Goal: Task Accomplishment & Management: Manage account settings

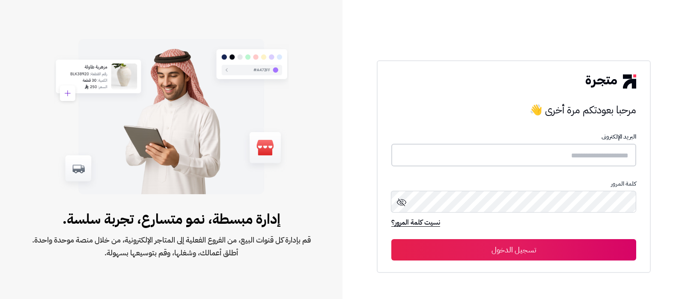
type input "**********"
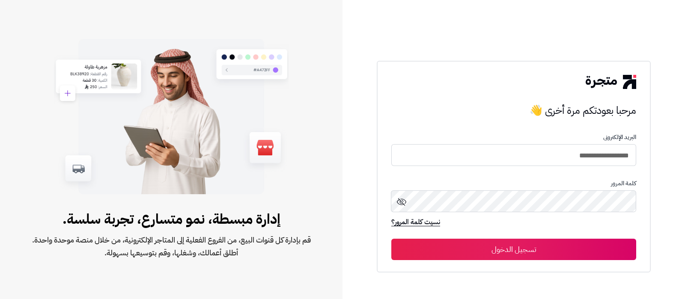
click at [556, 243] on button "تسجيل الدخول" at bounding box center [513, 249] width 245 height 21
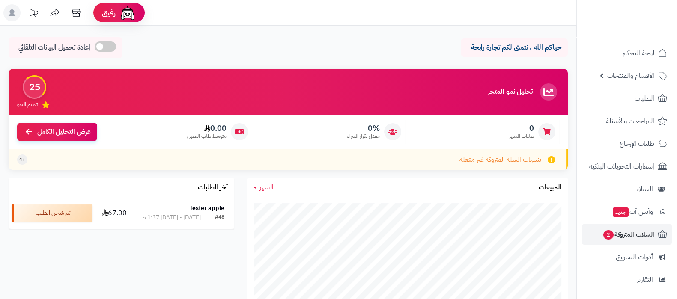
scroll to position [92, 0]
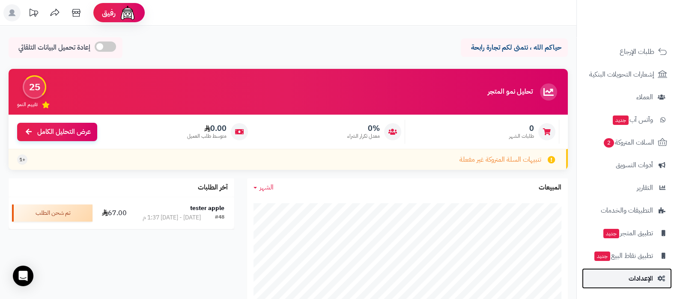
click at [626, 278] on link "الإعدادات" at bounding box center [627, 278] width 90 height 21
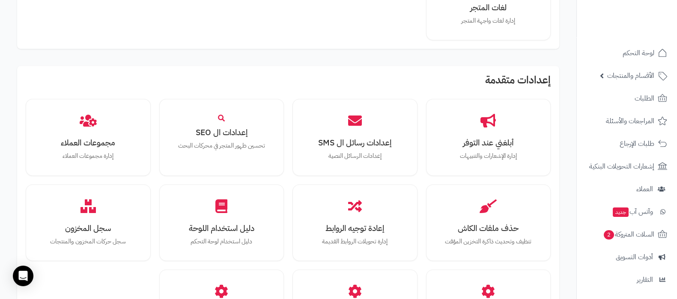
scroll to position [792, 0]
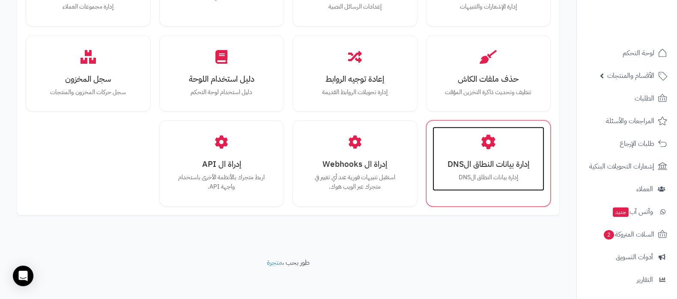
click at [474, 177] on p "إدارة بيانات النطاق الDNS" at bounding box center [488, 177] width 95 height 9
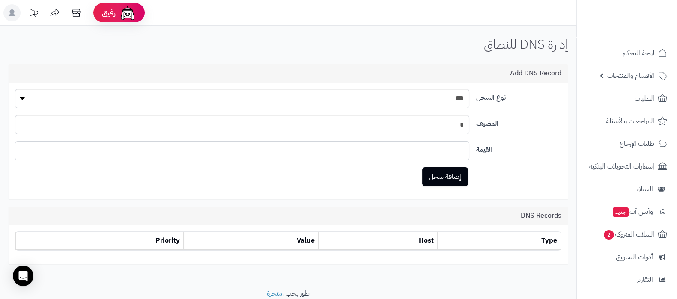
click at [434, 147] on input "text" at bounding box center [242, 150] width 454 height 19
paste input "**********"
type input "**********"
click at [450, 180] on button "إضافة سجل" at bounding box center [445, 176] width 46 height 19
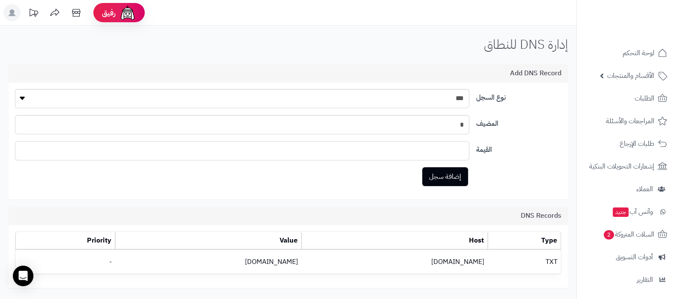
click at [435, 147] on input "text" at bounding box center [242, 150] width 454 height 19
paste input "**********"
drag, startPoint x: 340, startPoint y: 149, endPoint x: 518, endPoint y: 146, distance: 178.1
click at [518, 146] on div "**********" at bounding box center [288, 154] width 553 height 26
type input "**********"
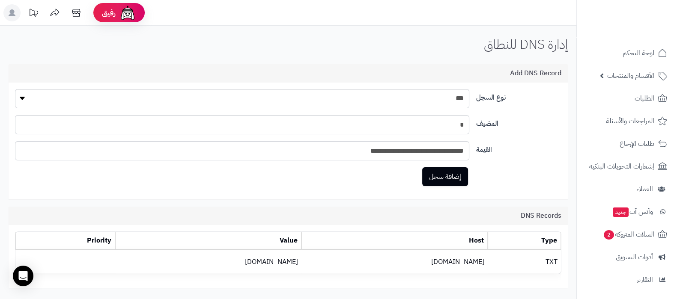
click at [527, 144] on label "القيمة" at bounding box center [519, 148] width 92 height 14
click at [452, 181] on button "إضافة سجل" at bounding box center [445, 176] width 46 height 19
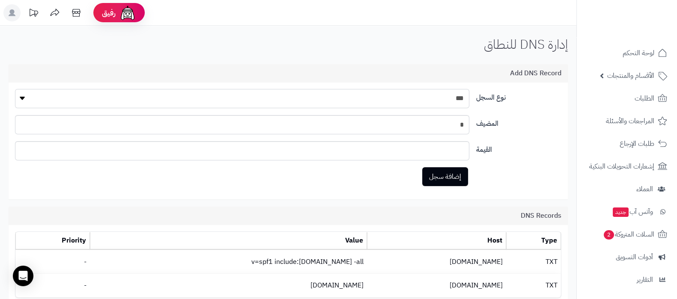
click at [439, 102] on select "*** ** *****" at bounding box center [242, 98] width 454 height 19
select select "**"
click at [15, 89] on select "*** ** *****" at bounding box center [242, 98] width 454 height 19
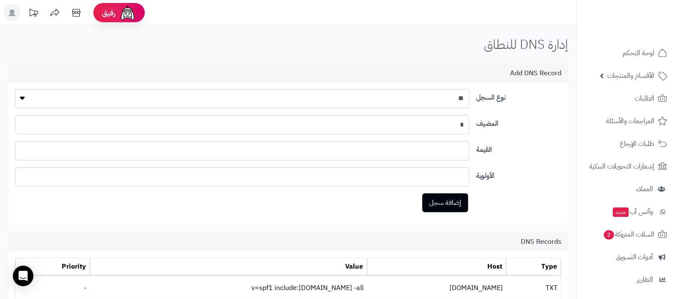
click at [453, 148] on input "text" at bounding box center [242, 150] width 454 height 19
paste input "**********"
type input "**********"
drag, startPoint x: 454, startPoint y: 171, endPoint x: 481, endPoint y: 173, distance: 27.4
click at [481, 173] on div "الأولوية **" at bounding box center [288, 180] width 553 height 26
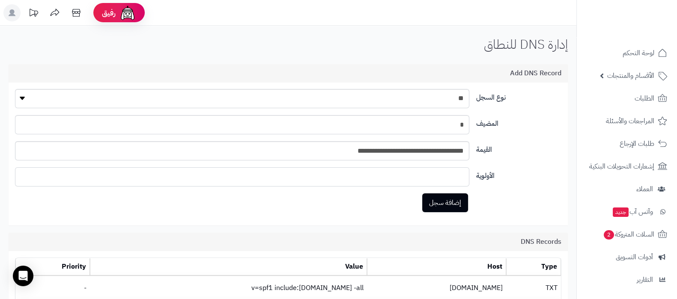
type input "*"
drag, startPoint x: 346, startPoint y: 150, endPoint x: 495, endPoint y: 152, distance: 149.0
click at [471, 149] on div "**********" at bounding box center [242, 150] width 461 height 19
click at [524, 151] on label "القيمة" at bounding box center [519, 148] width 92 height 14
click at [529, 134] on div "المضيف *" at bounding box center [288, 128] width 553 height 26
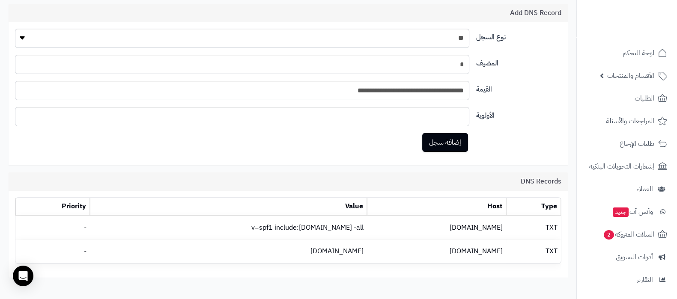
scroll to position [105, 0]
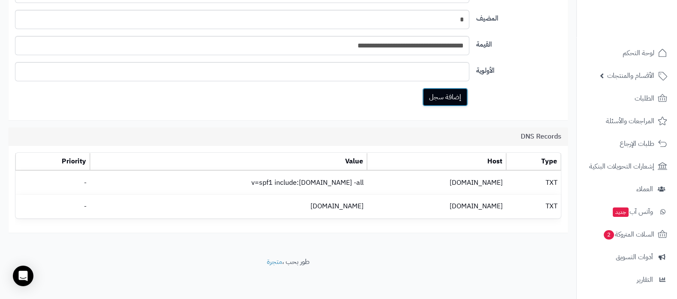
click at [455, 97] on button "إضافة سجل" at bounding box center [445, 97] width 46 height 19
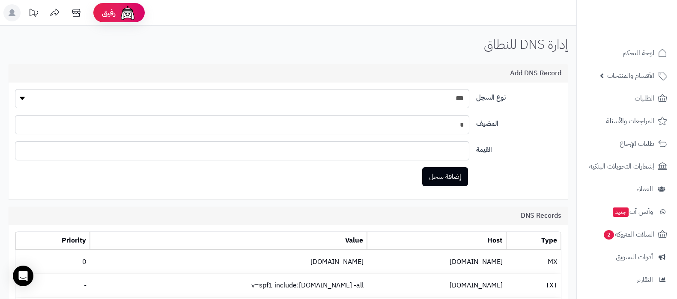
scroll to position [103, 0]
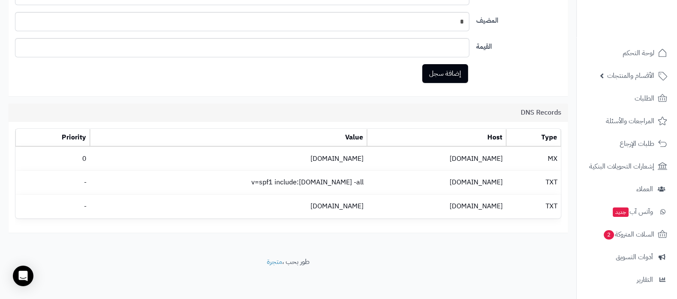
click at [527, 71] on div "إضافة سجل" at bounding box center [288, 77] width 553 height 26
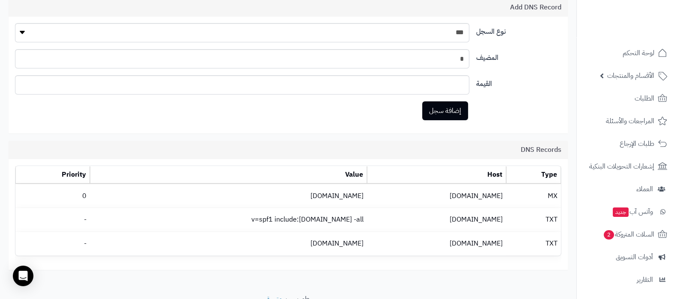
scroll to position [50, 0]
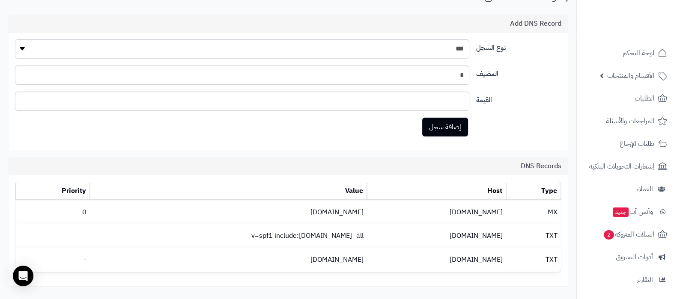
click at [464, 50] on select "*** ** *****" at bounding box center [242, 48] width 454 height 19
select select "*****"
click at [15, 39] on select "*** ** *****" at bounding box center [242, 48] width 454 height 19
drag, startPoint x: 450, startPoint y: 76, endPoint x: 486, endPoint y: 74, distance: 36.5
click at [486, 74] on div "المضيف *" at bounding box center [288, 79] width 553 height 26
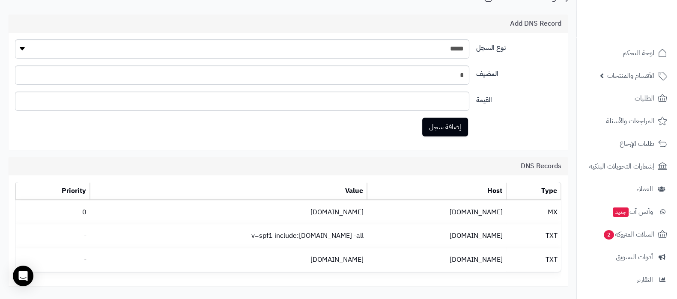
click at [507, 91] on div "المضيف *" at bounding box center [288, 79] width 553 height 26
drag, startPoint x: 446, startPoint y: 74, endPoint x: 506, endPoint y: 73, distance: 60.4
click at [506, 73] on div "المضيف *" at bounding box center [288, 79] width 553 height 26
type input "**********"
click at [442, 74] on input "**********" at bounding box center [242, 75] width 454 height 19
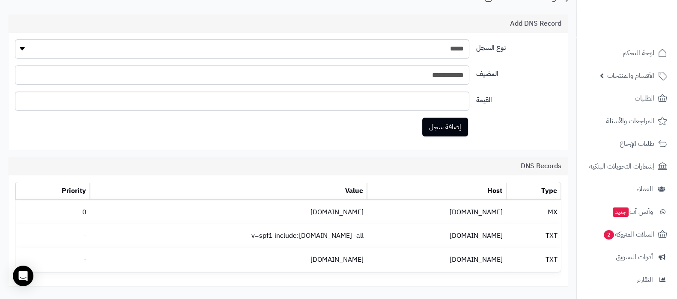
click at [442, 74] on input "**********" at bounding box center [242, 75] width 454 height 19
click at [426, 102] on input "text" at bounding box center [242, 101] width 454 height 19
paste input "**********"
type input "**********"
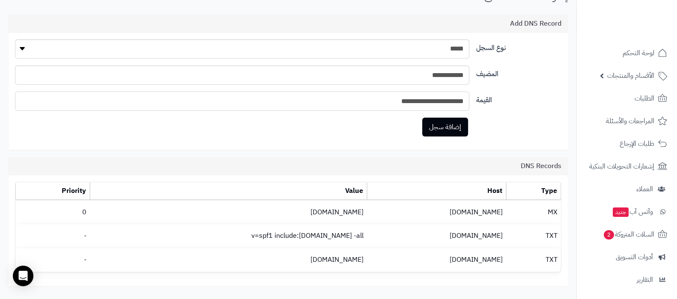
click at [442, 97] on input "**********" at bounding box center [242, 101] width 454 height 19
click at [456, 126] on button "إضافة سجل" at bounding box center [445, 126] width 46 height 19
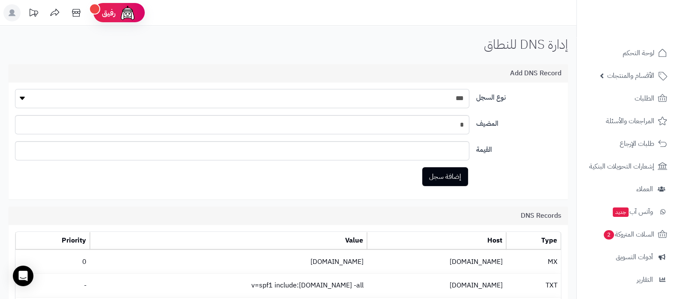
click at [457, 100] on select "*** ** *****" at bounding box center [242, 98] width 454 height 19
select select "*****"
click at [15, 89] on select "*** ** *****" at bounding box center [242, 98] width 454 height 19
drag, startPoint x: 456, startPoint y: 127, endPoint x: 490, endPoint y: 127, distance: 34.3
click at [490, 127] on div "المضيف *" at bounding box center [288, 128] width 553 height 26
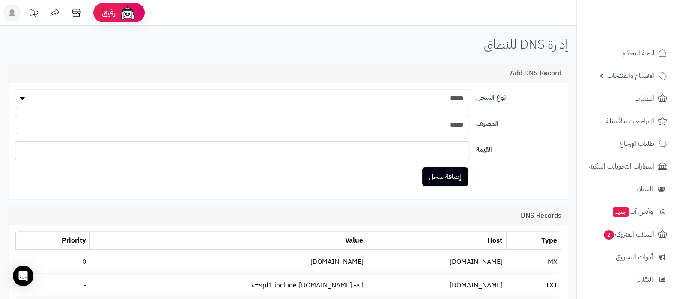
type input "*****"
click at [450, 153] on input "text" at bounding box center [242, 150] width 454 height 19
paste input "**********"
type input "**********"
click at [450, 176] on button "إضافة سجل" at bounding box center [445, 176] width 46 height 19
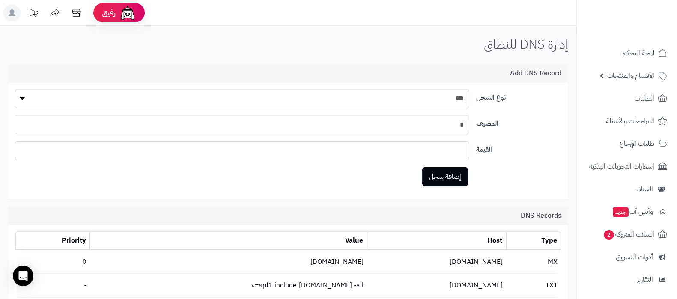
click at [536, 151] on label "القيمة" at bounding box center [519, 148] width 92 height 14
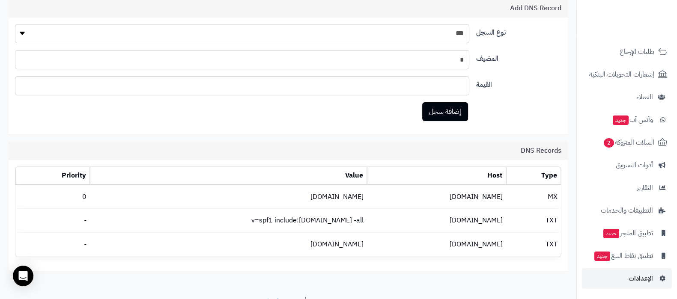
scroll to position [103, 0]
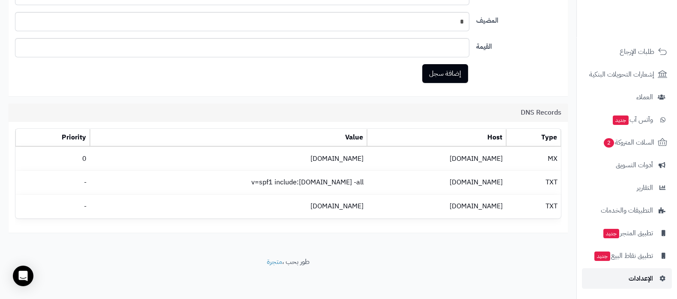
click at [632, 277] on span "الإعدادات" at bounding box center [640, 279] width 24 height 12
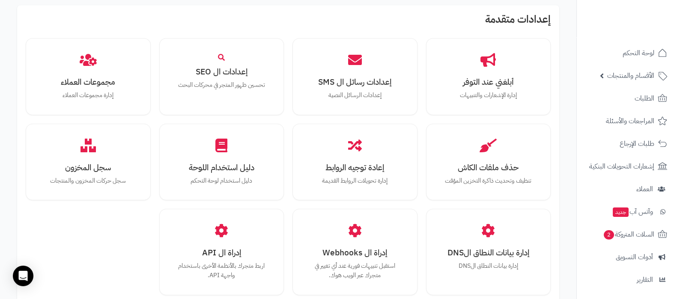
scroll to position [792, 0]
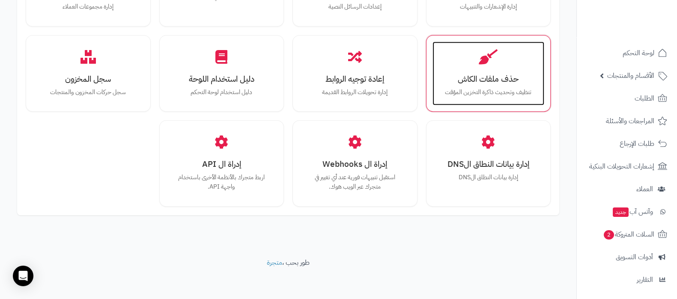
click at [496, 91] on p "تنظيف وتحديث ذاكرة التخزين المؤقت" at bounding box center [488, 92] width 95 height 9
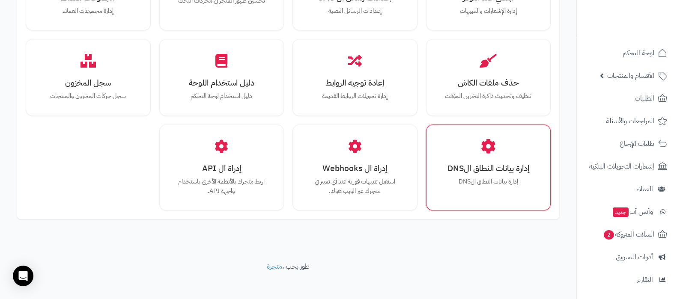
scroll to position [820, 0]
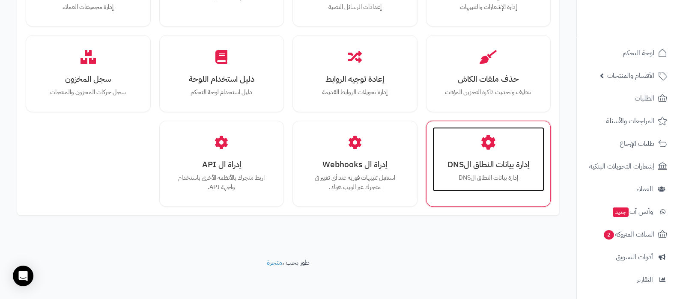
click at [493, 164] on h3 "إدارة بيانات النطاق الDNS" at bounding box center [488, 164] width 95 height 9
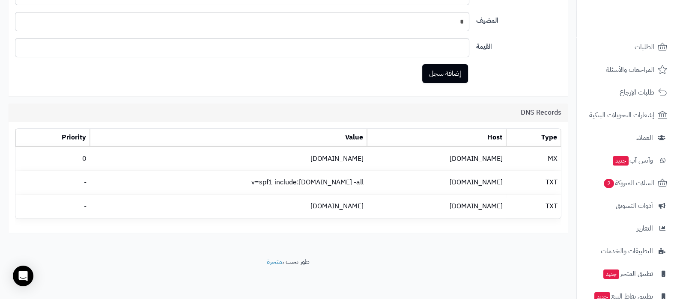
scroll to position [92, 0]
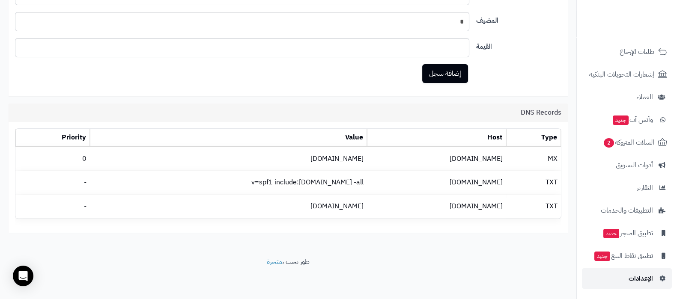
click at [646, 283] on span "الإعدادات" at bounding box center [640, 279] width 24 height 12
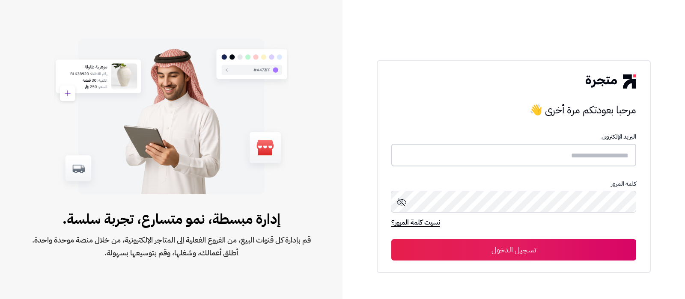
type input "**********"
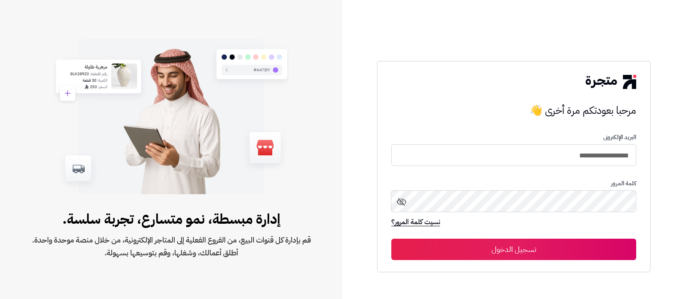
click at [559, 252] on button "تسجيل الدخول" at bounding box center [513, 249] width 245 height 21
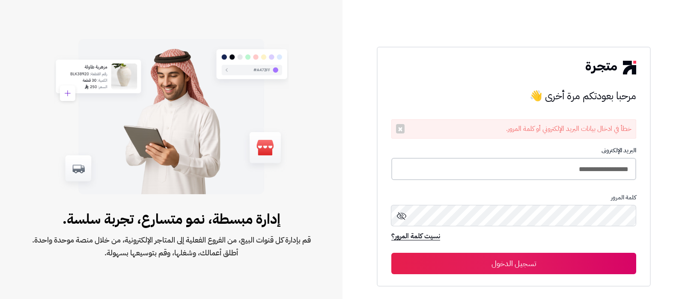
click at [537, 172] on input "**********" at bounding box center [513, 169] width 245 height 23
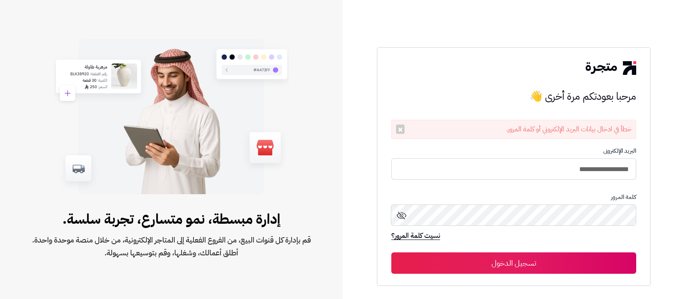
type input "**********"
click at [391, 253] on button "تسجيل الدخول" at bounding box center [513, 263] width 245 height 21
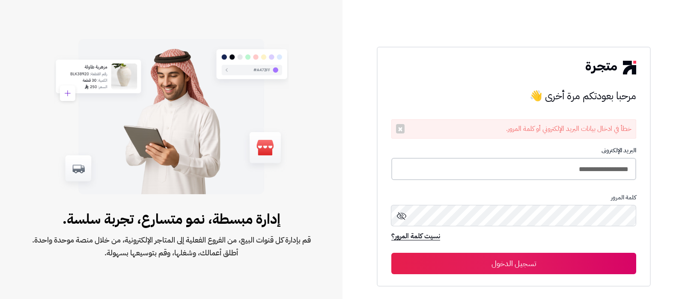
click at [475, 170] on input "**********" at bounding box center [513, 169] width 245 height 23
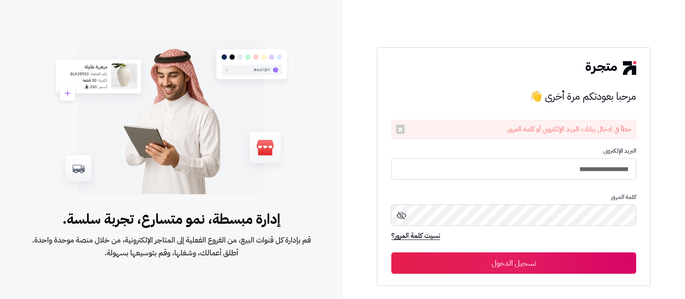
type input "**********"
click at [391, 253] on button "تسجيل الدخول" at bounding box center [513, 263] width 245 height 21
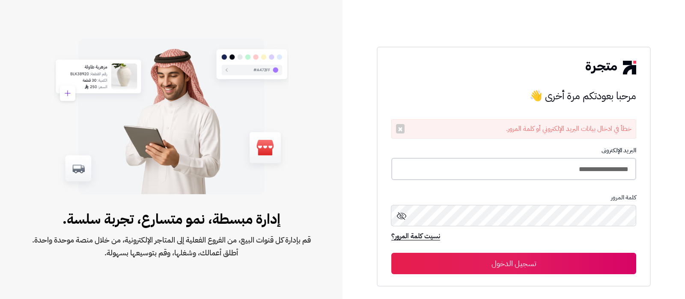
click at [499, 173] on input "**********" at bounding box center [513, 169] width 245 height 23
type input "**********"
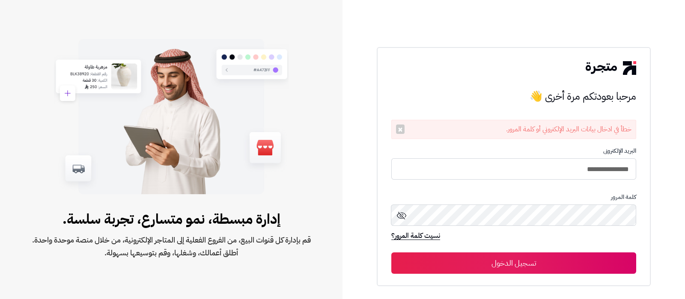
click at [391, 253] on button "تسجيل الدخول" at bounding box center [513, 263] width 245 height 21
click at [366, 206] on div "**********" at bounding box center [514, 149] width 343 height 299
click at [399, 127] on button "×" at bounding box center [400, 129] width 9 height 9
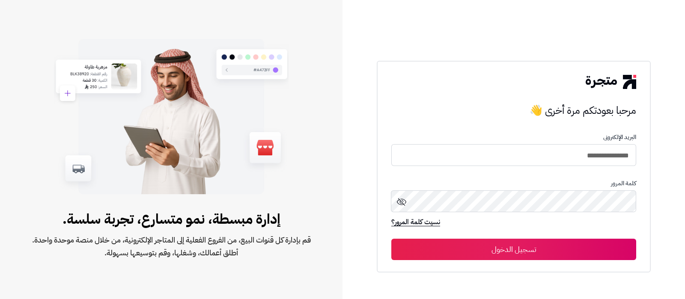
click at [373, 148] on div "**********" at bounding box center [514, 149] width 343 height 299
drag, startPoint x: 357, startPoint y: 50, endPoint x: 375, endPoint y: 77, distance: 31.9
click at [375, 77] on div "**********" at bounding box center [514, 149] width 343 height 299
click at [362, 98] on div "**********" at bounding box center [514, 149] width 343 height 299
click at [458, 101] on div "**********" at bounding box center [513, 167] width 245 height 185
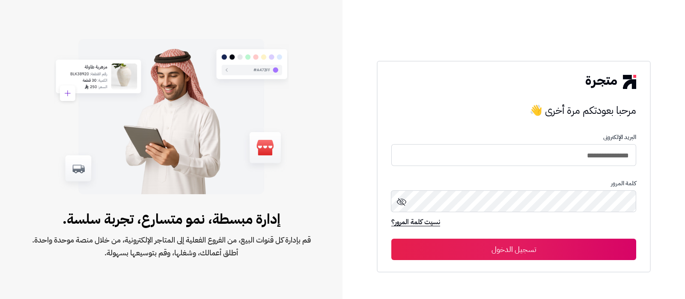
click at [571, 113] on h3 "مرحبا بعودتكم مرة أخرى 👋" at bounding box center [513, 110] width 245 height 17
click at [347, 116] on div "**********" at bounding box center [514, 149] width 343 height 299
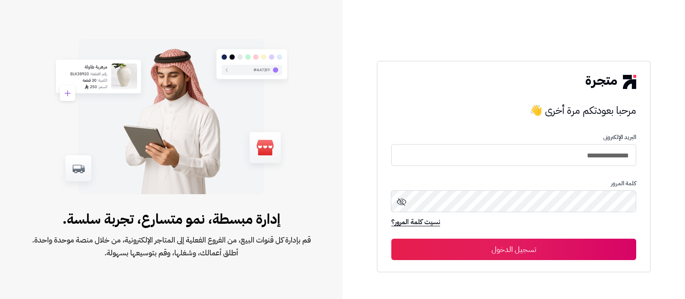
click at [659, 137] on div "**********" at bounding box center [514, 149] width 343 height 299
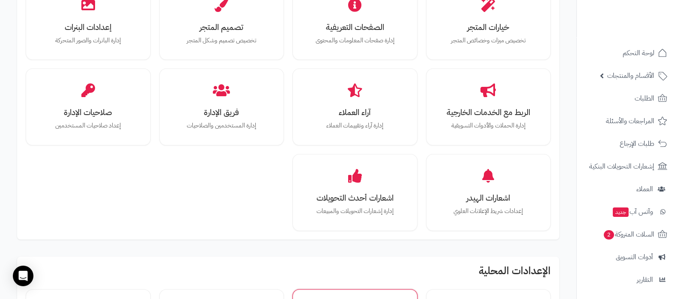
scroll to position [214, 0]
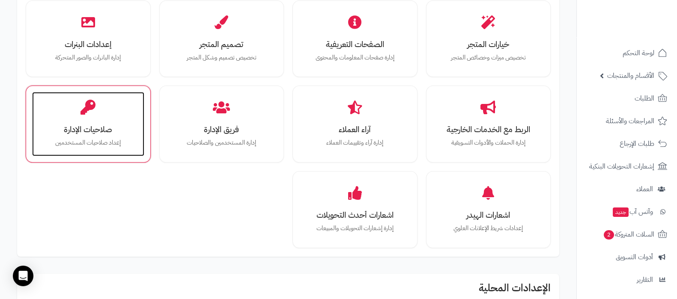
click at [62, 131] on h3 "صلاحيات الإدارة" at bounding box center [88, 129] width 95 height 9
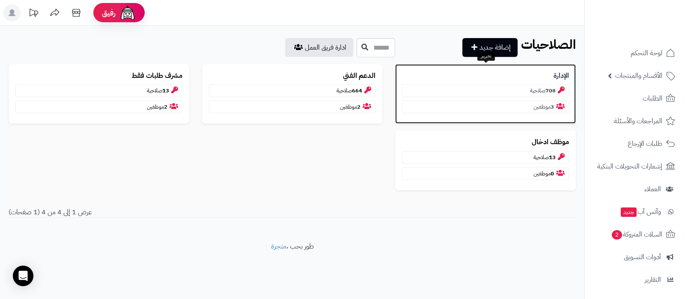
click at [558, 71] on b "الإدارة" at bounding box center [561, 76] width 15 height 10
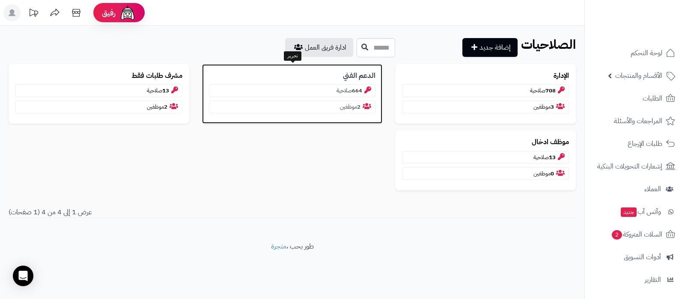
click at [352, 78] on b "الدعم الفني" at bounding box center [359, 76] width 33 height 10
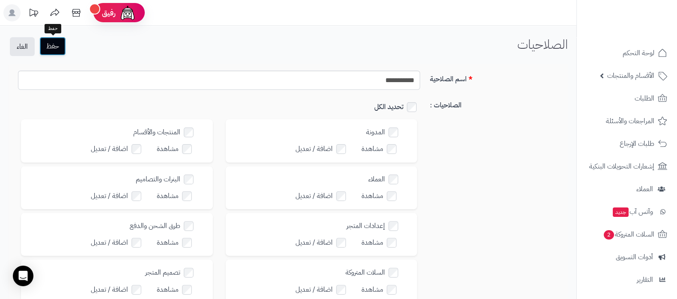
click at [51, 45] on button "حفظ" at bounding box center [52, 46] width 27 height 19
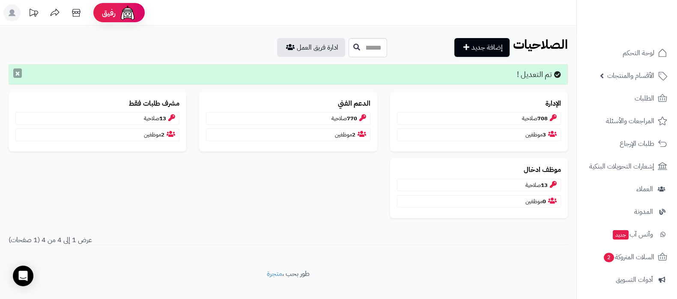
click at [15, 73] on button "×" at bounding box center [17, 73] width 9 height 9
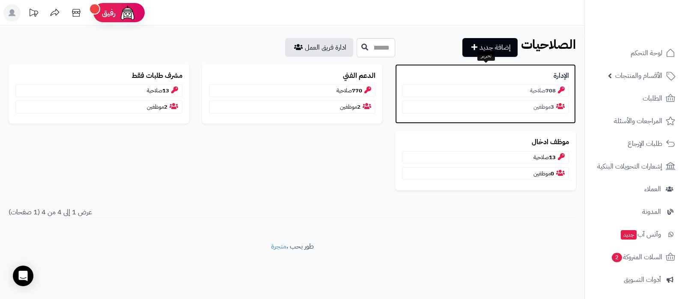
click at [536, 71] on p "الإدارة" at bounding box center [485, 76] width 167 height 10
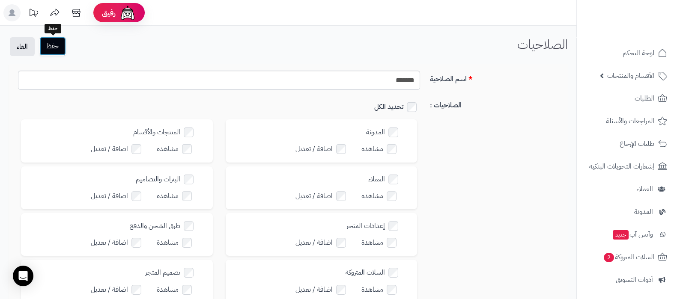
click at [60, 42] on button "حفظ" at bounding box center [52, 46] width 27 height 19
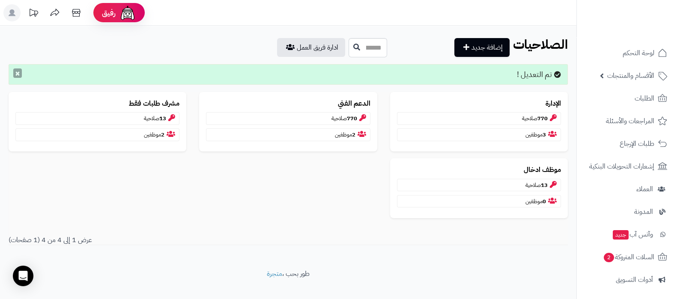
click at [17, 70] on button "×" at bounding box center [17, 73] width 9 height 9
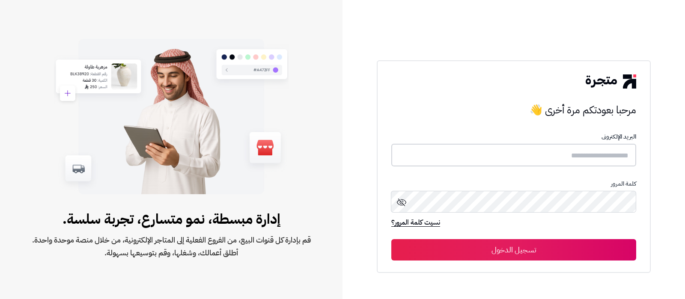
type input "**********"
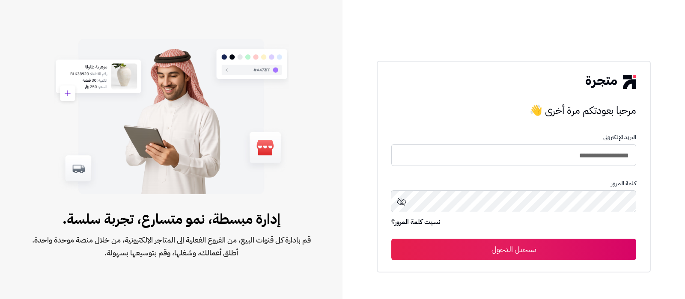
click at [520, 253] on button "تسجيل الدخول" at bounding box center [513, 249] width 245 height 21
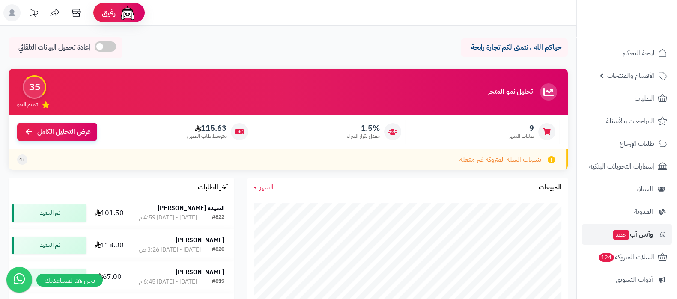
scroll to position [115, 0]
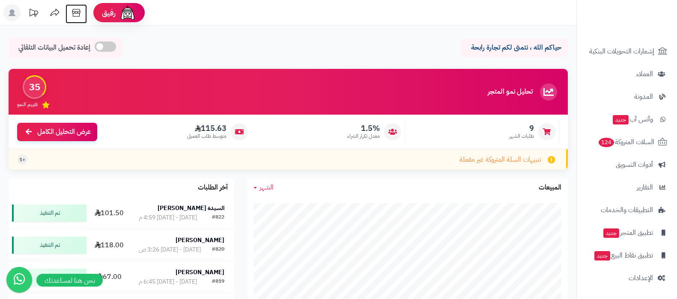
click at [74, 14] on icon at bounding box center [76, 12] width 17 height 17
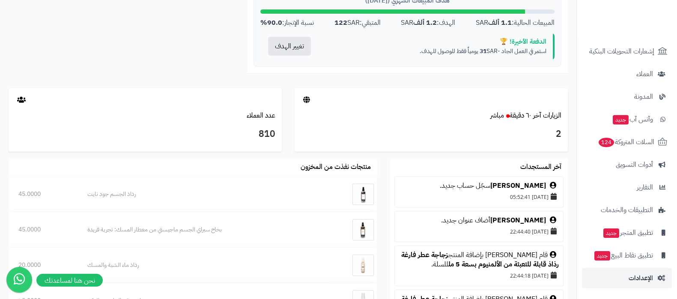
scroll to position [428, 0]
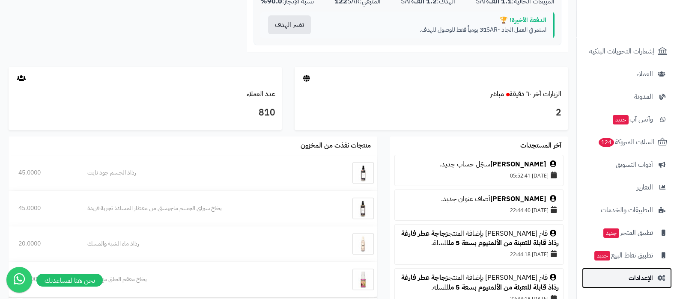
click at [636, 280] on span "الإعدادات" at bounding box center [640, 278] width 24 height 12
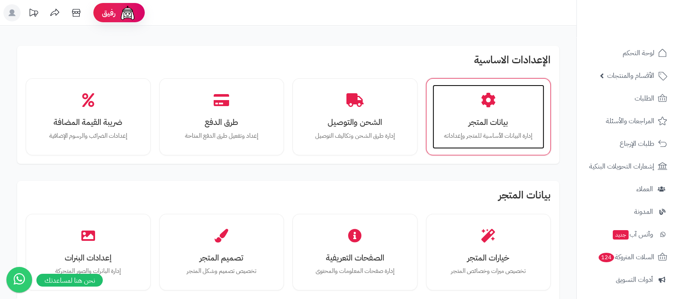
click at [496, 123] on h3 "بيانات المتجر" at bounding box center [488, 122] width 95 height 9
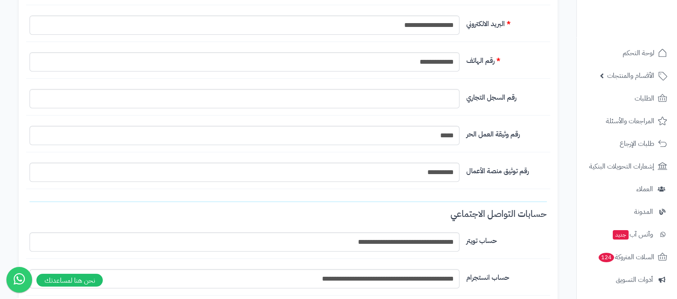
scroll to position [535, 0]
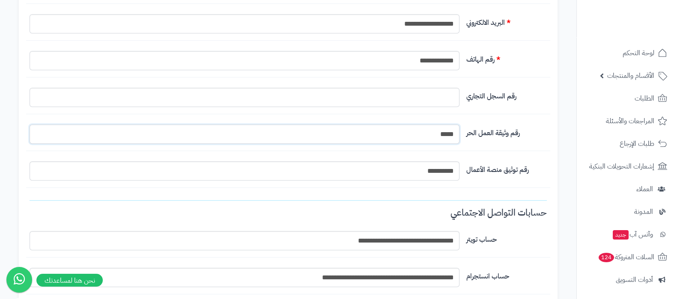
click at [443, 135] on input "*****" at bounding box center [245, 134] width 430 height 19
type input "**********"
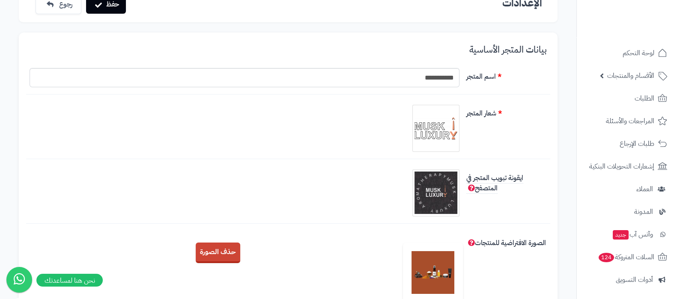
scroll to position [0, 0]
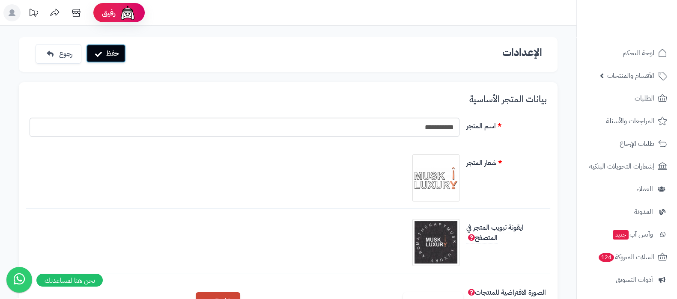
click at [103, 54] on button "حفظ" at bounding box center [106, 53] width 40 height 19
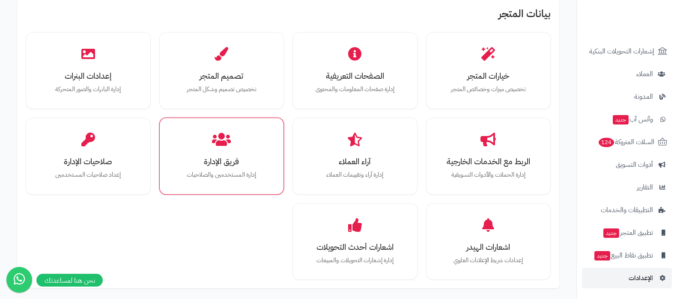
scroll to position [214, 0]
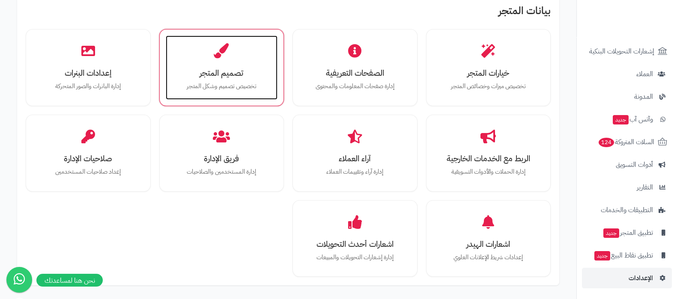
click at [230, 69] on h3 "تصميم المتجر" at bounding box center [221, 73] width 95 height 9
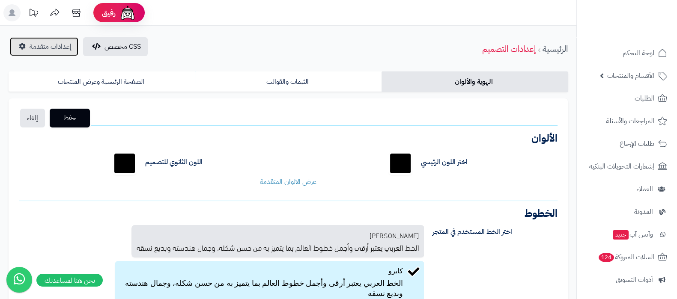
click at [41, 51] on link "إعدادات متقدمة" at bounding box center [44, 46] width 69 height 19
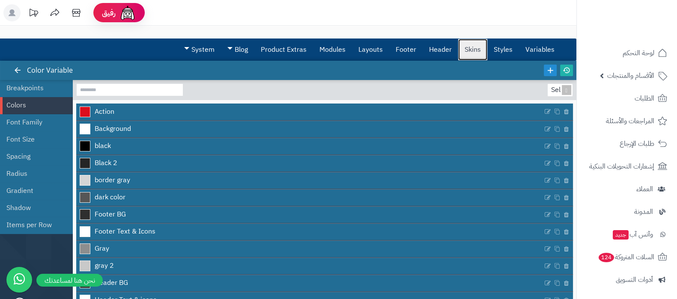
click at [467, 51] on link "Skins" at bounding box center [472, 49] width 29 height 21
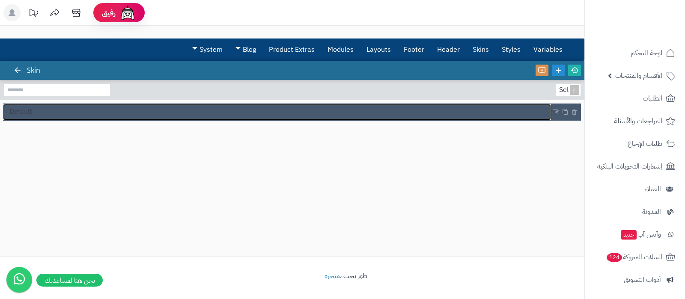
click at [125, 114] on link "Default" at bounding box center [277, 112] width 548 height 16
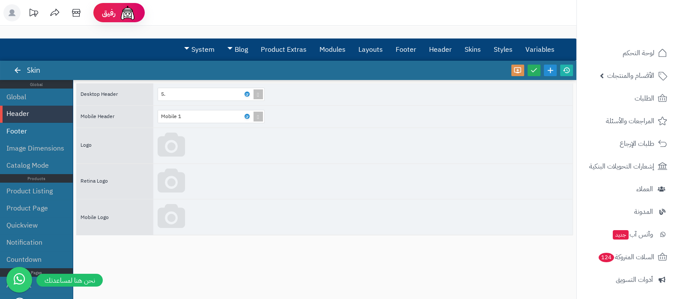
click at [27, 134] on li "Footer" at bounding box center [36, 131] width 73 height 17
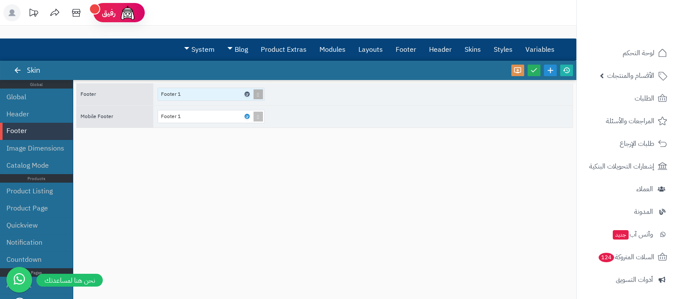
click at [247, 93] on icon at bounding box center [246, 94] width 3 height 4
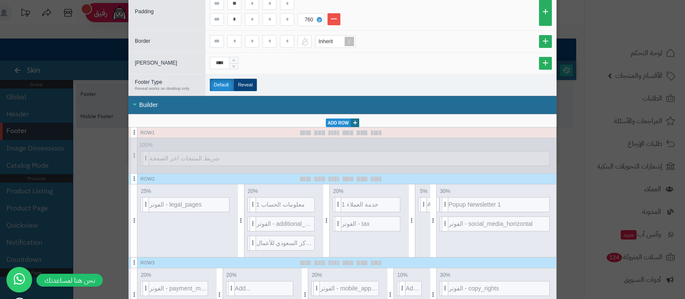
scroll to position [161, 0]
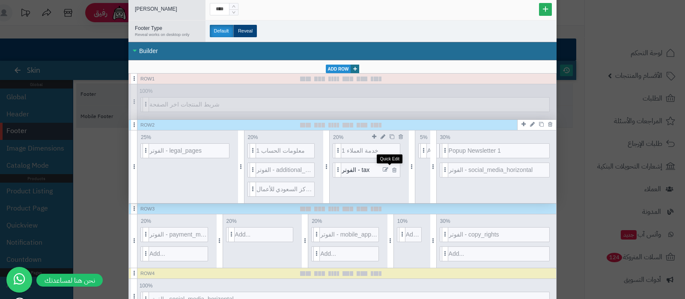
click at [387, 167] on icon at bounding box center [386, 170] width 6 height 6
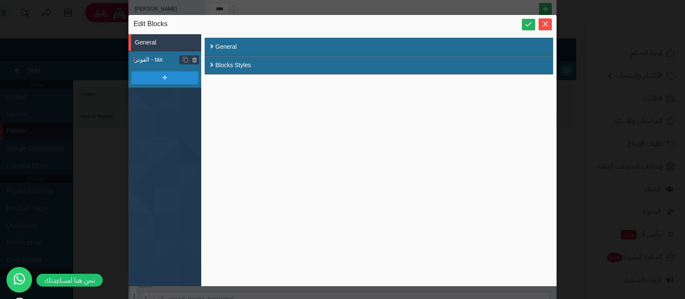
click at [148, 57] on span "الفوتر - tax" at bounding box center [168, 59] width 66 height 9
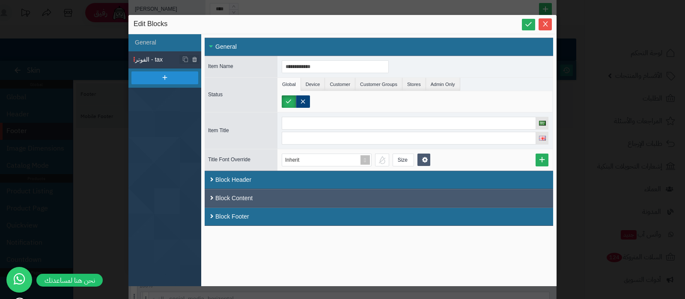
click at [272, 200] on div "Block Content" at bounding box center [379, 198] width 349 height 18
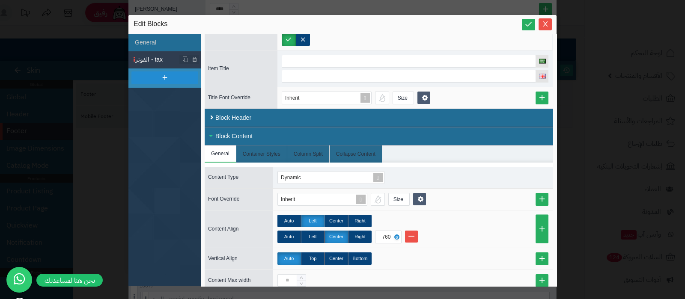
scroll to position [2, 0]
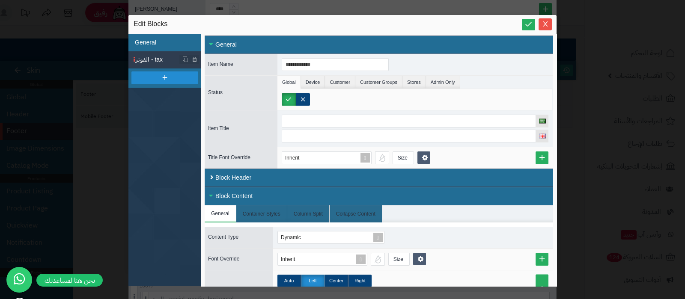
click at [161, 44] on li "General" at bounding box center [164, 42] width 73 height 17
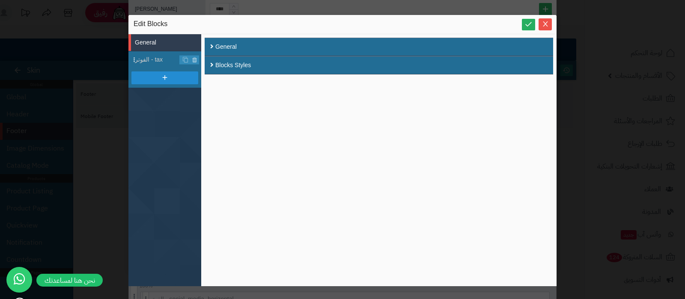
scroll to position [0, 0]
click at [548, 22] on icon "Close" at bounding box center [545, 23] width 7 height 7
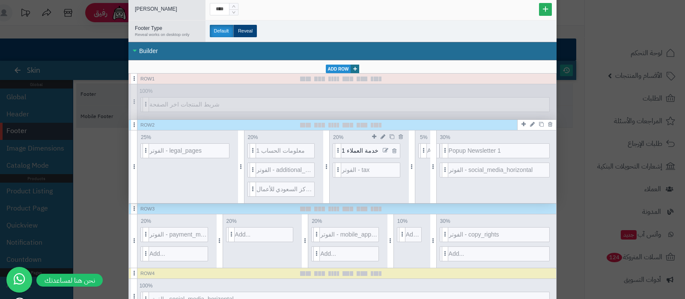
click at [388, 148] on icon at bounding box center [386, 151] width 6 height 6
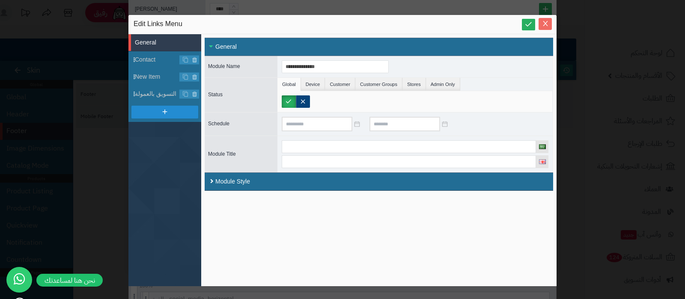
click at [548, 25] on icon "Close" at bounding box center [545, 23] width 7 height 7
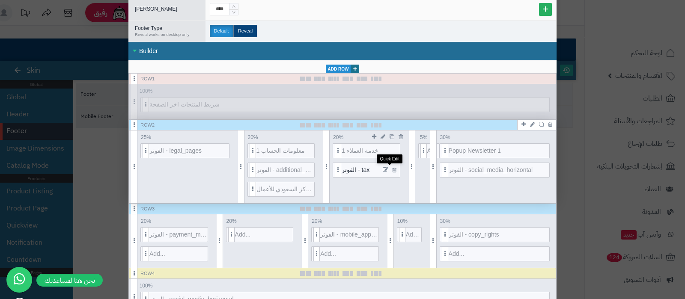
click at [388, 167] on icon at bounding box center [386, 170] width 6 height 6
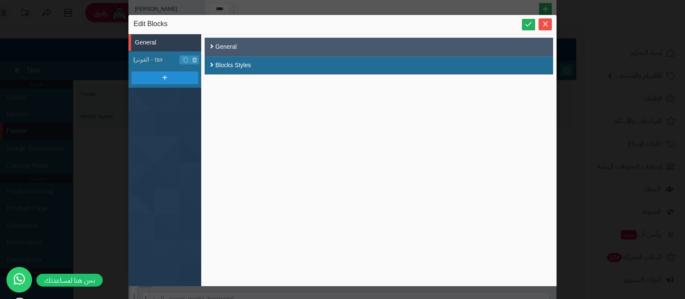
click at [217, 46] on div "General" at bounding box center [379, 47] width 349 height 18
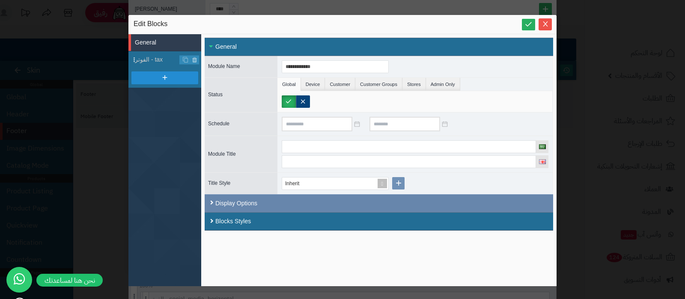
click at [289, 203] on div "Display Options" at bounding box center [379, 203] width 349 height 18
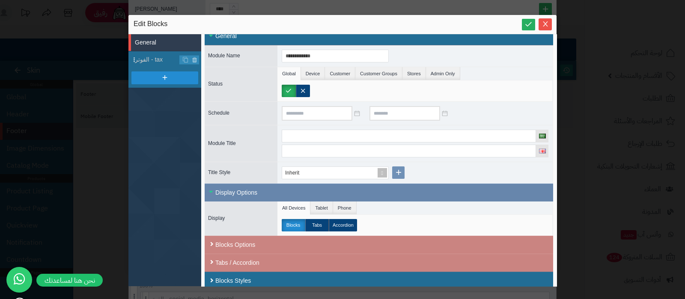
scroll to position [17, 0]
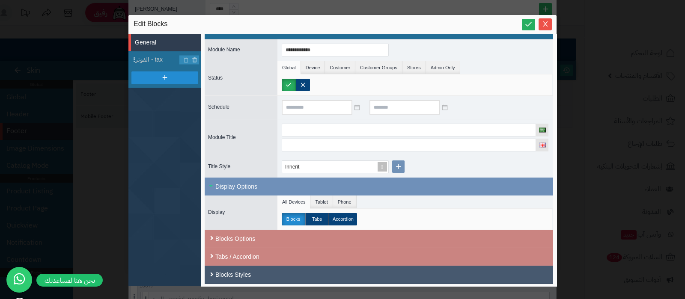
click at [270, 271] on div "Blocks Styles" at bounding box center [378, 275] width 327 height 9
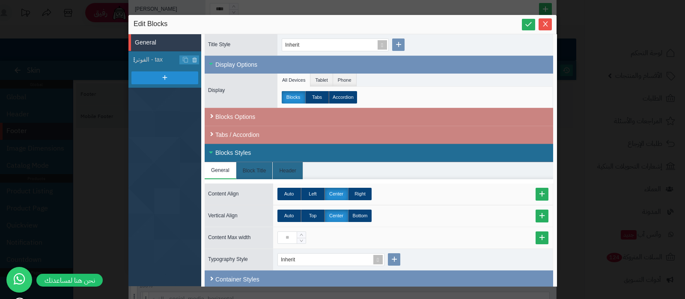
scroll to position [143, 0]
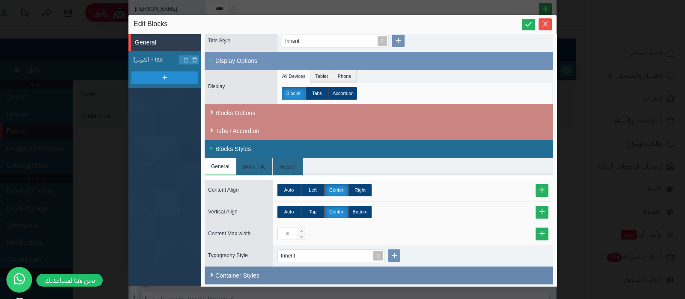
click at [286, 275] on div "Container Styles" at bounding box center [379, 276] width 349 height 18
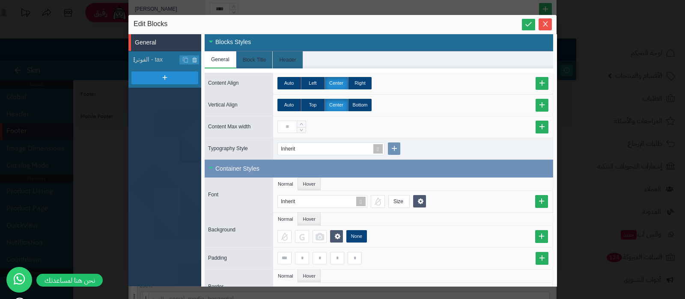
scroll to position [326, 0]
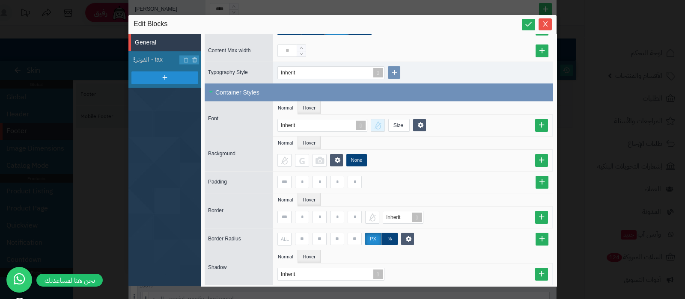
click at [379, 125] on div at bounding box center [378, 125] width 14 height 13
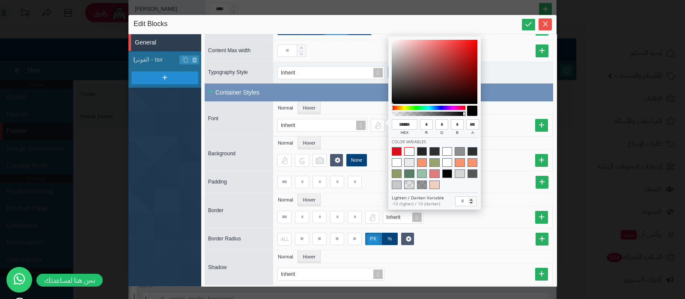
click at [409, 151] on span at bounding box center [409, 151] width 10 height 9
type input "******"
type input "***"
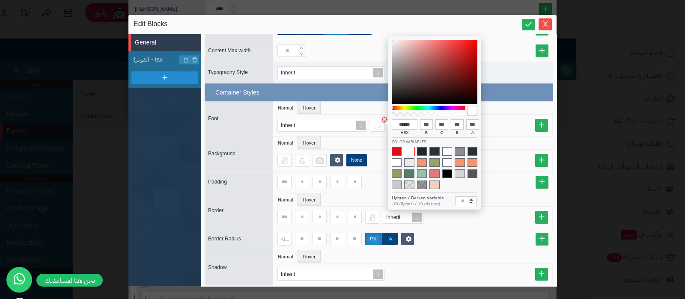
click at [502, 122] on div "Inherit Size" at bounding box center [414, 125] width 275 height 13
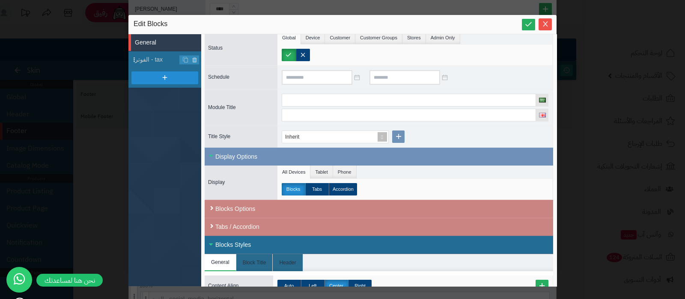
scroll to position [0, 0]
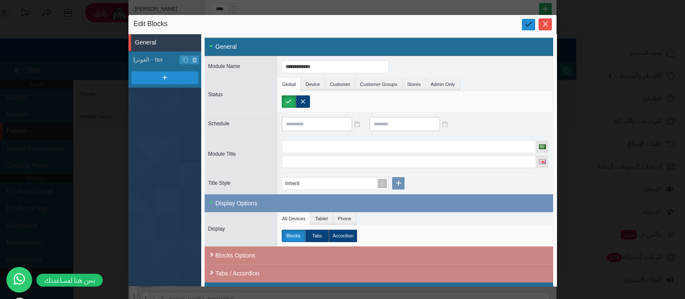
click at [524, 28] on link at bounding box center [528, 25] width 13 height 12
click at [543, 22] on icon "Close" at bounding box center [545, 23] width 7 height 7
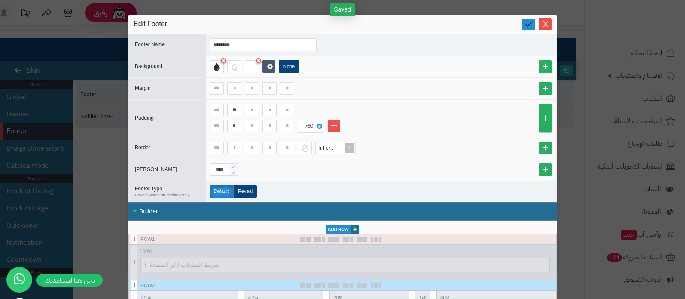
click at [530, 22] on icon at bounding box center [528, 24] width 8 height 8
click at [548, 23] on icon "Close" at bounding box center [545, 23] width 7 height 7
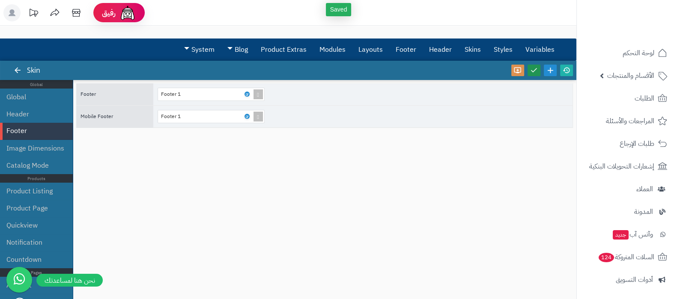
click at [535, 71] on icon at bounding box center [534, 70] width 8 height 8
click at [566, 69] on icon at bounding box center [567, 70] width 8 height 8
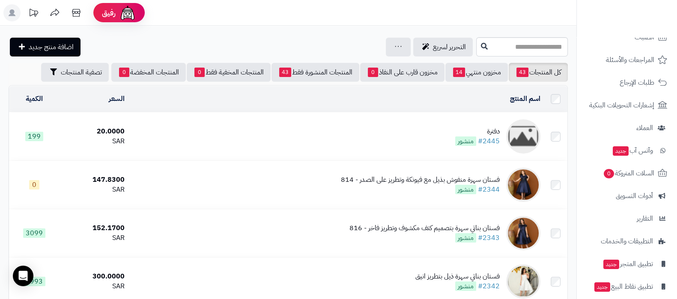
scroll to position [115, 0]
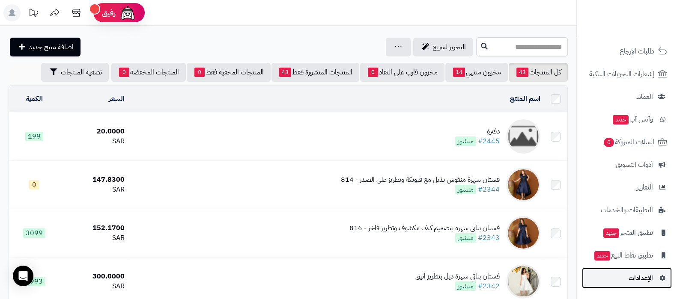
click at [632, 279] on span "الإعدادات" at bounding box center [640, 278] width 24 height 12
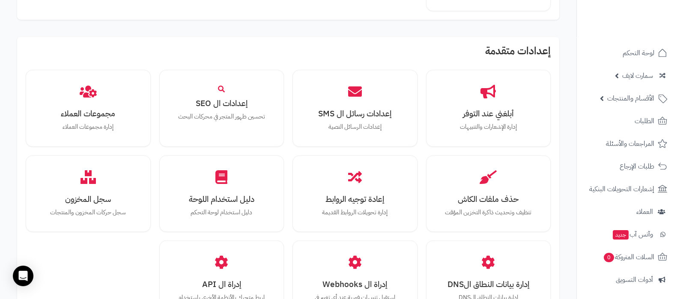
scroll to position [792, 0]
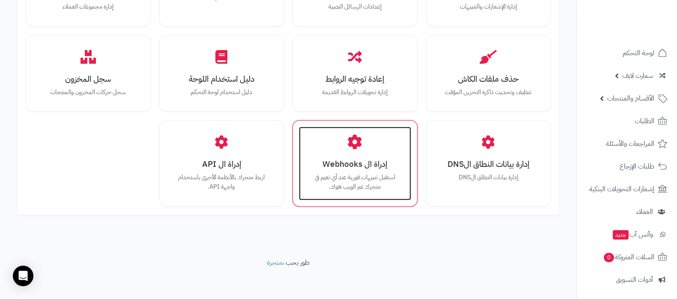
click at [378, 162] on h3 "إدراة ال Webhooks" at bounding box center [354, 164] width 95 height 9
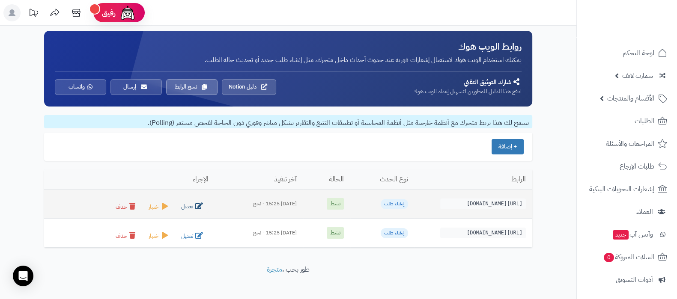
click at [179, 204] on button "تعديل" at bounding box center [193, 207] width 31 height 12
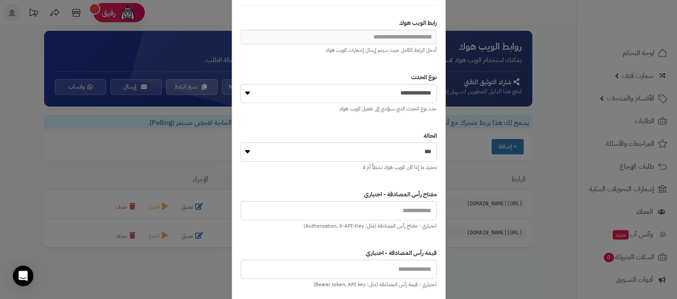
type input "**********"
select select "**********"
click at [396, 39] on input "**********" at bounding box center [339, 37] width 196 height 15
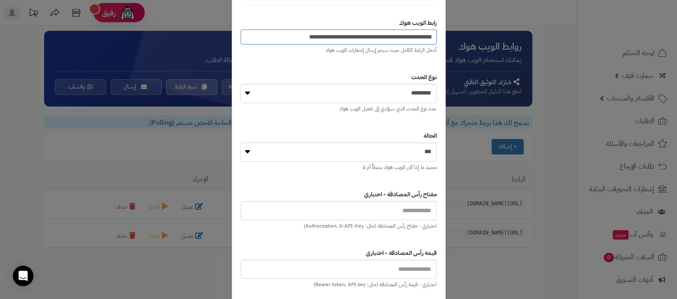
paste input "url"
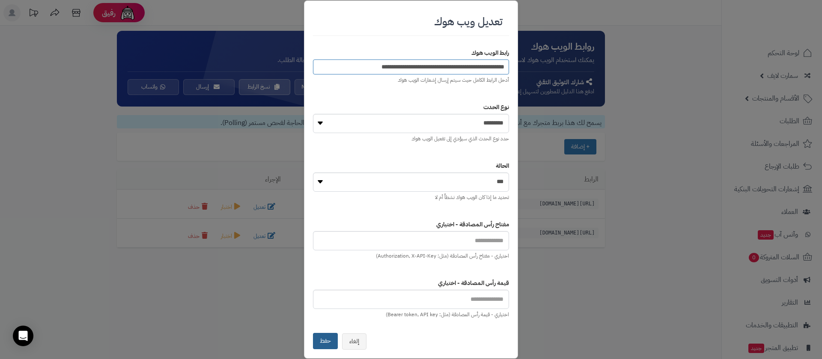
type input "**********"
click at [333, 299] on button "حفظ" at bounding box center [325, 341] width 25 height 16
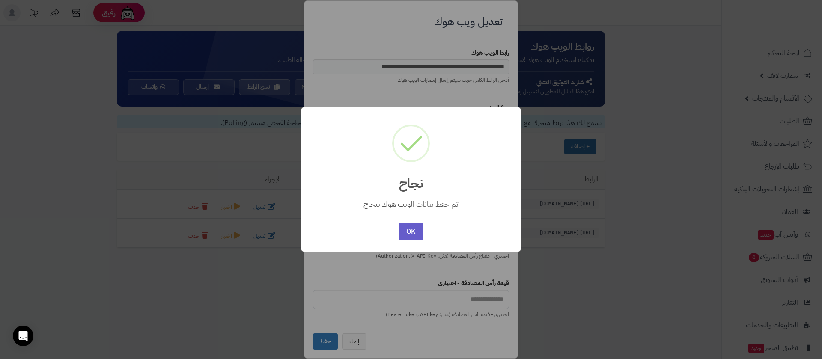
click at [416, 227] on button "OK" at bounding box center [411, 232] width 24 height 18
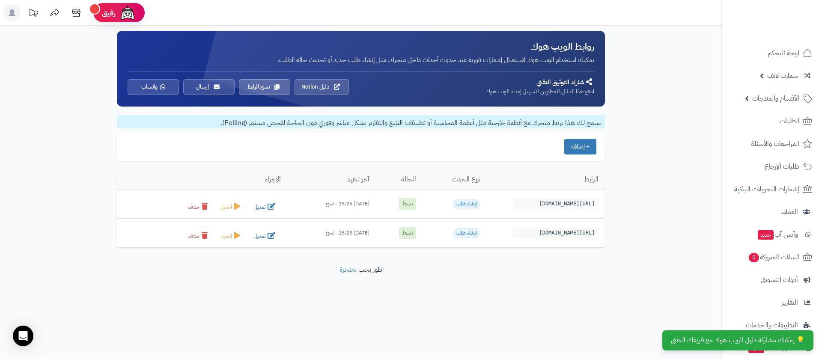
click at [583, 298] on footer "طور بحب ، متجرة" at bounding box center [360, 286] width 721 height 43
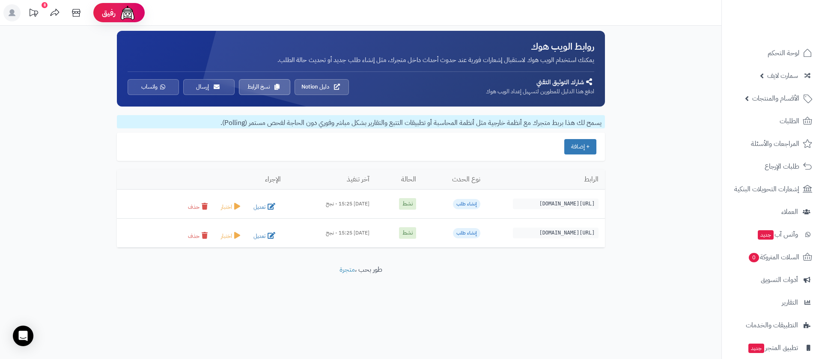
click at [484, 306] on footer "طور بحب ، متجرة" at bounding box center [360, 286] width 721 height 43
click at [380, 273] on footer "طور بحب ، متجرة" at bounding box center [360, 286] width 721 height 43
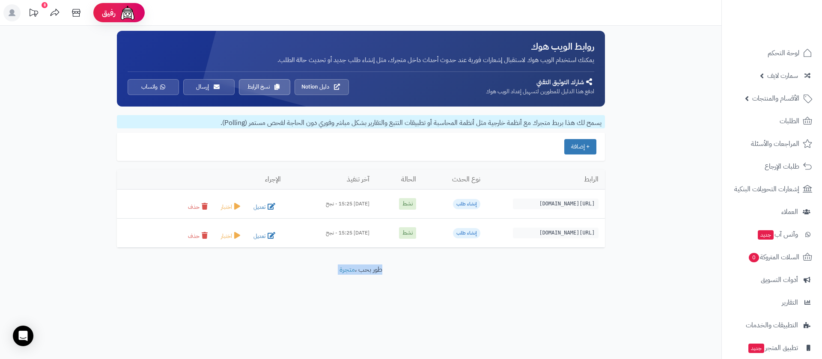
click at [562, 331] on div "**********" at bounding box center [411, 179] width 822 height 359
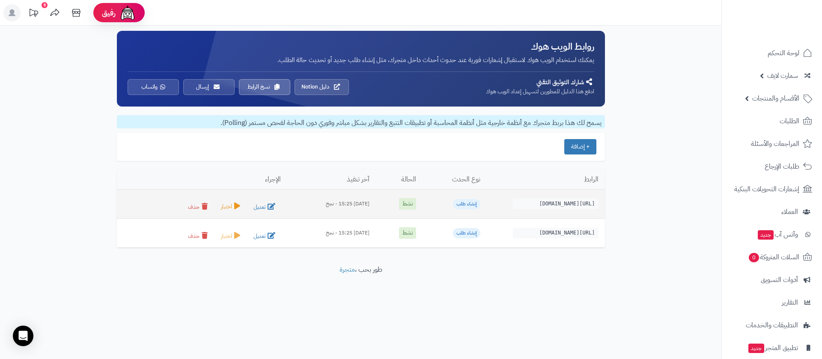
click at [217, 207] on button "اختبار" at bounding box center [231, 207] width 28 height 12
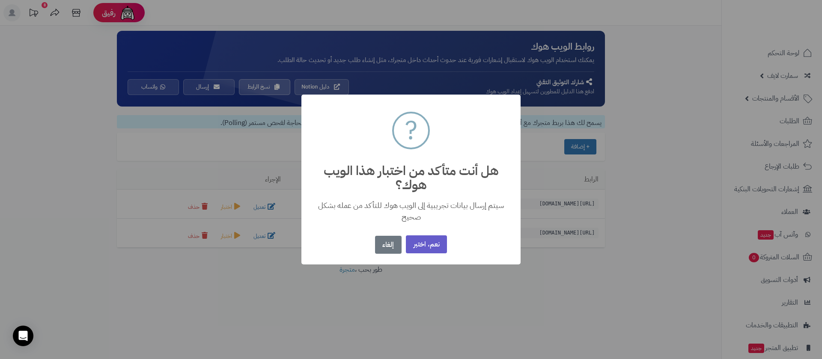
click at [424, 244] on button "نعم، اختبر" at bounding box center [426, 244] width 41 height 18
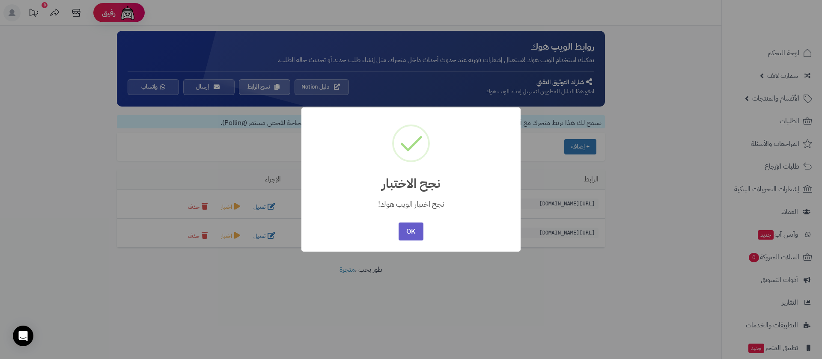
click at [409, 230] on button "OK" at bounding box center [411, 232] width 24 height 18
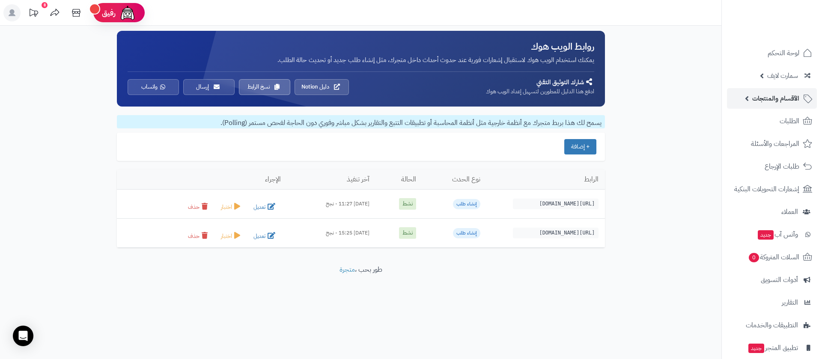
click at [780, 90] on link "الأقسام والمنتجات" at bounding box center [772, 98] width 90 height 21
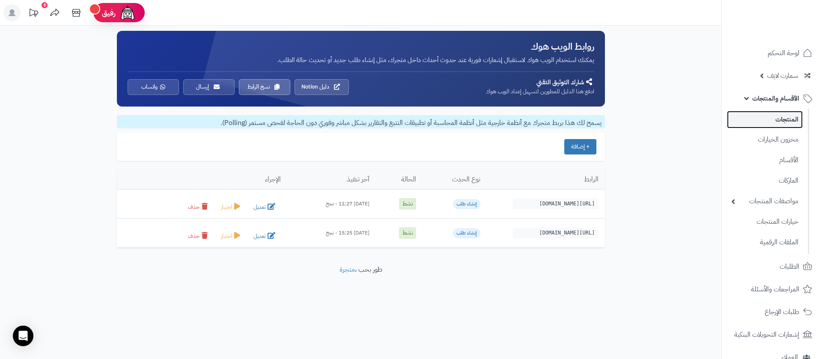
click at [776, 121] on link "المنتجات" at bounding box center [765, 120] width 76 height 18
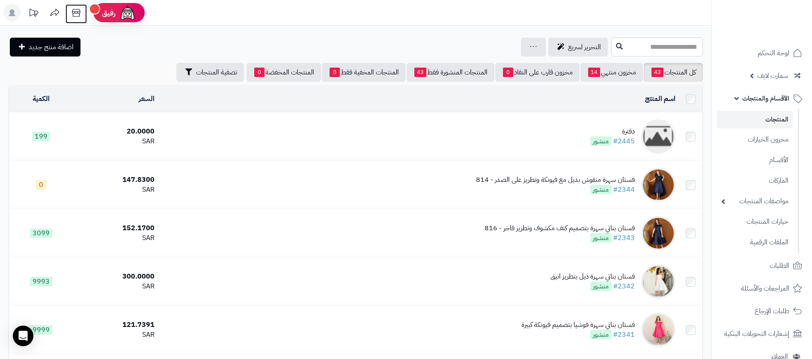
click at [78, 13] on icon at bounding box center [76, 12] width 17 height 17
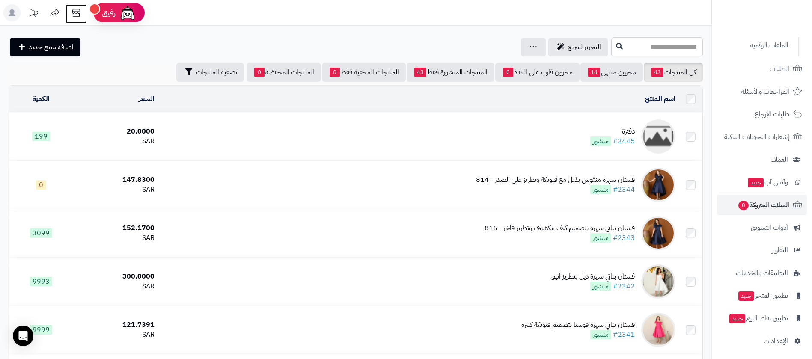
scroll to position [200, 0]
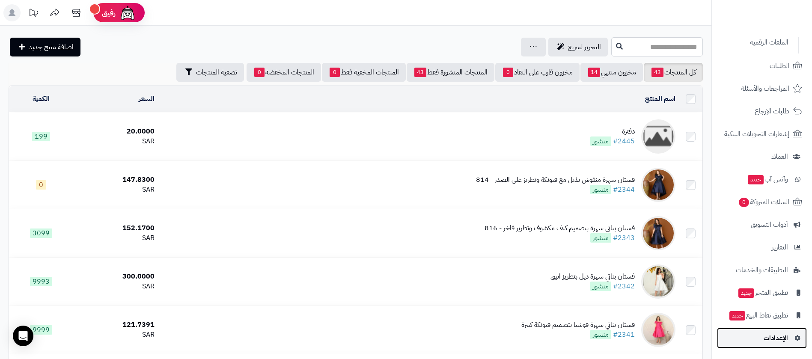
click at [779, 337] on span "الإعدادات" at bounding box center [776, 338] width 24 height 12
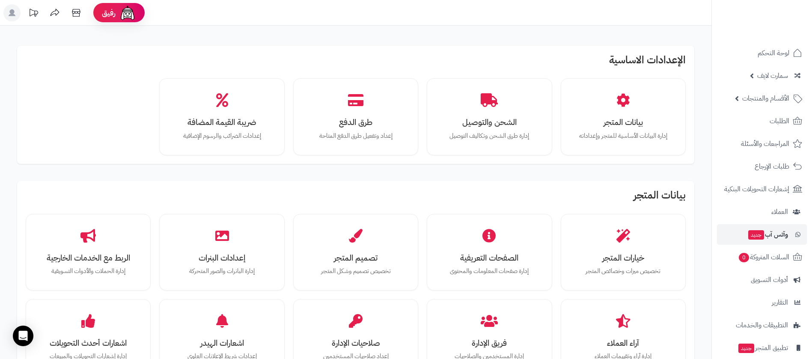
scroll to position [55, 0]
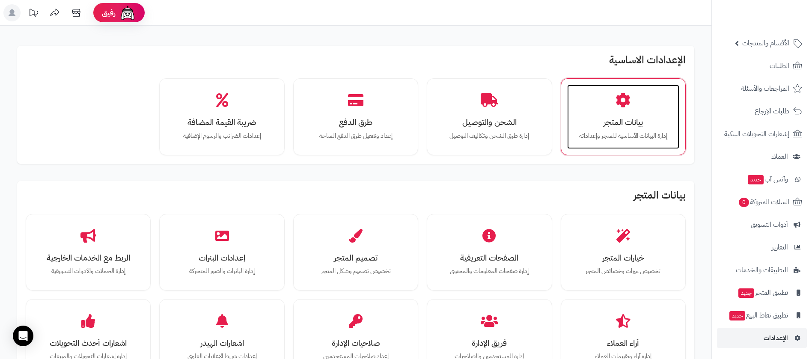
click at [626, 130] on div "بيانات المتجر إدارة البيانات الأساسية للمتجر وإعداداته" at bounding box center [623, 117] width 112 height 64
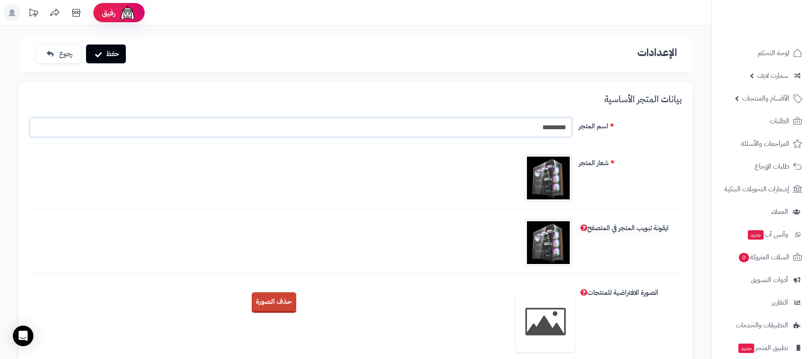
click at [561, 127] on input "*********" at bounding box center [301, 127] width 542 height 19
type input "**********"
click at [117, 56] on button "حفظ" at bounding box center [106, 53] width 40 height 19
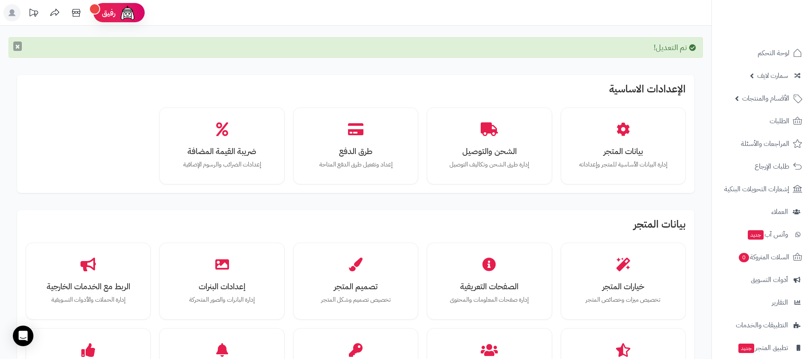
click at [15, 48] on button "×" at bounding box center [17, 46] width 9 height 9
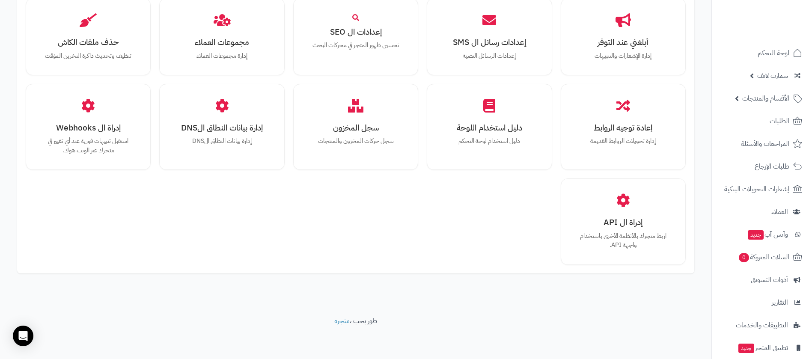
scroll to position [507, 0]
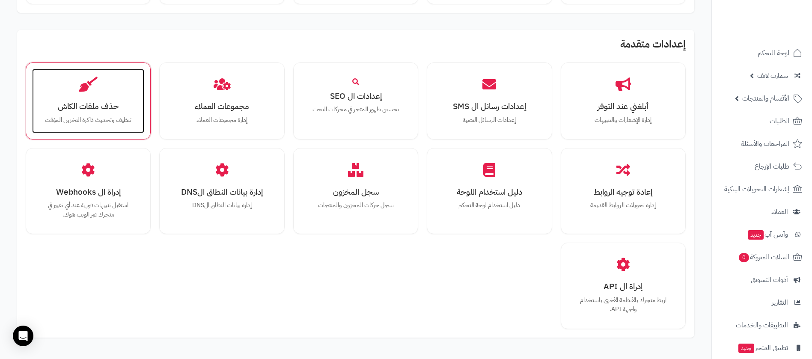
click at [108, 111] on h3 "حذف ملفات الكاش" at bounding box center [88, 106] width 95 height 9
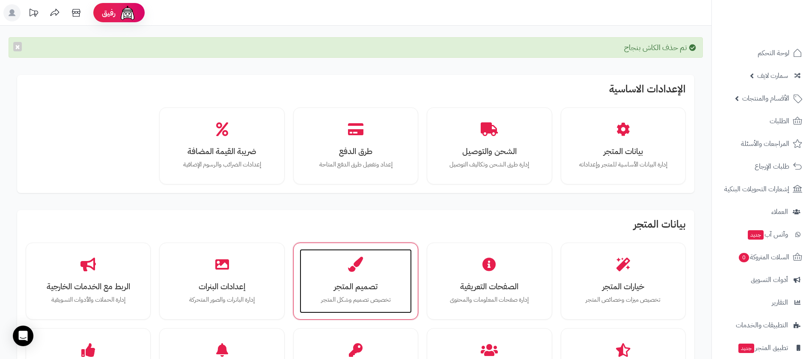
click at [369, 285] on h3 "تصميم المتجر" at bounding box center [355, 286] width 95 height 9
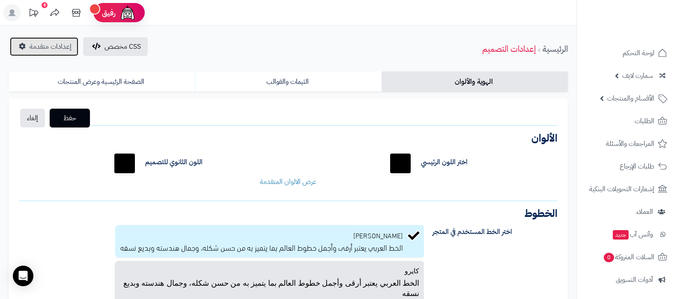
click at [41, 48] on span "إعدادات متقدمة" at bounding box center [51, 47] width 42 height 10
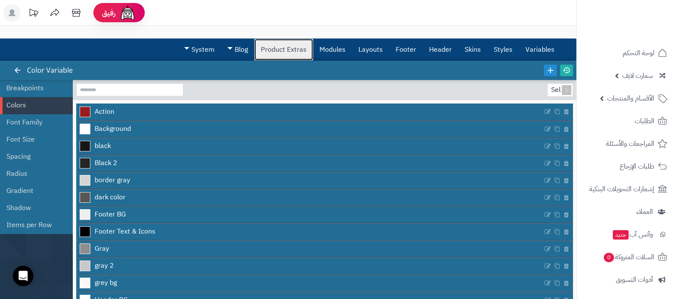
click at [287, 52] on link "Product Extras" at bounding box center [283, 49] width 59 height 21
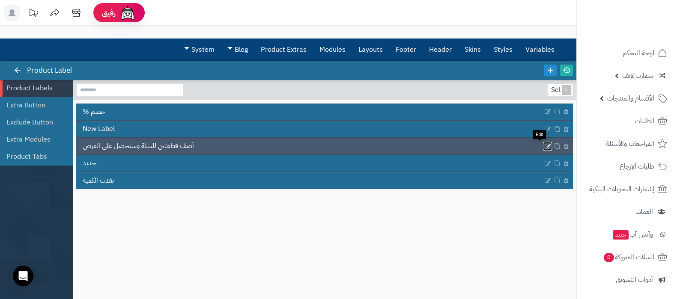
click at [544, 146] on icon at bounding box center [547, 146] width 7 height 7
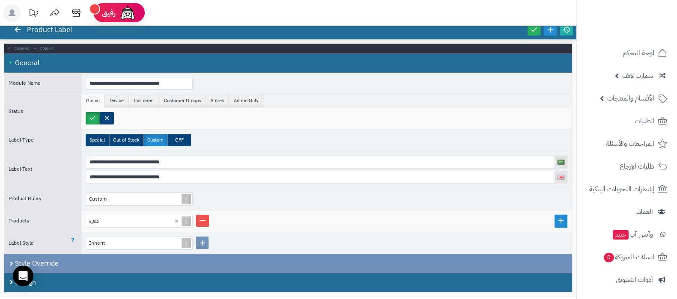
scroll to position [79, 0]
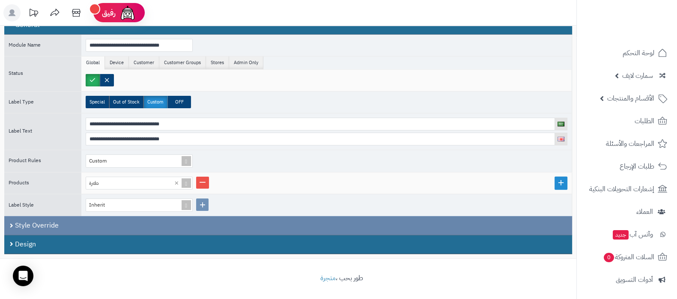
click at [78, 228] on div "Style Override" at bounding box center [288, 225] width 568 height 19
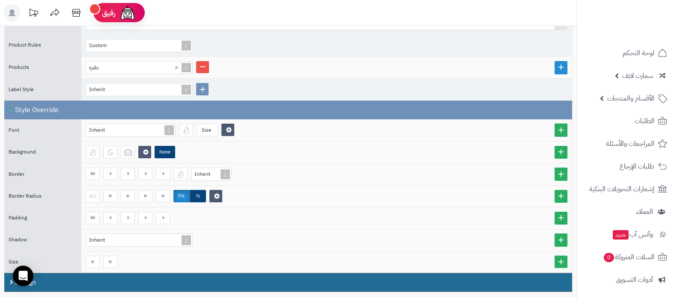
scroll to position [231, 0]
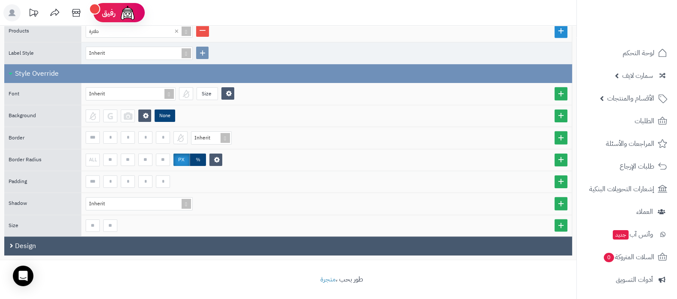
click at [60, 242] on div "Design" at bounding box center [288, 246] width 568 height 19
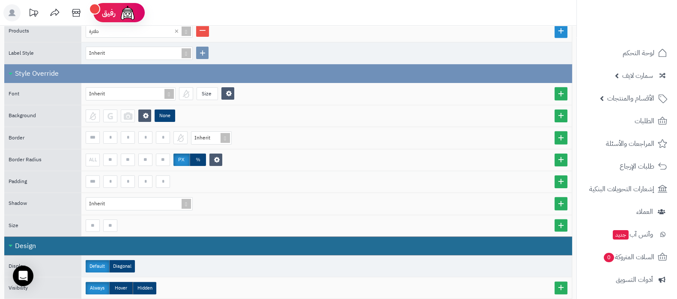
scroll to position [379, 0]
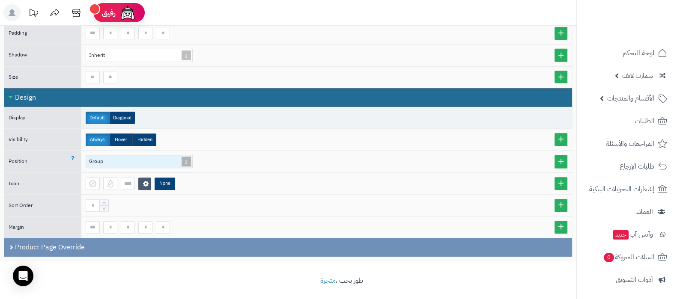
click at [186, 159] on span at bounding box center [186, 161] width 12 height 12
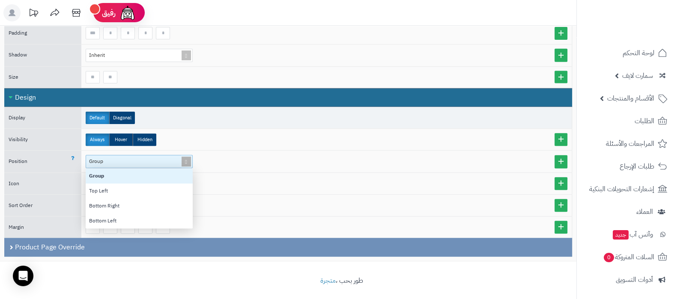
scroll to position [51, 98]
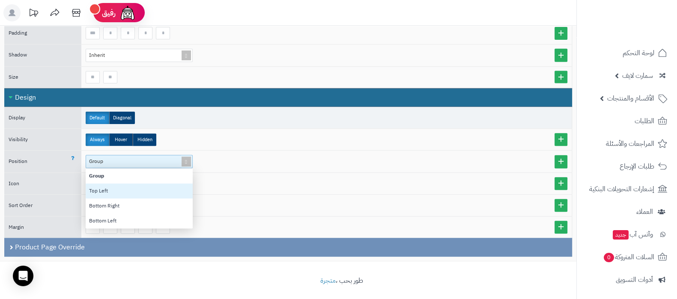
click at [121, 185] on div "Top Left" at bounding box center [139, 191] width 107 height 15
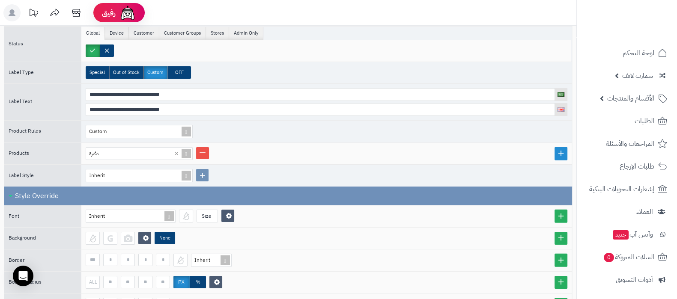
scroll to position [0, 0]
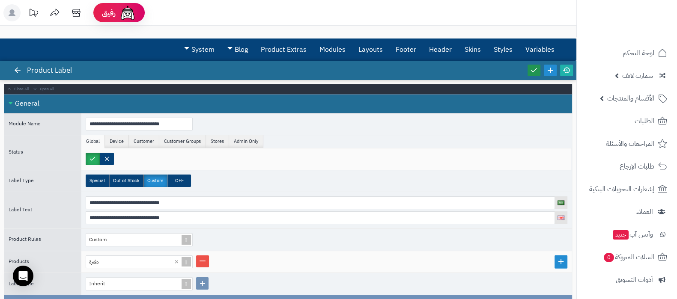
click at [534, 71] on icon at bounding box center [534, 70] width 8 height 8
click at [565, 69] on icon at bounding box center [567, 70] width 8 height 8
click at [648, 121] on span "الطلبات" at bounding box center [644, 121] width 20 height 12
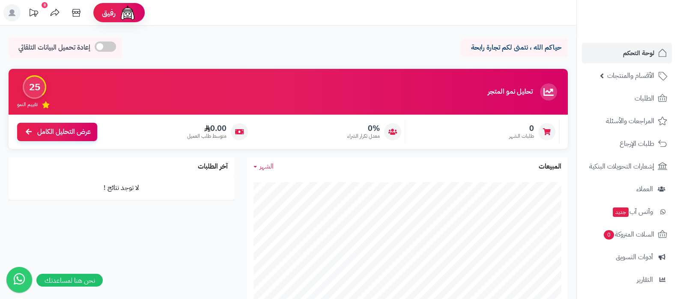
scroll to position [92, 0]
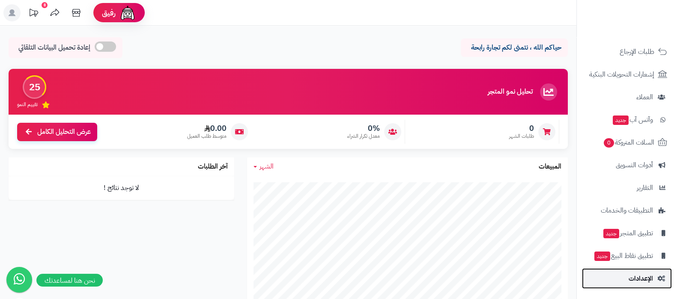
click at [627, 278] on link "الإعدادات" at bounding box center [627, 278] width 90 height 21
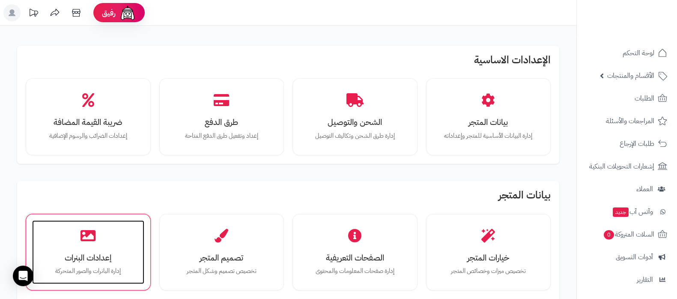
click at [81, 238] on icon at bounding box center [87, 235] width 15 height 15
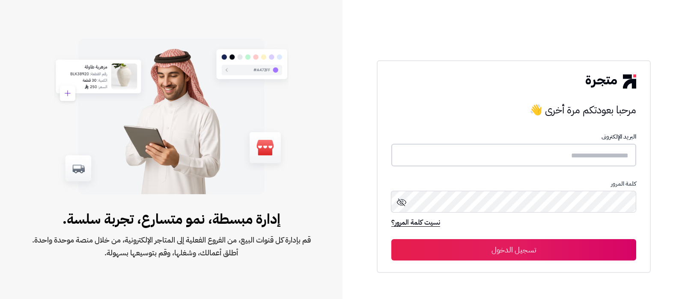
click at [538, 163] on input "text" at bounding box center [513, 155] width 245 height 23
type input "**********"
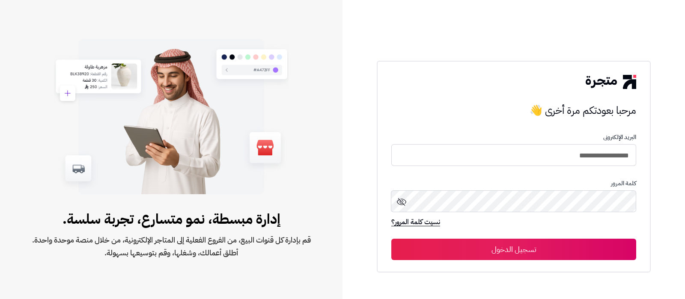
click at [453, 251] on button "تسجيل الدخول" at bounding box center [513, 249] width 245 height 21
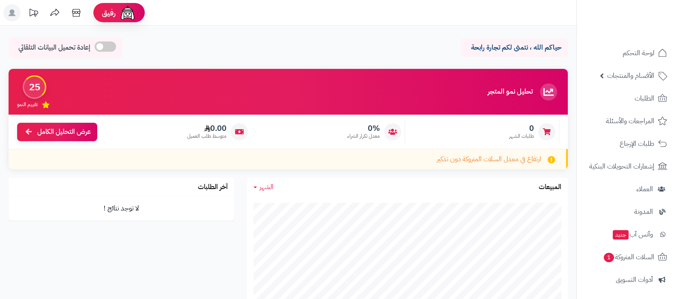
scroll to position [115, 0]
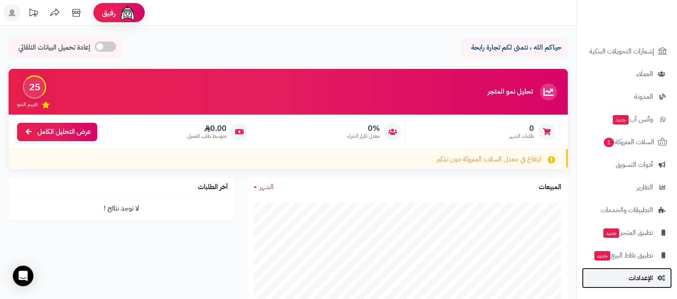
click at [638, 280] on span "الإعدادات" at bounding box center [640, 278] width 24 height 12
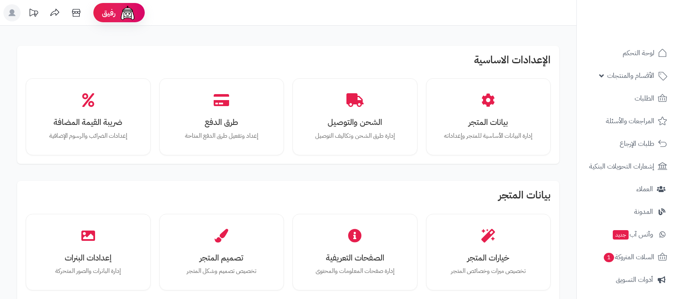
scroll to position [161, 0]
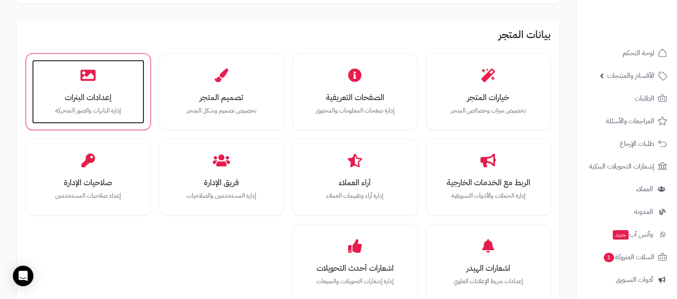
click at [94, 97] on h3 "إعدادات البنرات" at bounding box center [88, 97] width 95 height 9
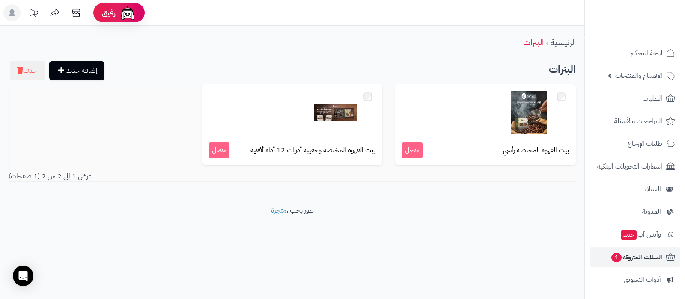
scroll to position [115, 0]
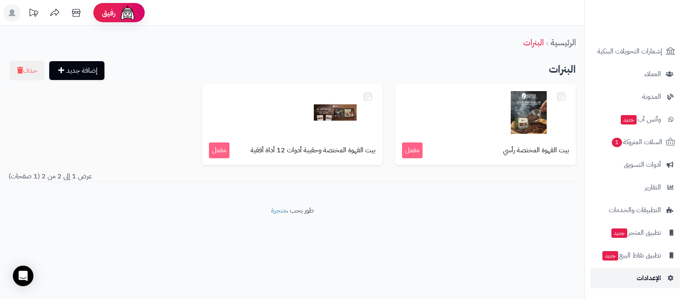
click at [647, 276] on span "الإعدادات" at bounding box center [649, 278] width 24 height 12
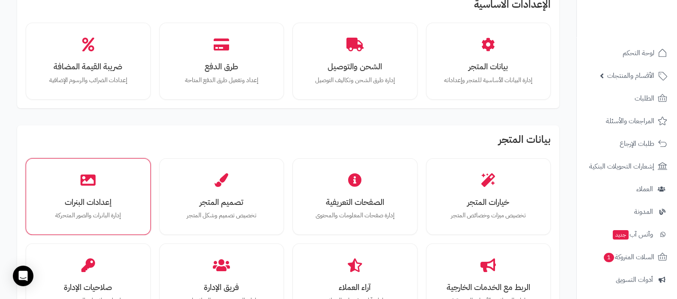
scroll to position [107, 0]
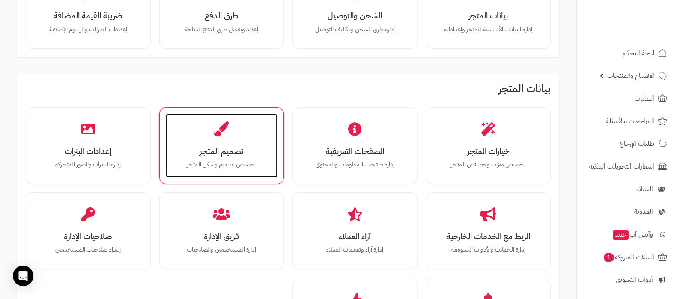
click at [197, 143] on div "تصميم المتجر تخصيص تصميم وشكل المتجر" at bounding box center [222, 146] width 112 height 64
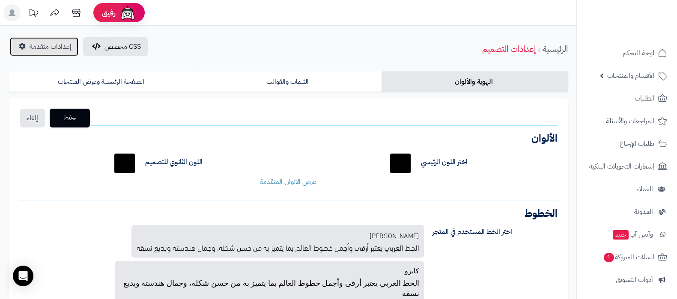
click at [45, 46] on span "إعدادات متقدمة" at bounding box center [51, 47] width 42 height 10
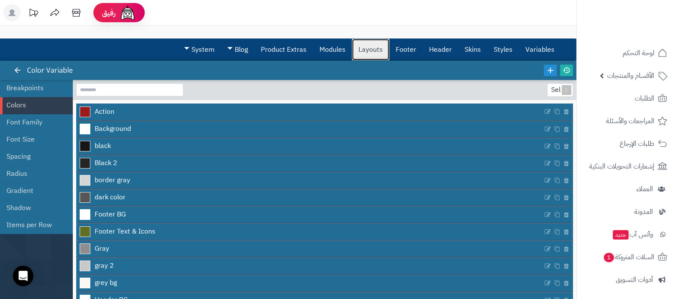
click at [365, 49] on link "Layouts" at bounding box center [370, 49] width 37 height 21
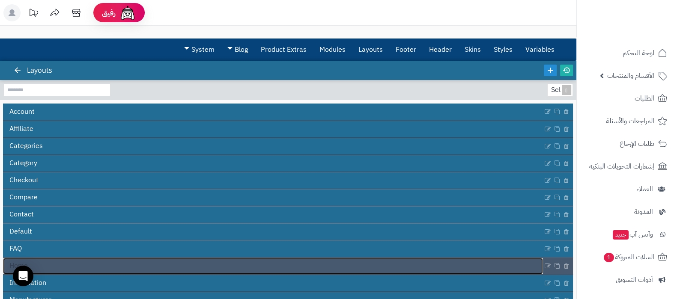
click at [294, 272] on link "Home" at bounding box center [273, 266] width 540 height 16
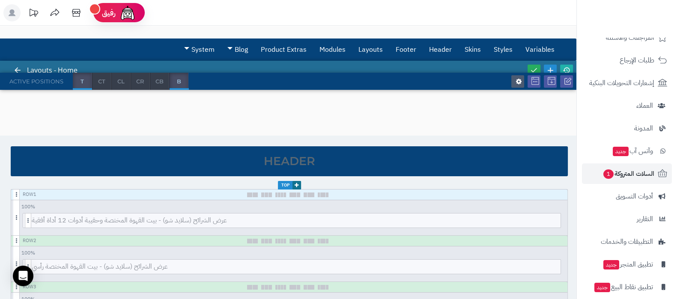
scroll to position [107, 0]
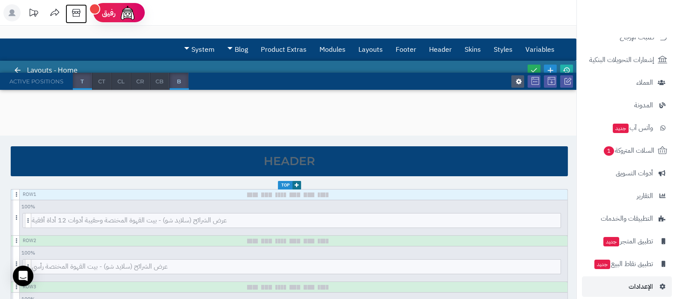
click at [77, 11] on icon at bounding box center [76, 12] width 17 height 17
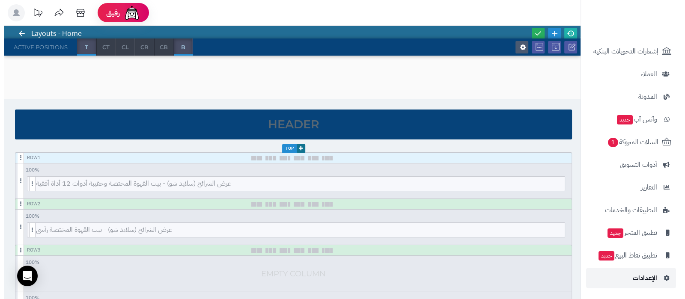
scroll to position [53, 0]
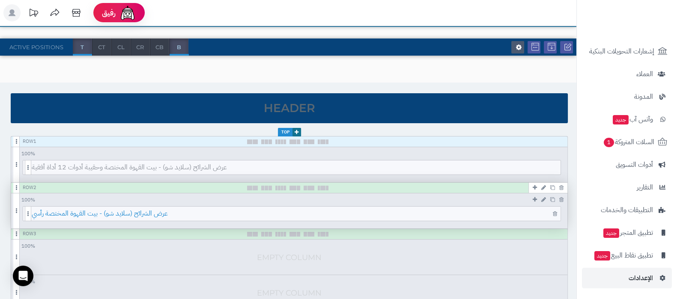
click at [274, 213] on span "عرض الشرائح (سلايد شو) - بيت القهوة المختصة رأسي" at bounding box center [296, 214] width 529 height 14
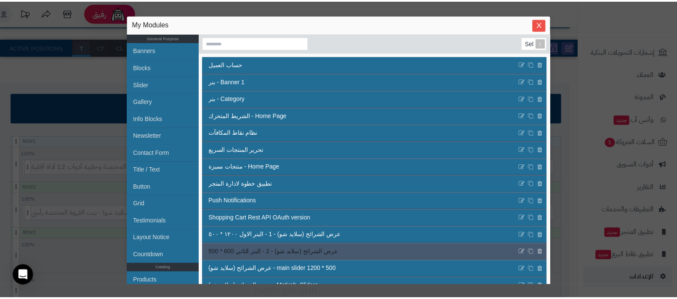
scroll to position [0, 0]
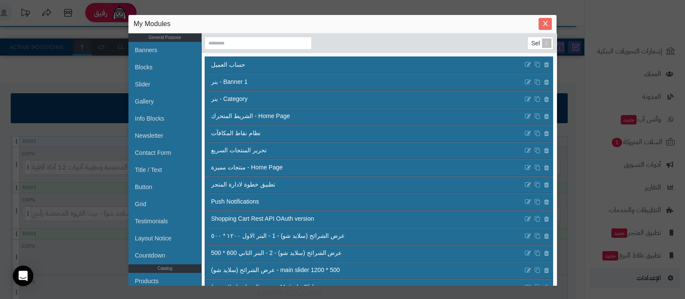
click at [544, 24] on icon "Close" at bounding box center [545, 23] width 7 height 7
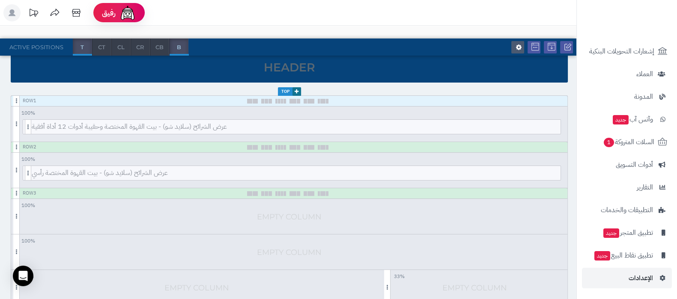
scroll to position [268, 0]
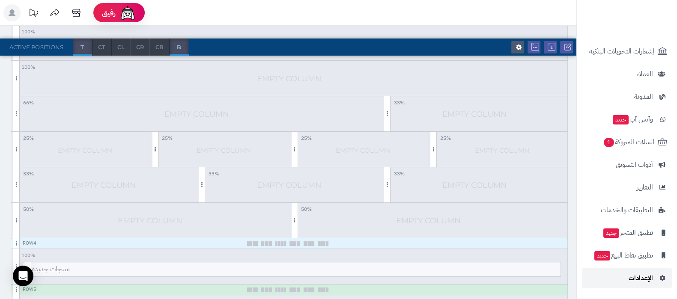
click at [621, 282] on link "الإعدادات" at bounding box center [627, 278] width 90 height 21
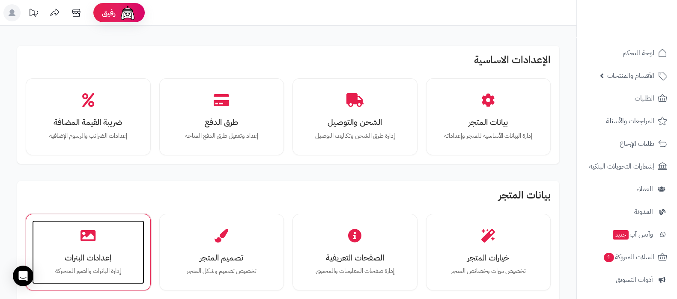
click at [71, 247] on div "إعدادات البنرات إدارة البانرات والصور المتحركة" at bounding box center [88, 252] width 112 height 64
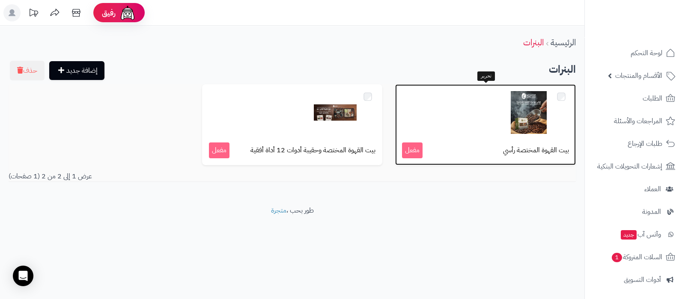
click at [482, 105] on div at bounding box center [485, 112] width 167 height 43
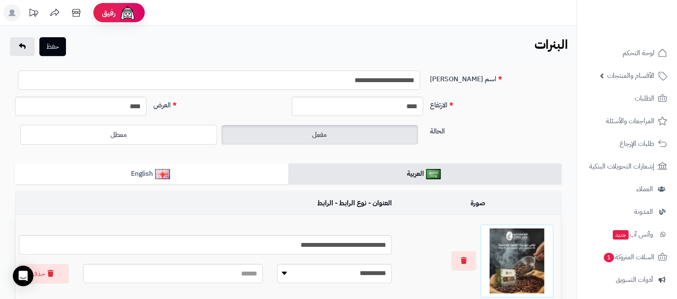
click at [322, 83] on input "**********" at bounding box center [219, 80] width 402 height 19
click at [58, 46] on button "حفظ" at bounding box center [52, 46] width 27 height 19
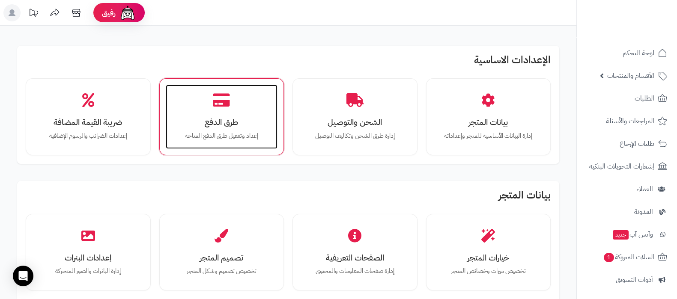
click at [231, 127] on h3 "طرق الدفع" at bounding box center [221, 122] width 95 height 9
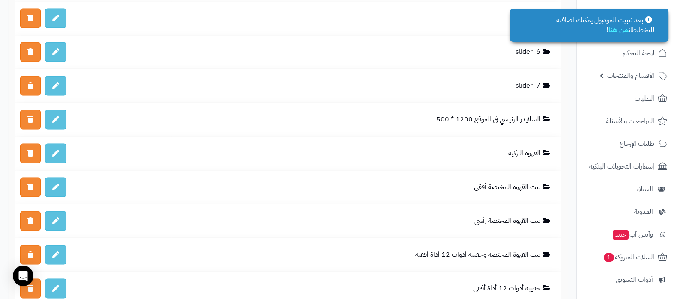
scroll to position [2194, 0]
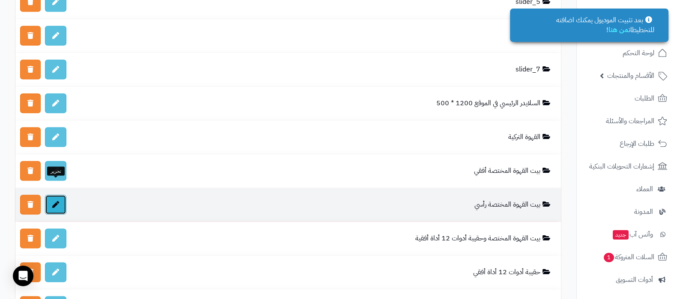
click at [55, 195] on link at bounding box center [55, 205] width 21 height 20
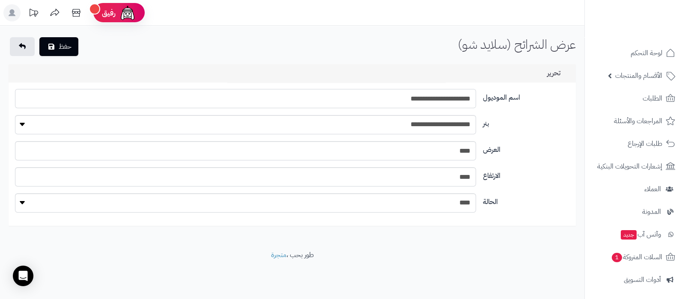
click at [413, 97] on input "**********" at bounding box center [245, 98] width 461 height 19
type input "**********"
click at [67, 46] on button "حفظ" at bounding box center [58, 46] width 39 height 19
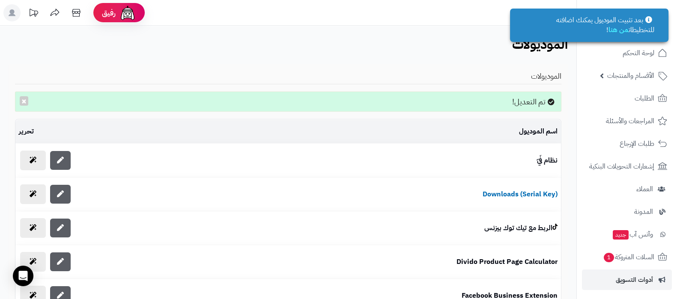
scroll to position [115, 0]
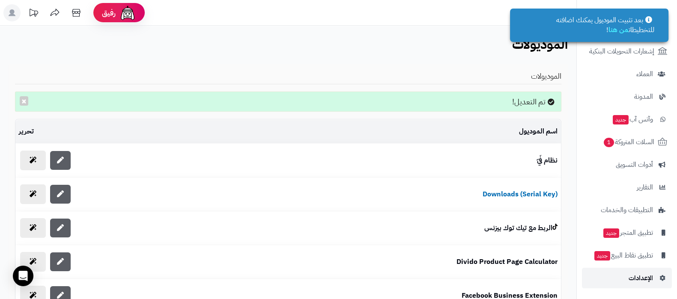
click at [621, 271] on link "الإعدادات" at bounding box center [627, 278] width 90 height 21
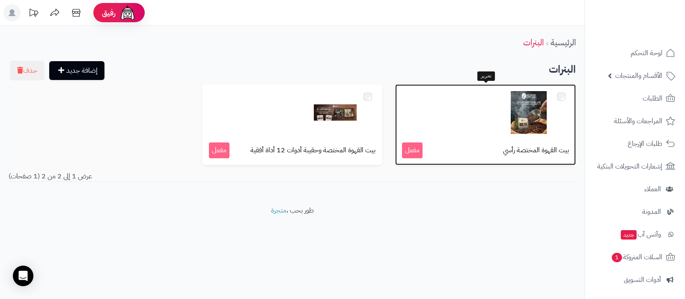
click at [523, 98] on img at bounding box center [528, 112] width 43 height 43
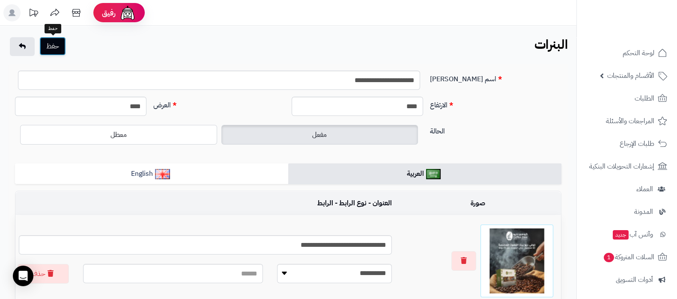
click at [60, 42] on button "حفظ" at bounding box center [52, 46] width 27 height 19
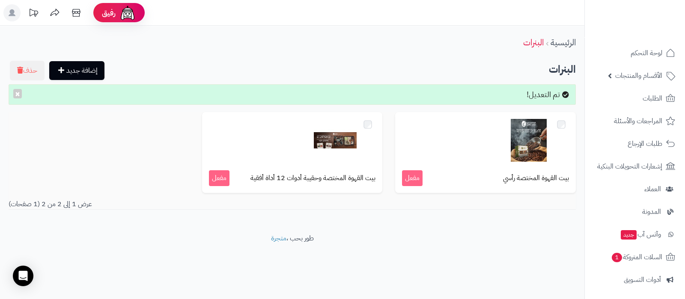
scroll to position [115, 0]
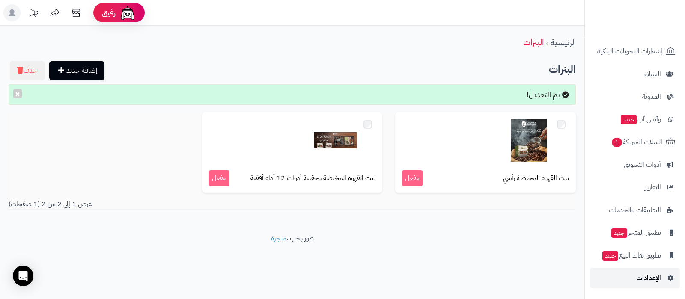
click at [656, 274] on span "الإعدادات" at bounding box center [649, 278] width 24 height 12
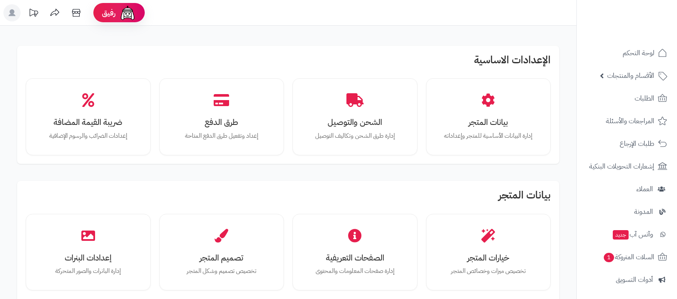
scroll to position [792, 0]
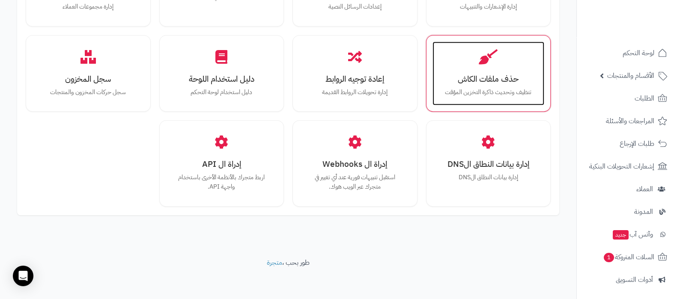
click at [484, 82] on h3 "حذف ملفات الكاش" at bounding box center [488, 78] width 95 height 9
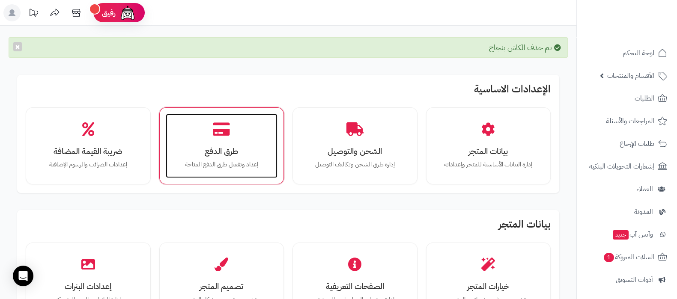
click at [231, 160] on p "إعداد وتفعيل طرق الدفع المتاحة" at bounding box center [221, 164] width 95 height 9
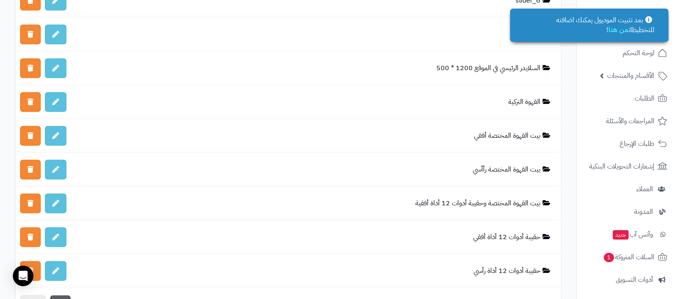
scroll to position [2248, 0]
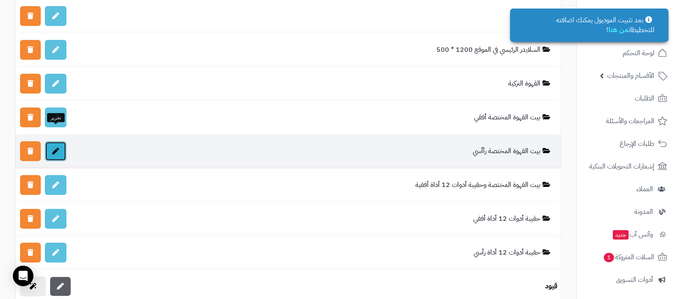
click at [60, 142] on link at bounding box center [55, 152] width 21 height 20
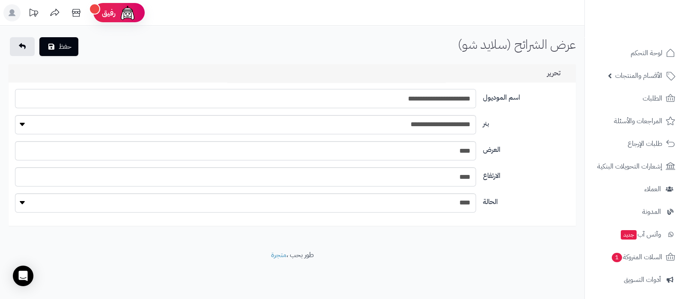
click at [411, 97] on input "**********" at bounding box center [245, 98] width 461 height 19
type input "**********"
click at [71, 54] on button "حفظ" at bounding box center [58, 46] width 39 height 19
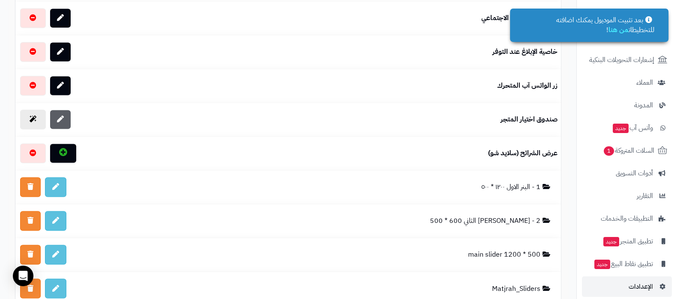
scroll to position [115, 0]
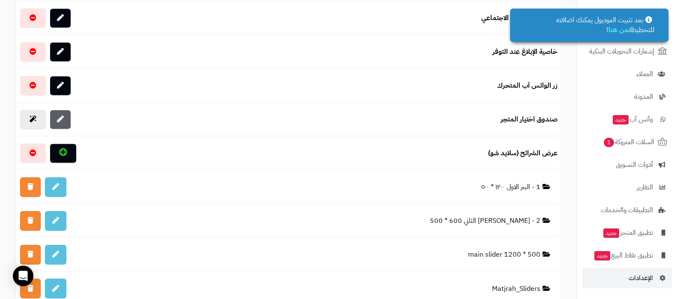
click at [630, 266] on ul "لوحة التحكم الأقسام والمنتجات المنتجات الأقسام الماركات مواصفات المنتجات مواصفا…" at bounding box center [627, 108] width 100 height 361
click at [631, 271] on link "الإعدادات" at bounding box center [627, 278] width 90 height 21
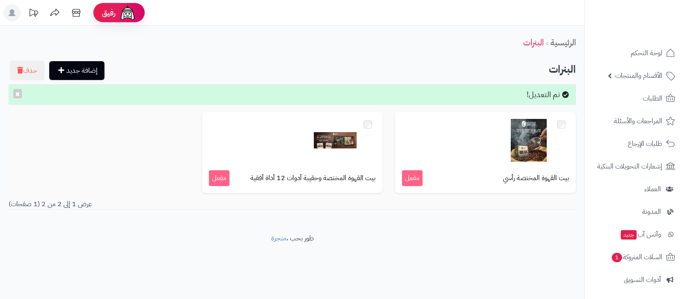
scroll to position [115, 0]
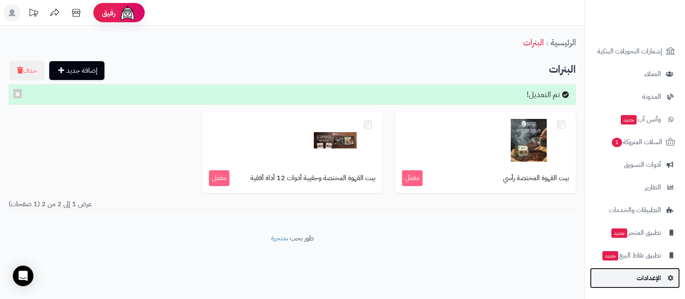
click at [649, 280] on span "الإعدادات" at bounding box center [649, 278] width 24 height 12
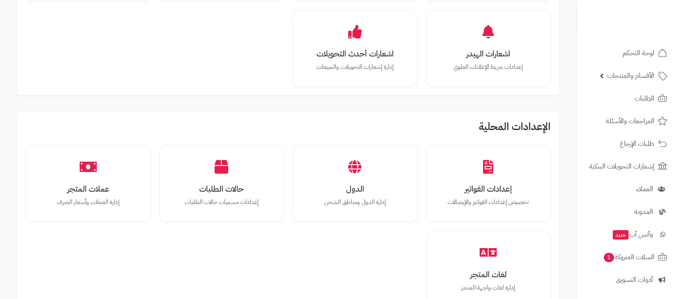
scroll to position [751, 0]
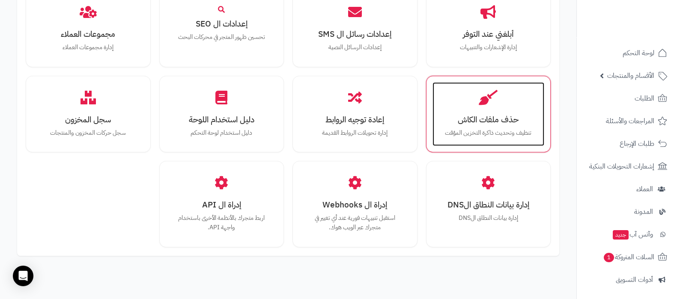
click at [471, 134] on p "تنظيف وتحديث ذاكرة التخزين المؤقت" at bounding box center [488, 132] width 95 height 9
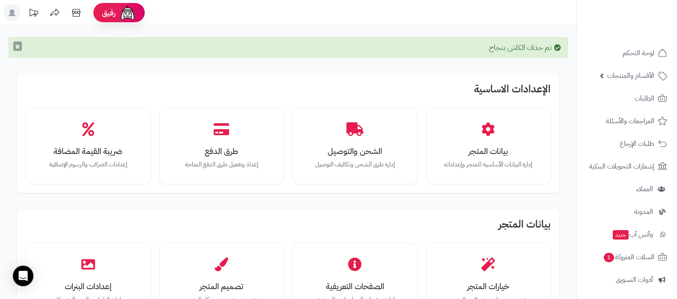
click at [21, 46] on button "×" at bounding box center [17, 46] width 9 height 9
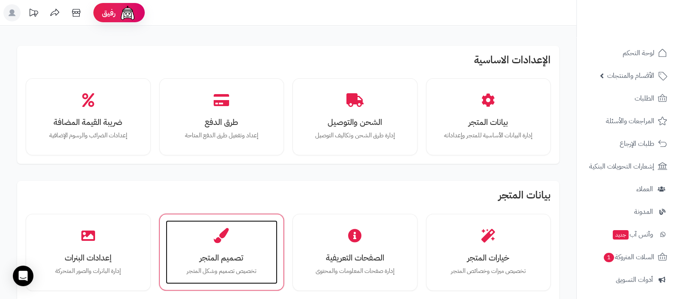
click at [228, 283] on div "تصميم المتجر تخصيص تصميم وشكل المتجر" at bounding box center [222, 252] width 112 height 64
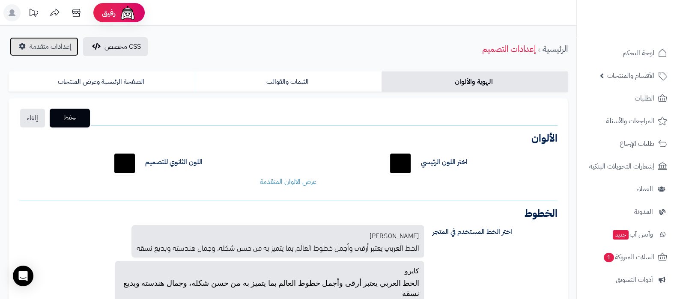
click at [43, 48] on span "إعدادات متقدمة" at bounding box center [51, 47] width 42 height 10
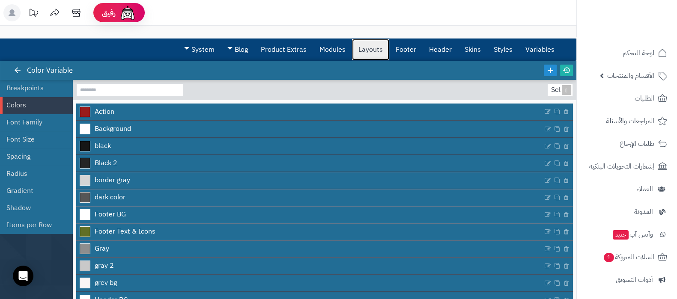
click at [377, 50] on link "Layouts" at bounding box center [370, 49] width 37 height 21
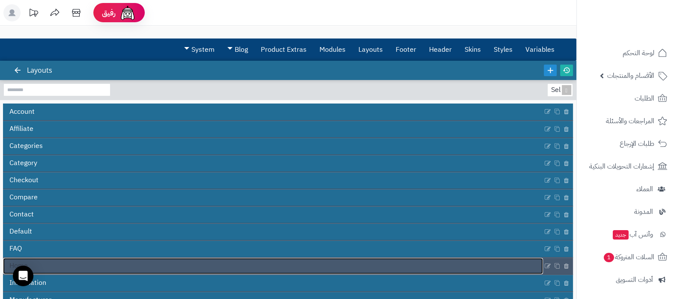
click at [247, 268] on link "Home" at bounding box center [273, 266] width 540 height 16
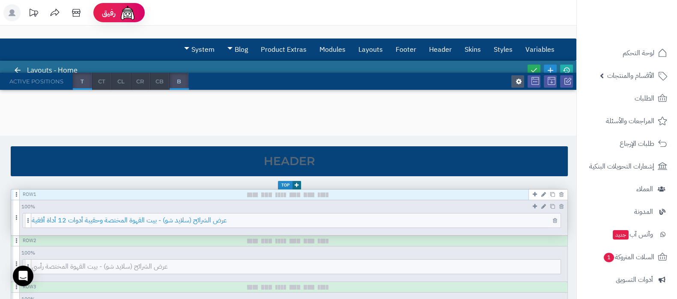
click at [321, 223] on span "عرض الشرائح (سلايد شو) - بيت القهوة المختصة وحقيبة أدوات 12 أداة أفقية" at bounding box center [296, 221] width 529 height 14
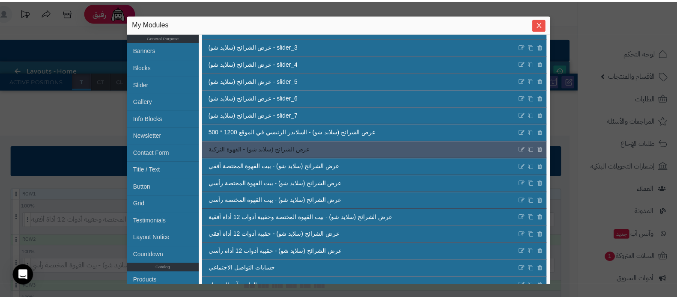
scroll to position [305, 0]
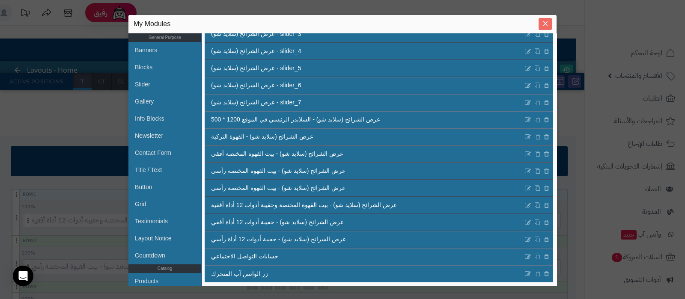
click at [543, 20] on span "Close" at bounding box center [545, 23] width 13 height 7
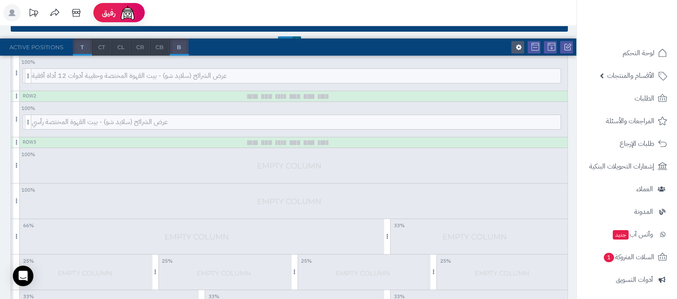
scroll to position [161, 0]
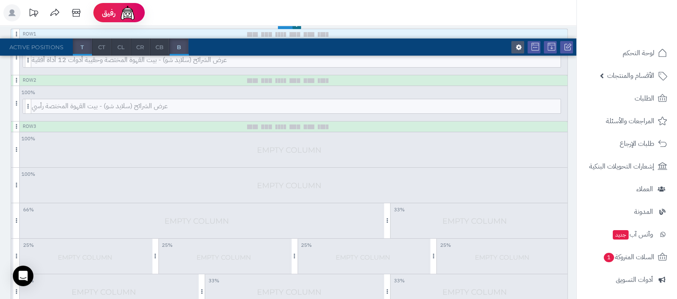
click at [408, 16] on header "رفيق ! الطلبات معالجة مكتمل إرجاع المنتجات العملاء المتواجدون الان 1 عملاء منتظ…" at bounding box center [338, 13] width 677 height 26
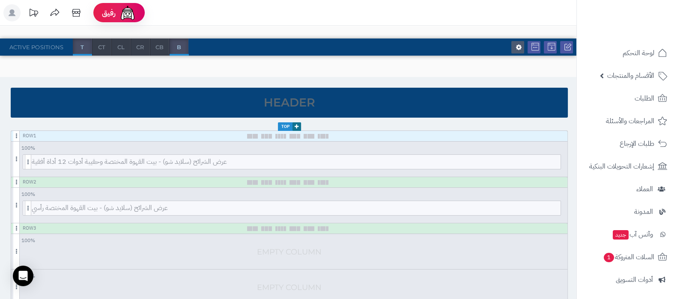
scroll to position [0, 0]
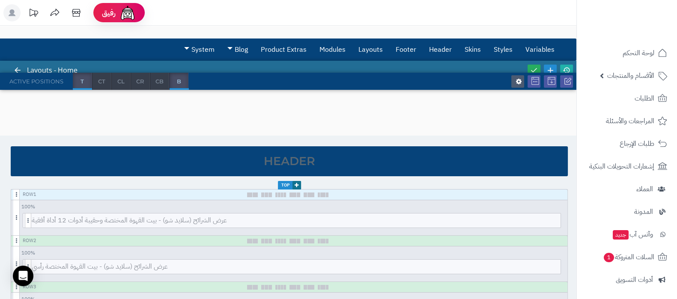
click at [617, 37] on div at bounding box center [626, 18] width 101 height 37
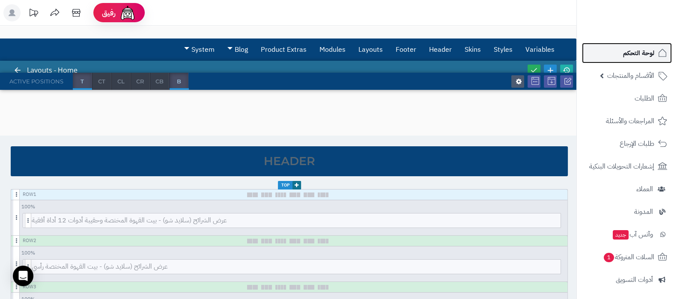
click at [621, 45] on link "لوحة التحكم" at bounding box center [627, 53] width 90 height 21
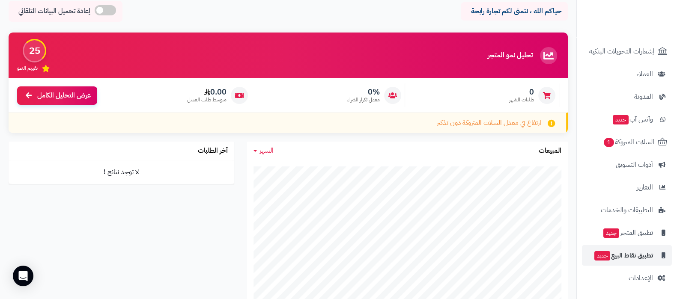
scroll to position [107, 0]
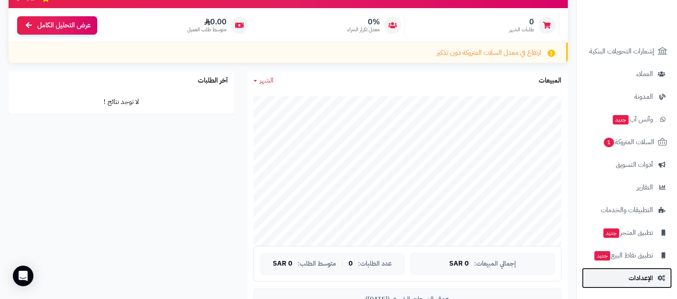
click at [636, 280] on span "الإعدادات" at bounding box center [640, 278] width 24 height 12
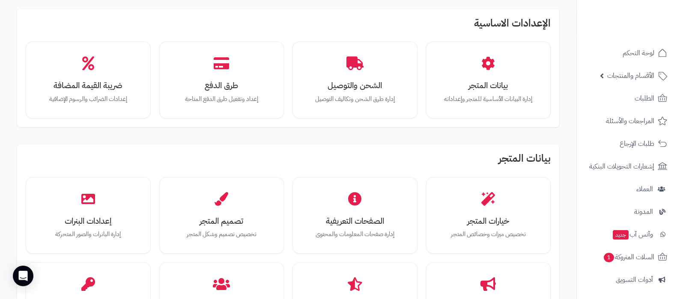
scroll to position [53, 0]
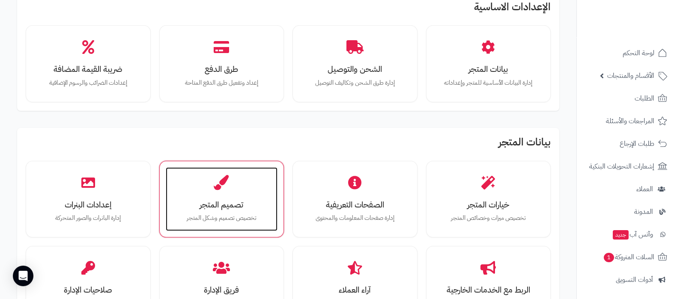
click at [220, 206] on h3 "تصميم المتجر" at bounding box center [221, 204] width 95 height 9
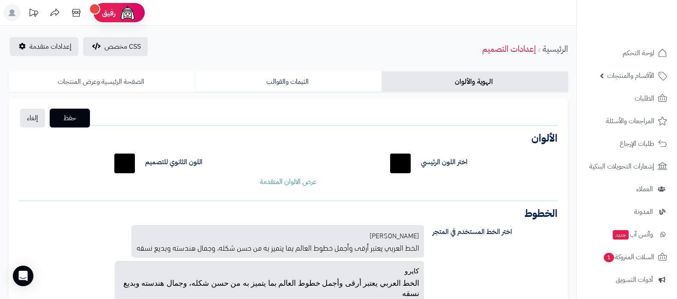
click at [118, 81] on link "الصفحة الرئيسية وعرض المنتجات" at bounding box center [102, 81] width 186 height 21
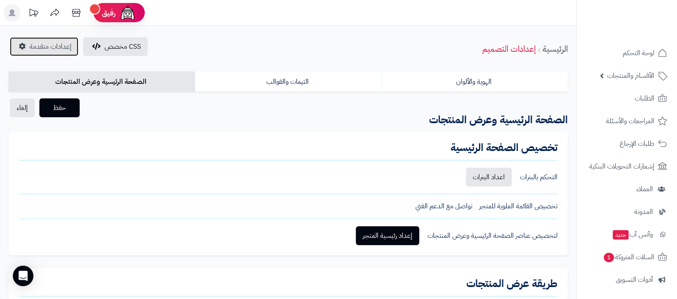
click at [42, 44] on span "إعدادات متقدمة" at bounding box center [51, 47] width 42 height 10
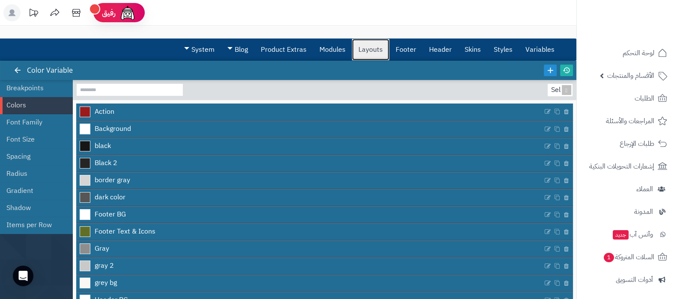
click at [372, 54] on link "Layouts" at bounding box center [370, 49] width 37 height 21
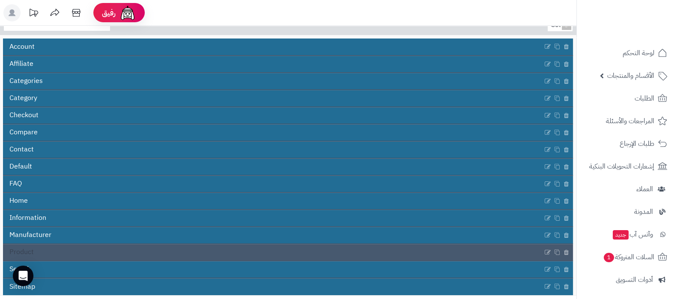
scroll to position [103, 0]
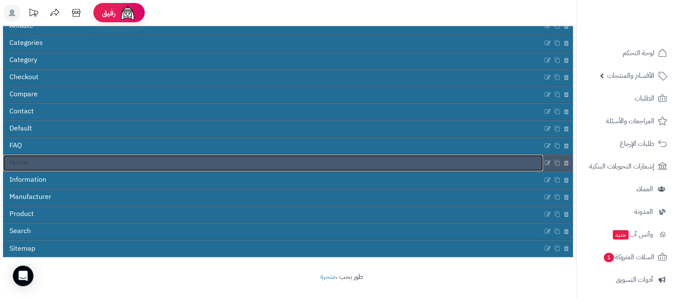
click at [49, 163] on link "Home" at bounding box center [273, 163] width 540 height 16
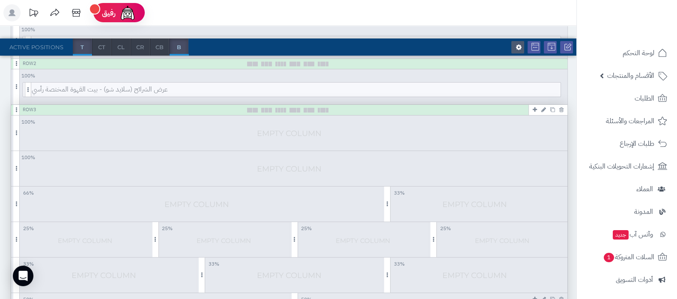
scroll to position [161, 0]
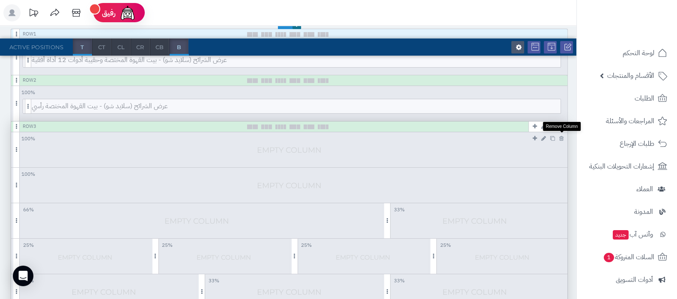
click at [561, 138] on icon at bounding box center [561, 139] width 4 height 6
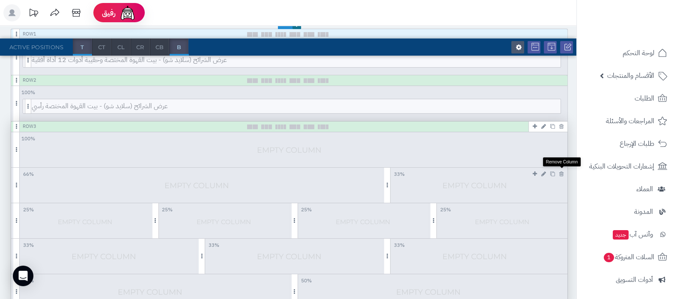
click at [561, 173] on icon at bounding box center [561, 174] width 4 height 6
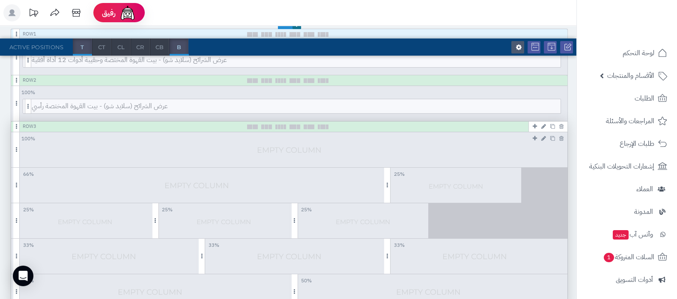
click at [563, 139] on icon at bounding box center [561, 139] width 4 height 6
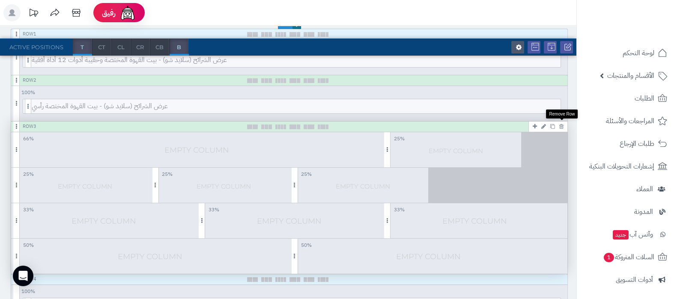
click at [560, 124] on icon at bounding box center [561, 127] width 4 height 6
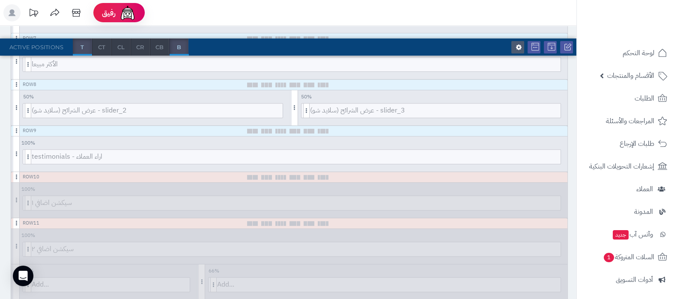
scroll to position [482, 0]
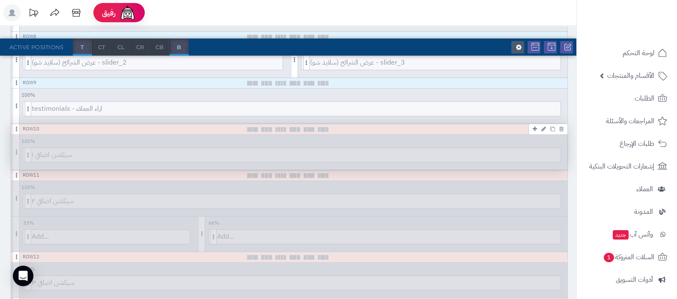
click at [545, 130] on icon at bounding box center [543, 129] width 5 height 6
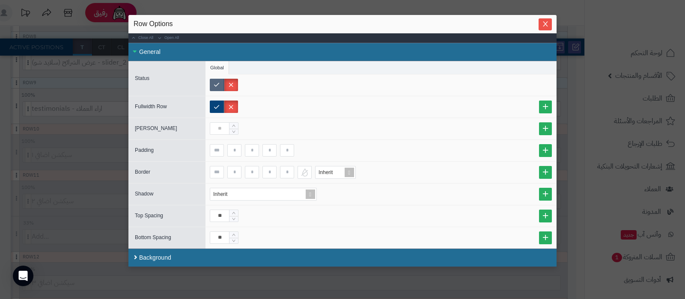
click at [223, 89] on label at bounding box center [217, 85] width 14 height 12
click at [548, 24] on icon "Close" at bounding box center [545, 23] width 5 height 5
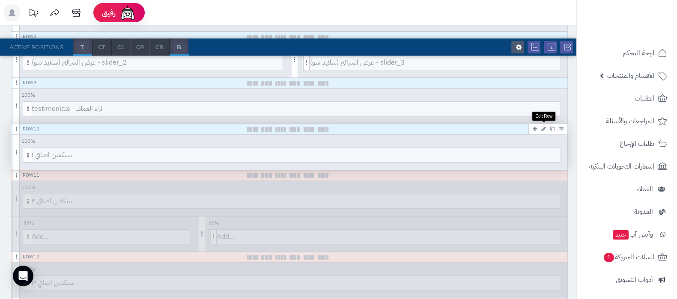
click at [544, 128] on icon at bounding box center [543, 129] width 5 height 6
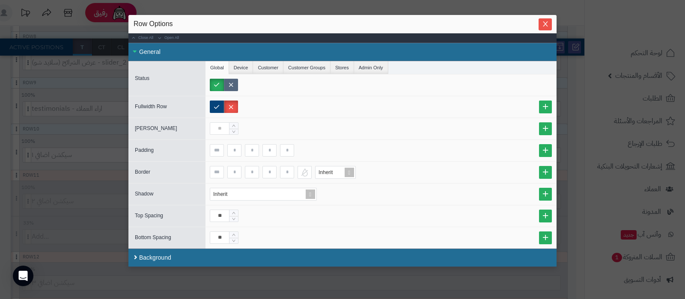
click at [230, 86] on label at bounding box center [231, 85] width 14 height 12
click at [548, 22] on icon "Close" at bounding box center [545, 23] width 5 height 5
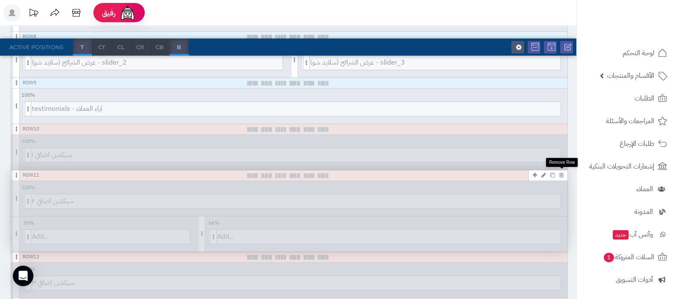
click at [561, 173] on icon at bounding box center [561, 176] width 4 height 6
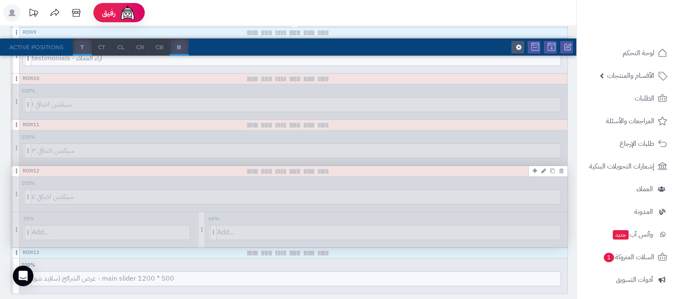
scroll to position [589, 0]
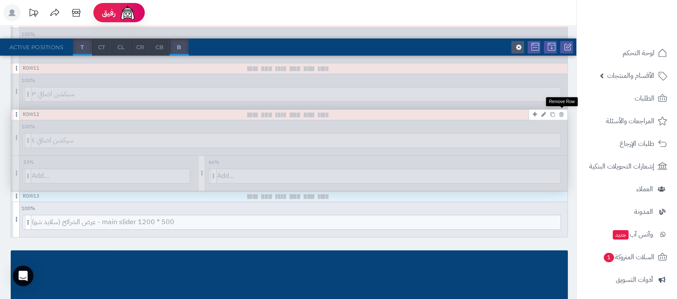
click at [563, 113] on icon at bounding box center [561, 115] width 4 height 6
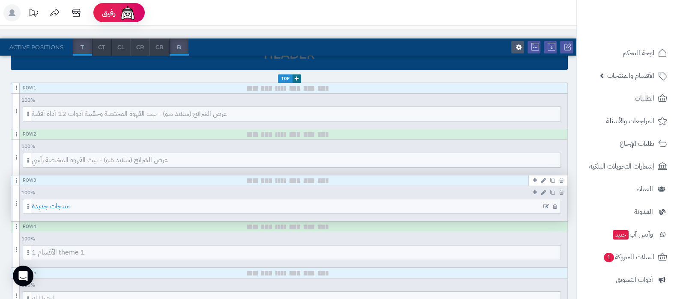
scroll to position [0, 0]
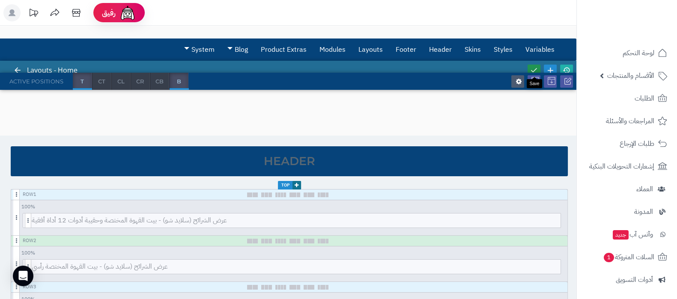
click at [533, 66] on icon at bounding box center [534, 70] width 8 height 8
click at [568, 68] on icon at bounding box center [567, 70] width 8 height 8
click at [295, 185] on icon at bounding box center [297, 185] width 4 height 5
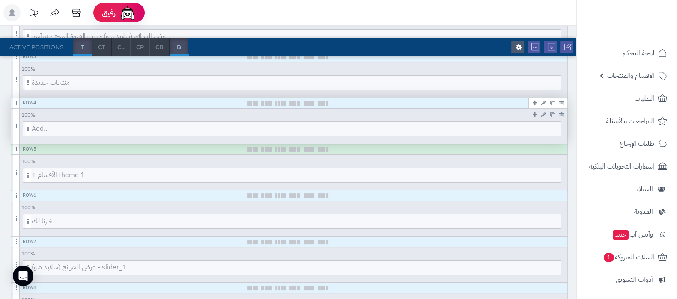
scroll to position [214, 0]
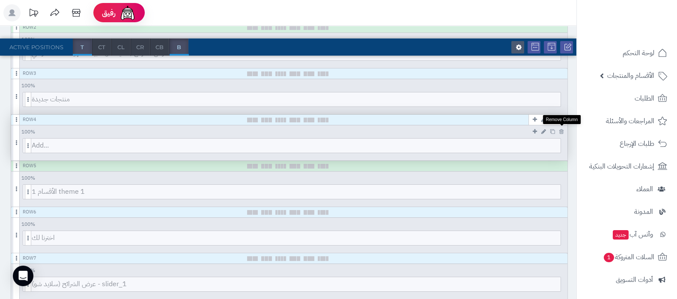
click at [560, 129] on icon at bounding box center [561, 132] width 4 height 6
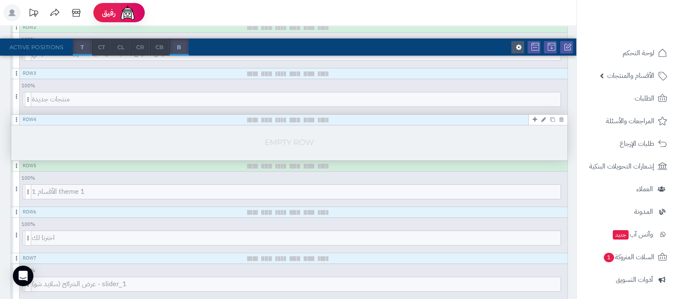
click at [535, 120] on icon at bounding box center [535, 120] width 4 height 6
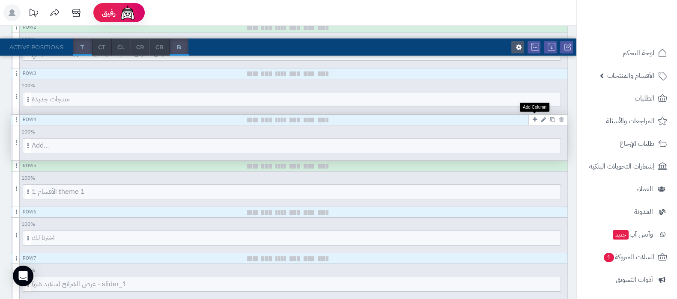
click at [535, 120] on icon at bounding box center [535, 120] width 4 height 6
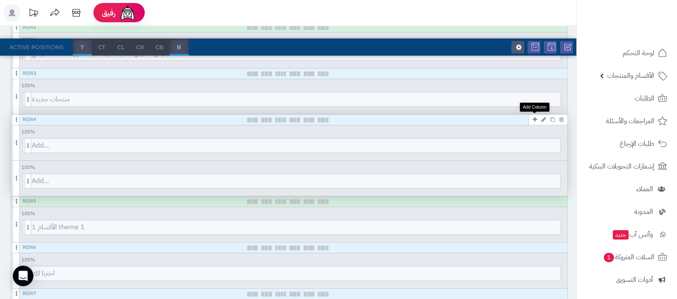
click at [535, 120] on icon at bounding box center [535, 120] width 4 height 6
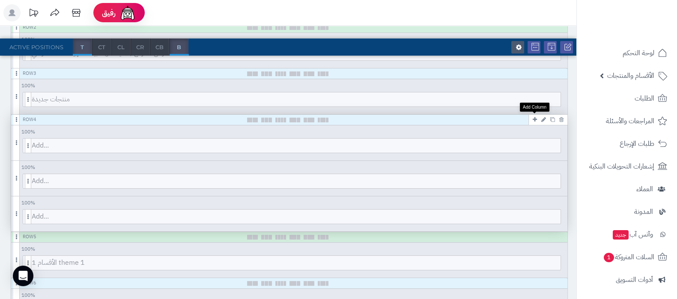
click at [535, 120] on icon at bounding box center [535, 120] width 4 height 6
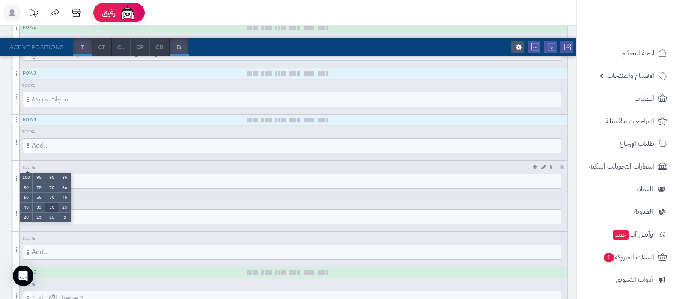
click at [49, 203] on li "30" at bounding box center [51, 208] width 13 height 10
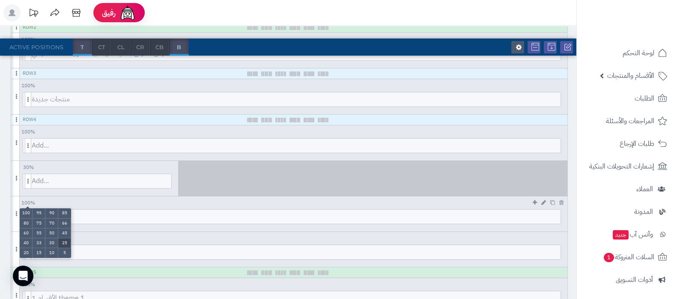
click at [60, 238] on li "25" at bounding box center [64, 243] width 13 height 10
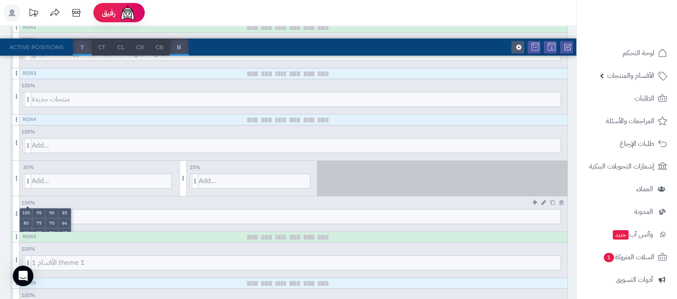
click at [48, 241] on li "30" at bounding box center [51, 243] width 13 height 10
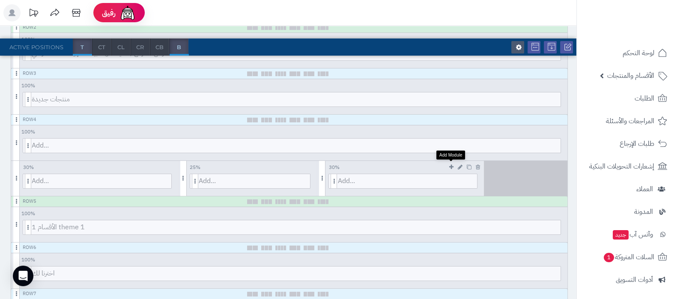
click at [453, 165] on link at bounding box center [451, 167] width 9 height 10
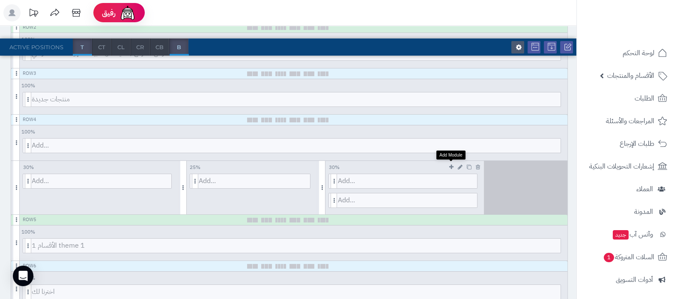
click at [453, 165] on link at bounding box center [451, 167] width 9 height 10
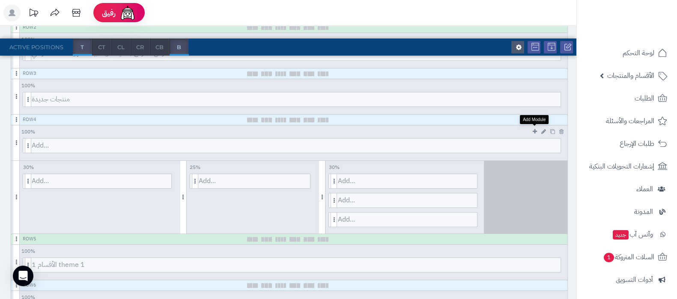
click at [536, 129] on icon at bounding box center [535, 132] width 4 height 6
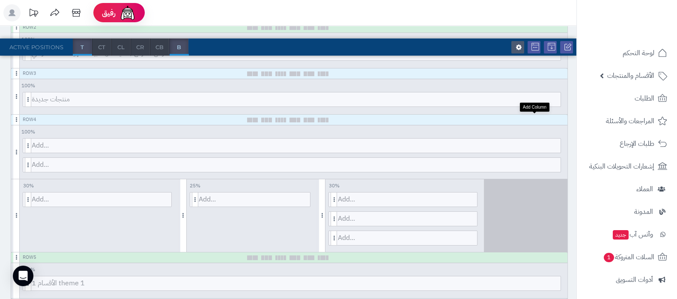
click at [534, 118] on icon at bounding box center [535, 120] width 4 height 6
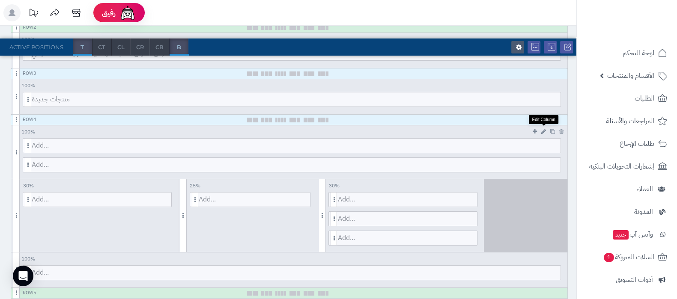
click at [544, 129] on icon at bounding box center [543, 132] width 5 height 6
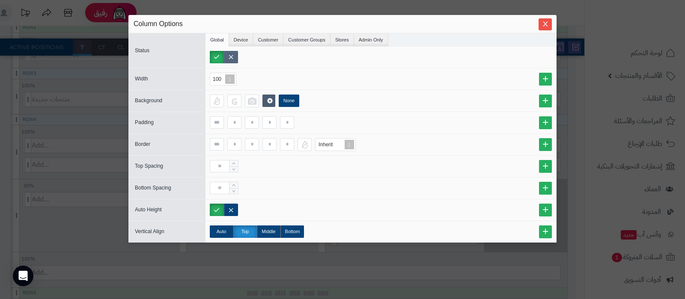
click at [229, 59] on label at bounding box center [231, 57] width 14 height 12
click at [545, 29] on button "Close" at bounding box center [545, 24] width 13 height 12
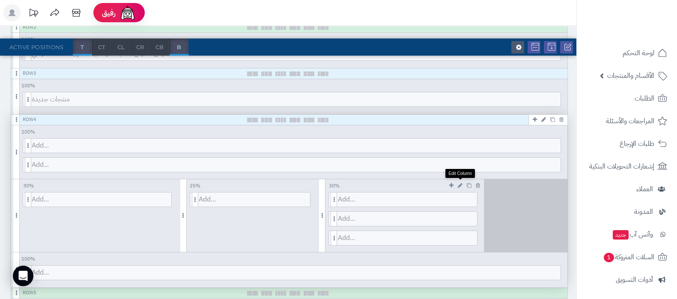
click at [459, 183] on icon at bounding box center [460, 186] width 5 height 6
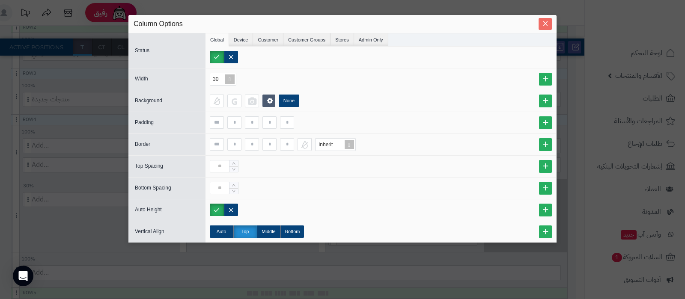
click at [543, 21] on icon "Close" at bounding box center [545, 23] width 5 height 5
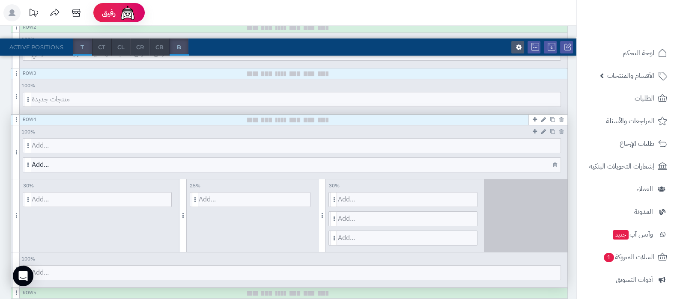
click at [553, 163] on icon at bounding box center [555, 165] width 4 height 6
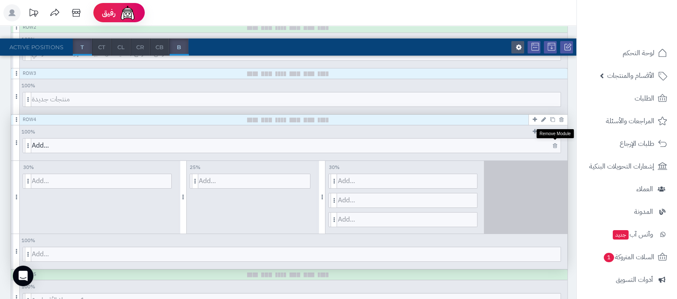
click at [557, 144] on link at bounding box center [555, 146] width 9 height 10
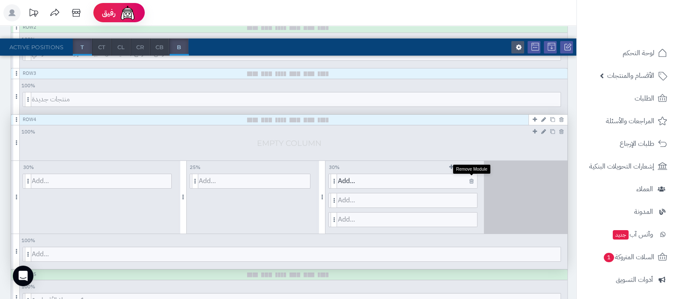
click at [472, 180] on icon at bounding box center [471, 182] width 4 height 6
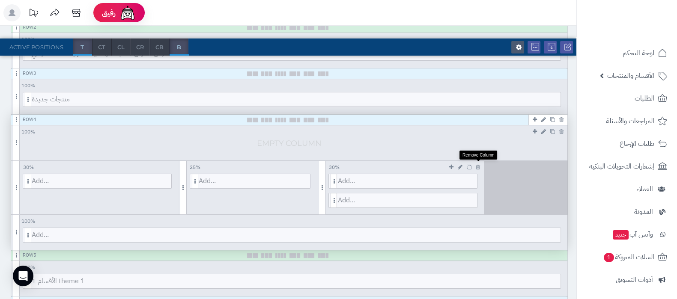
click at [477, 167] on icon at bounding box center [478, 167] width 4 height 6
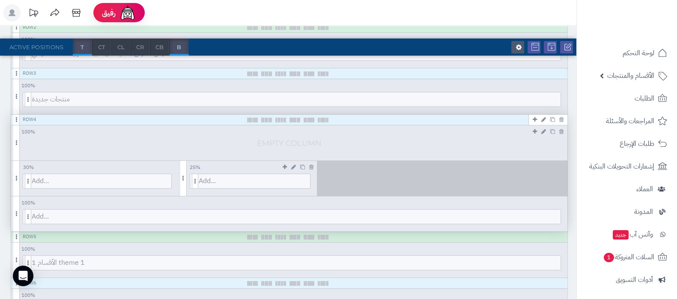
click at [310, 164] on icon at bounding box center [311, 167] width 4 height 6
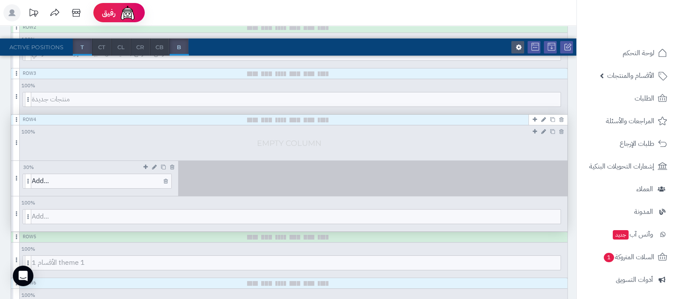
click at [165, 180] on icon at bounding box center [166, 182] width 4 height 6
click at [554, 217] on icon at bounding box center [555, 217] width 4 height 6
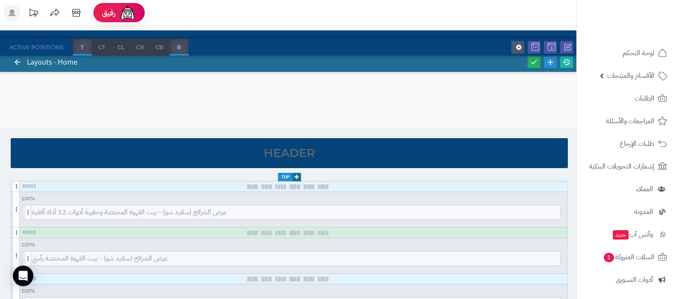
scroll to position [0, 0]
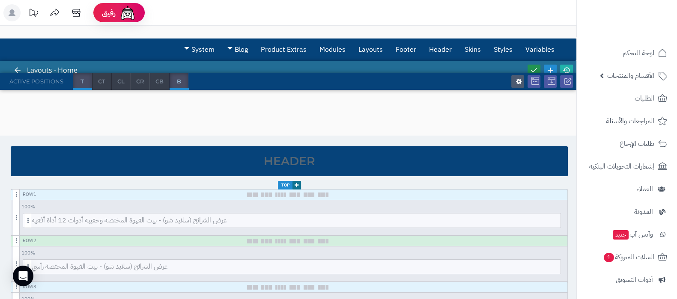
click at [534, 65] on link at bounding box center [533, 71] width 13 height 12
click at [565, 67] on icon at bounding box center [567, 70] width 8 height 8
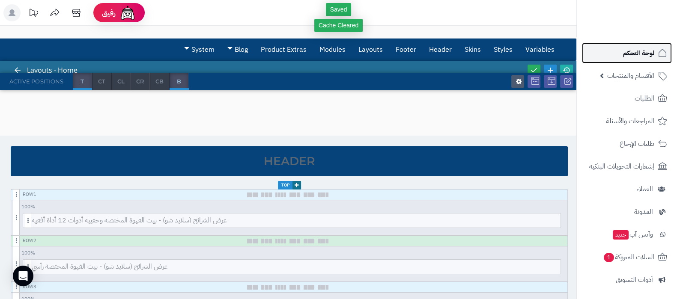
click at [637, 46] on link "لوحة التحكم" at bounding box center [627, 53] width 90 height 21
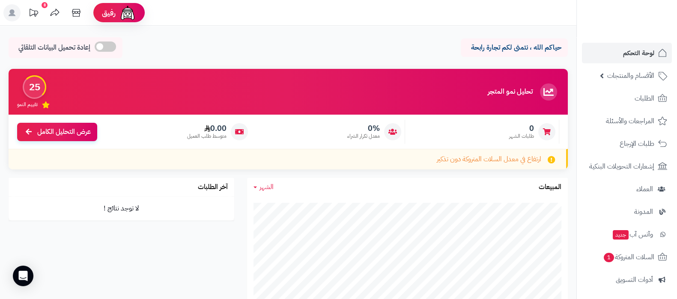
click at [418, 43] on div "حياكم الله ، نتمنى لكم تجارة رابحة إعادة تحميل البيانات التلقائي" at bounding box center [288, 49] width 559 height 25
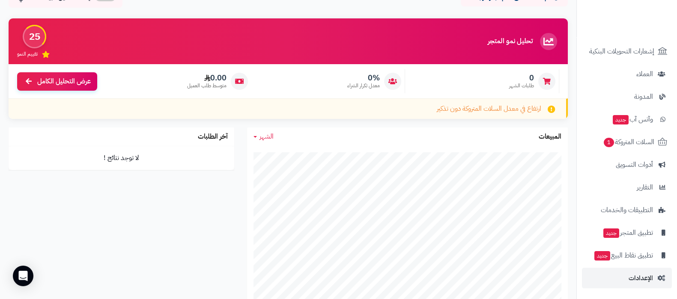
scroll to position [107, 0]
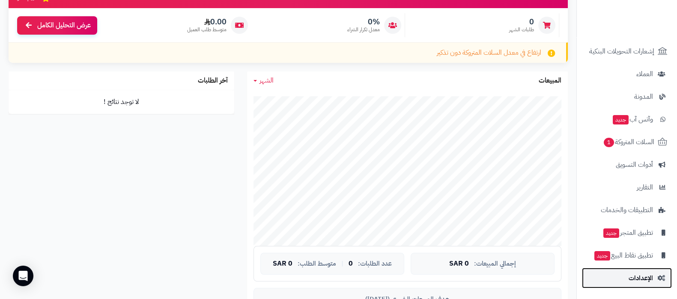
click at [639, 279] on span "الإعدادات" at bounding box center [640, 278] width 24 height 12
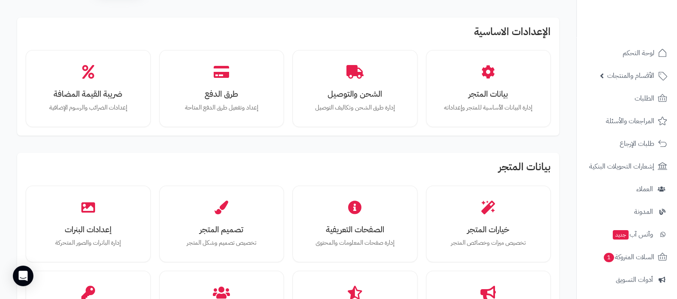
scroll to position [107, 0]
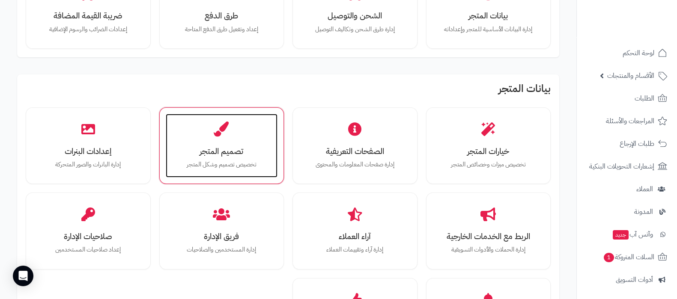
click at [217, 153] on h3 "تصميم المتجر" at bounding box center [221, 151] width 95 height 9
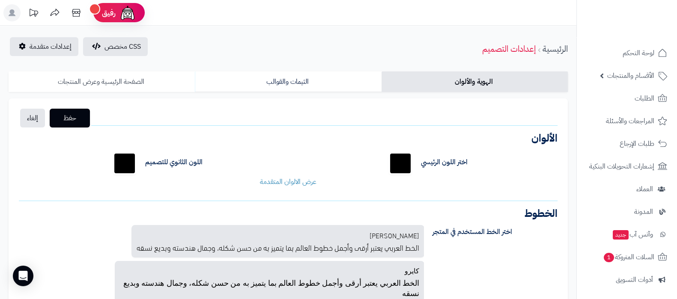
click at [115, 84] on link "الصفحة الرئيسية وعرض المنتجات" at bounding box center [102, 81] width 186 height 21
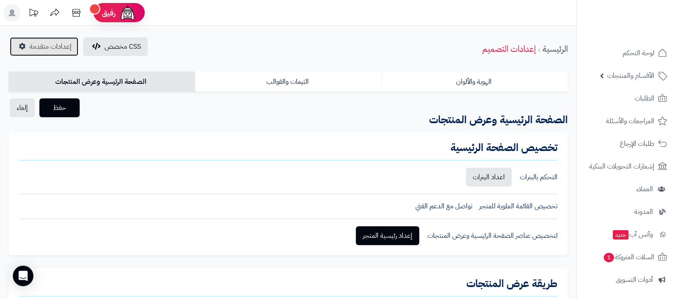
click at [43, 45] on span "إعدادات متقدمة" at bounding box center [51, 47] width 42 height 10
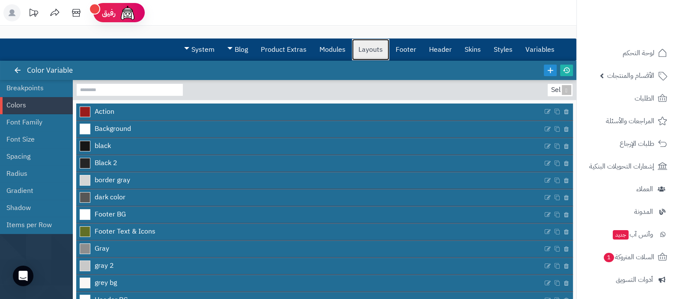
click at [366, 48] on link "Layouts" at bounding box center [370, 49] width 37 height 21
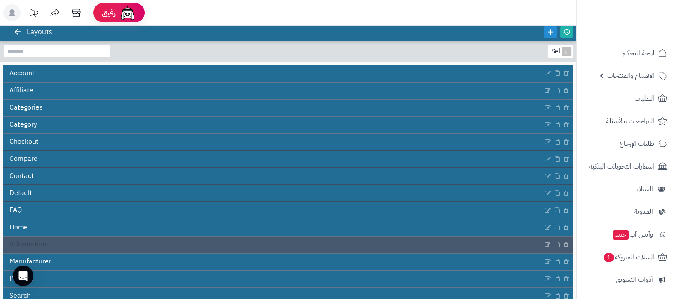
scroll to position [53, 0]
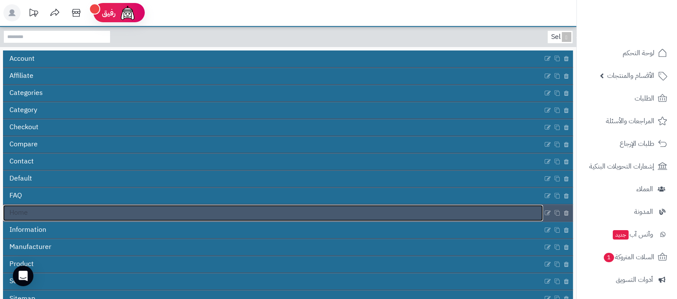
click at [47, 213] on link "Home" at bounding box center [273, 213] width 540 height 16
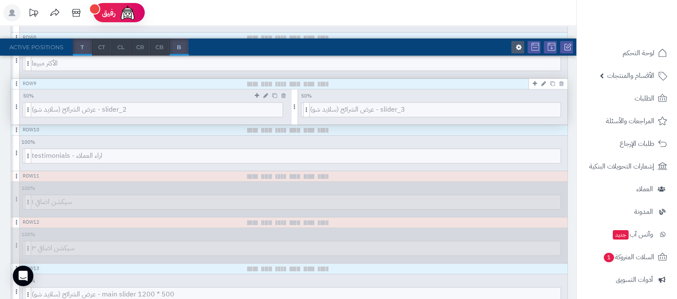
scroll to position [535, 0]
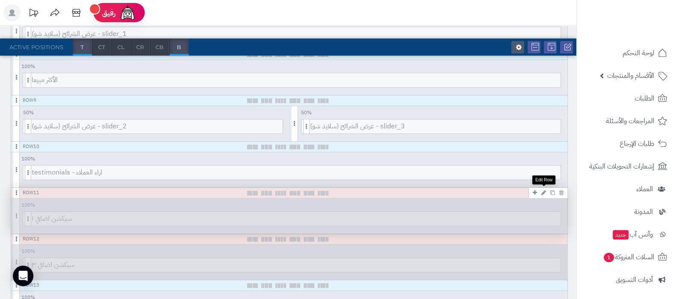
click at [543, 191] on icon at bounding box center [543, 193] width 5 height 6
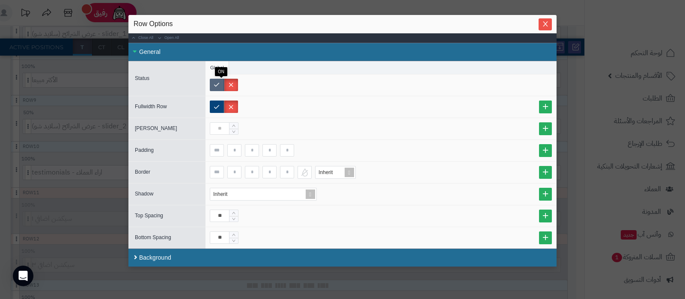
click at [223, 84] on label at bounding box center [217, 85] width 14 height 12
click at [235, 87] on label at bounding box center [231, 85] width 14 height 12
click at [222, 85] on label at bounding box center [217, 85] width 14 height 12
click at [233, 86] on label at bounding box center [231, 85] width 14 height 12
click at [221, 84] on label at bounding box center [217, 85] width 14 height 12
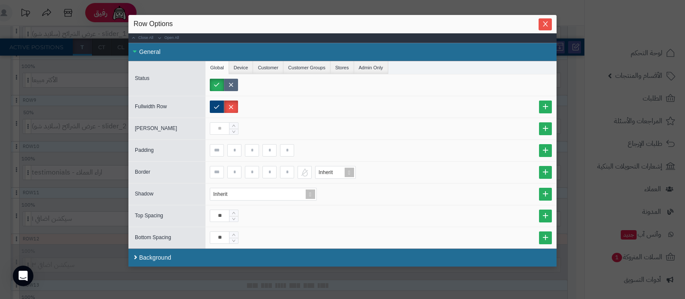
click at [233, 83] on label at bounding box center [231, 85] width 14 height 12
click at [224, 84] on label at bounding box center [217, 85] width 14 height 12
click at [232, 84] on label at bounding box center [231, 85] width 14 height 12
click at [548, 25] on icon "Close" at bounding box center [545, 23] width 5 height 5
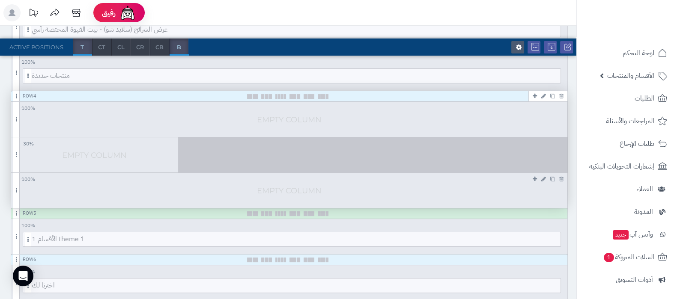
scroll to position [214, 0]
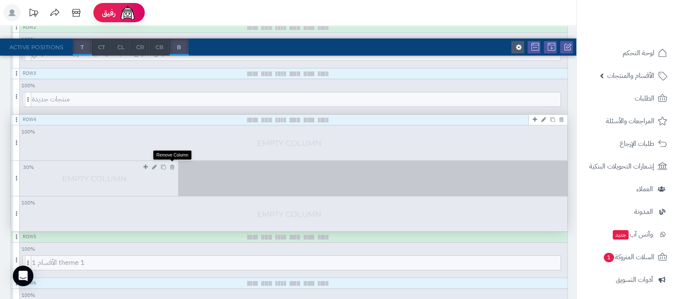
click at [174, 164] on link at bounding box center [172, 167] width 9 height 10
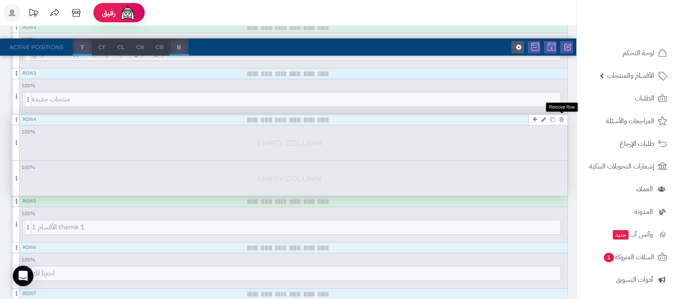
click at [562, 119] on icon at bounding box center [561, 120] width 4 height 6
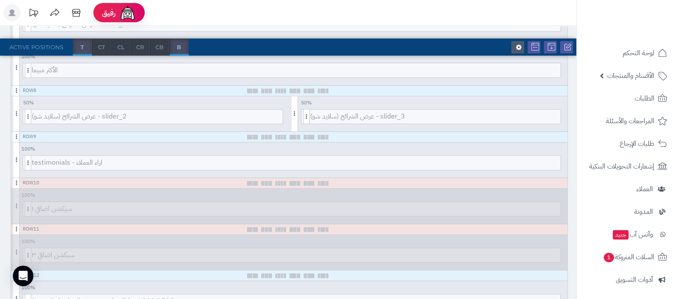
scroll to position [482, 0]
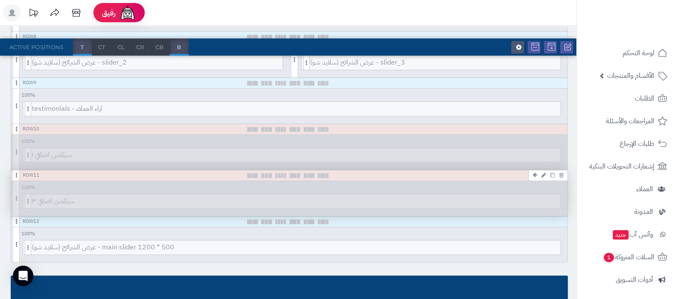
click at [561, 174] on icon at bounding box center [561, 176] width 4 height 6
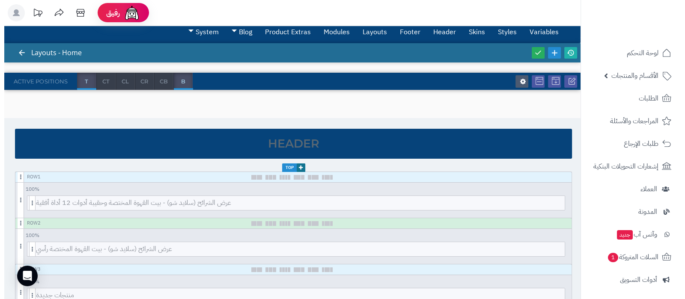
scroll to position [0, 0]
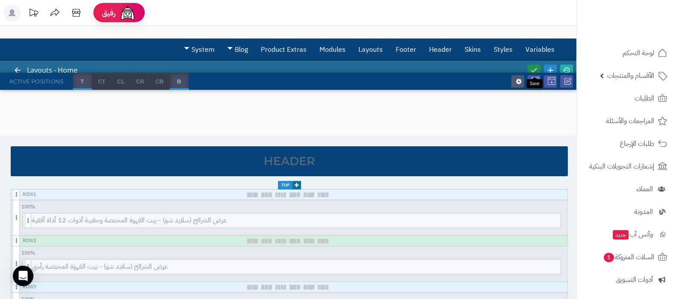
click at [531, 67] on icon at bounding box center [534, 70] width 8 height 8
click at [571, 65] on link at bounding box center [566, 71] width 13 height 12
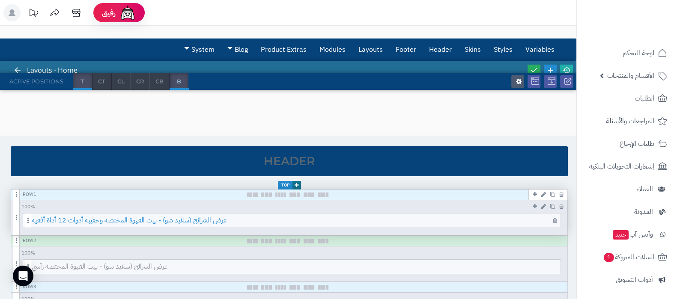
click at [308, 226] on span "عرض الشرائح (سلايد شو) - بيت القهوة المختصة وحقيبة أدوات 12 أداة أفقية" at bounding box center [296, 221] width 529 height 14
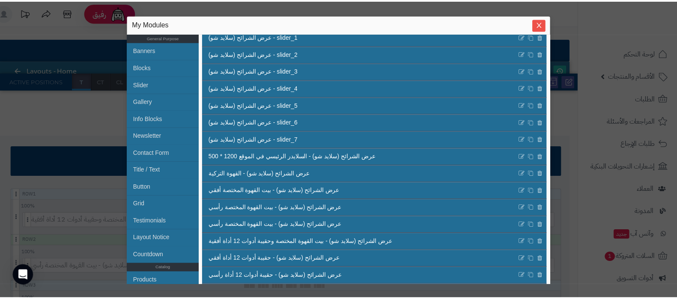
scroll to position [305, 0]
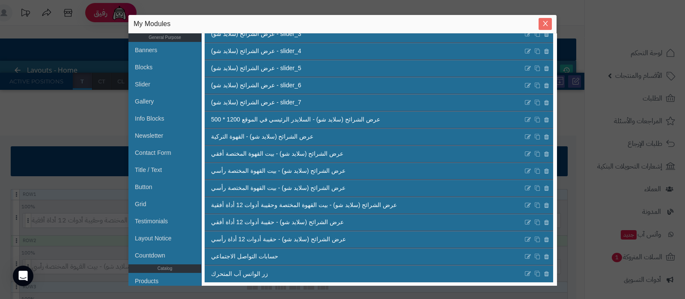
click at [545, 24] on icon "Close" at bounding box center [545, 23] width 5 height 5
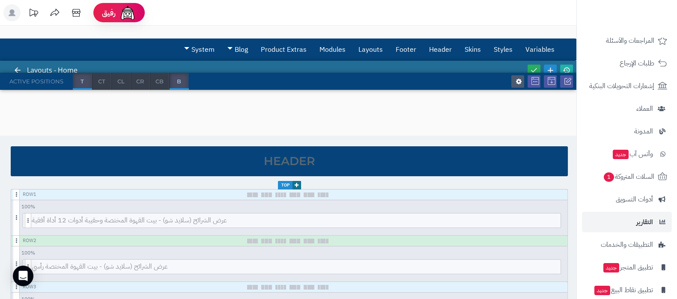
scroll to position [115, 0]
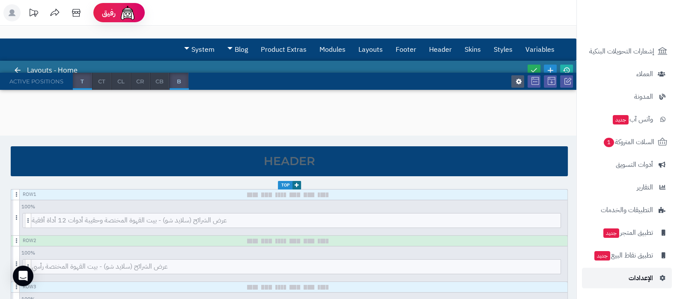
click at [621, 281] on link "الإعدادات" at bounding box center [627, 278] width 90 height 21
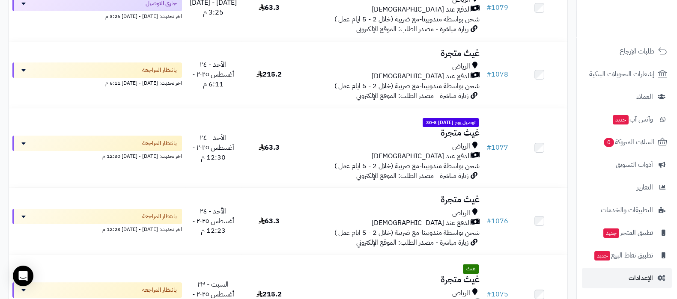
scroll to position [268, 0]
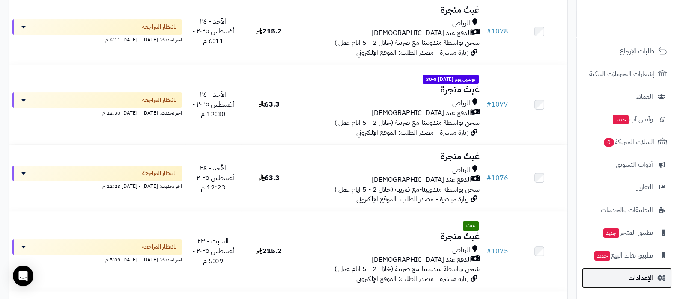
click at [619, 282] on link "الإعدادات" at bounding box center [627, 278] width 90 height 21
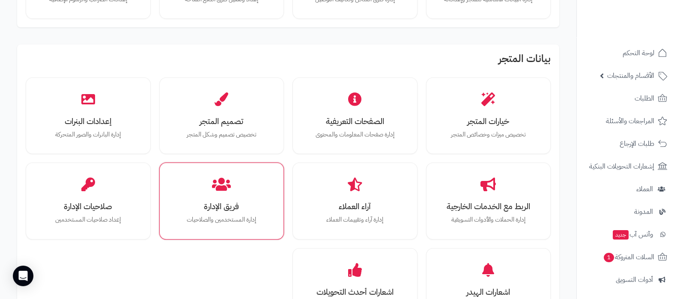
scroll to position [161, 0]
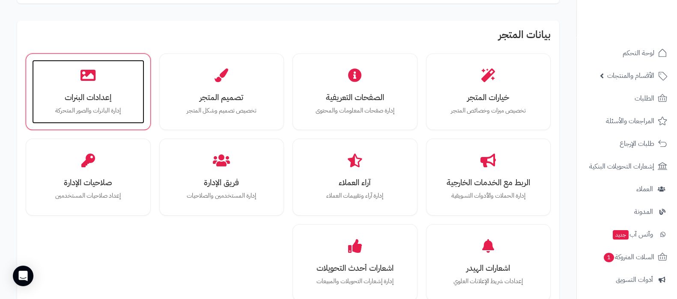
click at [87, 93] on h3 "إعدادات البنرات" at bounding box center [88, 97] width 95 height 9
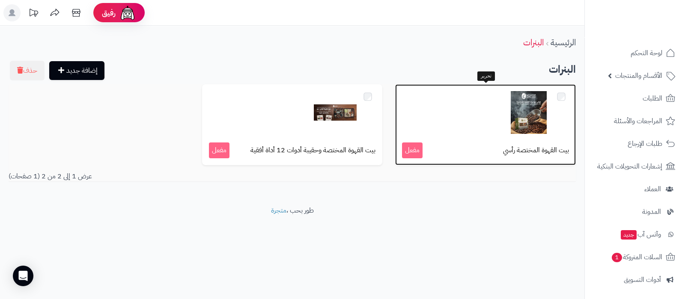
click at [521, 153] on span "بيت القهوة المختصة رأسي" at bounding box center [536, 151] width 66 height 10
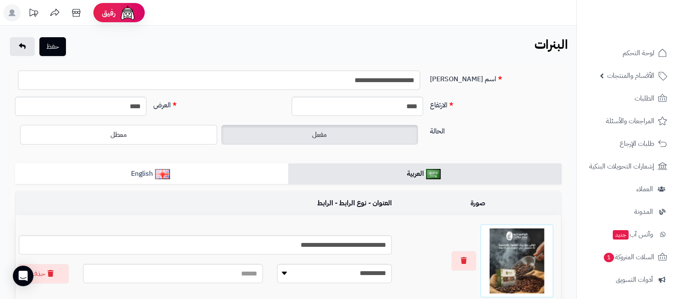
click at [292, 78] on input "**********" at bounding box center [219, 80] width 402 height 19
type input "**********"
click at [56, 49] on button "حفظ" at bounding box center [52, 46] width 27 height 19
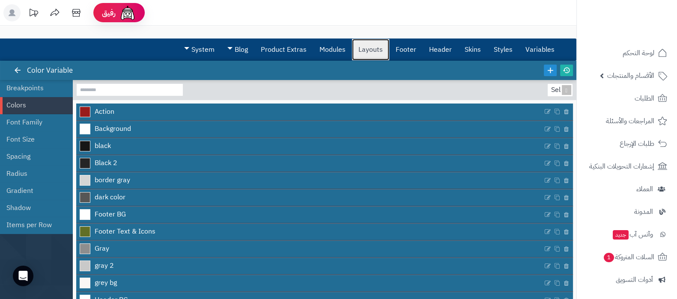
click at [372, 51] on link "Layouts" at bounding box center [370, 49] width 37 height 21
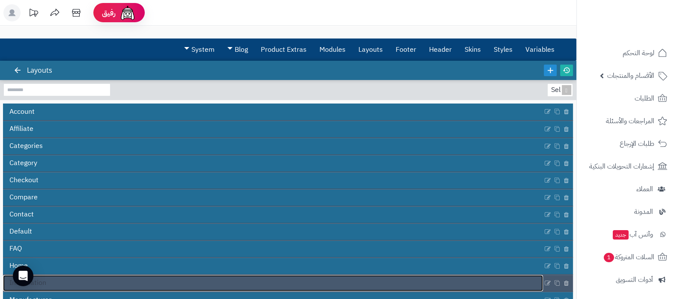
click at [300, 275] on link "Information" at bounding box center [273, 283] width 540 height 16
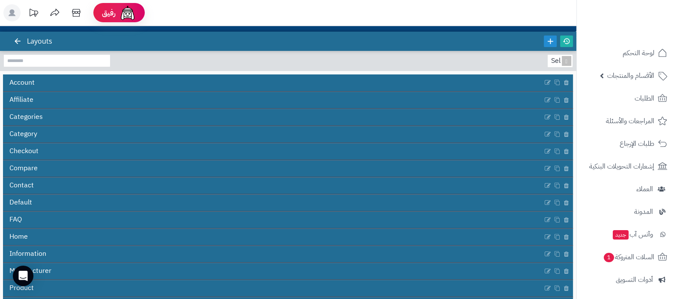
scroll to position [53, 0]
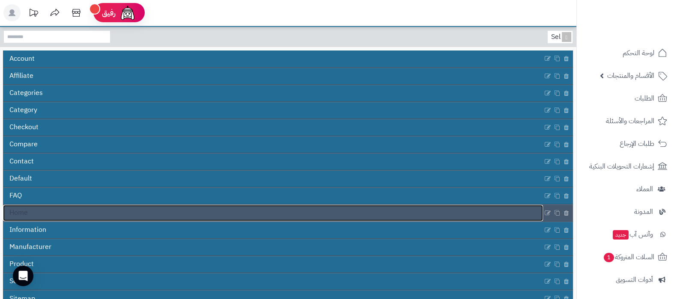
click at [270, 212] on link "Home" at bounding box center [273, 213] width 540 height 16
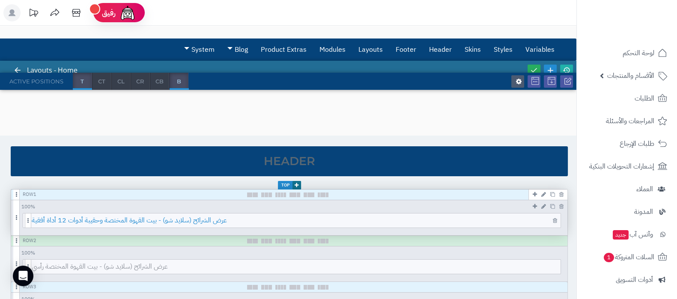
click at [346, 221] on span "عرض الشرائح (سلايد شو) - بيت القهوة المختصة وحقيبة أدوات 12 أداة أفقية" at bounding box center [296, 221] width 529 height 14
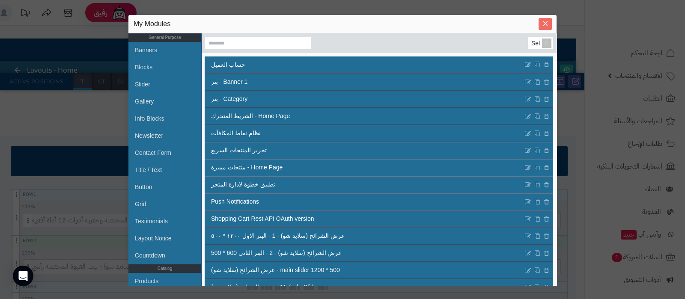
click at [542, 27] on icon "Close" at bounding box center [545, 23] width 7 height 7
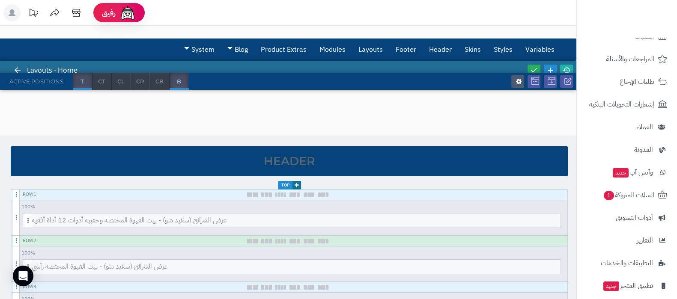
scroll to position [115, 0]
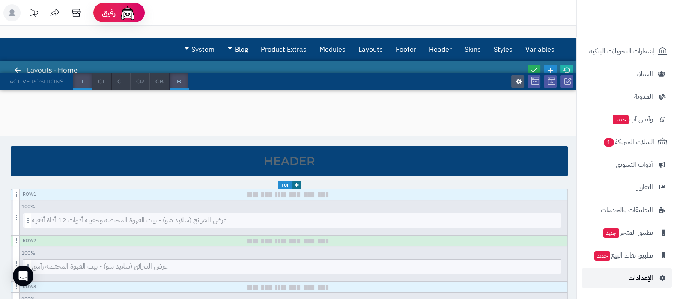
click at [633, 287] on link "الإعدادات" at bounding box center [627, 278] width 90 height 21
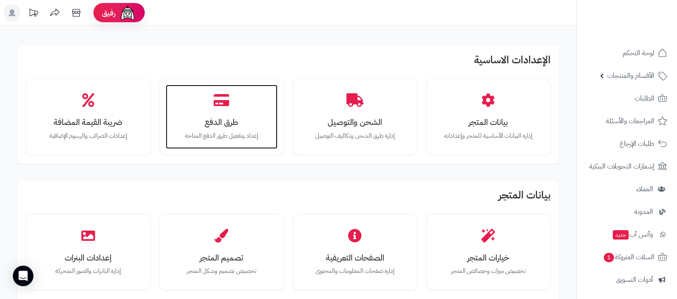
click at [208, 125] on h3 "طرق الدفع" at bounding box center [221, 122] width 95 height 9
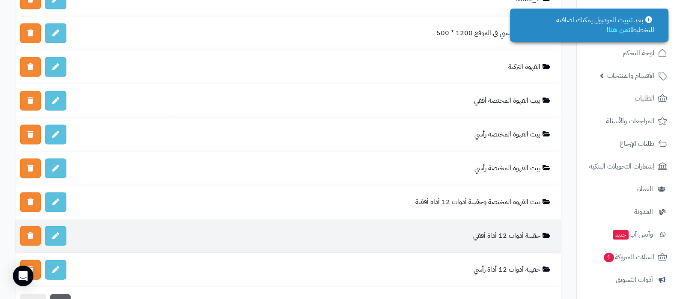
scroll to position [2248, 0]
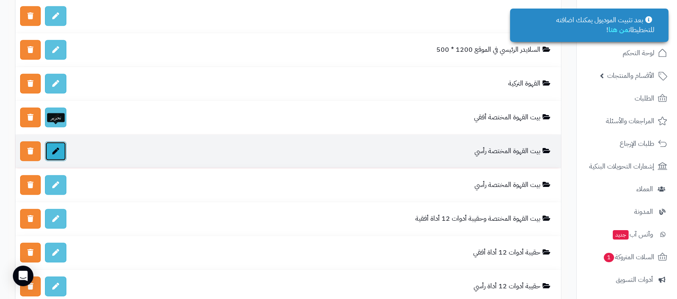
click at [54, 148] on icon at bounding box center [55, 151] width 7 height 7
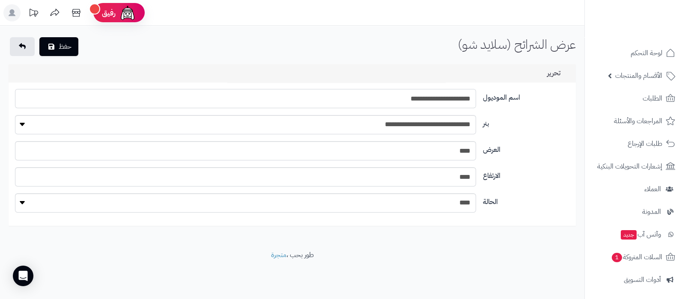
click at [394, 101] on input "**********" at bounding box center [245, 98] width 461 height 19
type input "**********"
click at [66, 42] on button "حفظ" at bounding box center [58, 46] width 39 height 19
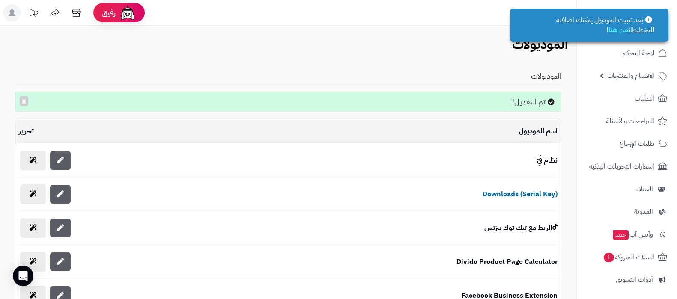
scroll to position [115, 0]
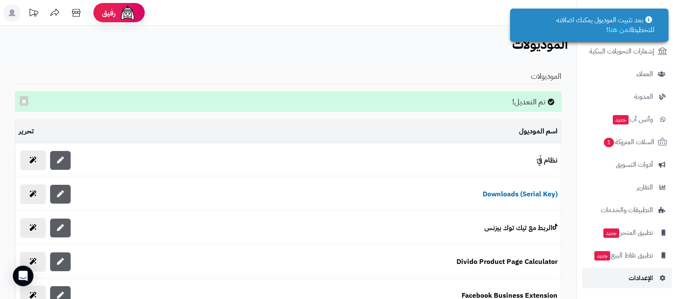
click at [637, 281] on span "الإعدادات" at bounding box center [640, 278] width 24 height 12
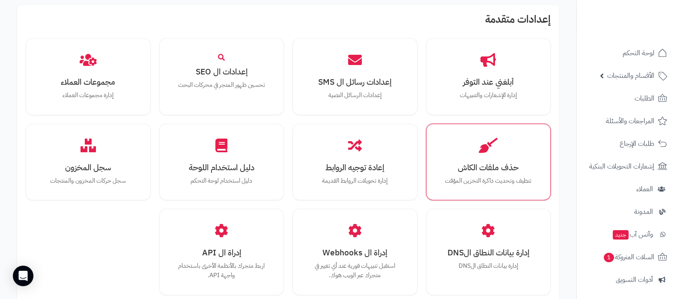
scroll to position [792, 0]
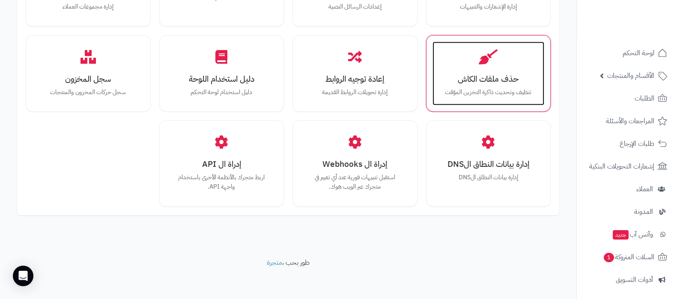
click at [480, 78] on h3 "حذف ملفات الكاش" at bounding box center [488, 78] width 95 height 9
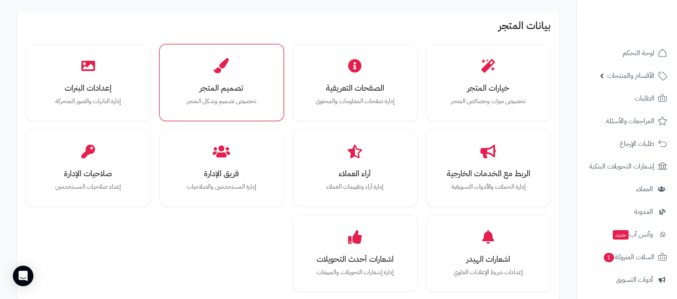
scroll to position [161, 0]
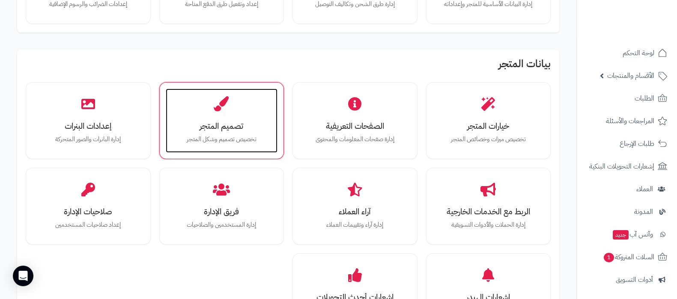
click at [226, 139] on p "تخصيص تصميم وشكل المتجر" at bounding box center [221, 139] width 95 height 9
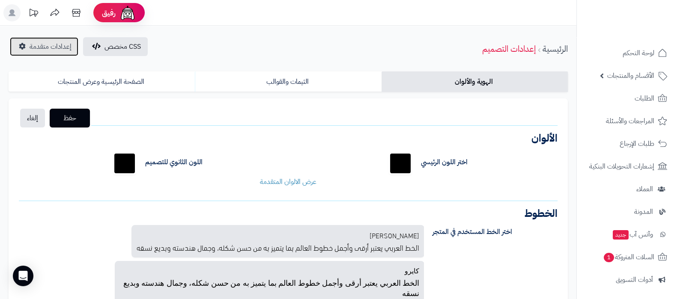
click at [49, 49] on span "إعدادات متقدمة" at bounding box center [51, 47] width 42 height 10
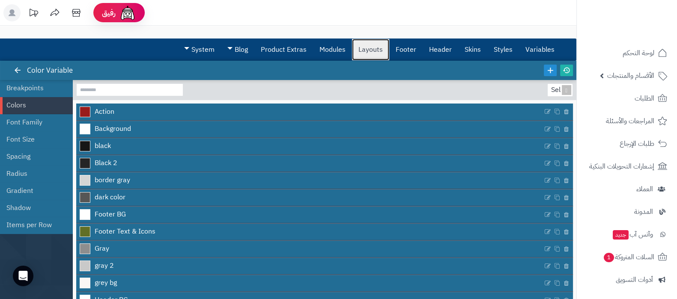
click at [373, 51] on link "Layouts" at bounding box center [370, 49] width 37 height 21
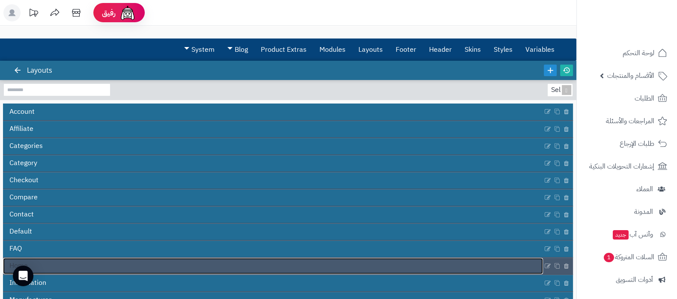
click at [302, 261] on link "Home" at bounding box center [273, 266] width 540 height 16
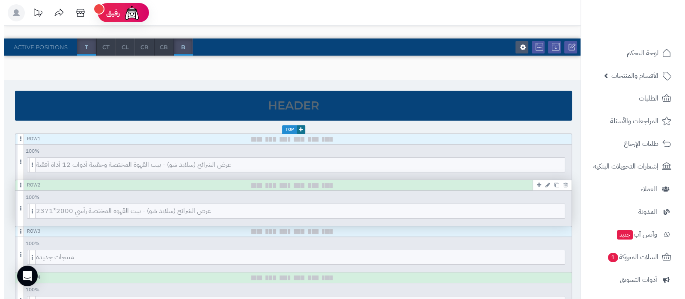
scroll to position [53, 0]
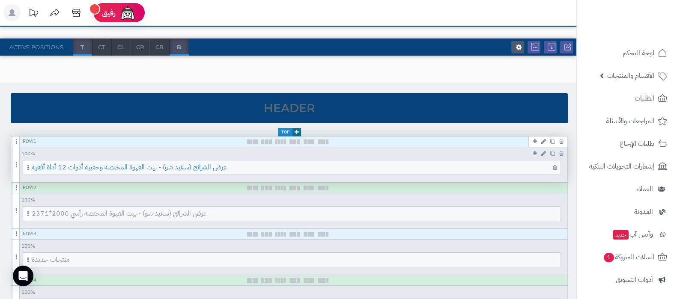
click at [321, 167] on span "عرض الشرائح (سلايد شو) - بيت القهوة المختصة وحقيبة أدوات 12 أداة أفقية" at bounding box center [296, 168] width 529 height 14
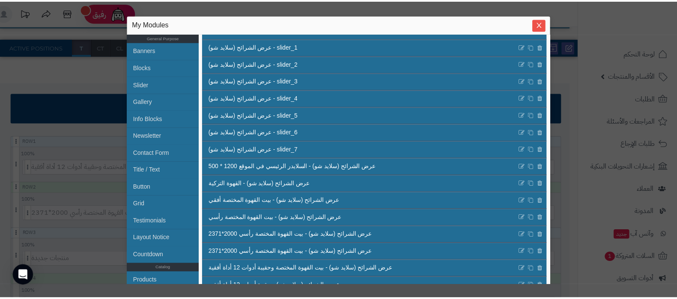
scroll to position [268, 0]
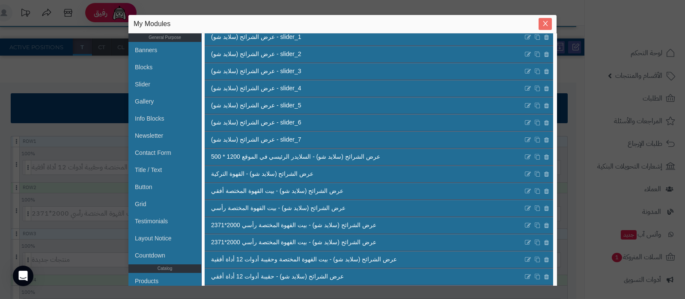
click at [545, 25] on icon "Close" at bounding box center [545, 23] width 7 height 7
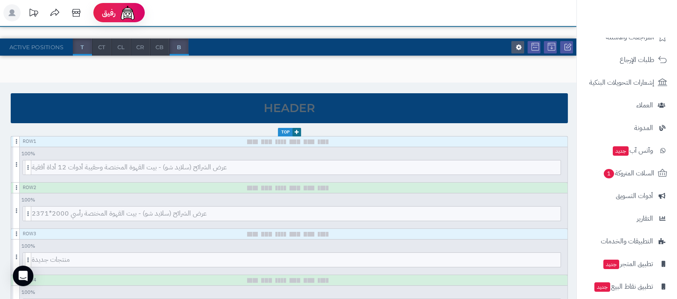
scroll to position [115, 0]
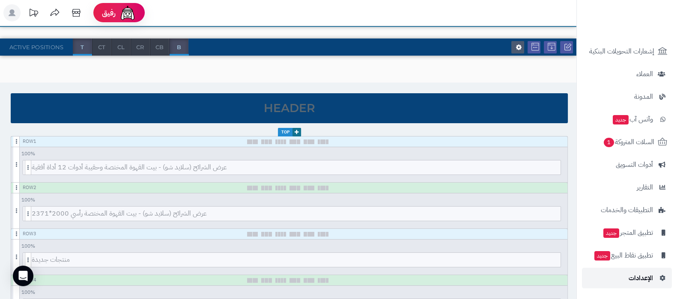
click at [626, 280] on link "الإعدادات" at bounding box center [627, 278] width 90 height 21
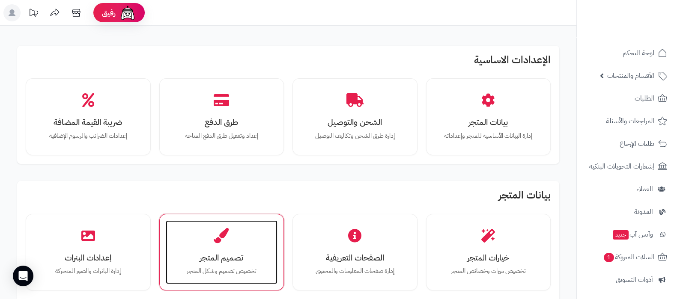
click at [203, 254] on h3 "تصميم المتجر" at bounding box center [221, 257] width 95 height 9
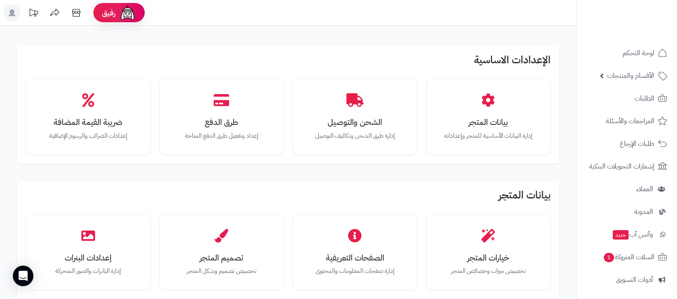
click at [226, 90] on div "طرق الدفع إعداد وتفعيل طرق الدفع المتاحة" at bounding box center [222, 117] width 112 height 64
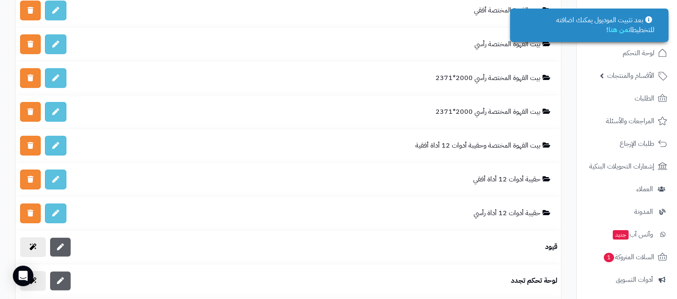
scroll to position [2301, 0]
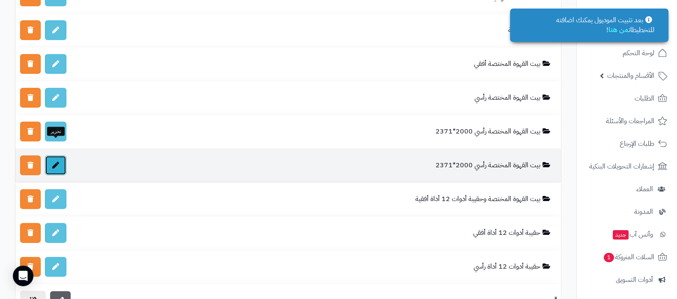
click at [59, 156] on link at bounding box center [55, 166] width 21 height 20
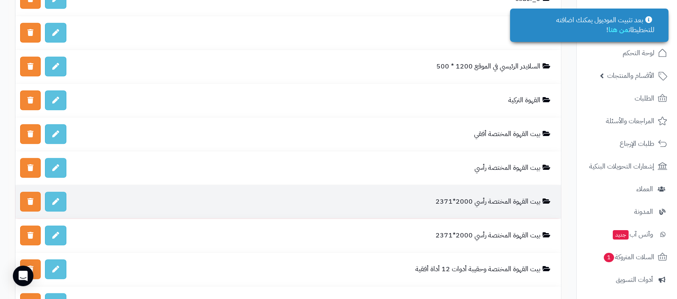
scroll to position [2248, 0]
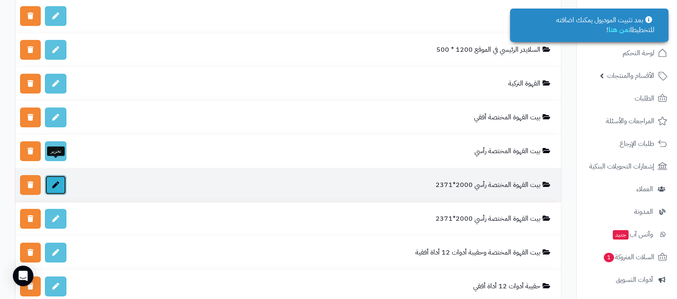
click at [58, 182] on icon at bounding box center [55, 185] width 7 height 7
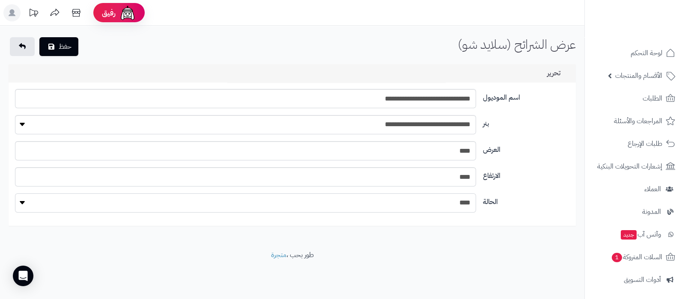
click at [447, 203] on select "**** ****" at bounding box center [245, 203] width 461 height 19
select select "*"
click at [15, 194] on select "**** ****" at bounding box center [245, 203] width 461 height 19
click at [68, 45] on button "حفظ" at bounding box center [58, 46] width 39 height 19
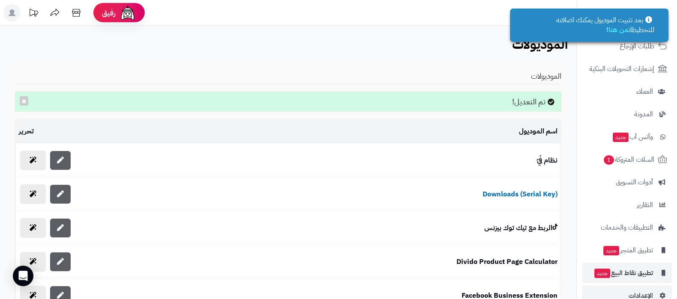
scroll to position [115, 0]
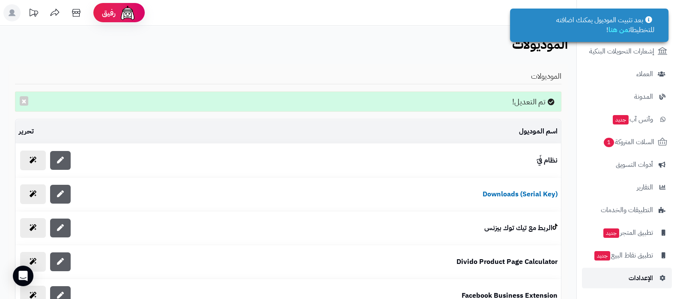
click at [644, 270] on link "الإعدادات" at bounding box center [627, 278] width 90 height 21
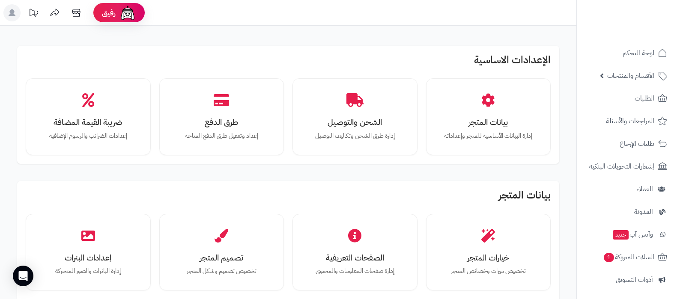
scroll to position [161, 0]
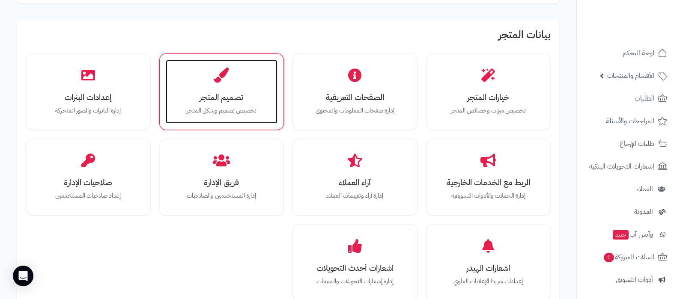
click at [211, 89] on div "تصميم المتجر تخصيص تصميم وشكل المتجر" at bounding box center [222, 92] width 112 height 64
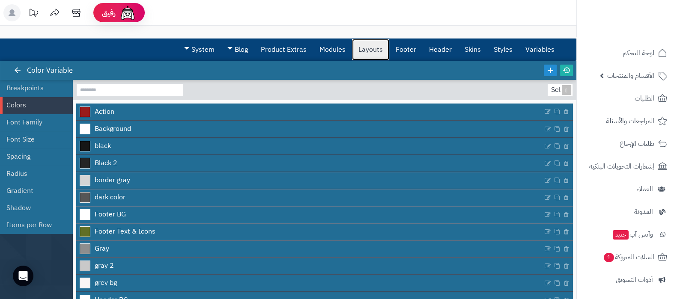
click at [379, 53] on link "Layouts" at bounding box center [370, 49] width 37 height 21
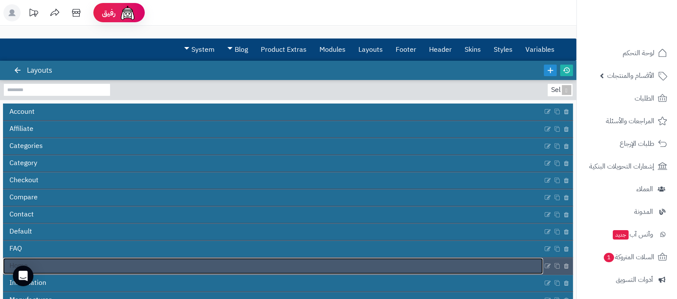
click at [302, 271] on link "Home" at bounding box center [273, 266] width 540 height 16
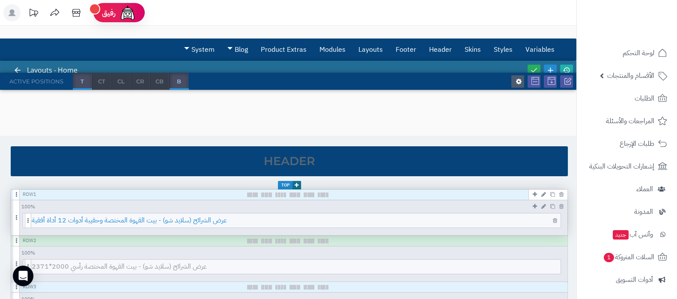
click at [327, 221] on span "عرض الشرائح (سلايد شو) - بيت القهوة المختصة وحقيبة أدوات 12 أداة أفقية" at bounding box center [296, 221] width 529 height 14
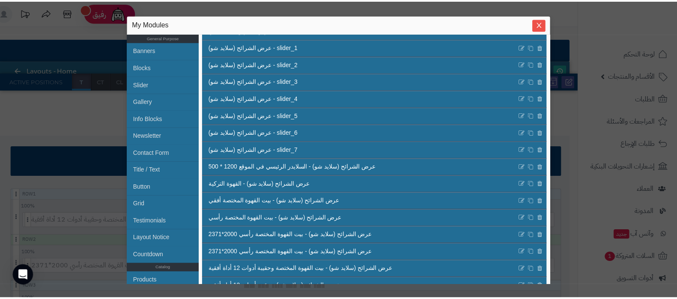
scroll to position [268, 0]
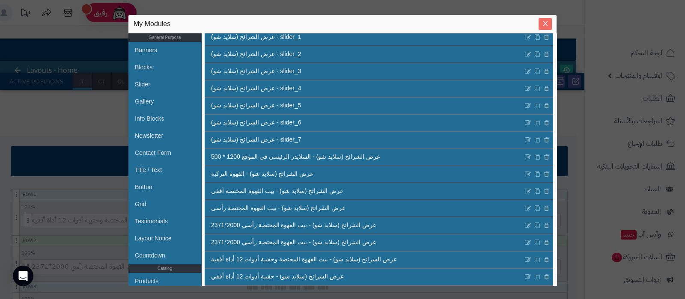
click at [546, 25] on icon "Close" at bounding box center [545, 23] width 5 height 5
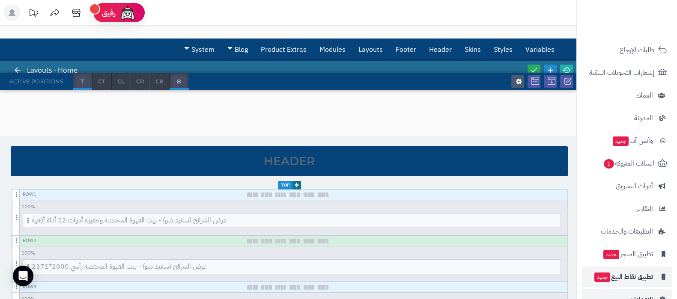
scroll to position [115, 0]
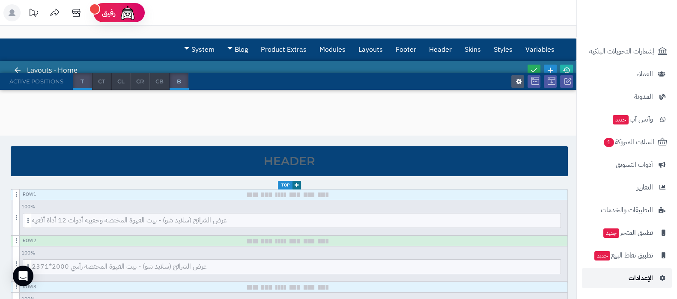
click at [634, 282] on span "الإعدادات" at bounding box center [640, 278] width 24 height 12
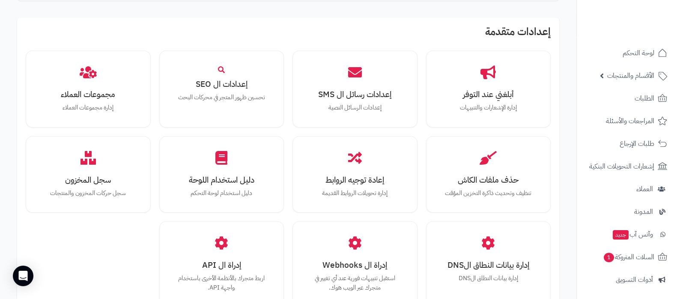
scroll to position [749, 0]
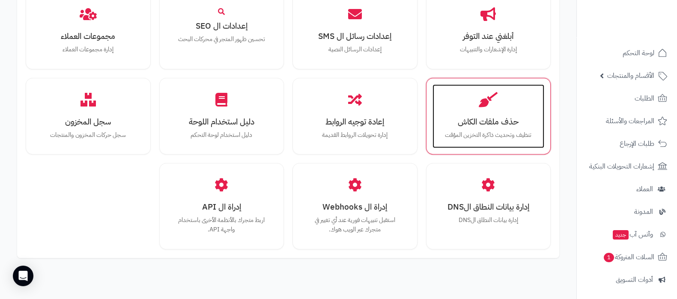
click at [494, 127] on div "حذف ملفات الكاش تنظيف وتحديث ذاكرة التخزين المؤقت" at bounding box center [488, 116] width 112 height 64
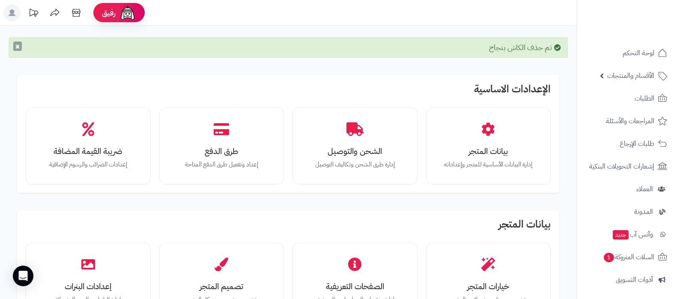
click at [19, 48] on button "×" at bounding box center [17, 46] width 9 height 9
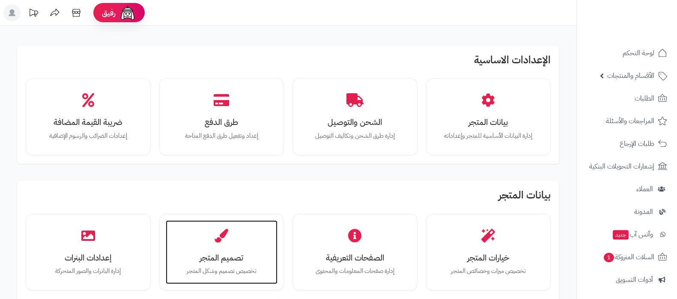
click at [211, 255] on h3 "تصميم المتجر" at bounding box center [221, 257] width 95 height 9
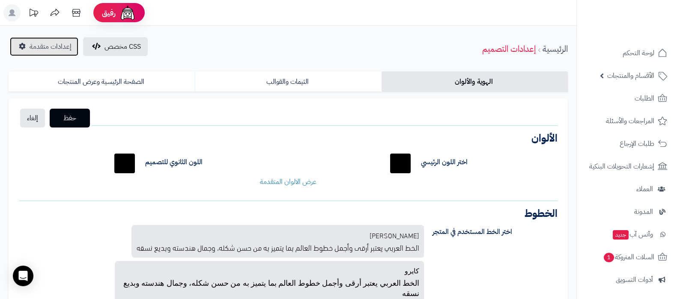
click at [40, 47] on span "إعدادات متقدمة" at bounding box center [51, 47] width 42 height 10
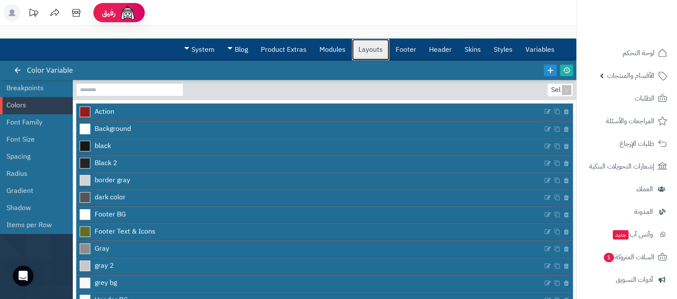
click at [375, 52] on link "Layouts" at bounding box center [370, 49] width 37 height 21
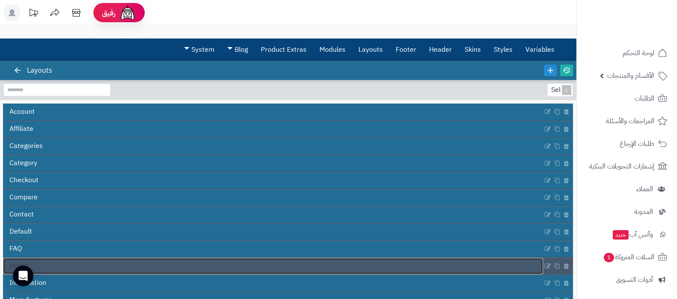
click at [344, 265] on link "Home" at bounding box center [273, 266] width 540 height 16
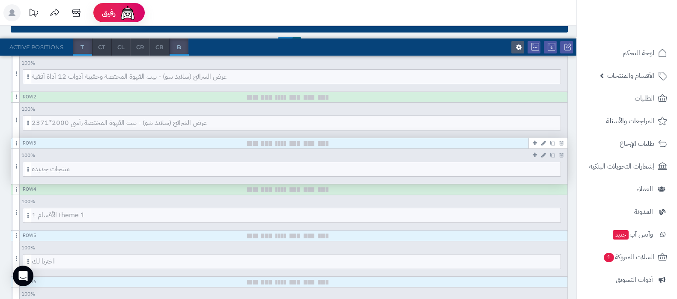
scroll to position [161, 0]
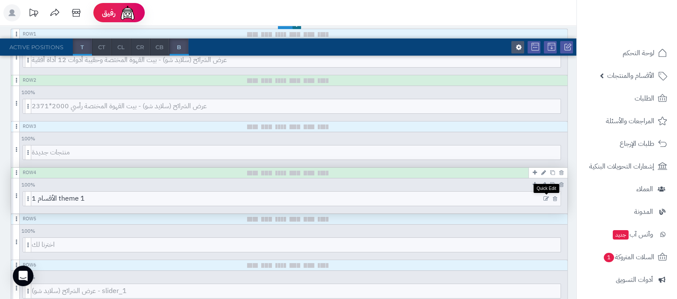
click at [545, 198] on icon at bounding box center [546, 199] width 6 height 6
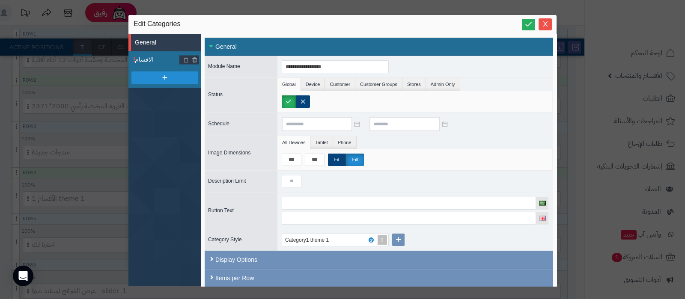
click at [152, 61] on span "الاقسام" at bounding box center [157, 59] width 45 height 9
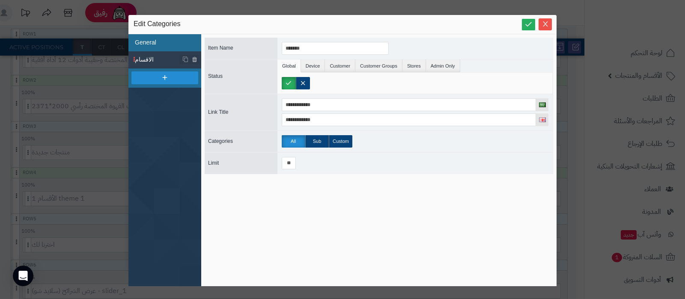
click at [144, 39] on li "General" at bounding box center [164, 42] width 73 height 17
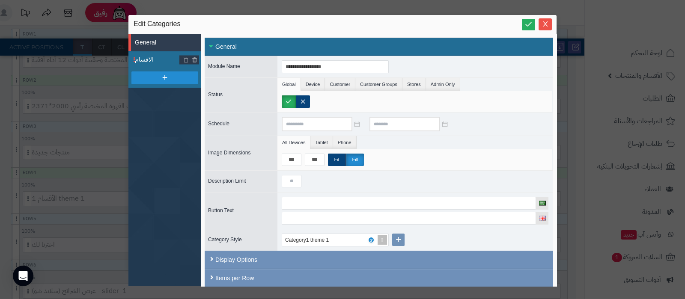
click at [151, 59] on span "الاقسام" at bounding box center [157, 59] width 45 height 9
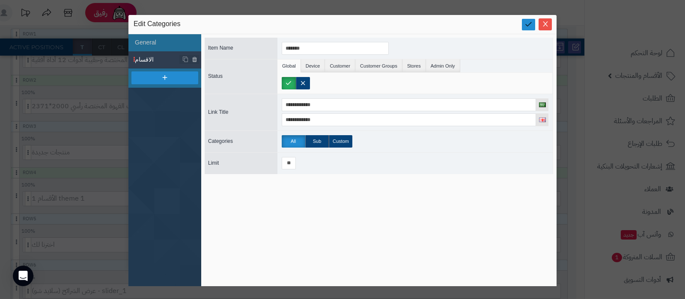
click at [529, 27] on icon at bounding box center [528, 24] width 8 height 8
click at [549, 25] on span "Close" at bounding box center [545, 23] width 13 height 7
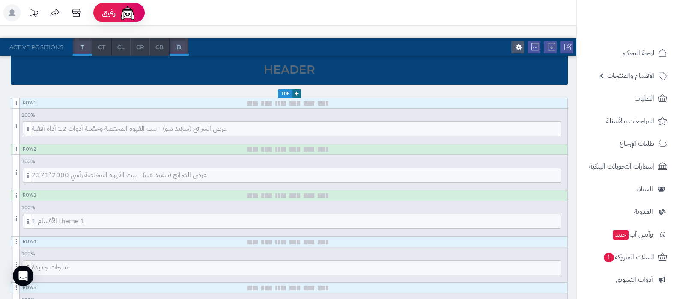
scroll to position [0, 0]
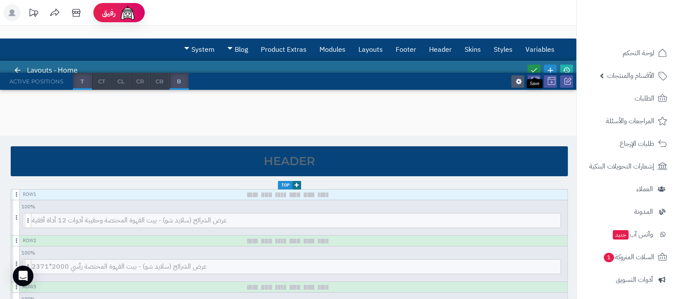
click at [535, 66] on icon at bounding box center [534, 70] width 8 height 8
click at [569, 67] on icon at bounding box center [567, 70] width 8 height 8
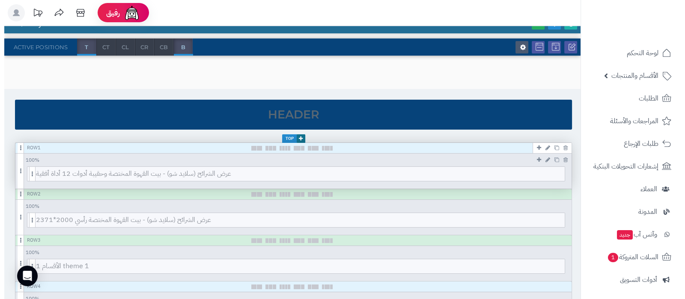
scroll to position [107, 0]
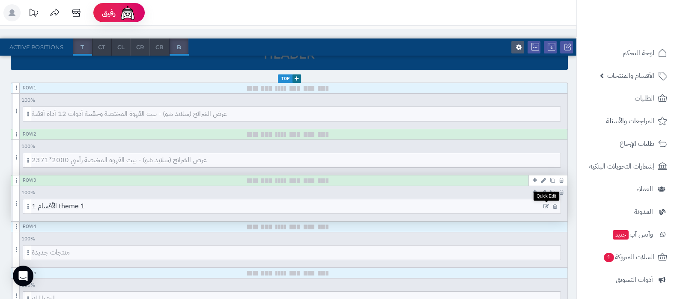
click at [546, 204] on icon at bounding box center [546, 207] width 6 height 6
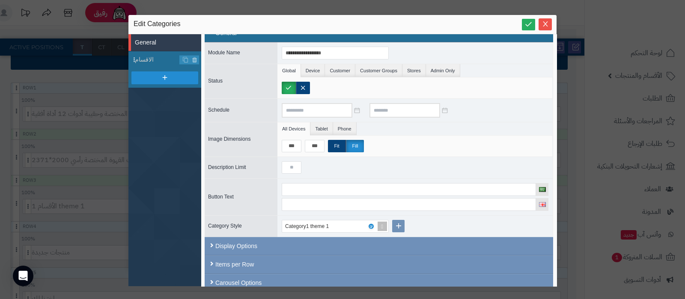
scroll to position [21, 0]
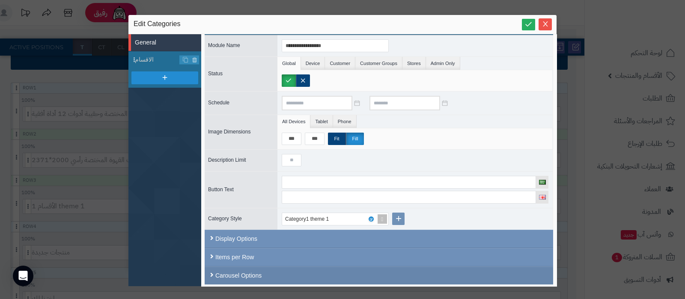
click at [276, 271] on div "Carousel Options" at bounding box center [379, 276] width 349 height 18
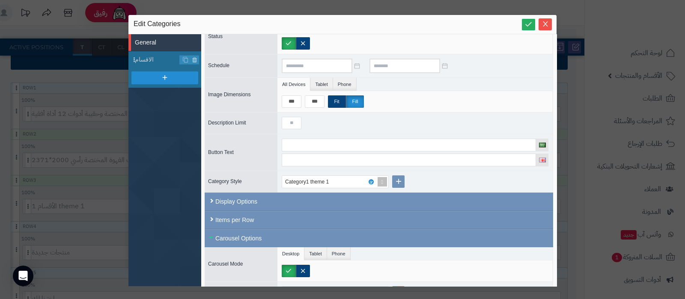
scroll to position [98, 0]
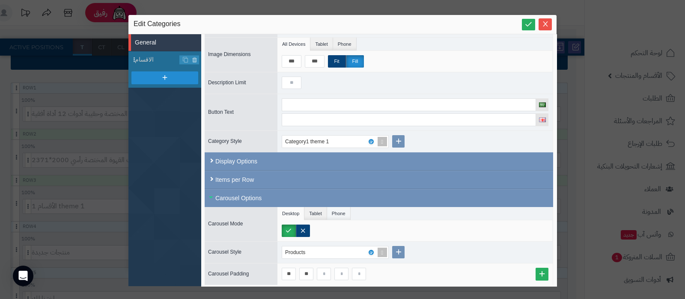
click at [333, 212] on li "Phone" at bounding box center [339, 213] width 24 height 13
click at [287, 213] on li "Desktop" at bounding box center [290, 213] width 27 height 13
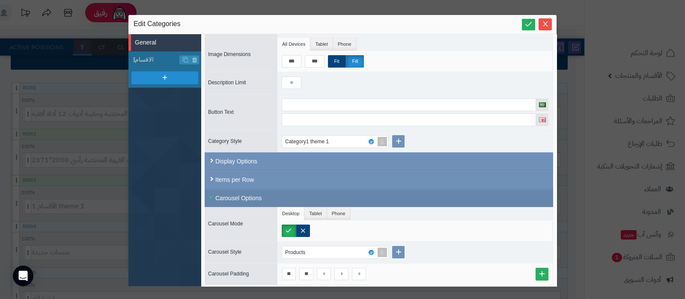
click at [231, 200] on div "Carousel Options" at bounding box center [379, 198] width 349 height 18
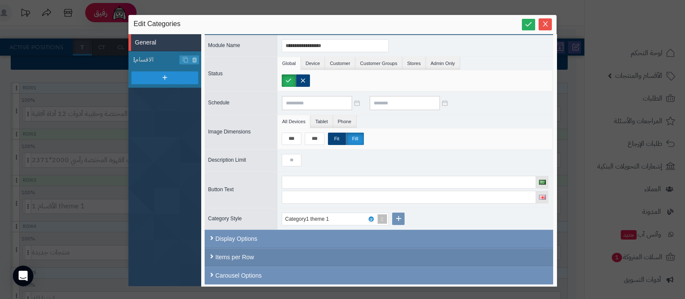
click at [250, 259] on div "Items per Row" at bounding box center [379, 257] width 349 height 18
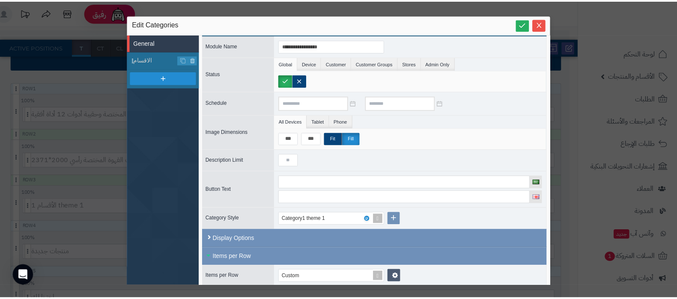
scroll to position [80, 0]
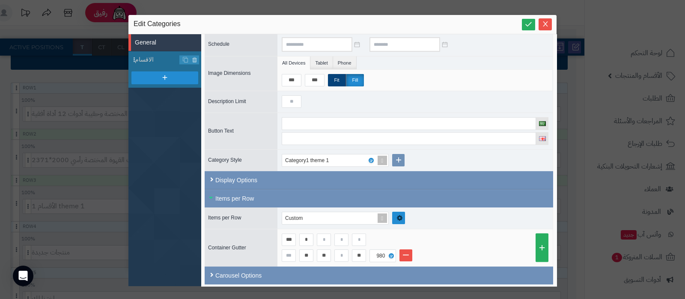
click at [399, 216] on icon at bounding box center [400, 218] width 6 height 6
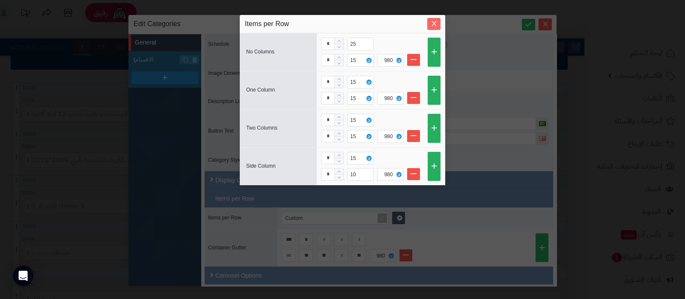
click at [434, 24] on icon "Close" at bounding box center [434, 23] width 5 height 5
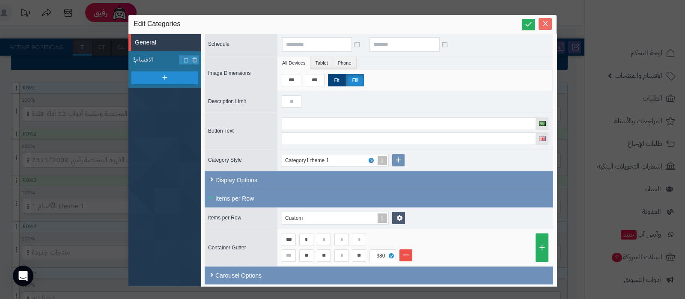
click at [550, 25] on span "Close" at bounding box center [545, 23] width 13 height 7
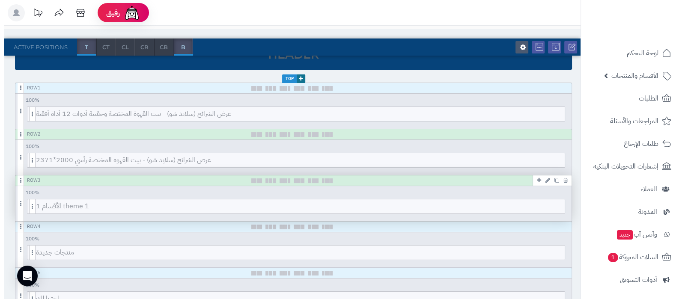
scroll to position [161, 0]
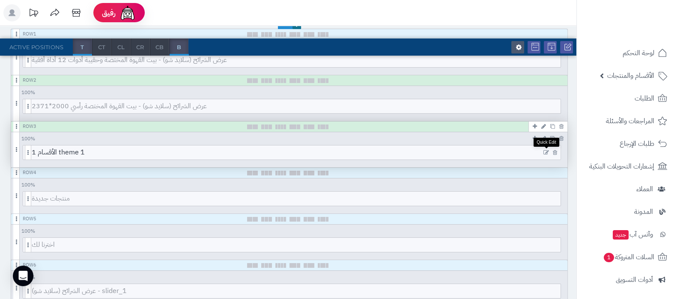
click at [547, 151] on icon at bounding box center [546, 153] width 6 height 6
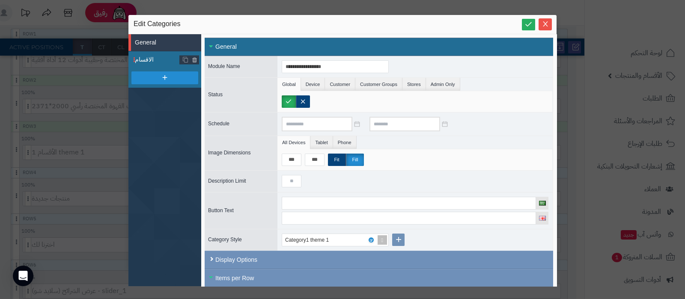
click at [164, 64] on li "الاقسام" at bounding box center [164, 59] width 73 height 17
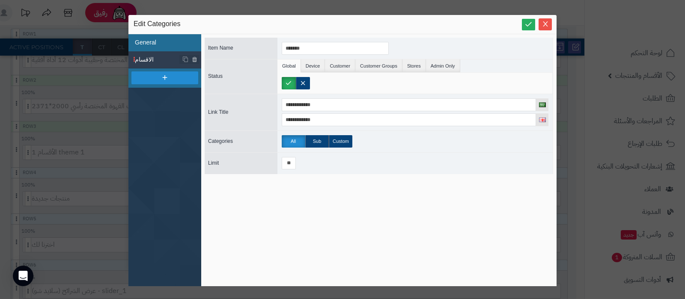
click at [157, 45] on li "General" at bounding box center [164, 42] width 73 height 17
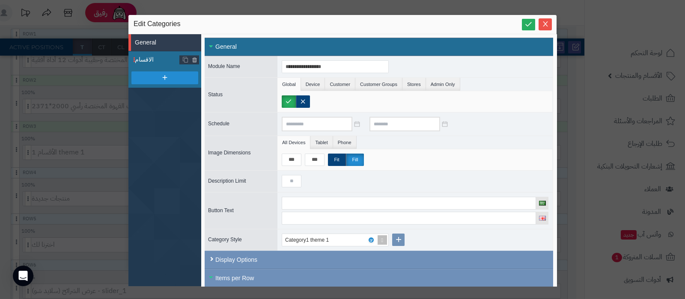
click at [152, 60] on span "الاقسام" at bounding box center [157, 59] width 45 height 9
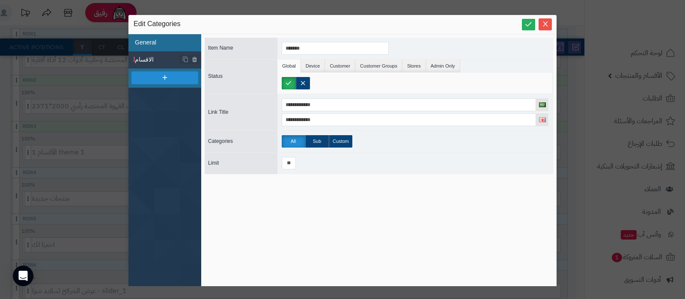
click at [152, 46] on li "General" at bounding box center [164, 42] width 73 height 17
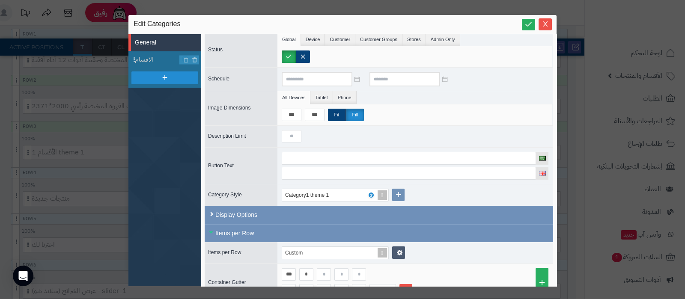
scroll to position [80, 0]
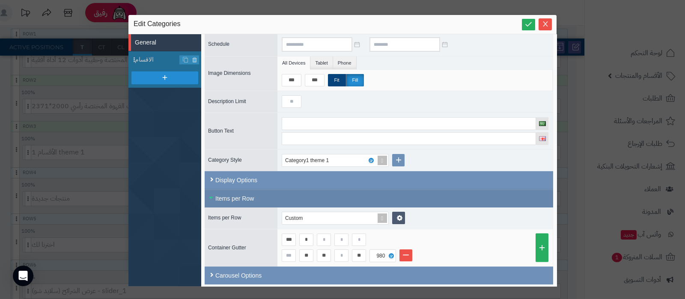
click at [223, 196] on div "Items per Row" at bounding box center [379, 199] width 349 height 18
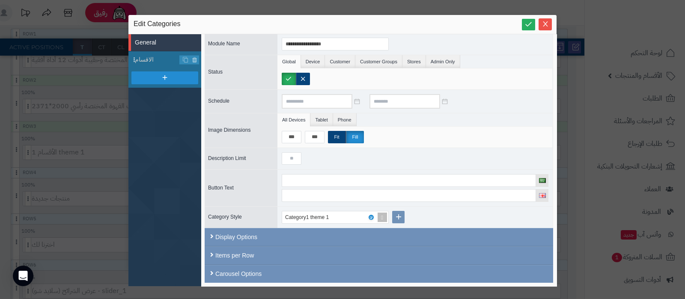
scroll to position [21, 0]
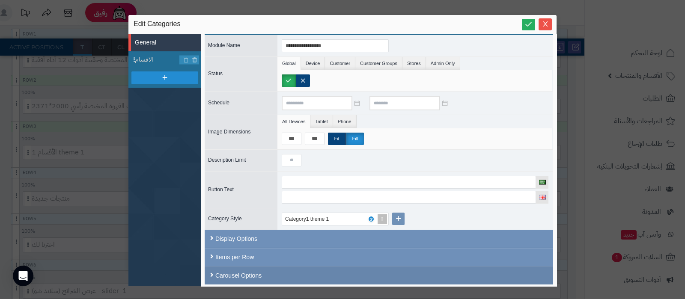
click at [219, 277] on div "Carousel Options" at bounding box center [379, 276] width 349 height 18
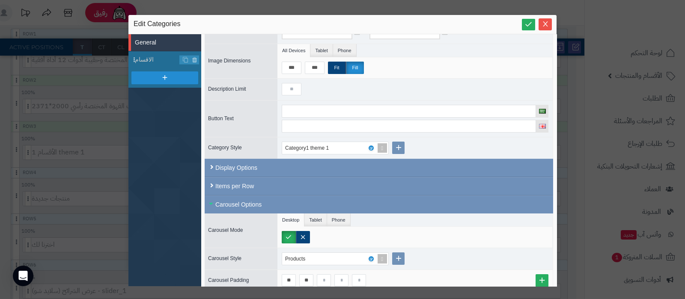
scroll to position [98, 0]
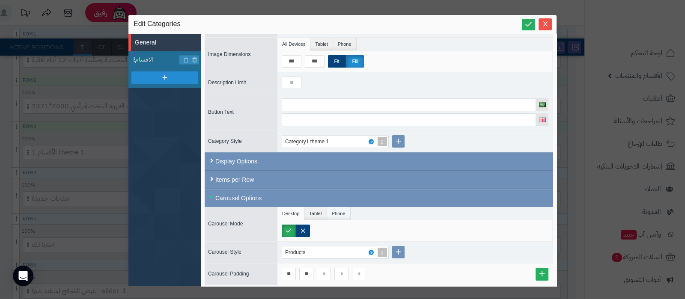
click at [337, 214] on li "Phone" at bounding box center [339, 213] width 24 height 13
click at [318, 231] on label at bounding box center [317, 231] width 14 height 12
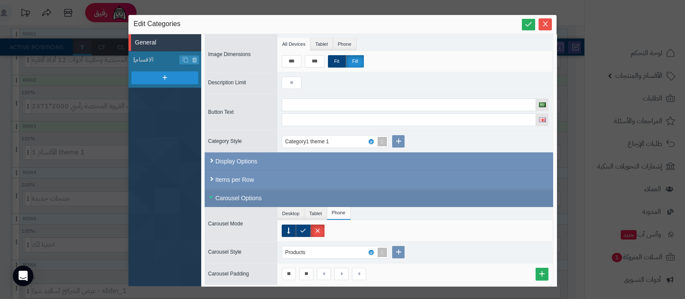
click at [238, 196] on div "Carousel Options" at bounding box center [379, 198] width 349 height 18
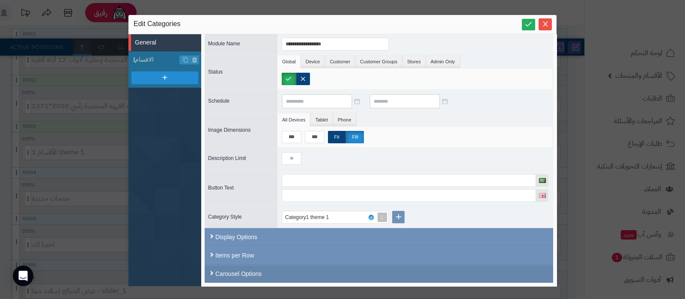
scroll to position [21, 0]
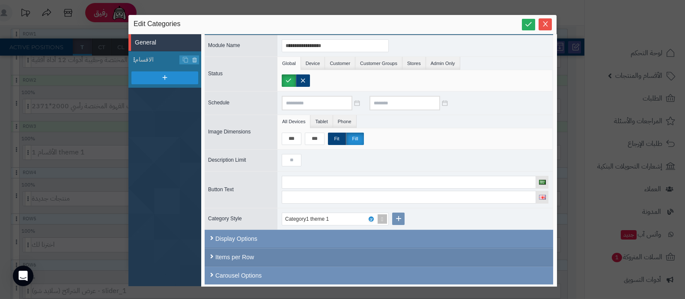
click at [232, 253] on div "Items per Row" at bounding box center [379, 257] width 349 height 18
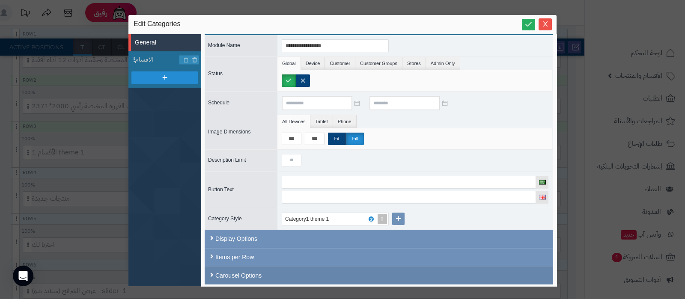
scroll to position [80, 0]
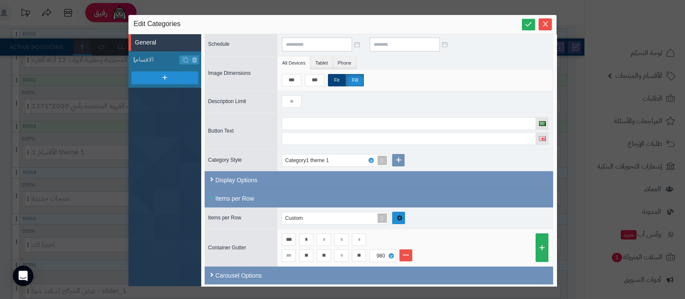
click at [397, 214] on icon at bounding box center [399, 217] width 6 height 7
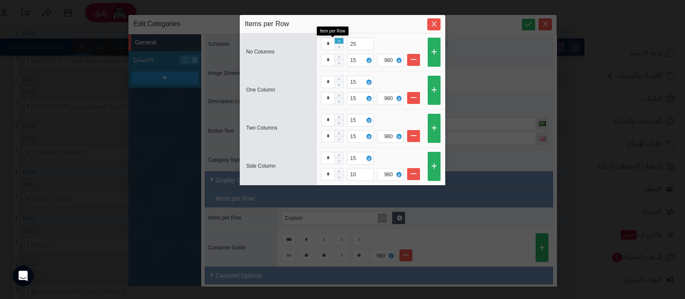
click at [340, 42] on icon "Increase Value" at bounding box center [338, 41] width 3 height 2
type input "*"
click at [340, 42] on icon "Increase Value" at bounding box center [338, 41] width 3 height 2
click at [337, 56] on icon "Increase Value" at bounding box center [339, 57] width 4 height 5
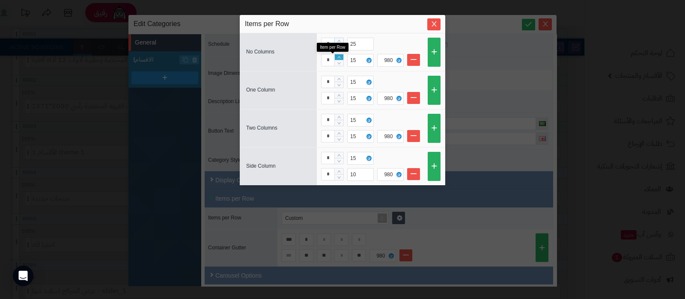
type input "*"
click at [337, 56] on icon "Increase Value" at bounding box center [339, 57] width 4 height 5
click at [429, 25] on span "Close" at bounding box center [433, 23] width 13 height 7
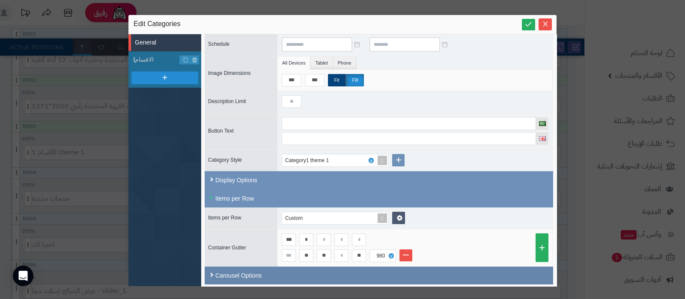
click at [243, 273] on div "Carousel Options" at bounding box center [379, 276] width 349 height 18
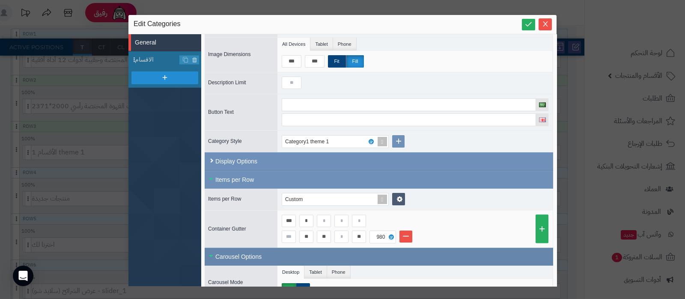
scroll to position [158, 0]
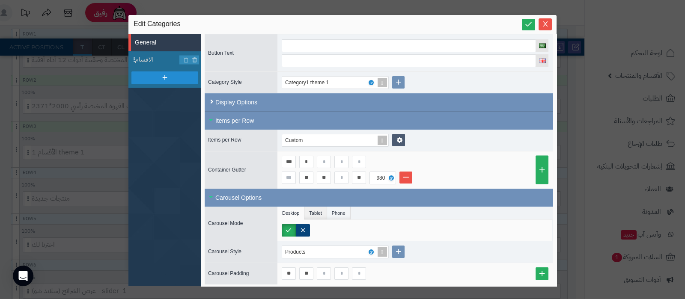
click at [338, 211] on li "Phone" at bounding box center [339, 213] width 24 height 13
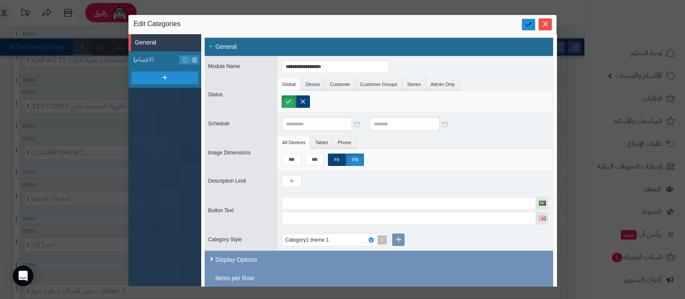
click at [527, 25] on icon at bounding box center [528, 24] width 8 height 8
click at [545, 21] on icon "Close" at bounding box center [545, 23] width 7 height 7
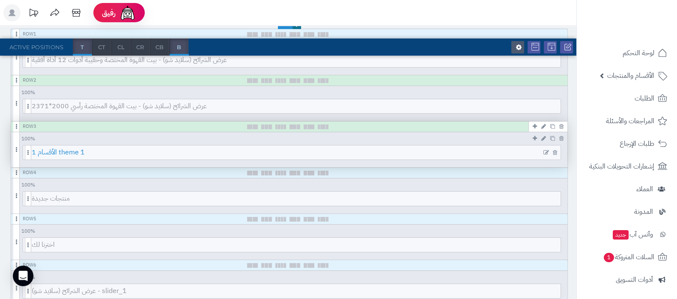
click at [322, 150] on span "1 الأقسام theme 1" at bounding box center [296, 153] width 529 height 14
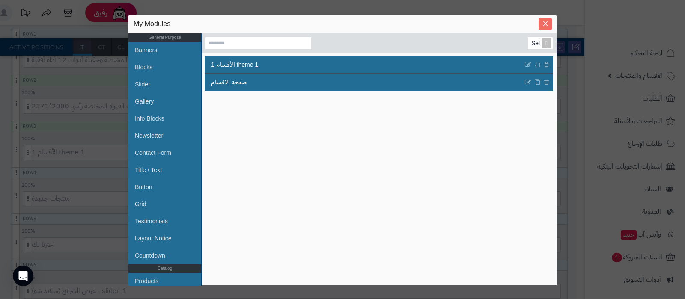
click at [544, 24] on icon "Close" at bounding box center [545, 23] width 7 height 7
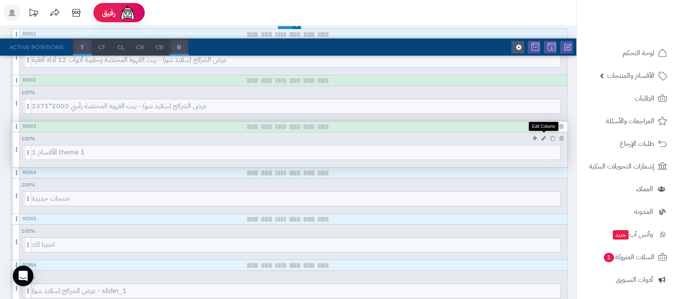
click at [544, 137] on icon at bounding box center [543, 139] width 5 height 6
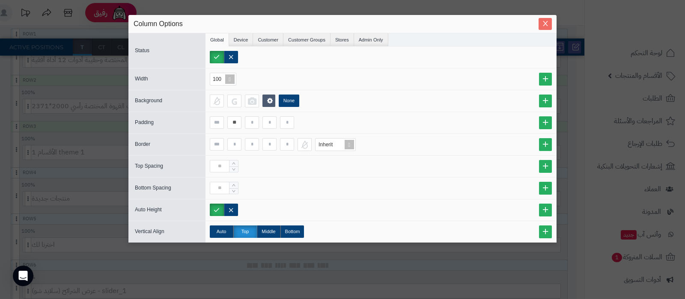
click at [542, 20] on button "Close" at bounding box center [545, 24] width 13 height 12
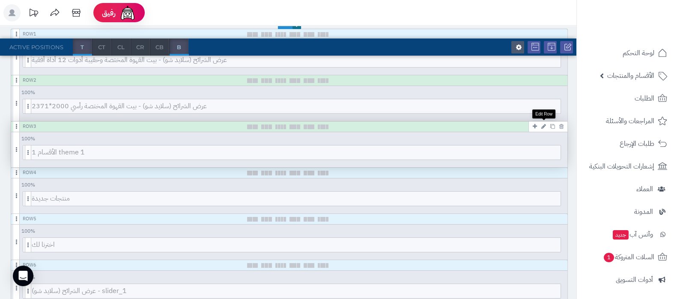
click at [544, 125] on icon at bounding box center [543, 127] width 5 height 6
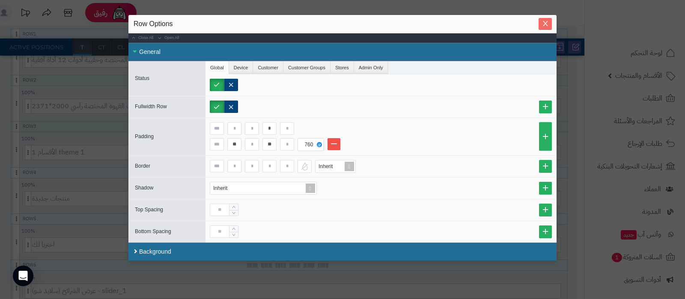
click at [548, 23] on icon "Close" at bounding box center [545, 23] width 5 height 5
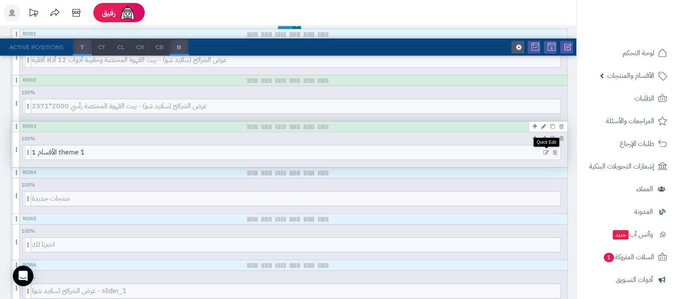
click at [544, 152] on icon at bounding box center [546, 153] width 6 height 6
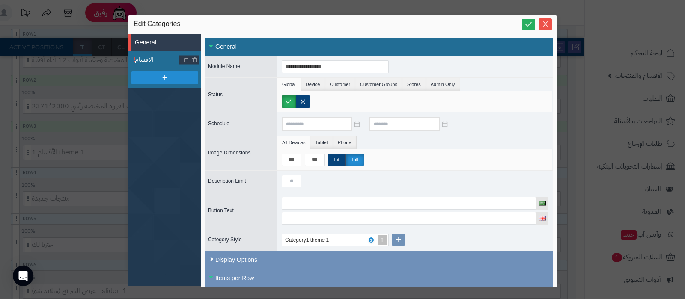
click at [150, 60] on span "الاقسام" at bounding box center [157, 59] width 45 height 9
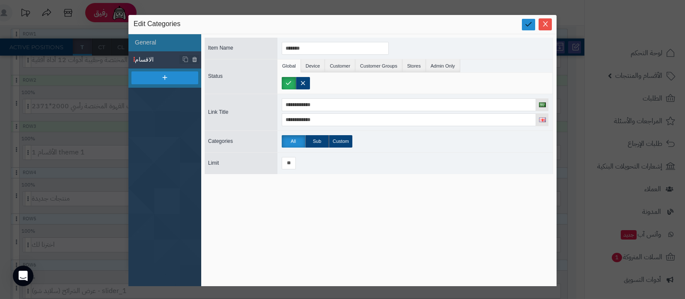
click at [529, 24] on icon at bounding box center [528, 24] width 8 height 8
click at [546, 26] on icon "Close" at bounding box center [545, 23] width 7 height 7
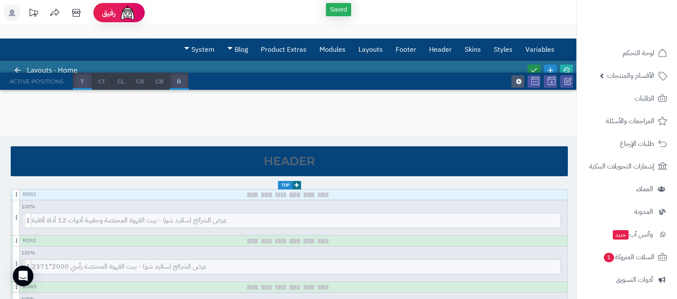
click at [530, 66] on icon at bounding box center [534, 70] width 8 height 8
click at [565, 69] on icon at bounding box center [567, 70] width 8 height 8
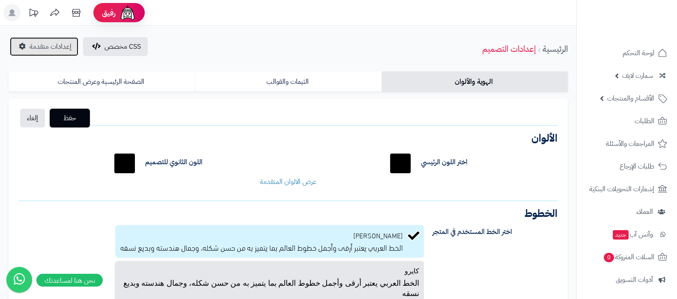
click at [40, 44] on span "إعدادات متقدمة" at bounding box center [51, 47] width 42 height 10
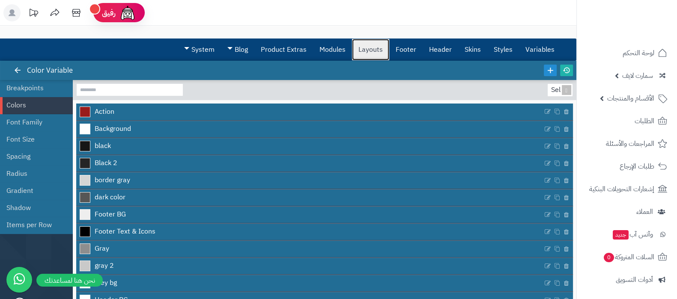
click at [370, 53] on link "Layouts" at bounding box center [370, 49] width 37 height 21
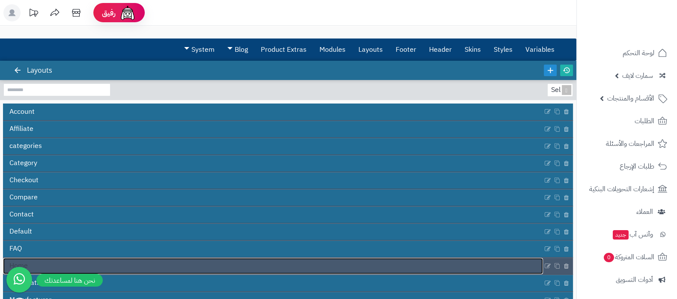
click at [320, 264] on link "Home" at bounding box center [273, 266] width 540 height 16
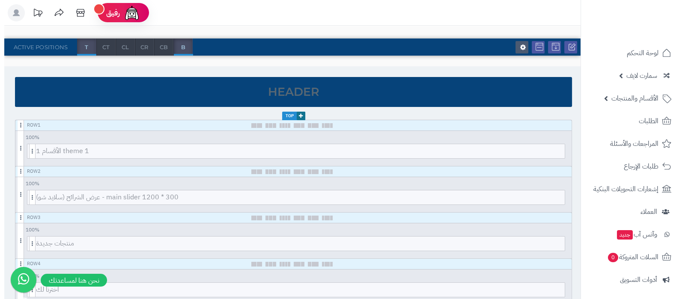
scroll to position [53, 0]
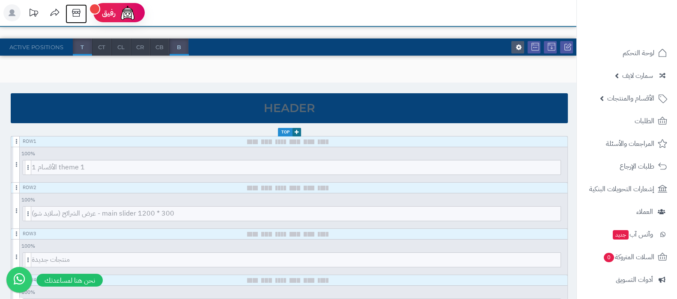
click at [77, 12] on icon at bounding box center [76, 12] width 17 height 17
click at [545, 166] on icon at bounding box center [546, 168] width 6 height 6
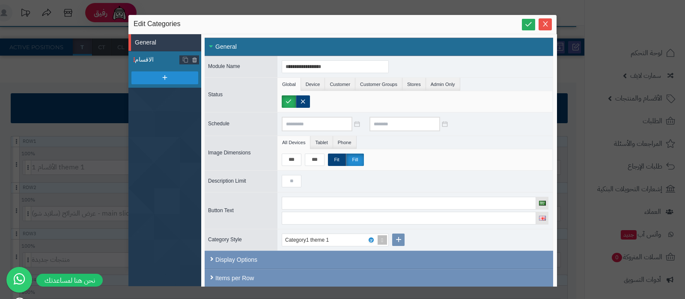
click at [146, 59] on span "الاقسام" at bounding box center [157, 59] width 45 height 9
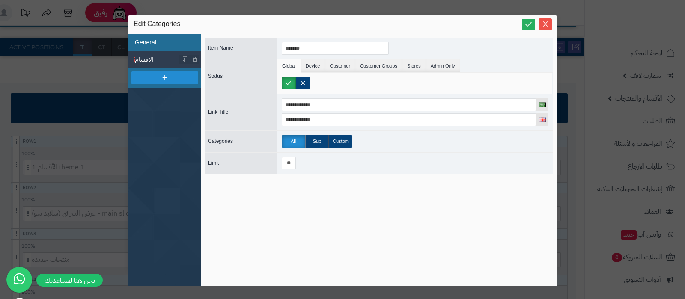
click at [148, 44] on li "General" at bounding box center [164, 42] width 73 height 17
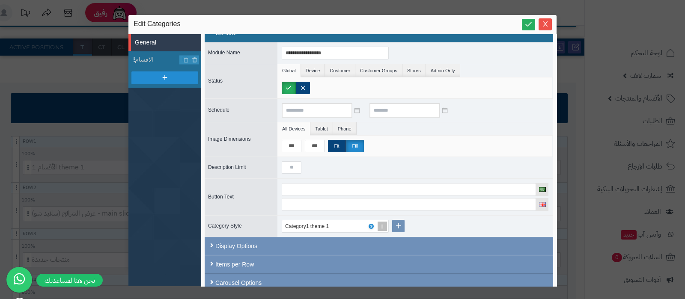
scroll to position [21, 0]
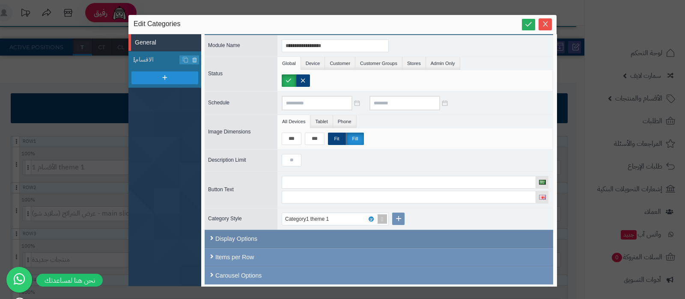
click at [335, 237] on div "Display Options" at bounding box center [379, 239] width 349 height 18
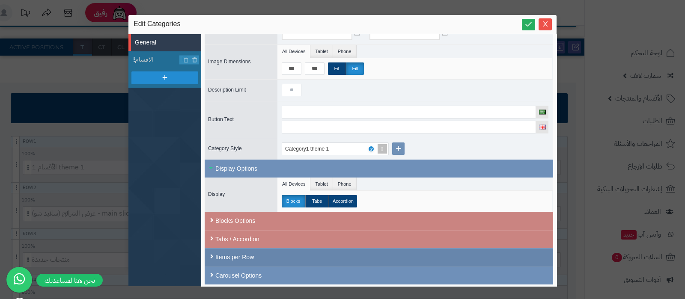
click at [251, 254] on div "Items per Row" at bounding box center [379, 257] width 349 height 18
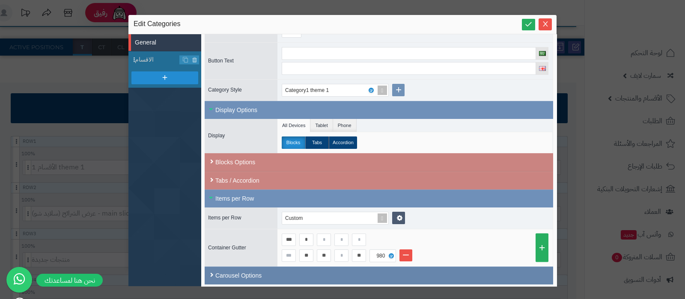
click at [265, 273] on div "Carousel Options" at bounding box center [379, 276] width 349 height 18
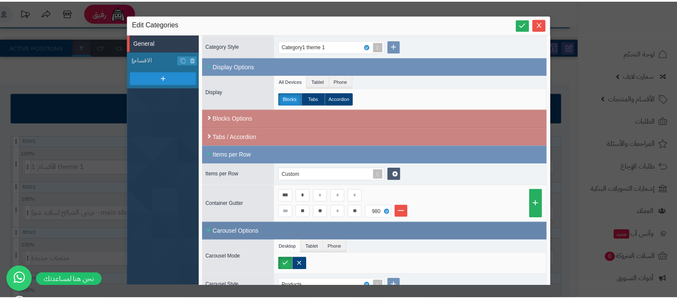
scroll to position [227, 0]
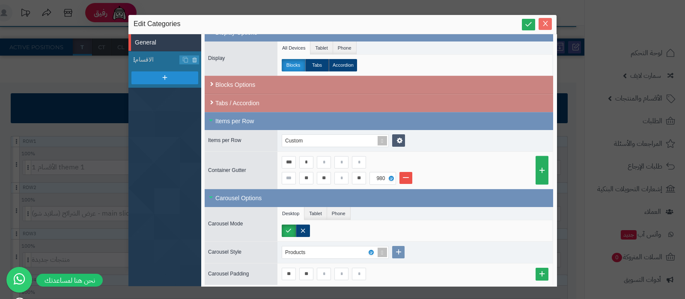
click at [550, 24] on span "Close" at bounding box center [545, 23] width 13 height 7
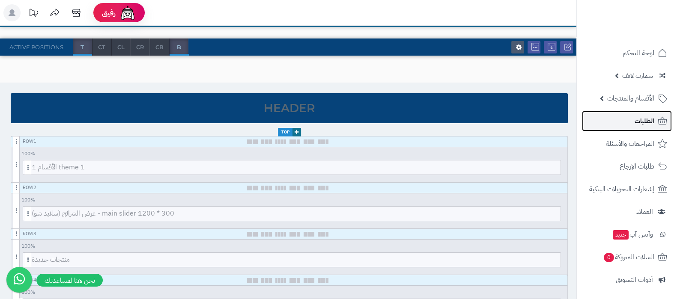
click at [640, 127] on link "الطلبات" at bounding box center [627, 121] width 90 height 21
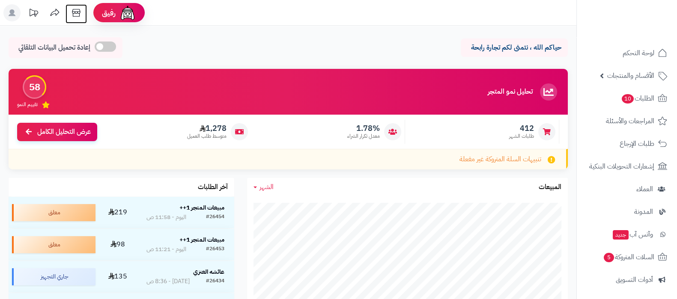
click at [72, 9] on icon at bounding box center [76, 12] width 17 height 17
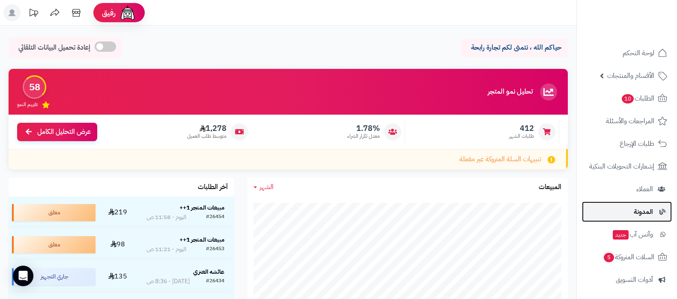
click at [629, 215] on link "المدونة" at bounding box center [627, 212] width 90 height 21
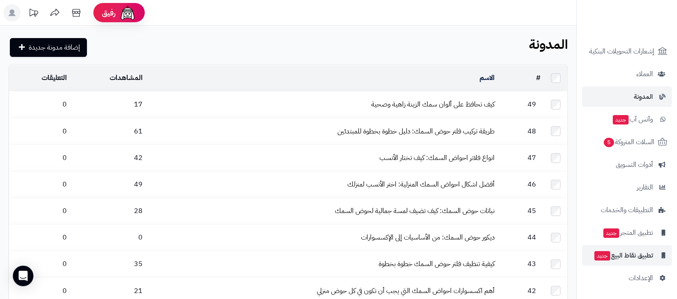
scroll to position [268, 0]
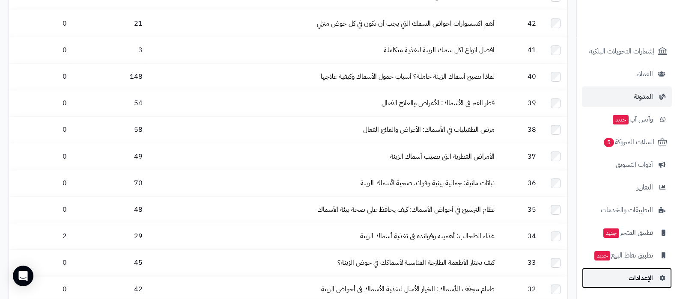
click at [640, 274] on span "الإعدادات" at bounding box center [640, 278] width 24 height 12
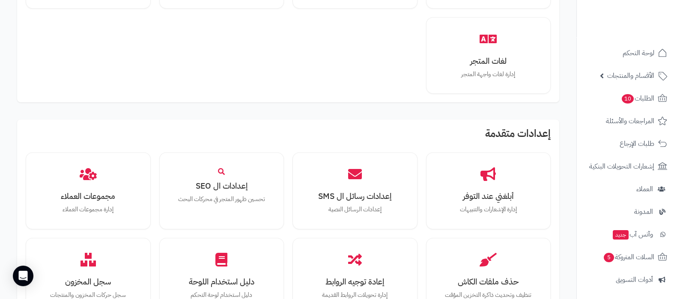
scroll to position [695, 0]
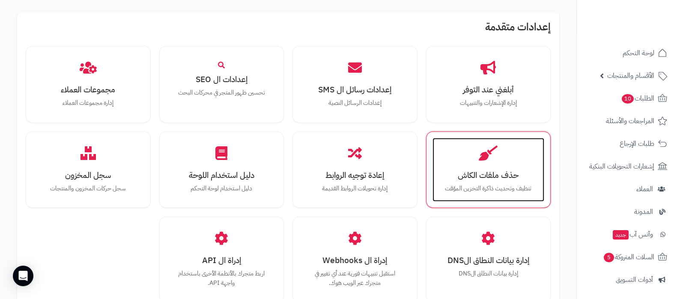
click at [476, 173] on h3 "حذف ملفات الكاش" at bounding box center [488, 175] width 95 height 9
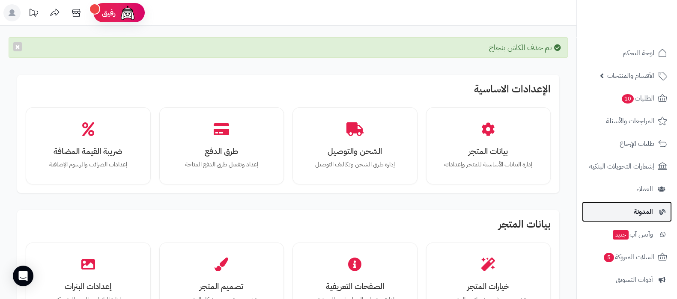
click at [648, 212] on span "المدونة" at bounding box center [643, 212] width 19 height 12
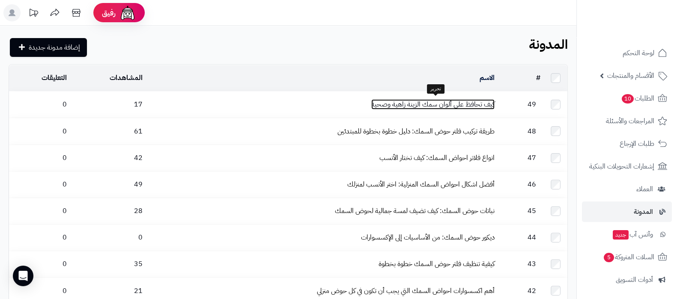
click at [414, 105] on link "كيف تحافظ على ألوان سمك الزينة زاهية وصحية" at bounding box center [432, 104] width 123 height 10
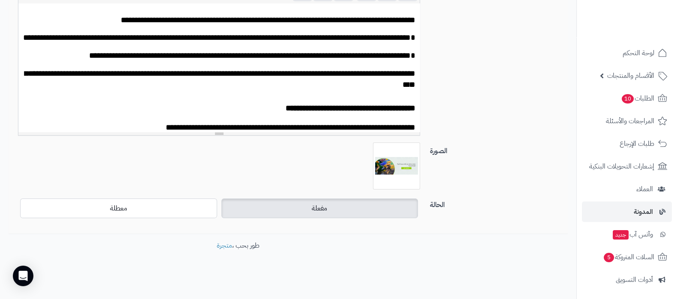
scroll to position [190, 0]
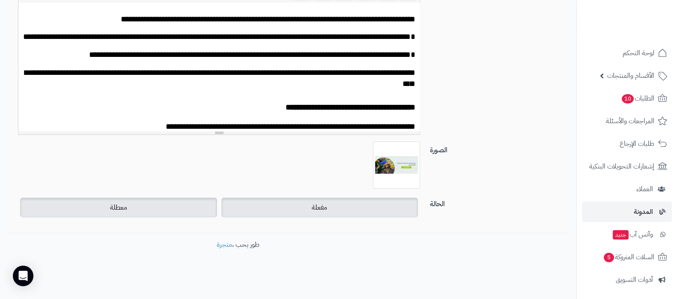
click at [172, 206] on label "معطلة" at bounding box center [118, 208] width 197 height 20
click at [253, 211] on label "مفعلة" at bounding box center [319, 208] width 197 height 20
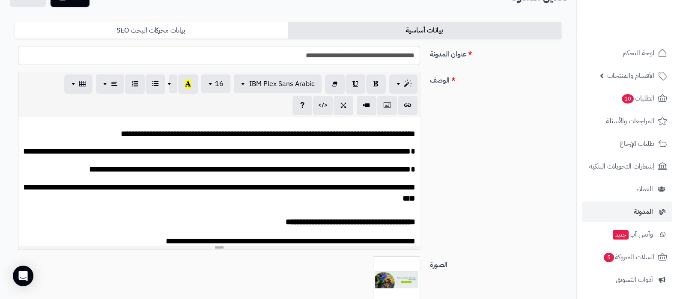
scroll to position [0, 0]
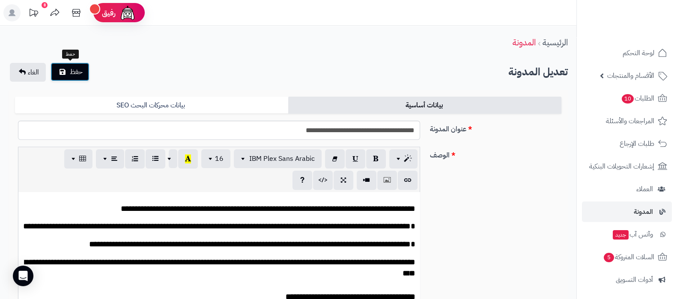
click at [70, 69] on span "حفظ" at bounding box center [76, 72] width 13 height 10
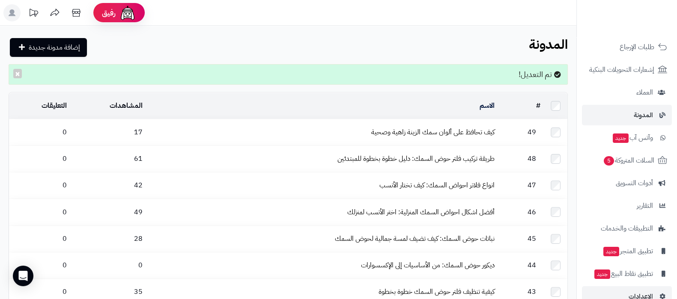
scroll to position [115, 0]
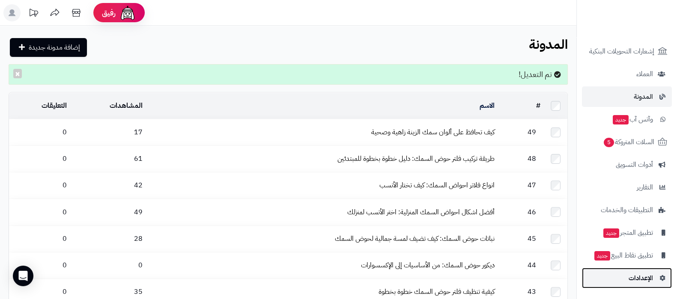
click at [623, 284] on link "الإعدادات" at bounding box center [627, 278] width 90 height 21
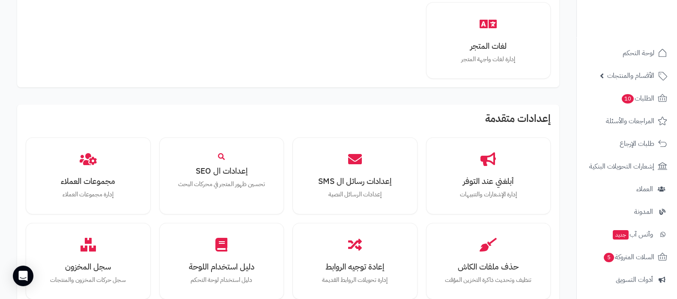
scroll to position [792, 0]
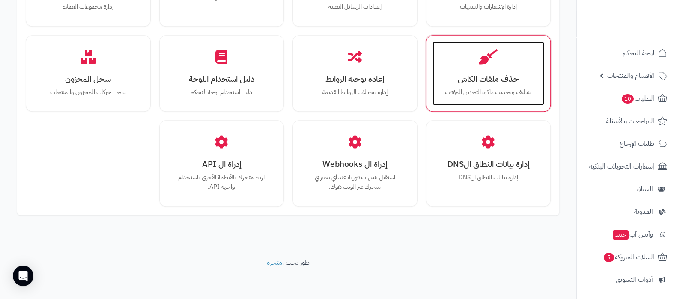
click at [491, 63] on icon at bounding box center [488, 56] width 19 height 15
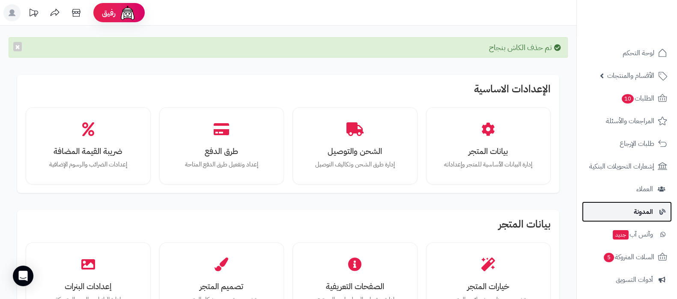
click at [625, 211] on link "المدونة" at bounding box center [627, 212] width 90 height 21
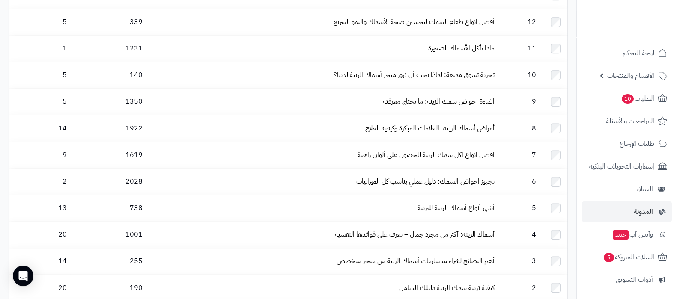
scroll to position [1109, 0]
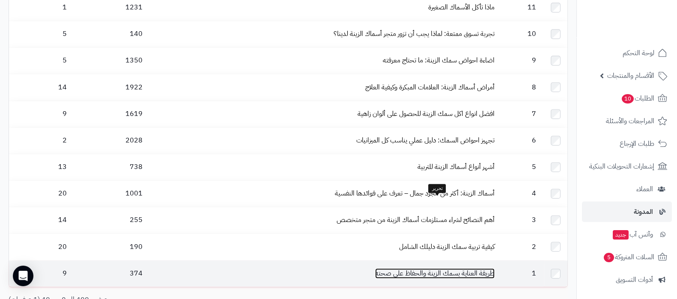
click at [433, 268] on link "طريقة العناية بسمك الزينة والحفاظ على صحته" at bounding box center [434, 273] width 119 height 10
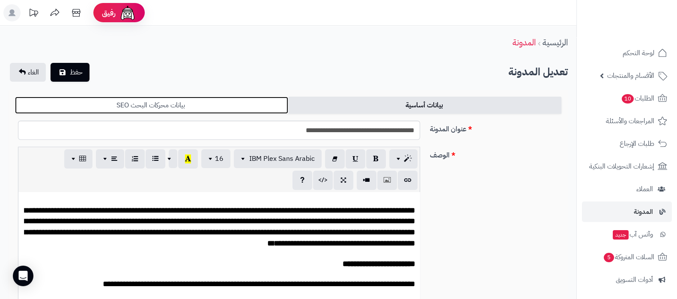
click at [210, 102] on link "بيانات محركات البحث SEO" at bounding box center [151, 105] width 273 height 17
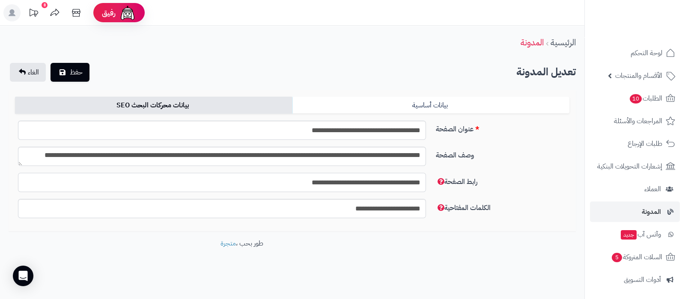
drag, startPoint x: 290, startPoint y: 182, endPoint x: 316, endPoint y: 185, distance: 25.8
click at [316, 185] on input "**********" at bounding box center [222, 182] width 408 height 19
type input "**********"
click at [81, 74] on span "حفظ" at bounding box center [76, 72] width 13 height 10
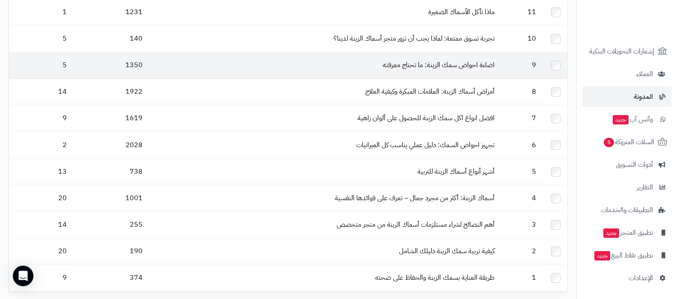
scroll to position [1137, 0]
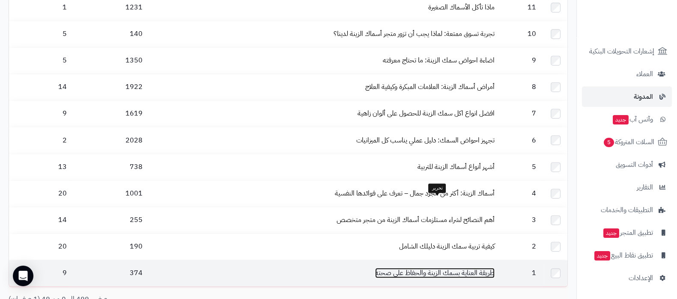
click at [416, 268] on link "طريقة العناية بسمك الزينة والحفاظ على صحته" at bounding box center [434, 273] width 119 height 10
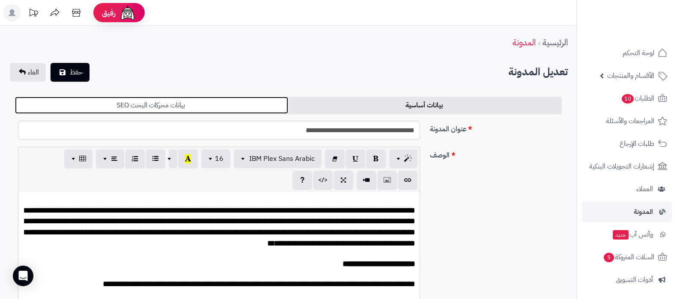
click at [198, 106] on link "بيانات محركات البحث SEO" at bounding box center [151, 105] width 273 height 17
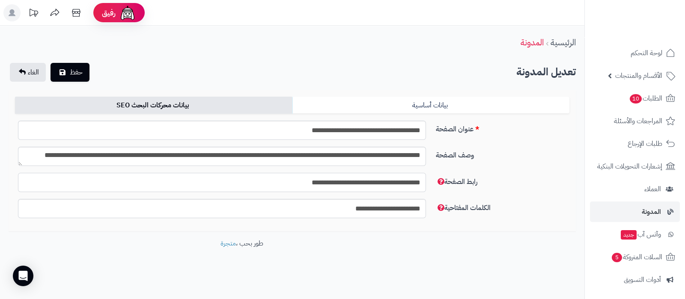
drag, startPoint x: 287, startPoint y: 177, endPoint x: 313, endPoint y: 183, distance: 26.4
click at [313, 183] on input "**********" at bounding box center [222, 182] width 408 height 19
type input "**********"
click at [73, 69] on span "حفظ" at bounding box center [76, 72] width 13 height 10
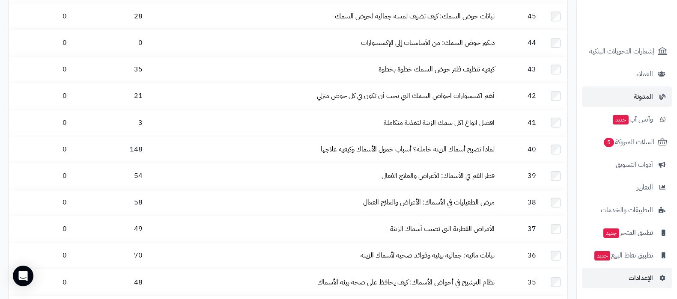
scroll to position [268, 0]
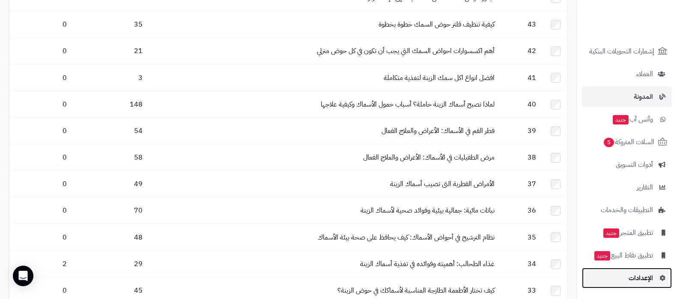
click at [647, 283] on span "الإعدادات" at bounding box center [640, 278] width 24 height 12
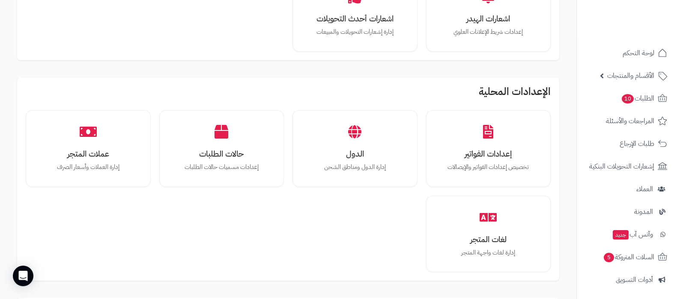
scroll to position [589, 0]
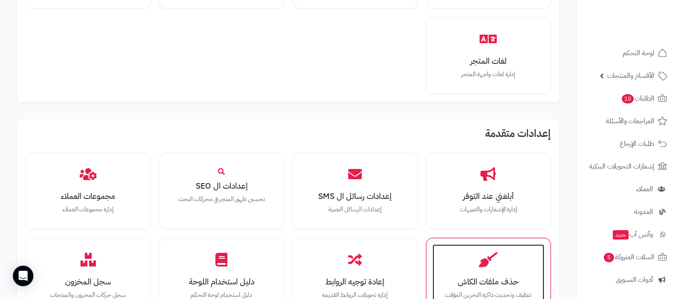
click at [485, 268] on div "حذف ملفات الكاش تنظيف وتحديث ذاكرة التخزين المؤقت" at bounding box center [488, 276] width 112 height 64
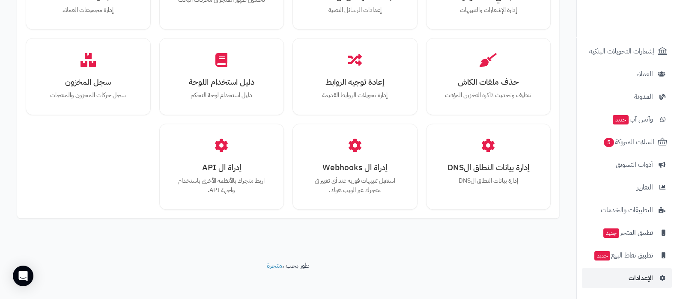
scroll to position [820, 0]
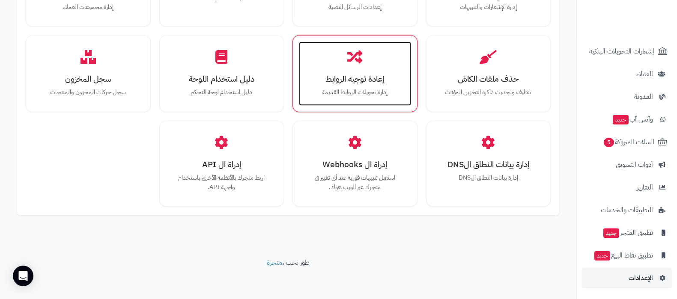
click at [362, 75] on h3 "إعادة توجيه الروابط" at bounding box center [354, 78] width 95 height 9
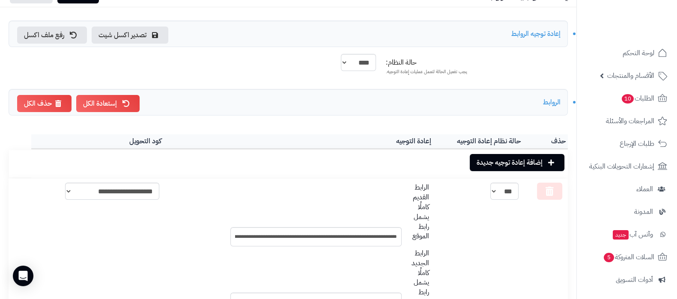
scroll to position [107, 0]
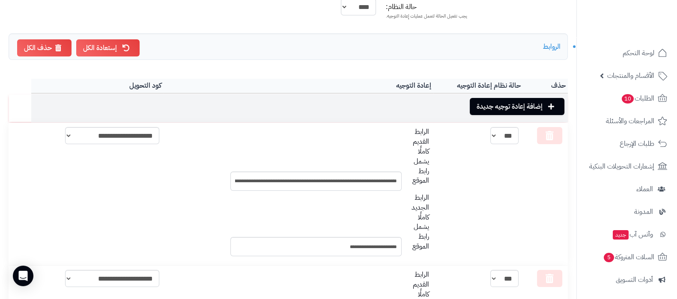
click at [529, 104] on link "إضافة إعادة توجيه جديدة" at bounding box center [517, 106] width 95 height 17
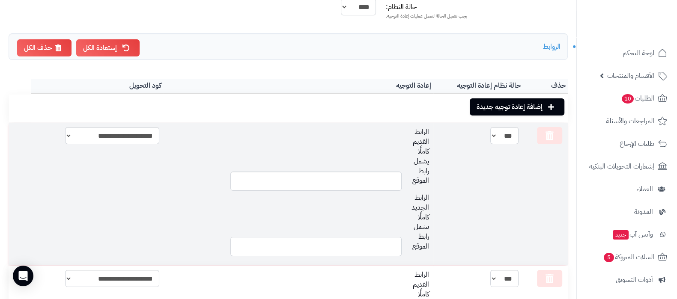
click at [348, 244] on input "text" at bounding box center [315, 246] width 171 height 19
paste input "**********"
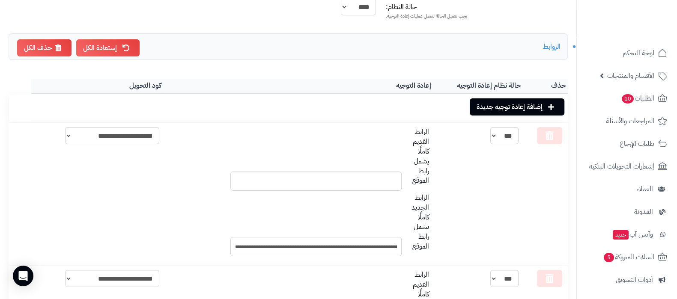
type input "**********"
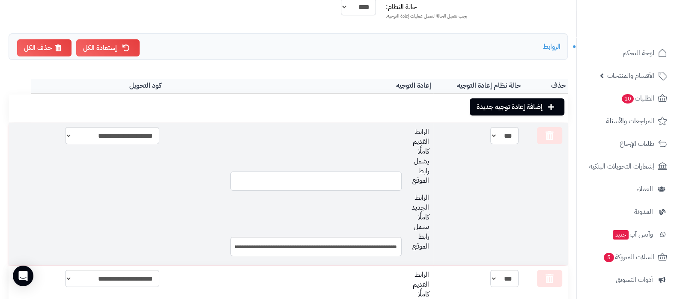
click at [350, 187] on input "text" at bounding box center [315, 181] width 171 height 19
paste input "**********"
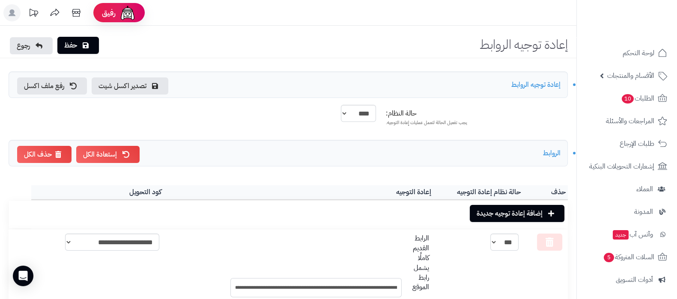
type input "**********"
click at [72, 47] on link "حفظ" at bounding box center [78, 45] width 42 height 17
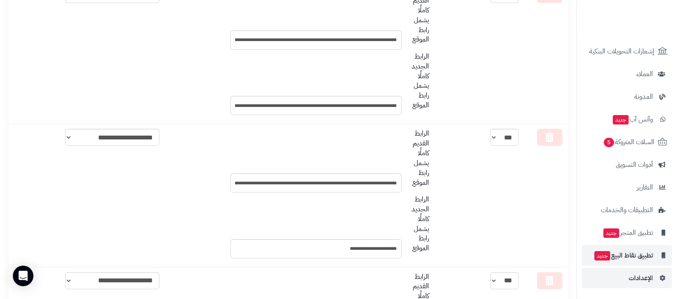
scroll to position [268, 0]
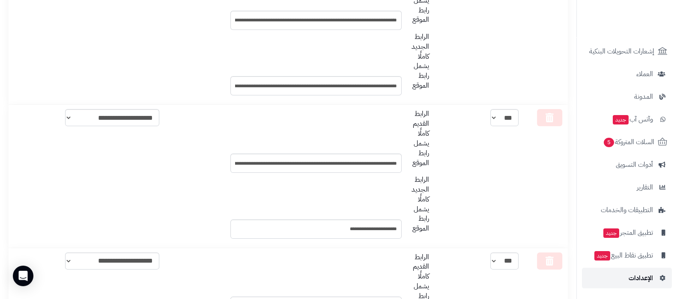
click at [642, 277] on span "الإعدادات" at bounding box center [640, 278] width 24 height 12
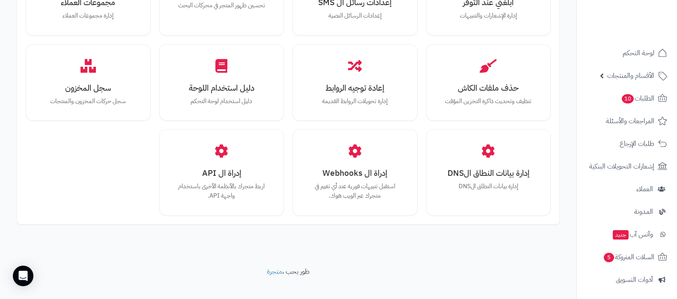
scroll to position [792, 0]
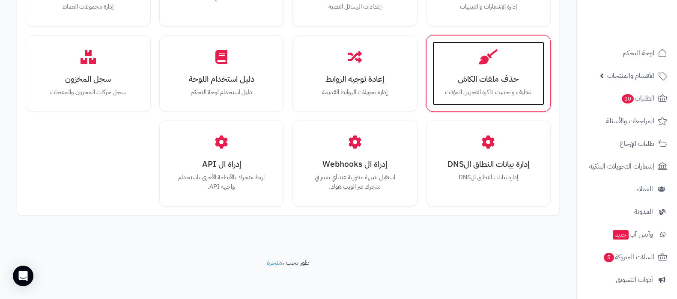
click at [474, 90] on p "تنظيف وتحديث ذاكرة التخزين المؤقت" at bounding box center [488, 92] width 95 height 9
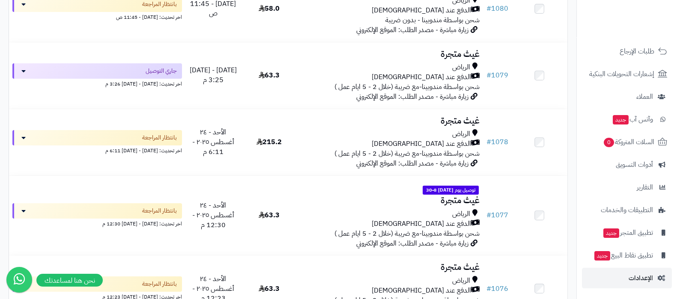
scroll to position [268, 0]
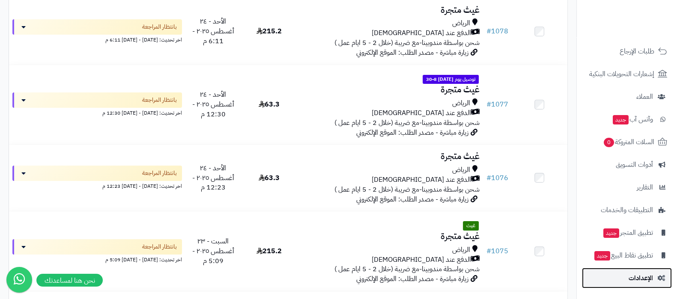
click at [636, 280] on span "الإعدادات" at bounding box center [640, 278] width 24 height 12
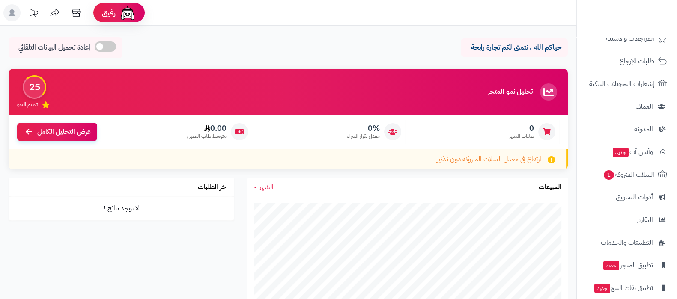
scroll to position [115, 0]
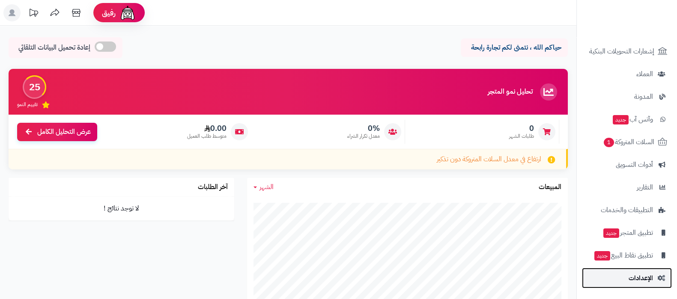
click at [623, 280] on link "الإعدادات" at bounding box center [627, 278] width 90 height 21
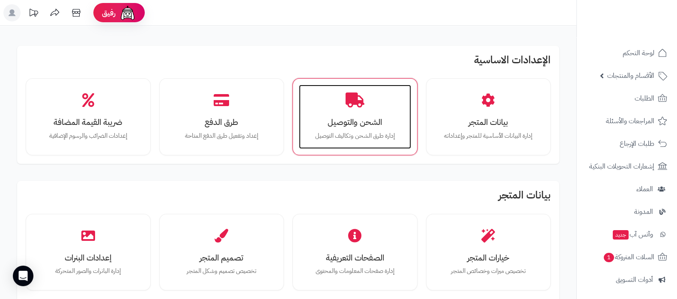
click at [351, 113] on div "الشحن والتوصيل إدارة طرق الشحن وتكاليف التوصيل" at bounding box center [355, 117] width 112 height 64
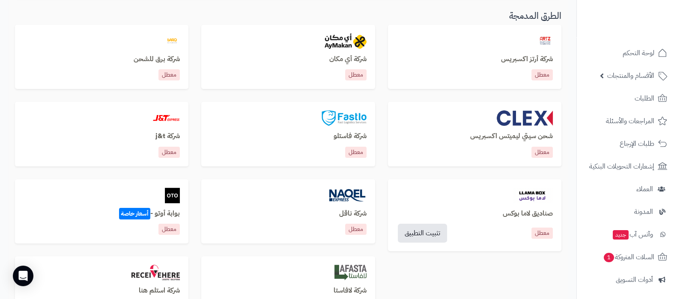
scroll to position [321, 0]
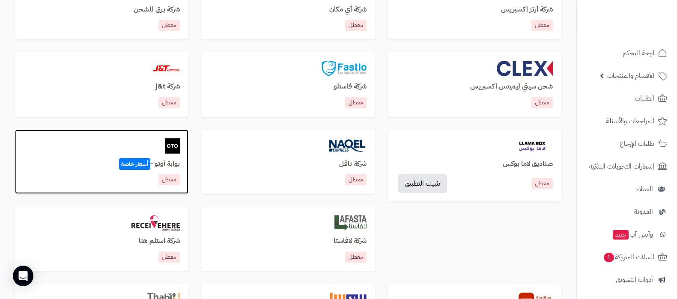
click at [173, 161] on h3 "بوابة أوتو - أسعار خاصة" at bounding box center [102, 165] width 156 height 8
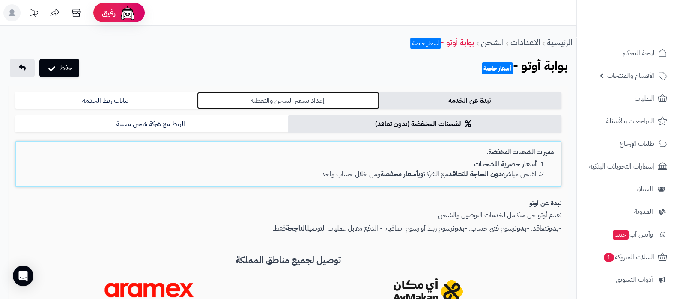
click at [301, 97] on link "إعداد تسعير الشحن والتغطية" at bounding box center [288, 100] width 182 height 17
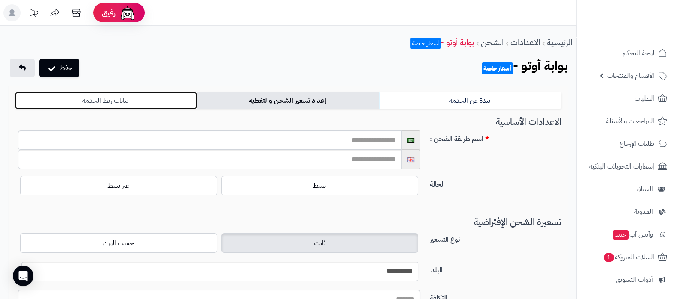
click at [146, 99] on link "بيانات ربط الخدمة" at bounding box center [106, 100] width 182 height 17
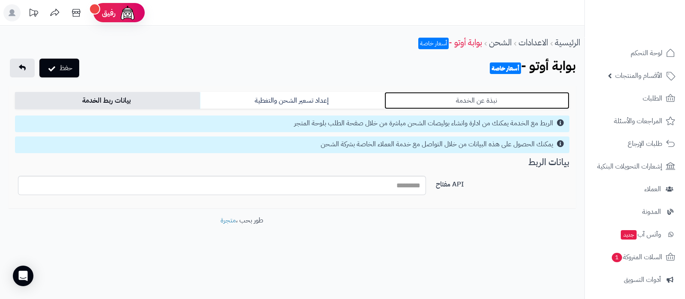
click at [444, 97] on link "نبذة عن الخدمة" at bounding box center [476, 100] width 185 height 17
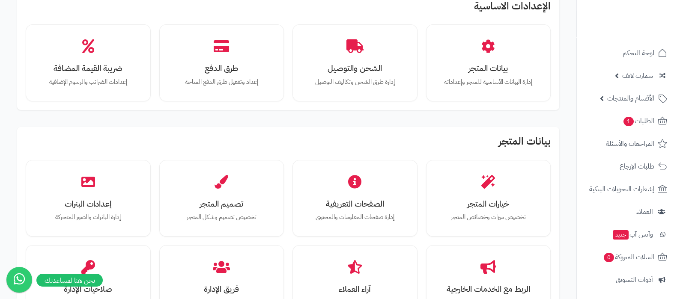
scroll to position [107, 0]
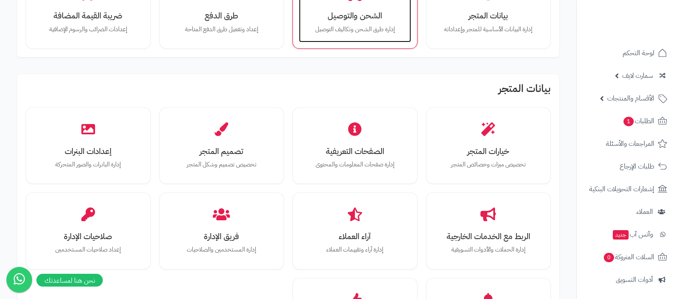
click at [358, 26] on p "إدارة طرق الشحن وتكاليف التوصيل" at bounding box center [354, 29] width 95 height 9
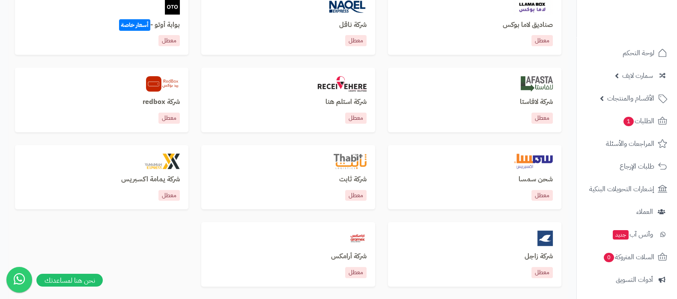
scroll to position [427, 0]
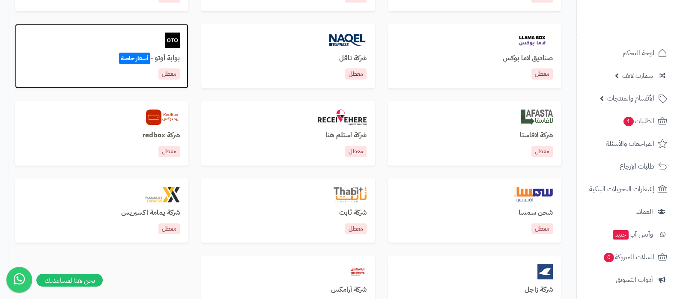
click at [169, 59] on h3 "بوابة أوتو - أسعار خاصة" at bounding box center [102, 59] width 156 height 8
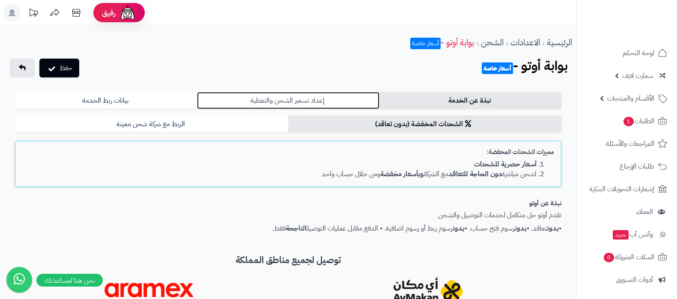
click at [317, 95] on link "إعداد تسعير الشحن والتغطية" at bounding box center [288, 100] width 182 height 17
click at [322, 99] on link "إعداد تسعير الشحن والتغطية" at bounding box center [288, 100] width 182 height 17
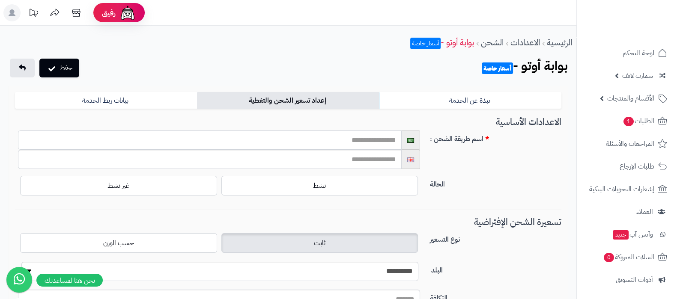
click at [375, 141] on input "text" at bounding box center [210, 140] width 384 height 19
type input "********"
click at [350, 159] on input "text" at bounding box center [210, 159] width 384 height 19
type input "********"
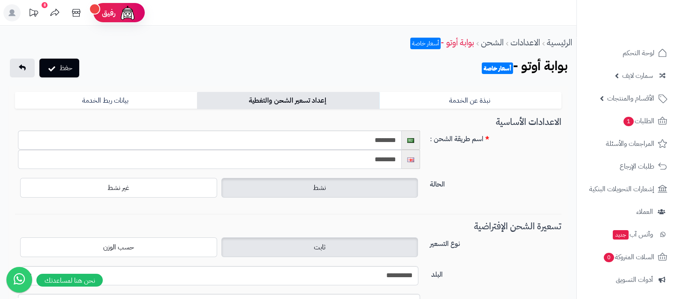
click at [345, 184] on label "نشط" at bounding box center [319, 188] width 197 height 20
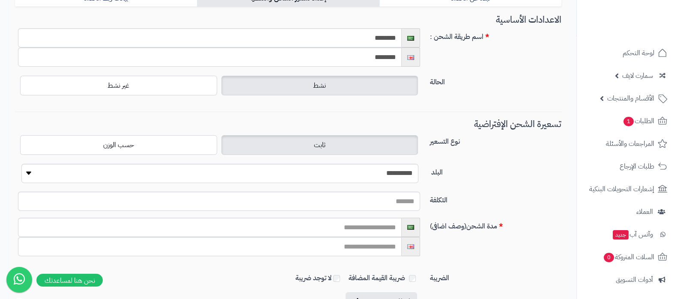
scroll to position [161, 0]
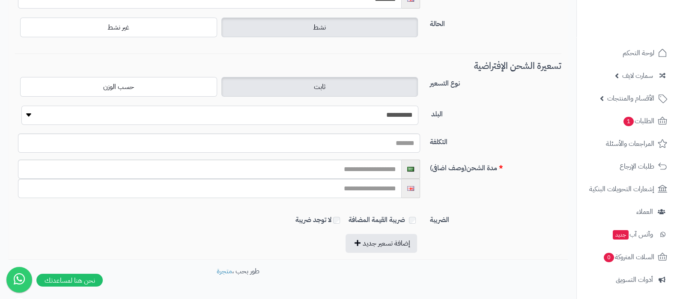
click at [405, 116] on select "**********" at bounding box center [219, 115] width 397 height 19
select select "***"
click at [21, 106] on select "**********" at bounding box center [219, 115] width 397 height 19
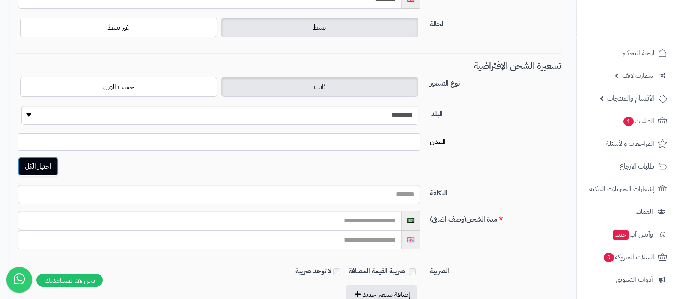
click at [35, 165] on button "اختيار الكل" at bounding box center [38, 166] width 40 height 19
select select "***"
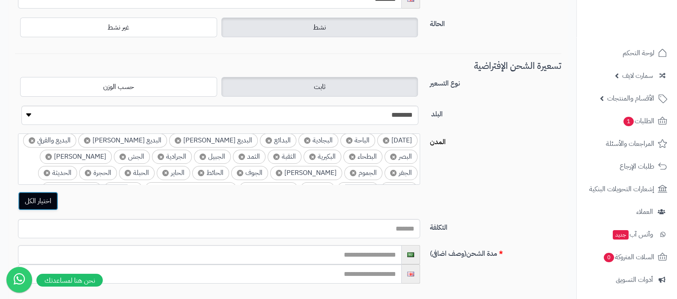
scroll to position [107, 0]
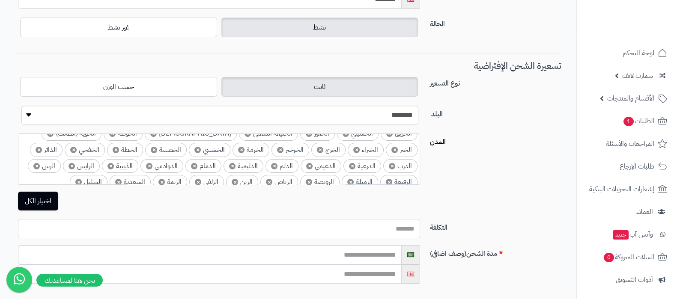
click at [403, 227] on input "التكلفة" at bounding box center [219, 228] width 402 height 19
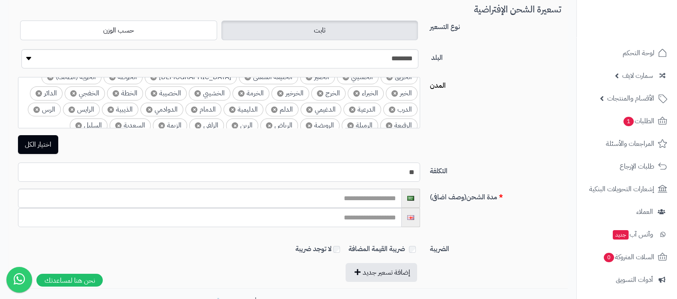
scroll to position [273, 0]
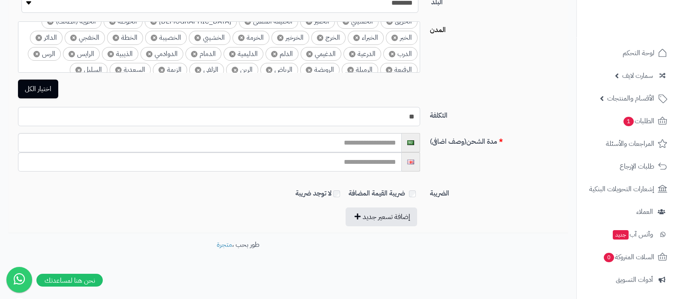
type input "**"
click at [328, 192] on label "لا توجد ضريبة" at bounding box center [313, 194] width 36 height 10
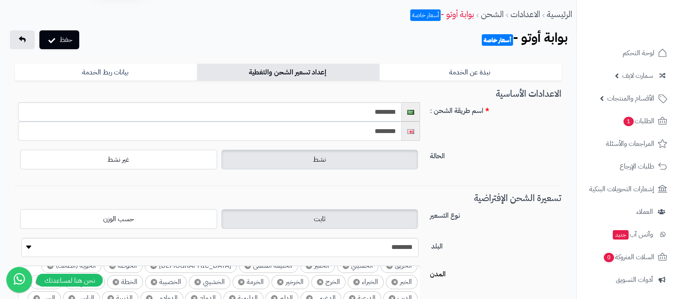
scroll to position [0, 0]
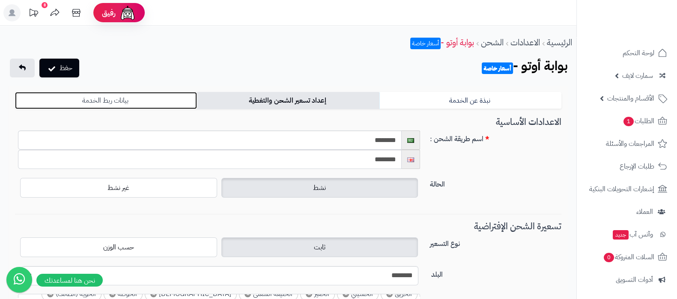
click at [120, 99] on link "بيانات ربط الخدمة" at bounding box center [106, 100] width 182 height 17
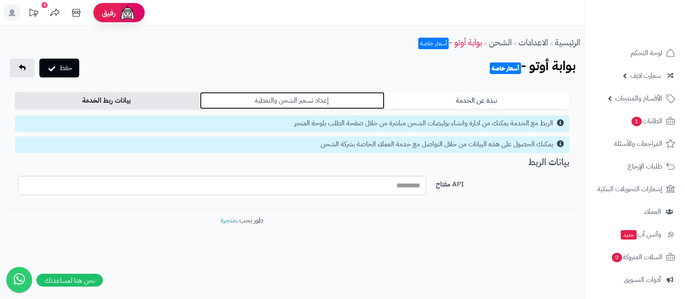
click at [287, 102] on link "إعداد تسعير الشحن والتغطية" at bounding box center [292, 100] width 185 height 17
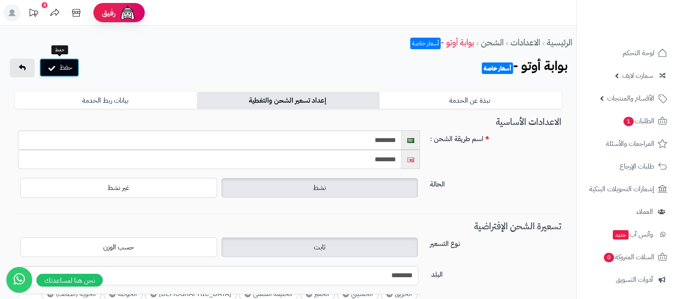
click at [70, 73] on button "حفظ" at bounding box center [59, 67] width 40 height 19
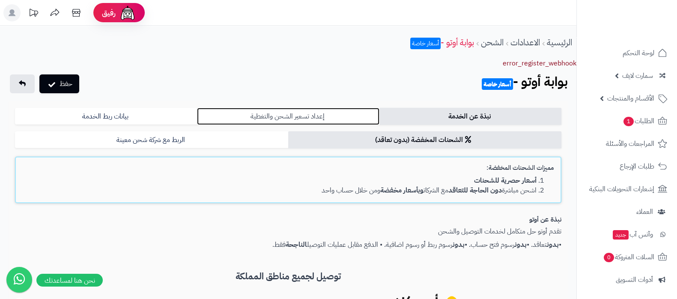
click at [318, 120] on link "إعداد تسعير الشحن والتغطية" at bounding box center [288, 116] width 182 height 17
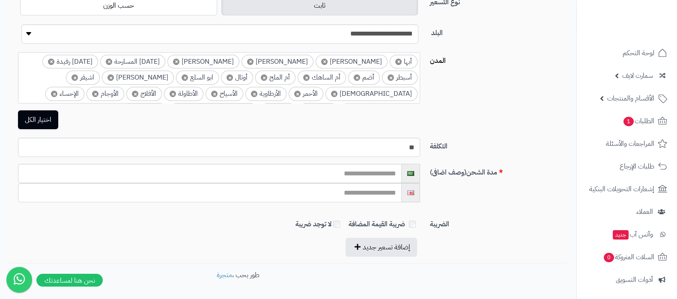
scroll to position [289, 0]
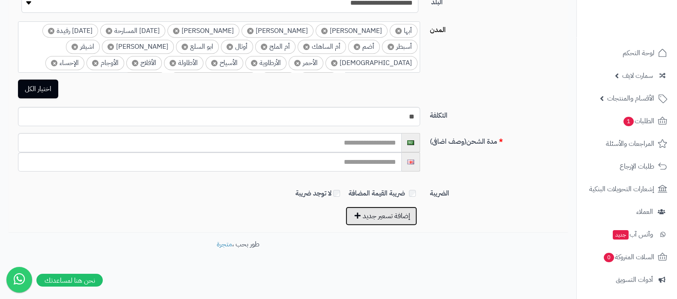
click at [395, 214] on button "إضافة تسعير جديد" at bounding box center [381, 216] width 71 height 19
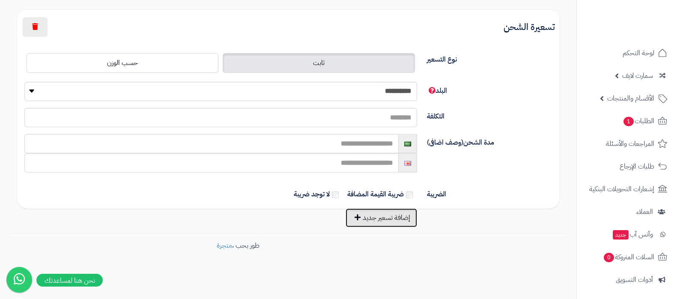
scroll to position [494, 0]
click at [389, 95] on select "**********" at bounding box center [220, 90] width 393 height 19
select select "***"
click at [24, 81] on select "**********" at bounding box center [220, 90] width 393 height 19
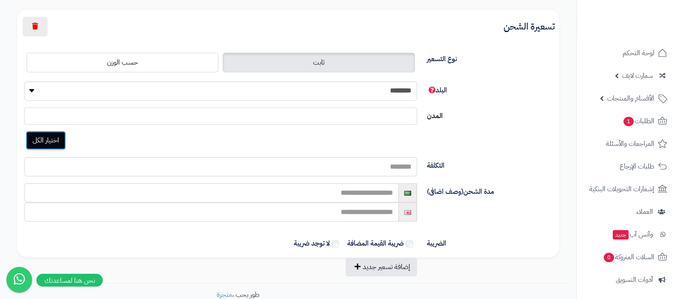
click at [36, 137] on button "اختيار الكل" at bounding box center [46, 140] width 40 height 19
select select "****"
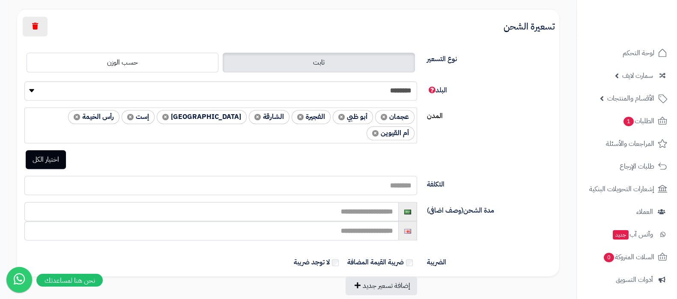
click at [364, 176] on input "التكلفة" at bounding box center [220, 185] width 393 height 19
type input "**"
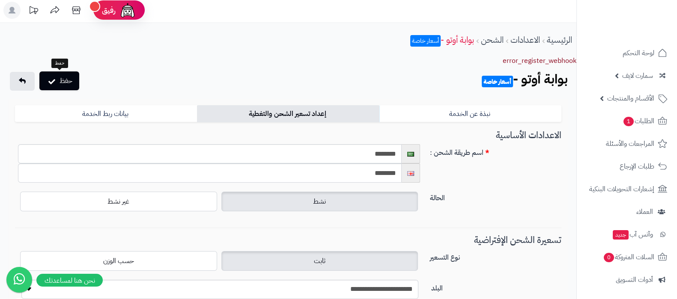
scroll to position [0, 0]
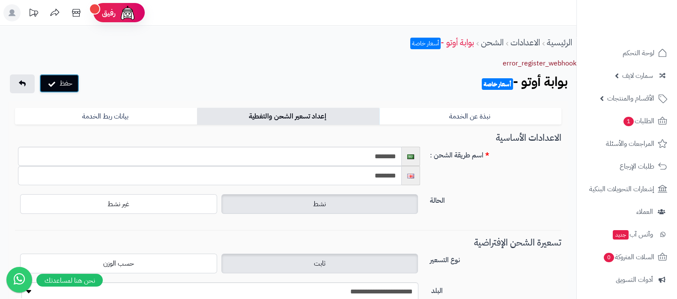
click at [68, 74] on button "حفظ" at bounding box center [59, 83] width 40 height 19
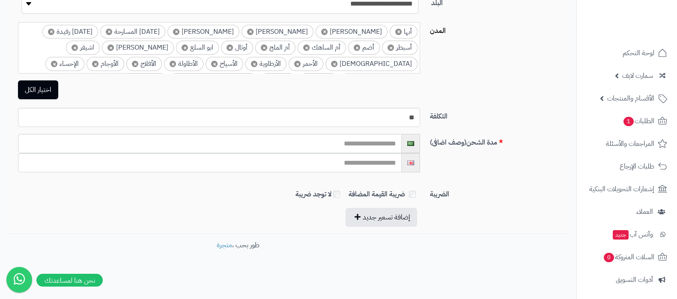
scroll to position [289, 0]
click at [393, 213] on button "إضافة تسعير جديد" at bounding box center [381, 216] width 71 height 19
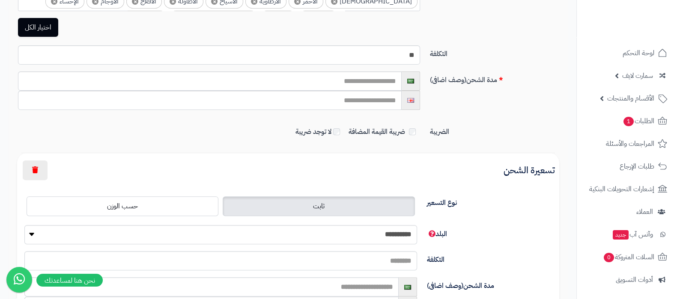
scroll to position [450, 0]
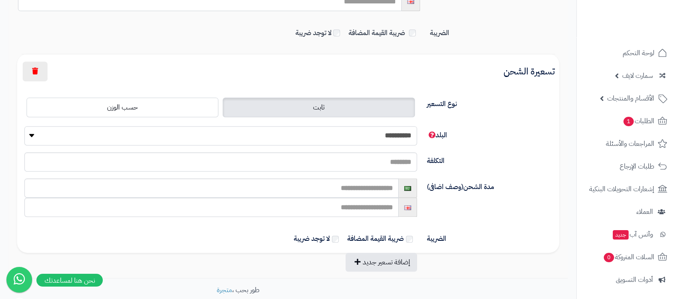
click at [402, 138] on select "**********" at bounding box center [220, 135] width 393 height 19
select select "***"
click at [24, 126] on select "**********" at bounding box center [220, 135] width 393 height 19
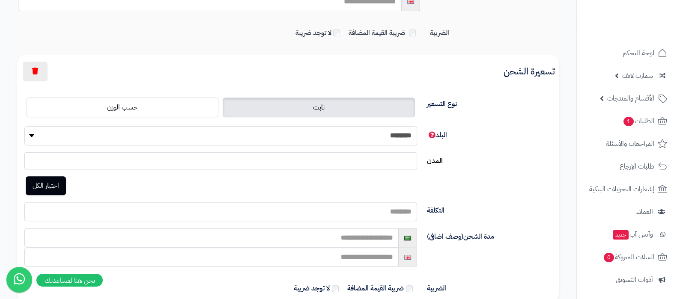
scroll to position [503, 0]
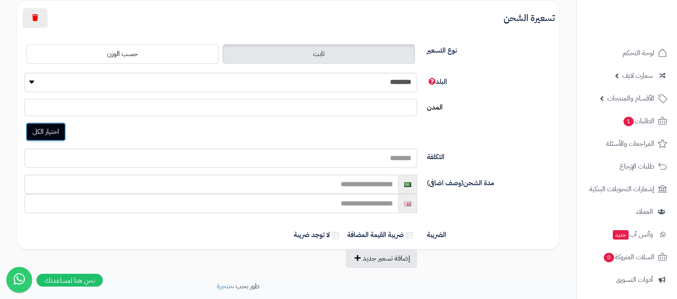
click at [48, 127] on button "اختيار الكل" at bounding box center [46, 131] width 40 height 19
select select "****"
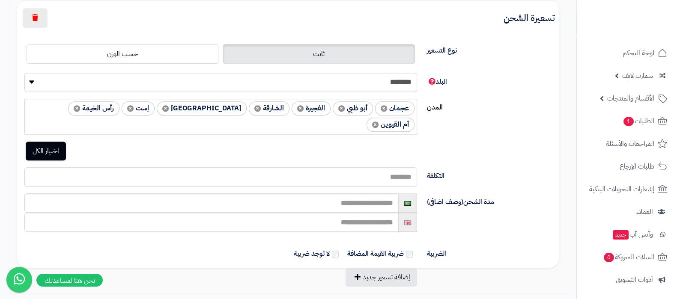
click at [370, 168] on input "التكلفة" at bounding box center [220, 176] width 393 height 19
type input "**"
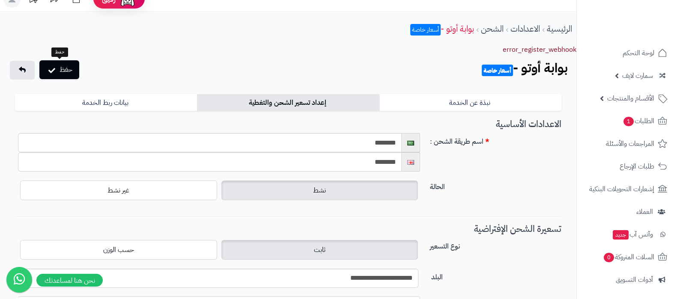
scroll to position [0, 0]
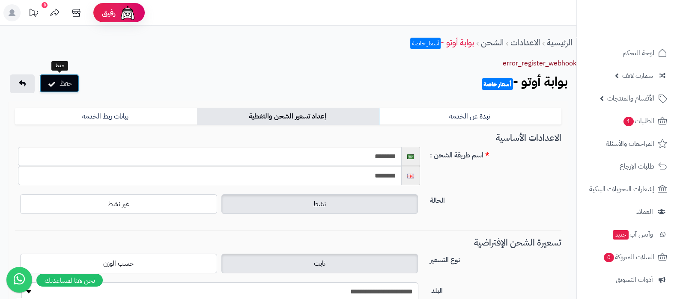
click at [53, 76] on button "حفظ" at bounding box center [59, 83] width 40 height 19
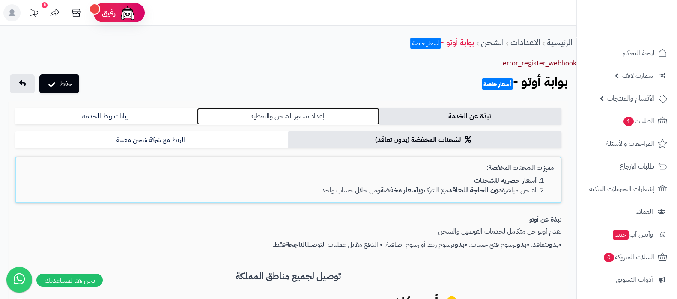
click at [279, 113] on link "إعداد تسعير الشحن والتغطية" at bounding box center [288, 116] width 182 height 17
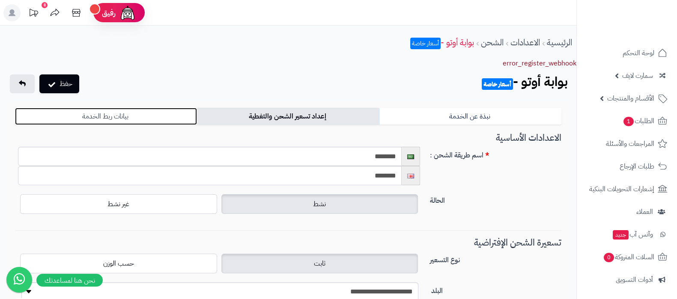
click at [140, 112] on link "بيانات ربط الخدمة" at bounding box center [106, 116] width 182 height 17
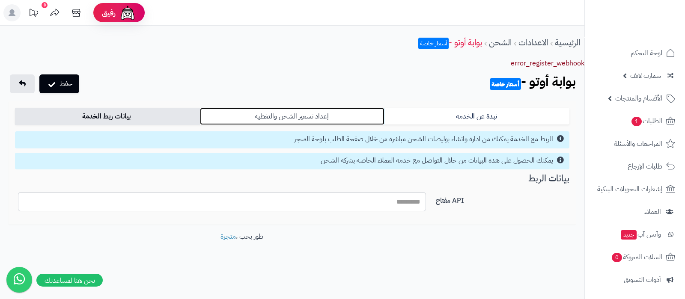
click at [338, 113] on link "إعداد تسعير الشحن والتغطية" at bounding box center [292, 116] width 185 height 17
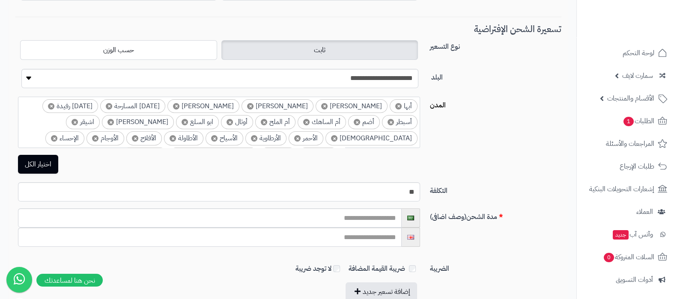
scroll to position [289, 0]
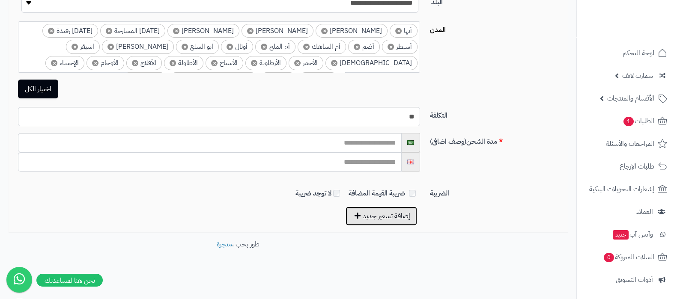
click at [400, 213] on button "إضافة تسعير جديد" at bounding box center [381, 216] width 71 height 19
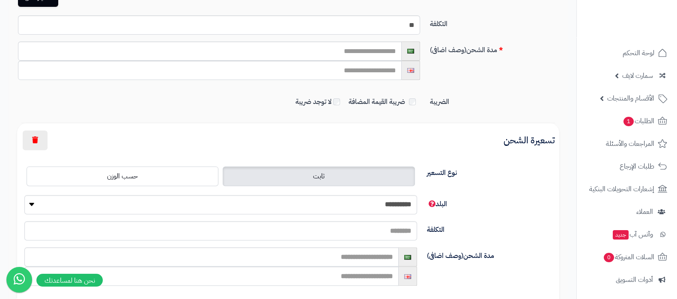
scroll to position [450, 0]
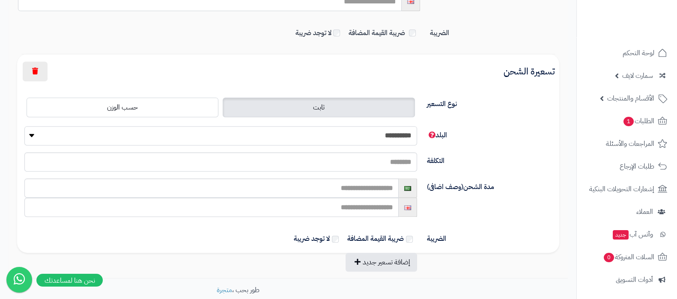
click at [392, 133] on select "**********" at bounding box center [220, 135] width 393 height 19
select select "***"
click at [24, 126] on select "**********" at bounding box center [220, 135] width 393 height 19
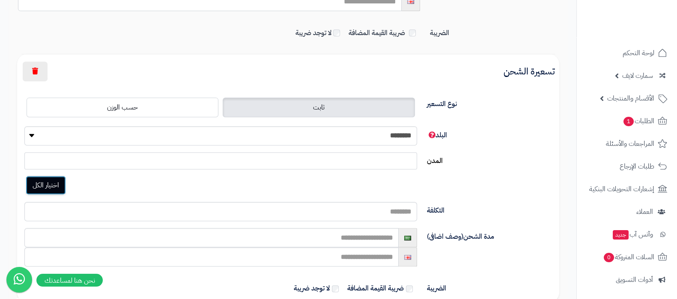
click at [42, 186] on button "اختيار الكل" at bounding box center [46, 185] width 40 height 19
select select "****"
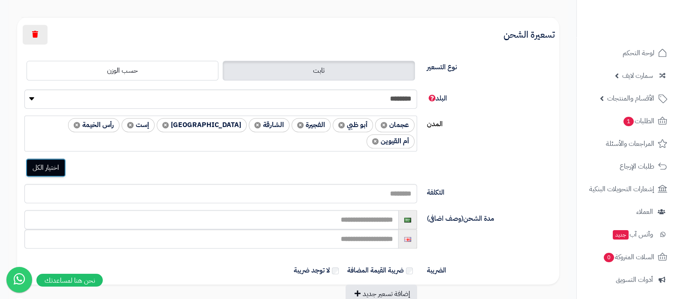
scroll to position [503, 0]
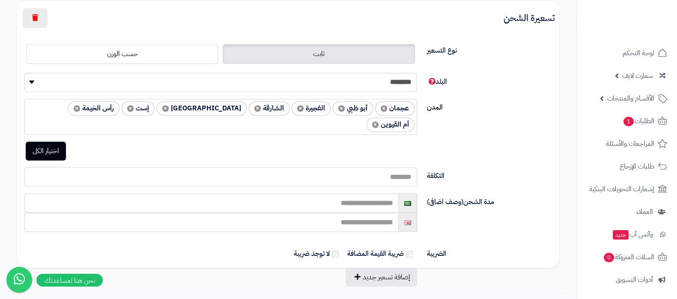
click at [376, 167] on input "التكلفة" at bounding box center [220, 176] width 393 height 19
type input "*****"
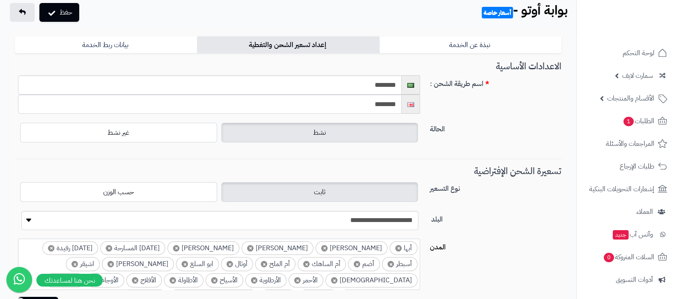
scroll to position [0, 0]
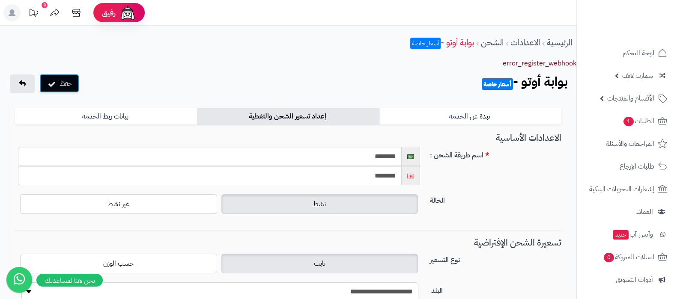
click at [65, 82] on button "حفظ" at bounding box center [59, 83] width 40 height 19
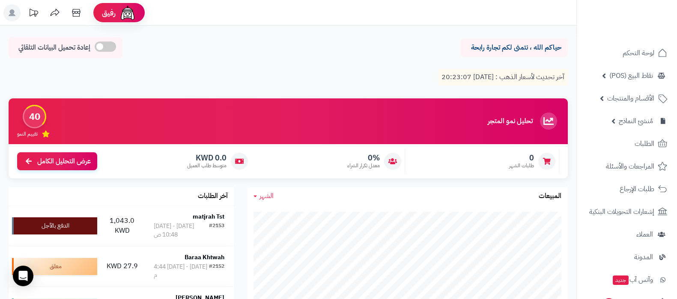
scroll to position [161, 0]
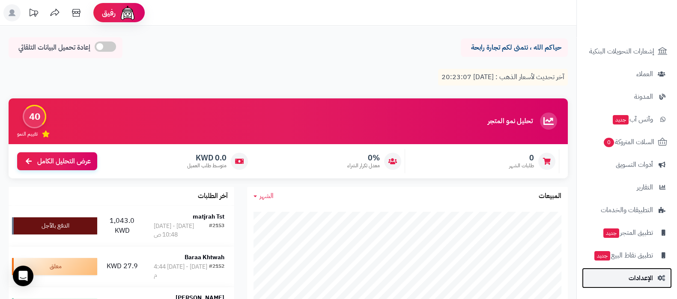
click at [636, 277] on span "الإعدادات" at bounding box center [640, 278] width 24 height 12
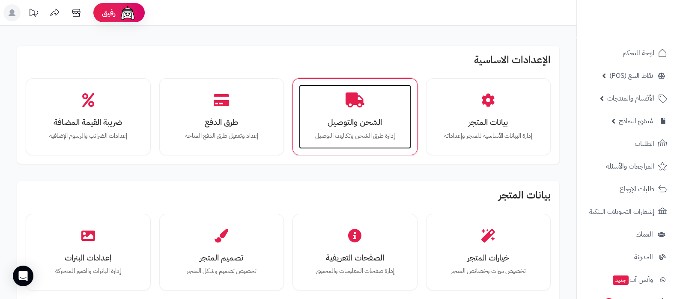
click at [341, 119] on h3 "الشحن والتوصيل" at bounding box center [354, 122] width 95 height 9
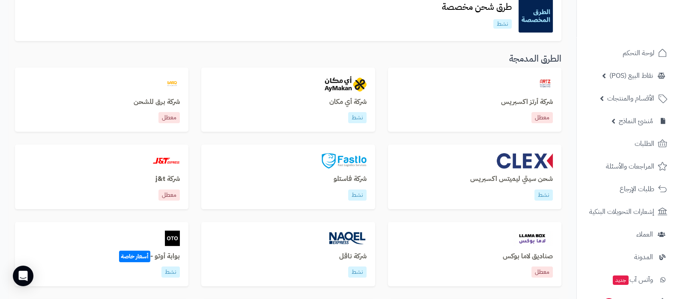
scroll to position [321, 0]
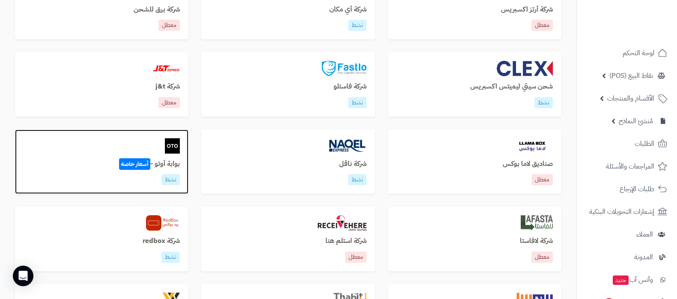
click at [172, 166] on h3 "بوابة أوتو - أسعار خاصة" at bounding box center [102, 165] width 156 height 8
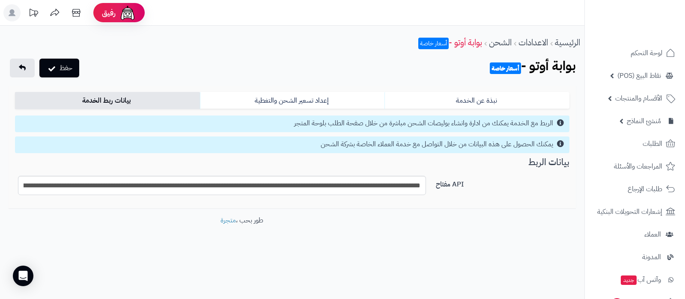
select select
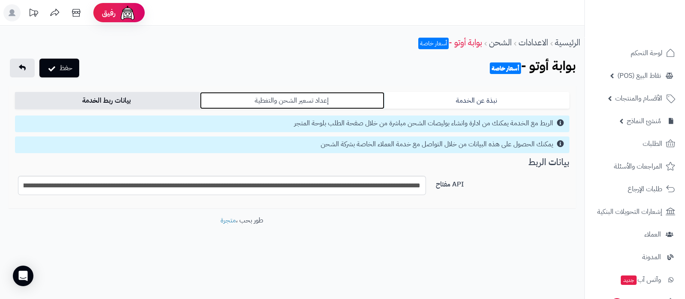
click at [263, 99] on link "إعداد تسعير الشحن والتغطية" at bounding box center [292, 100] width 185 height 17
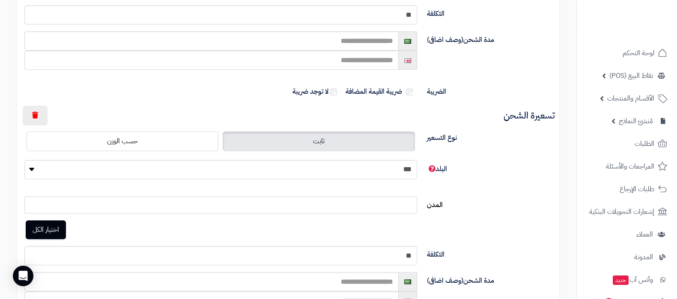
scroll to position [994, 0]
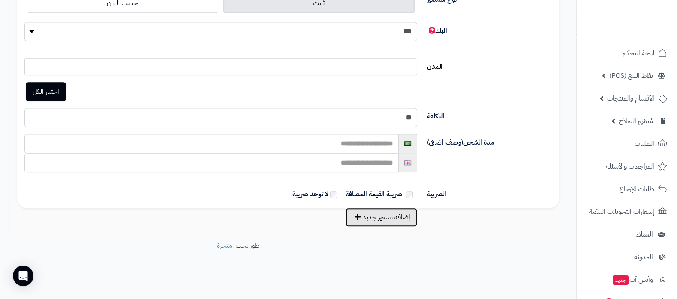
click at [383, 215] on button "إضافة تسعير جديد" at bounding box center [381, 217] width 71 height 19
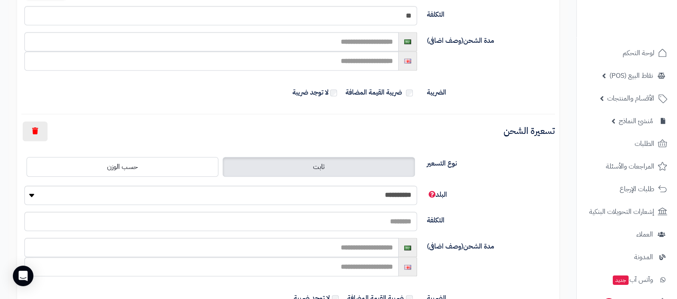
scroll to position [1155, 0]
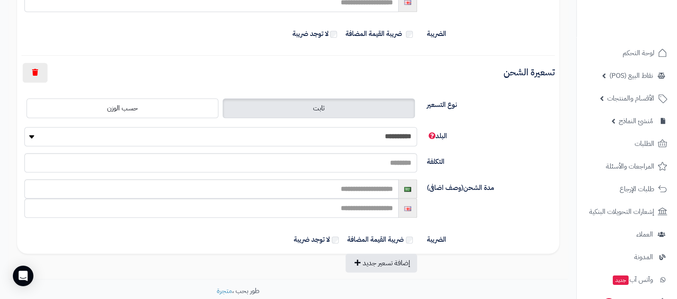
click at [388, 134] on select "**********" at bounding box center [220, 136] width 393 height 19
select select "***"
click at [24, 127] on select "**********" at bounding box center [220, 136] width 393 height 19
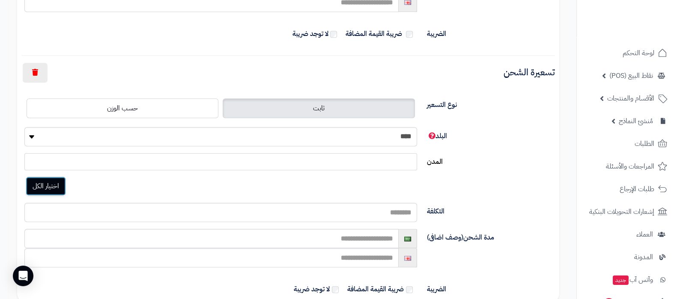
click at [53, 187] on button "اختيار الكل" at bounding box center [46, 186] width 40 height 19
select select "****"
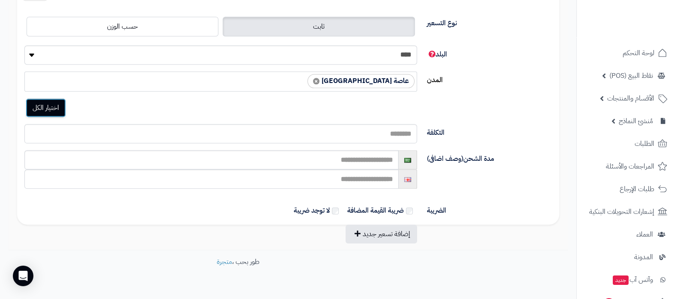
scroll to position [1252, 0]
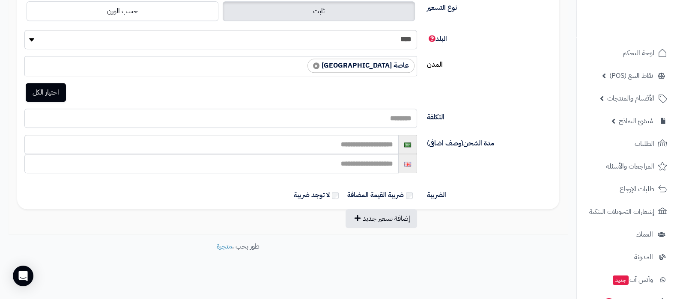
click at [394, 115] on input "التكلفة" at bounding box center [220, 118] width 393 height 19
type input "****"
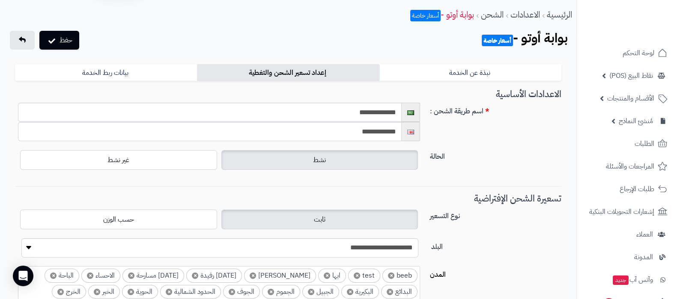
scroll to position [0, 0]
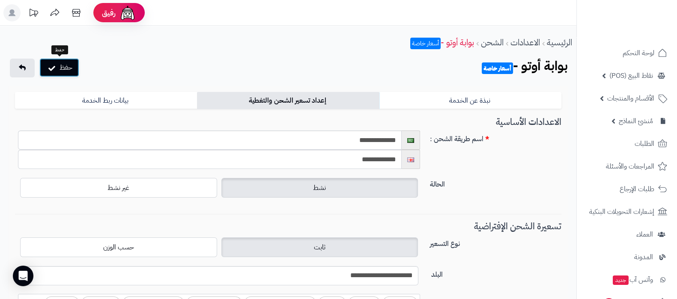
click at [66, 65] on button "حفظ" at bounding box center [59, 67] width 40 height 19
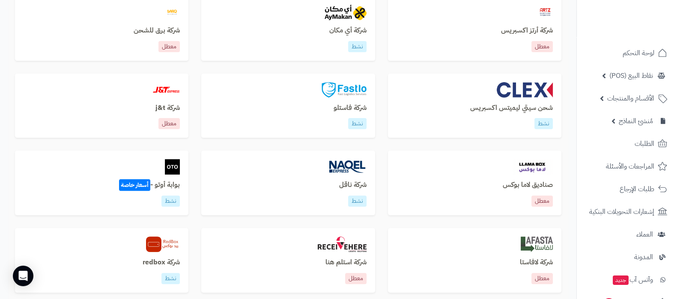
scroll to position [374, 0]
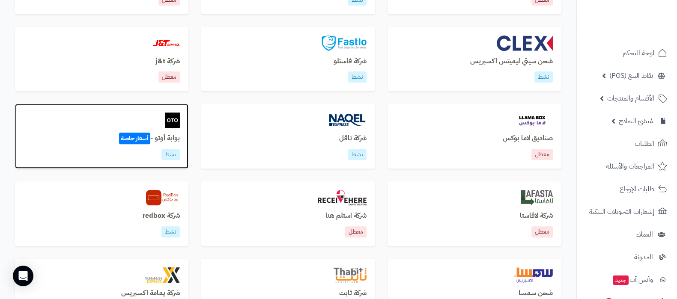
click at [170, 139] on h3 "بوابة أوتو - أسعار خاصة" at bounding box center [102, 139] width 156 height 8
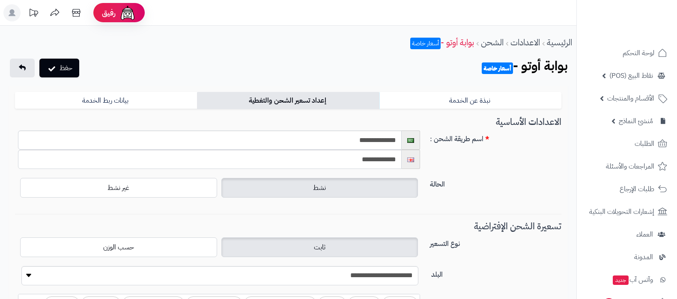
select select
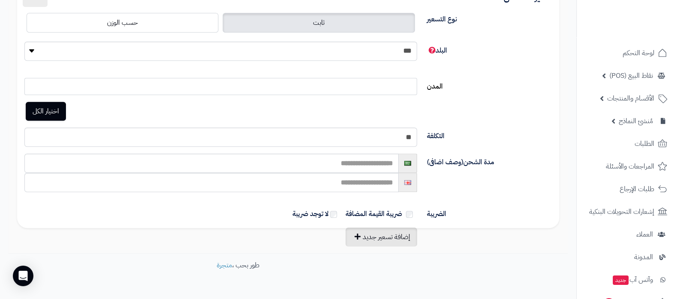
scroll to position [994, 0]
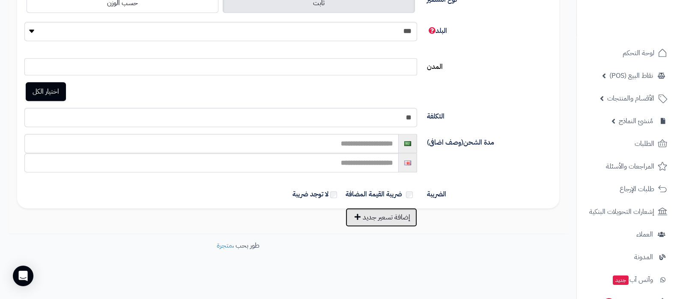
click at [390, 218] on button "إضافة تسعير جديد" at bounding box center [381, 217] width 71 height 19
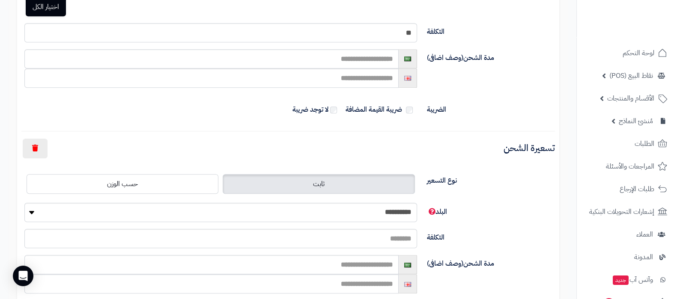
scroll to position [1155, 0]
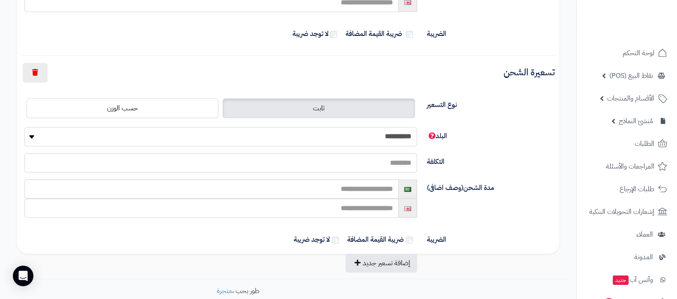
click at [397, 134] on select "**********" at bounding box center [220, 136] width 393 height 19
select select "***"
click at [24, 127] on select "**********" at bounding box center [220, 136] width 393 height 19
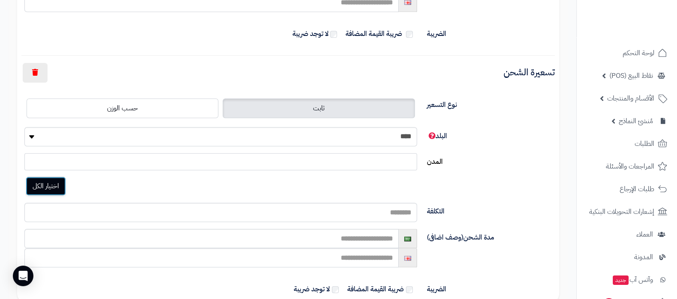
click at [54, 188] on button "اختيار الكل" at bounding box center [46, 186] width 40 height 19
select select "****"
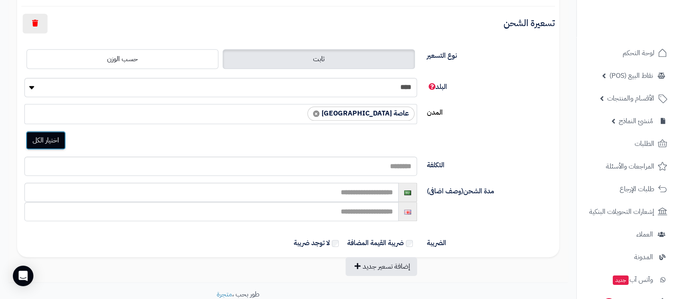
scroll to position [1252, 0]
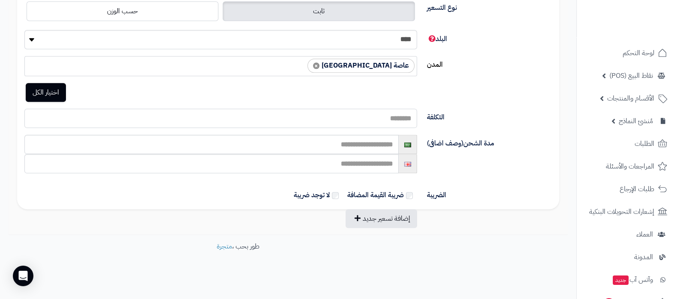
click at [394, 119] on input "التكلفة" at bounding box center [220, 118] width 393 height 19
type input "****"
click at [333, 186] on div "الضريبة ضريبة القيمة المضافة لا توجد ضريبة" at bounding box center [288, 194] width 540 height 29
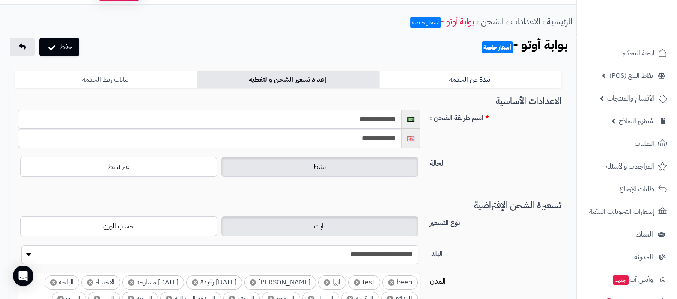
scroll to position [0, 0]
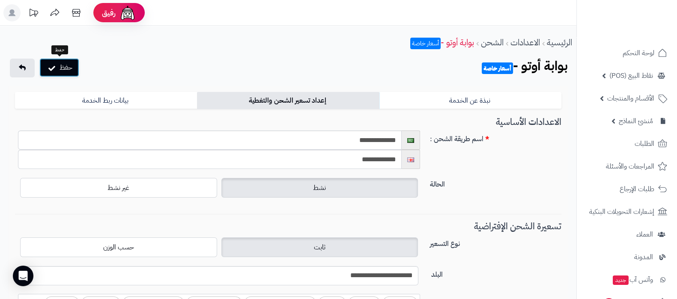
click at [63, 67] on button "حفظ" at bounding box center [59, 67] width 40 height 19
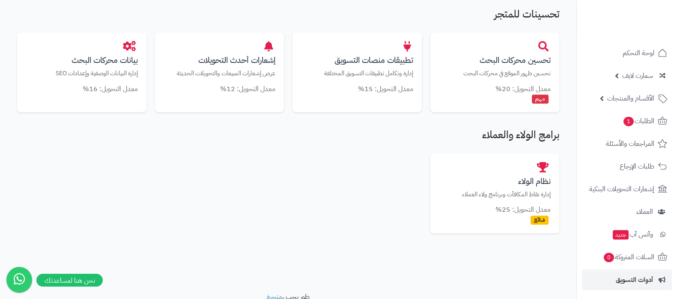
scroll to position [533, 0]
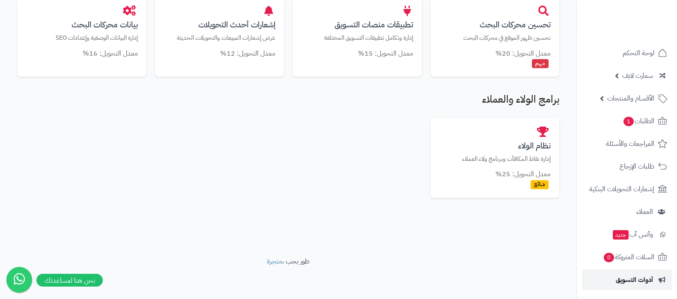
click at [649, 282] on span "أدوات التسويق" at bounding box center [634, 280] width 37 height 12
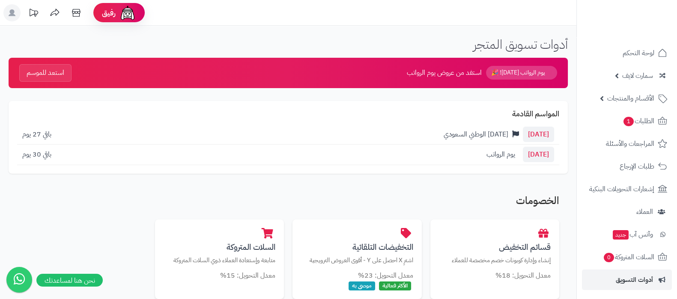
scroll to position [115, 0]
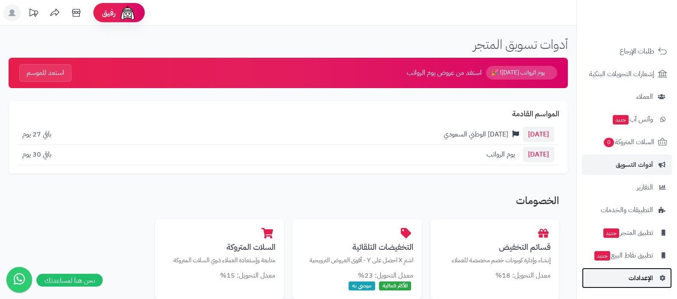
click at [634, 275] on span "الإعدادات" at bounding box center [640, 278] width 24 height 12
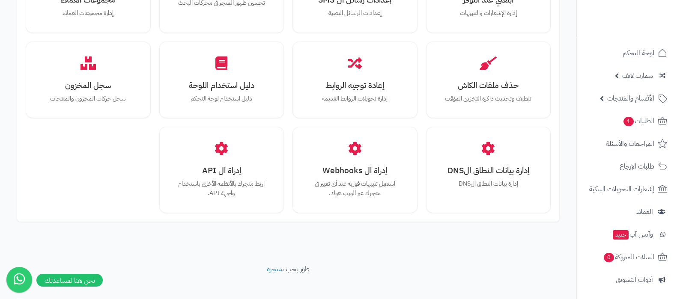
scroll to position [792, 0]
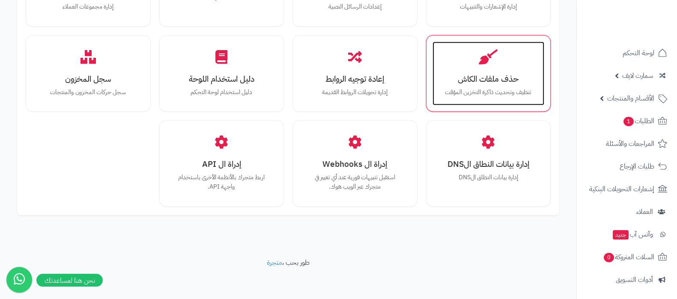
click at [498, 67] on div "حذف ملفات الكاش تنظيف وتحديث ذاكرة التخزين المؤقت" at bounding box center [488, 74] width 112 height 64
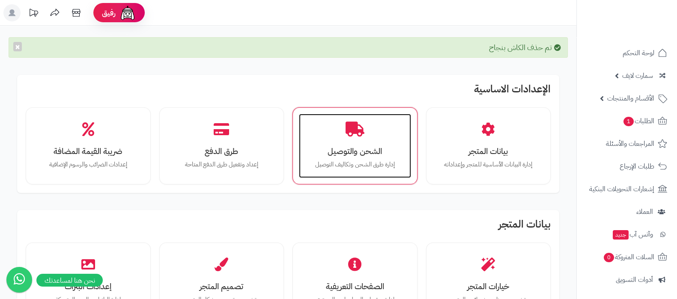
click at [372, 143] on div "الشحن والتوصيل إدارة طرق الشحن وتكاليف التوصيل" at bounding box center [355, 146] width 112 height 64
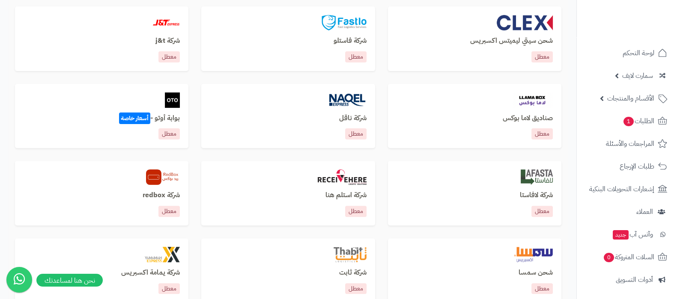
scroll to position [428, 0]
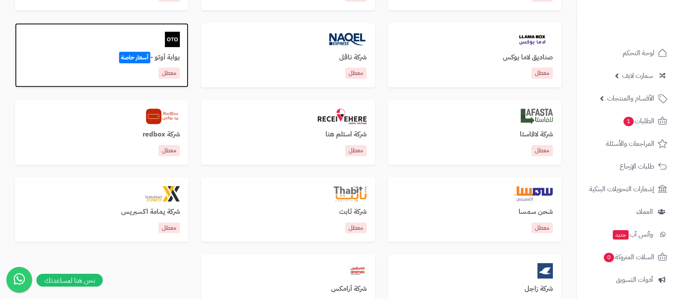
click at [164, 57] on h3 "بوابة أوتو - أسعار خاصة" at bounding box center [102, 58] width 156 height 8
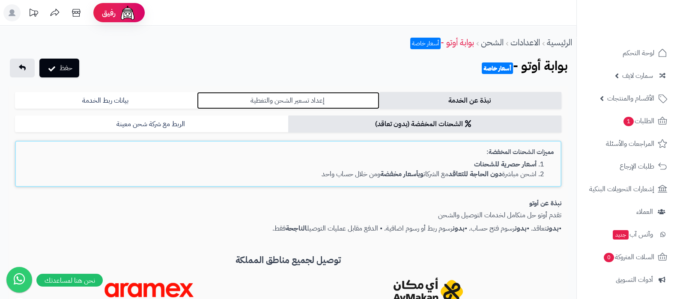
click at [295, 98] on link "إعداد تسعير الشحن والتغطية" at bounding box center [288, 100] width 182 height 17
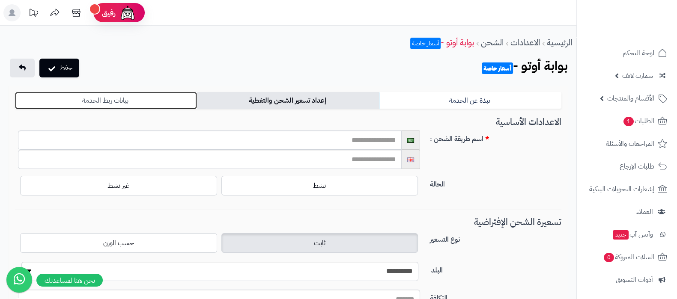
click at [167, 103] on link "بيانات ربط الخدمة" at bounding box center [106, 100] width 182 height 17
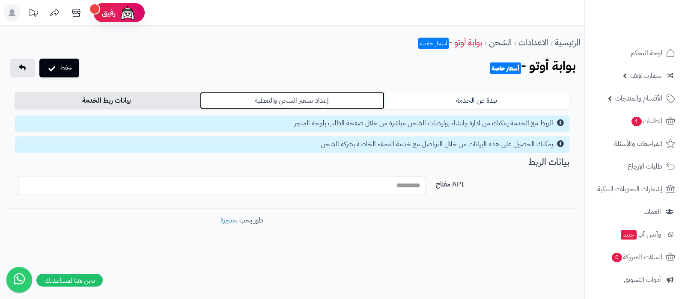
click at [270, 106] on link "إعداد تسعير الشحن والتغطية" at bounding box center [292, 100] width 185 height 17
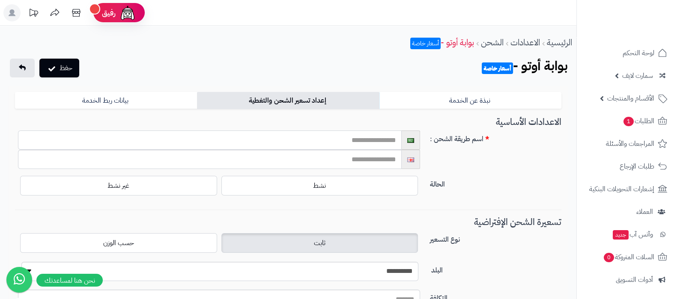
click at [390, 145] on input "text" at bounding box center [210, 140] width 384 height 19
type input "********"
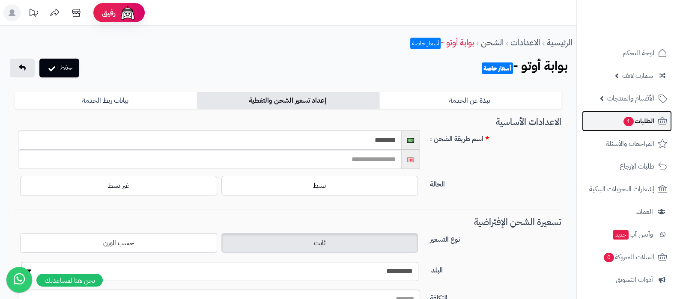
click at [631, 119] on span "1" at bounding box center [628, 121] width 10 height 9
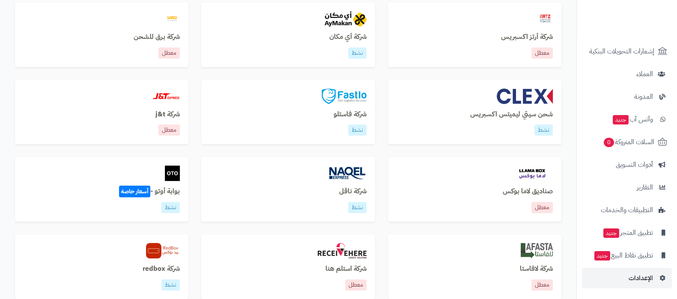
scroll to position [562, 0]
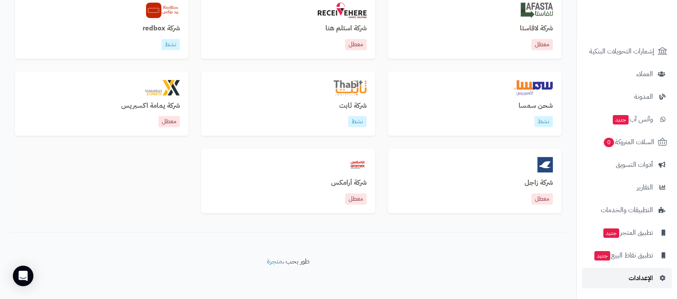
click at [637, 278] on span "الإعدادات" at bounding box center [640, 278] width 24 height 12
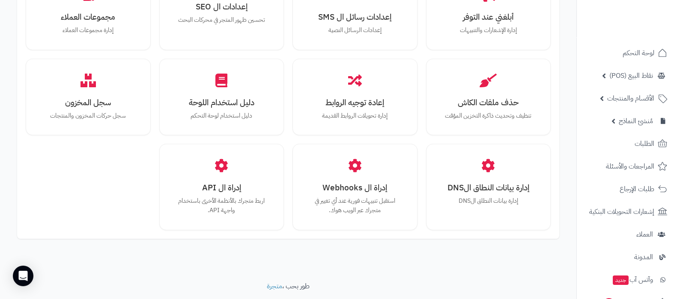
scroll to position [792, 0]
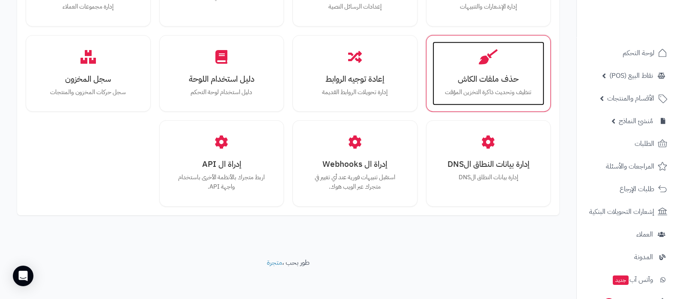
click at [458, 89] on p "تنظيف وتحديث ذاكرة التخزين المؤقت" at bounding box center [488, 92] width 95 height 9
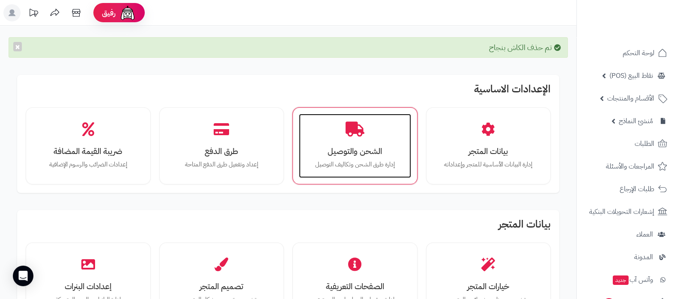
click at [344, 129] on div "الشحن والتوصيل إدارة طرق الشحن وتكاليف التوصيل" at bounding box center [355, 146] width 112 height 64
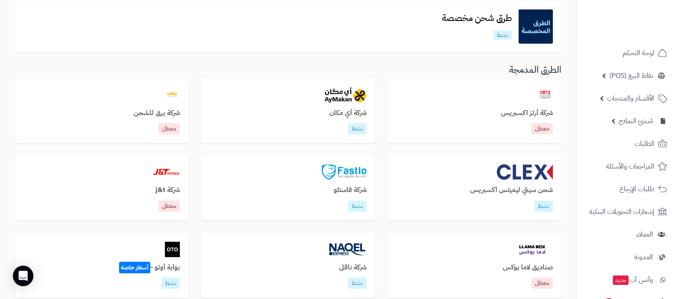
scroll to position [321, 0]
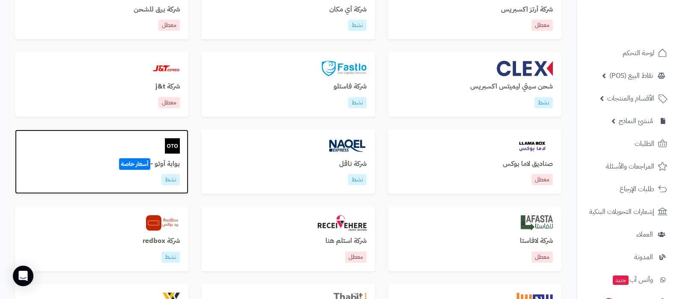
click at [166, 163] on h3 "بوابة أوتو - أسعار خاصة" at bounding box center [102, 165] width 156 height 8
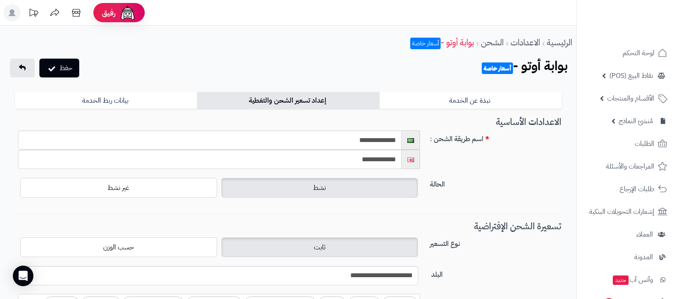
select select
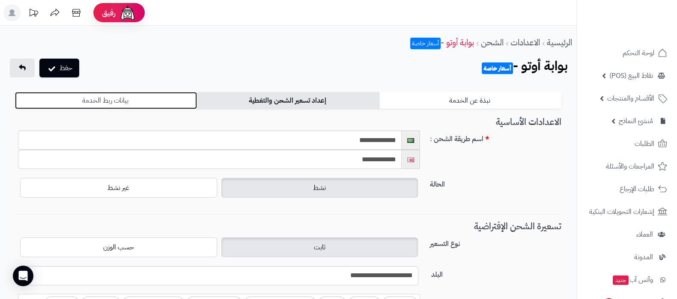
click at [142, 103] on link "بيانات ربط الخدمة" at bounding box center [106, 100] width 182 height 17
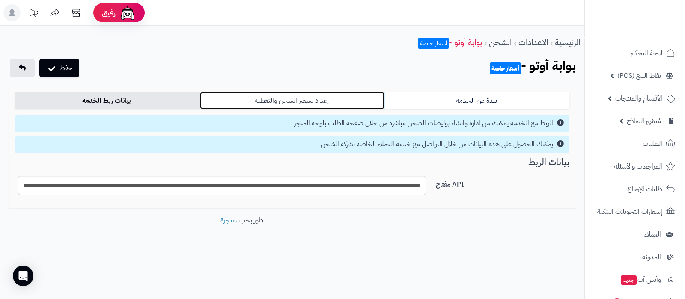
click at [287, 104] on link "إعداد تسعير الشحن والتغطية" at bounding box center [292, 100] width 185 height 17
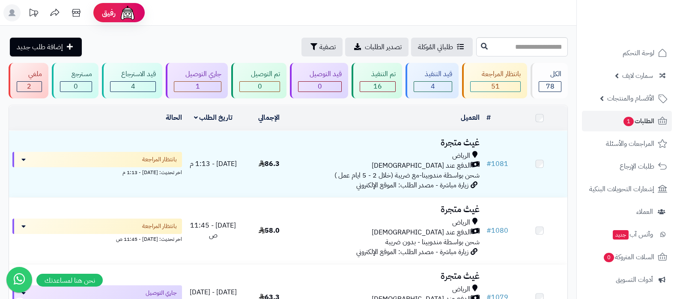
click at [447, 146] on h3 "غيث متجرة" at bounding box center [389, 143] width 179 height 10
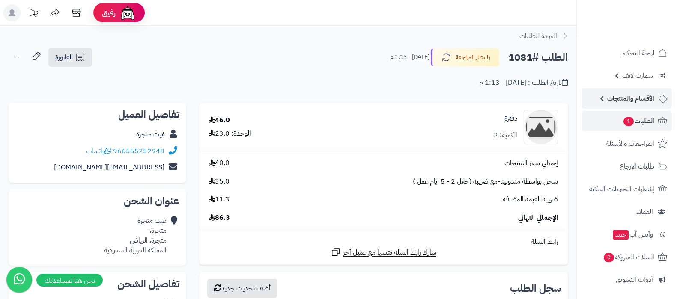
click at [625, 102] on span "الأقسام والمنتجات" at bounding box center [630, 98] width 47 height 12
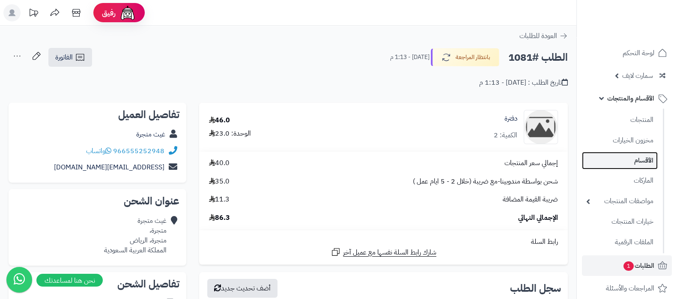
click at [628, 160] on link "الأقسام" at bounding box center [620, 161] width 76 height 18
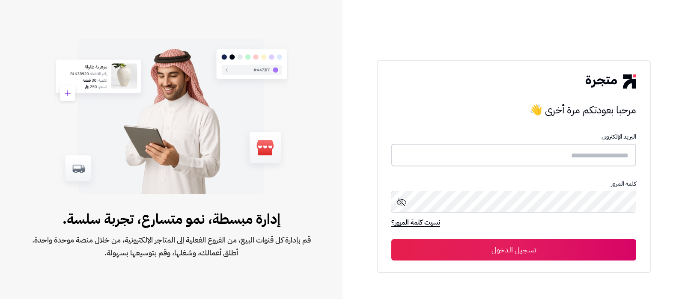
click at [535, 155] on input "text" at bounding box center [513, 155] width 245 height 23
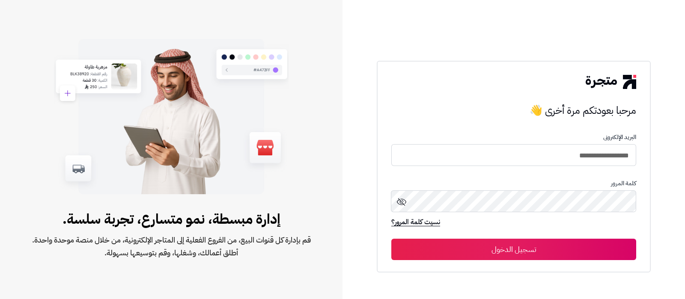
type input "**********"
click at [391, 239] on button "تسجيل الدخول" at bounding box center [513, 249] width 245 height 21
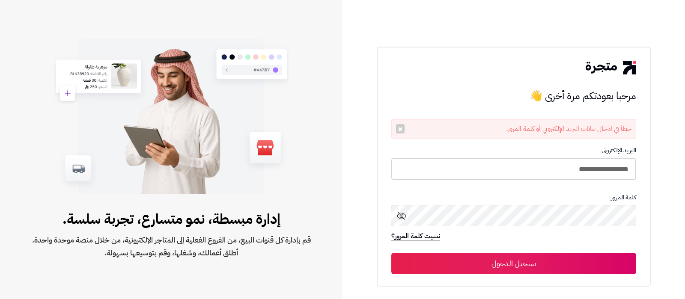
drag, startPoint x: 539, startPoint y: 167, endPoint x: 403, endPoint y: 141, distance: 138.5
click at [539, 167] on input "**********" at bounding box center [513, 169] width 245 height 23
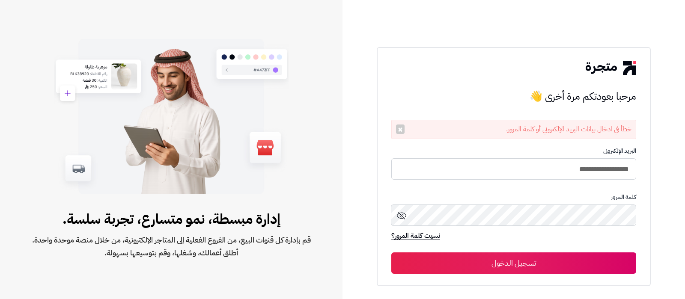
click at [391, 253] on button "تسجيل الدخول" at bounding box center [513, 263] width 245 height 21
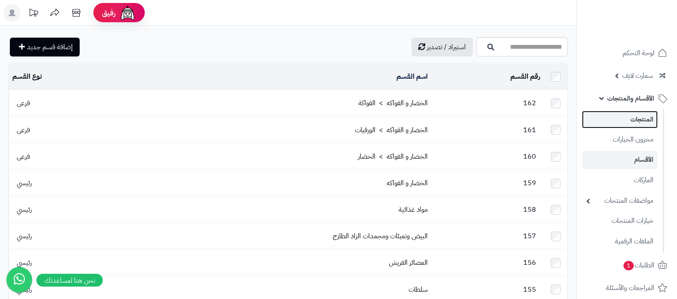
click at [623, 116] on link "المنتجات" at bounding box center [620, 120] width 76 height 18
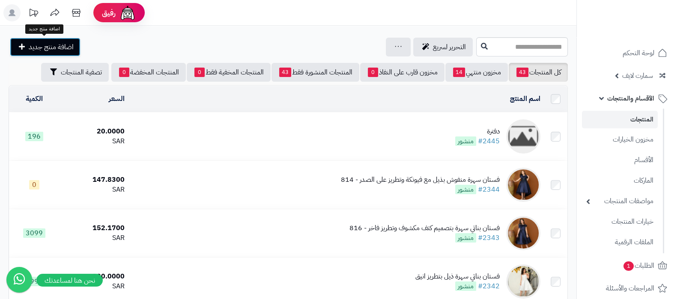
click at [63, 47] on span "اضافة منتج جديد" at bounding box center [51, 47] width 45 height 10
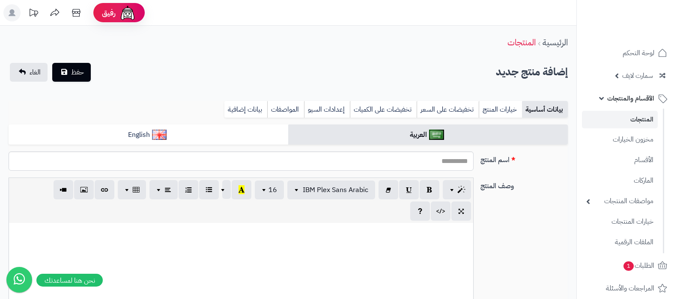
select select
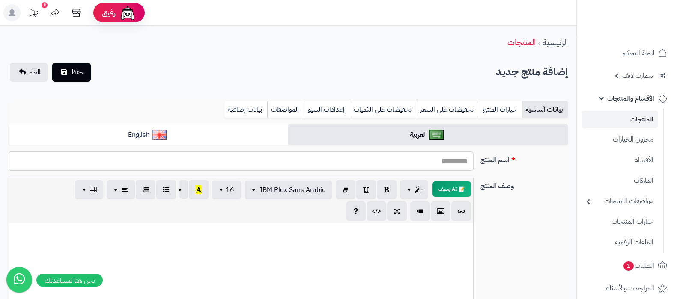
click at [441, 160] on input "اسم المنتج" at bounding box center [241, 161] width 465 height 19
paste input "**********"
type input "**********"
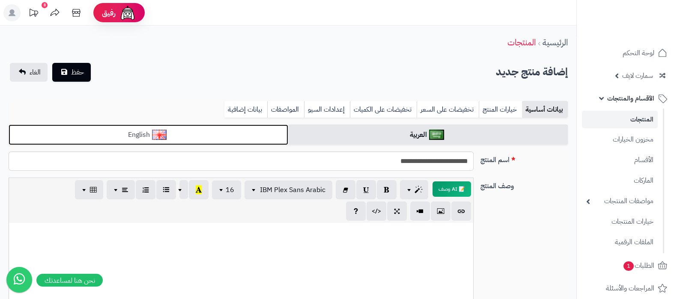
click at [229, 138] on link "English" at bounding box center [149, 135] width 280 height 21
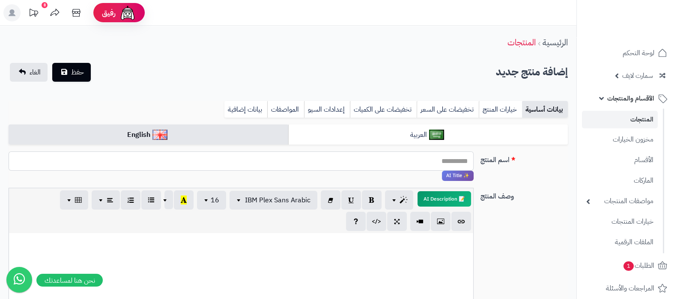
click at [377, 162] on input "اسم المنتج" at bounding box center [241, 161] width 465 height 19
paste input "**********"
type input "**********"
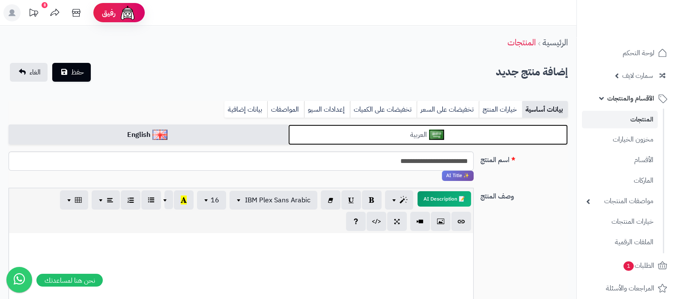
click at [468, 138] on link "العربية" at bounding box center [428, 135] width 280 height 21
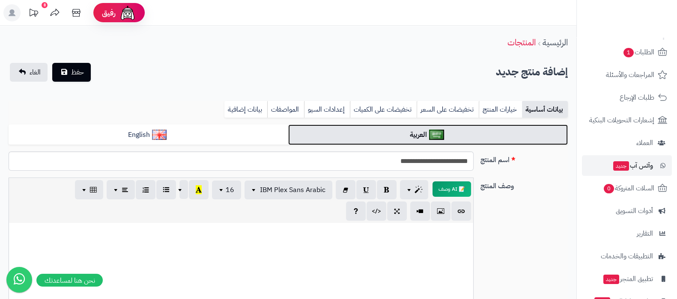
scroll to position [260, 0]
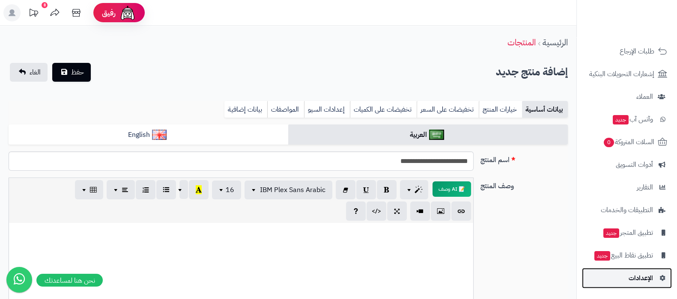
click at [627, 282] on link "الإعدادات" at bounding box center [627, 278] width 90 height 21
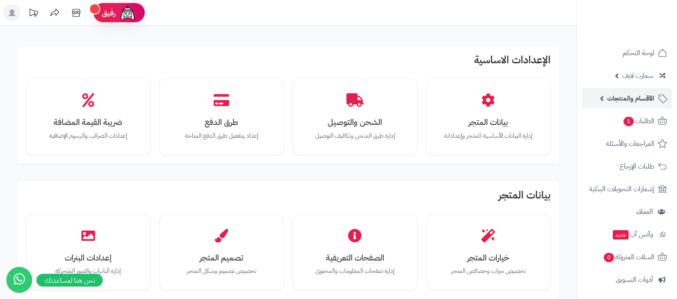
click at [628, 95] on span "الأقسام والمنتجات" at bounding box center [630, 98] width 47 height 12
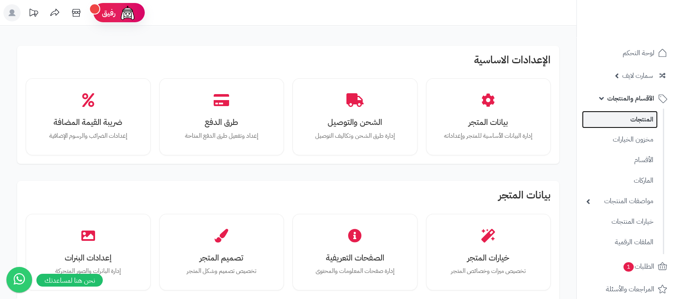
click at [642, 117] on link "المنتجات" at bounding box center [620, 120] width 76 height 18
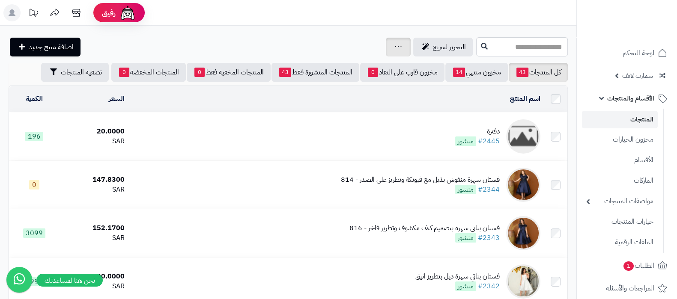
click at [395, 46] on icon at bounding box center [398, 47] width 7 height 6
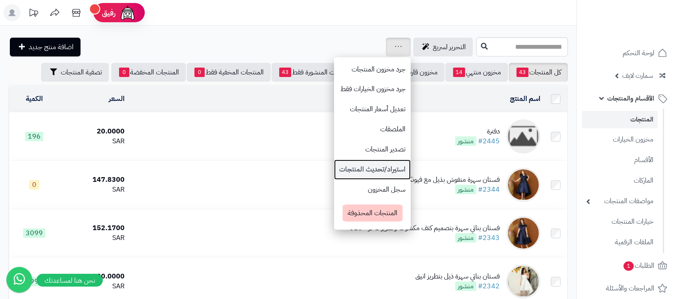
click at [334, 170] on link "استيراد/تحديث المنتجات" at bounding box center [372, 170] width 77 height 20
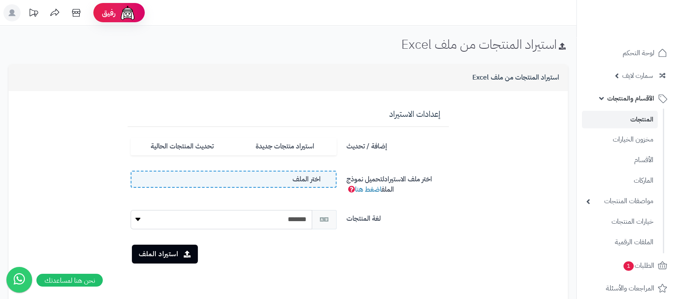
click at [280, 181] on label "اختر الملف" at bounding box center [234, 179] width 206 height 17
click at [0, 0] on input "اختر الملف" at bounding box center [0, 0] width 0 height 0
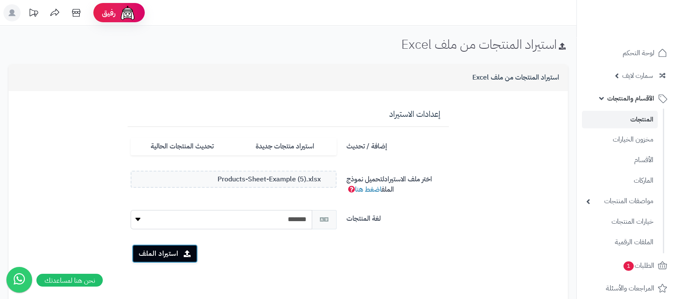
click at [156, 253] on button "استيراد الملف" at bounding box center [165, 253] width 66 height 19
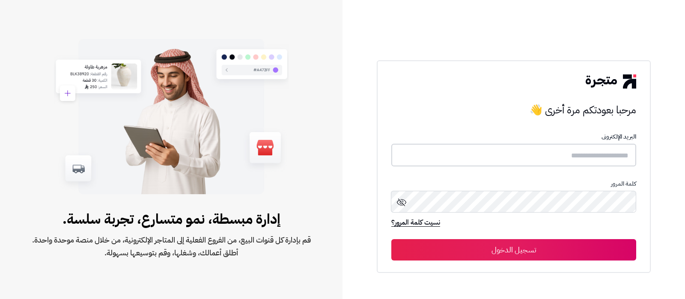
type input "**********"
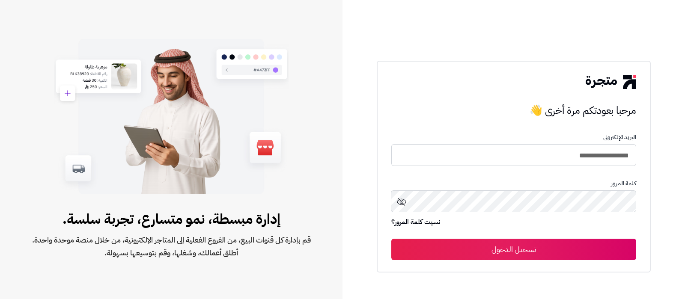
click at [544, 253] on button "تسجيل الدخول" at bounding box center [513, 249] width 245 height 21
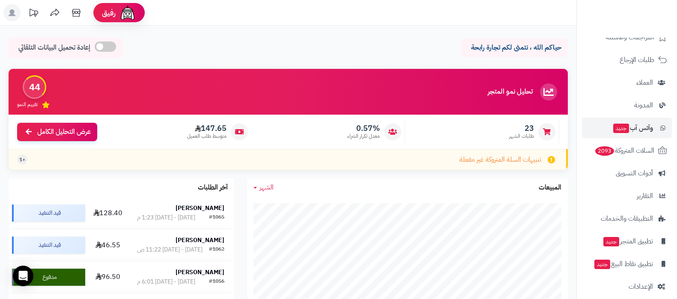
scroll to position [115, 0]
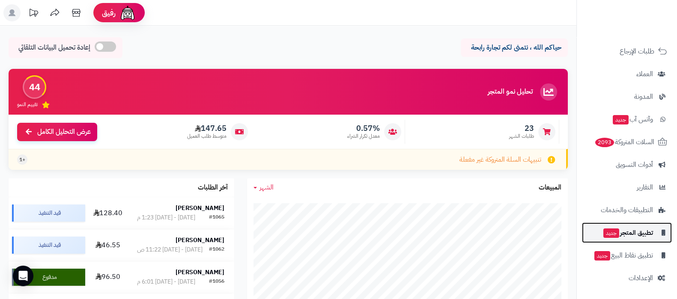
click at [620, 234] on span "تطبيق المتجر جديد" at bounding box center [627, 233] width 51 height 12
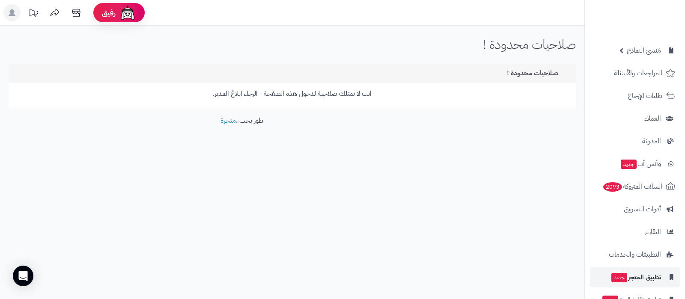
scroll to position [115, 0]
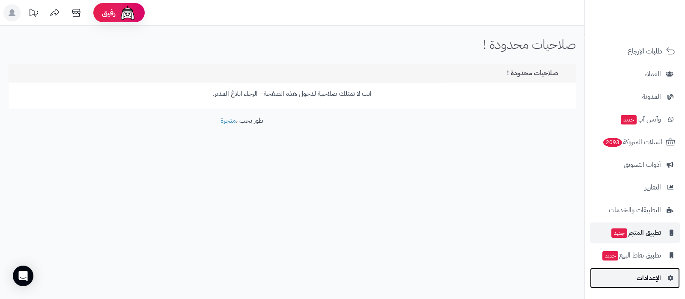
click at [638, 281] on span "الإعدادات" at bounding box center [649, 278] width 24 height 12
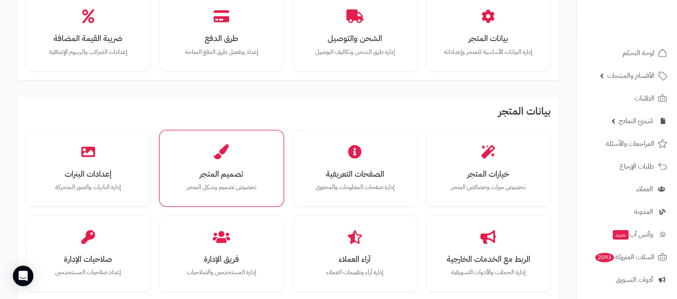
scroll to position [161, 0]
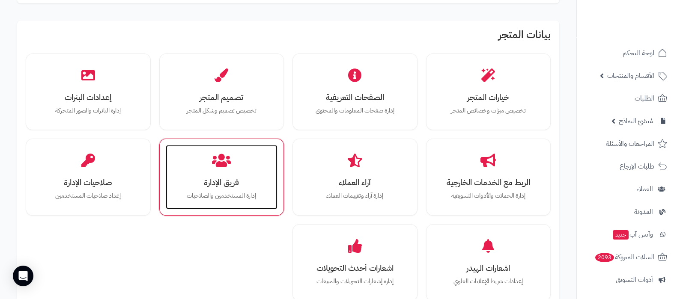
click at [223, 183] on h3 "فريق الإدارة" at bounding box center [221, 182] width 95 height 9
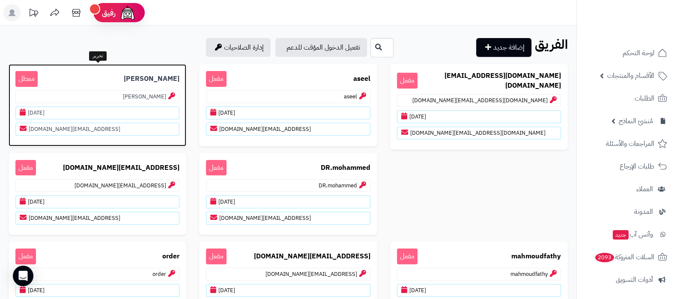
click at [107, 75] on p "Dr.Mahmoud معطل" at bounding box center [97, 79] width 164 height 16
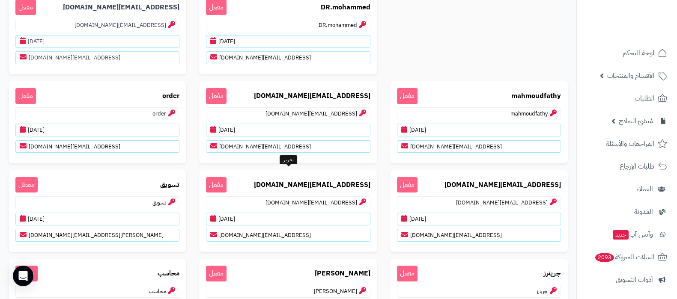
scroll to position [214, 0]
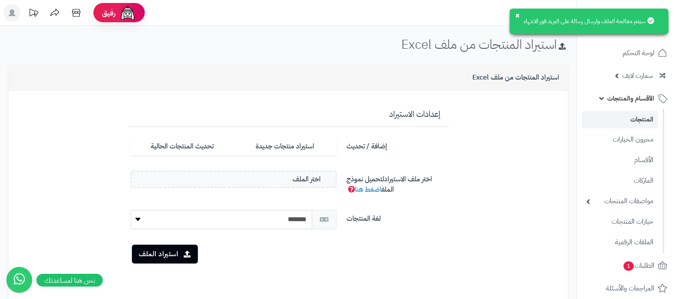
click at [625, 119] on link "المنتجات" at bounding box center [620, 120] width 76 height 18
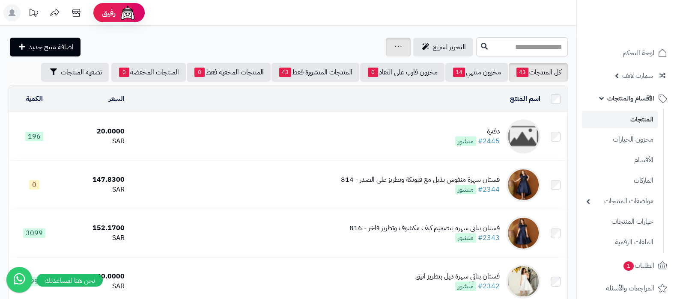
click at [386, 44] on div "جرد مخزون المنتجات جرد مخزون الخيارات فقط تعديل أسعار المنتجات الملصقات تصدير ا…" at bounding box center [398, 47] width 25 height 19
click at [395, 46] on icon at bounding box center [398, 47] width 7 height 6
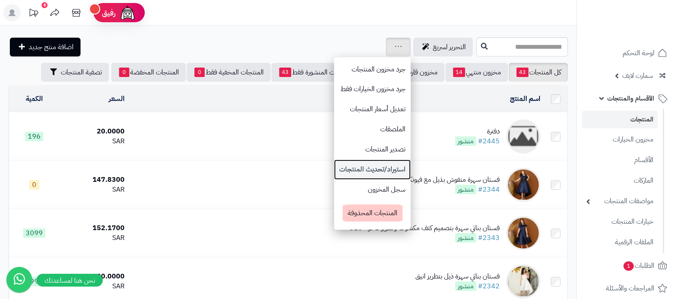
click at [334, 166] on link "استيراد/تحديث المنتجات" at bounding box center [372, 170] width 77 height 20
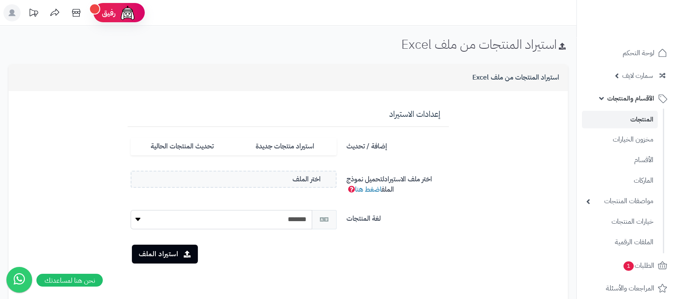
click at [624, 119] on link "المنتجات" at bounding box center [620, 120] width 76 height 18
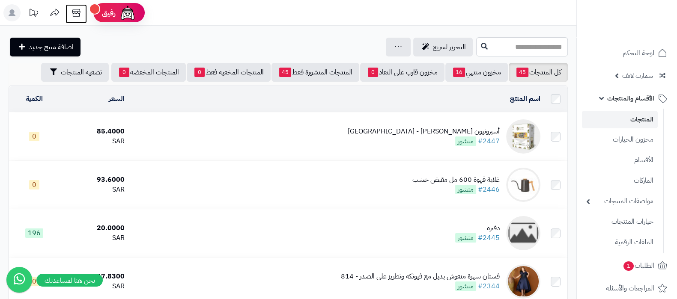
click at [78, 15] on icon at bounding box center [76, 12] width 17 height 17
click at [449, 127] on div "أسبرونيون باشن - كولومبيا" at bounding box center [424, 132] width 152 height 10
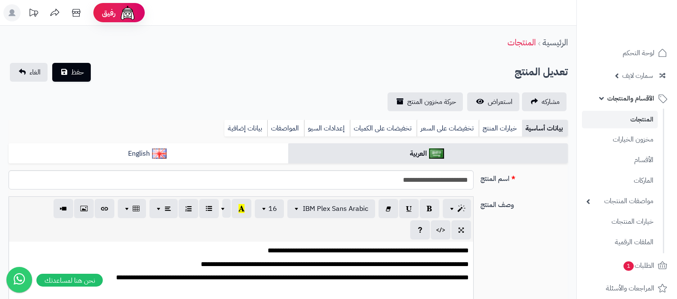
select select
click at [500, 129] on link "خيارات المنتج" at bounding box center [500, 128] width 43 height 17
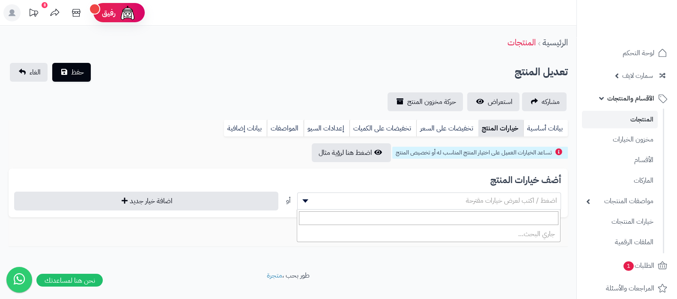
click at [514, 202] on span "اضغط / اكتب لعرض خيارات مقترحة" at bounding box center [511, 201] width 91 height 10
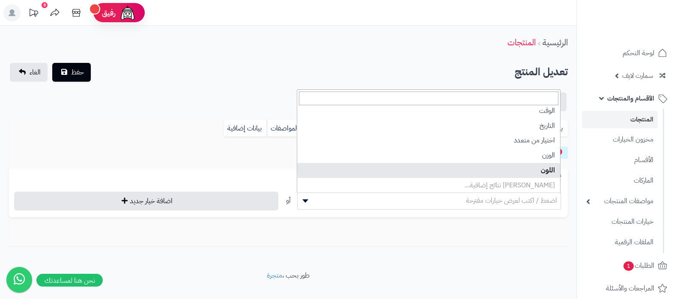
scroll to position [63, 0]
select select "**"
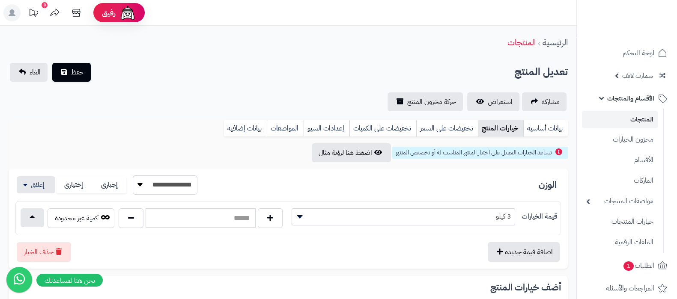
scroll to position [53, 0]
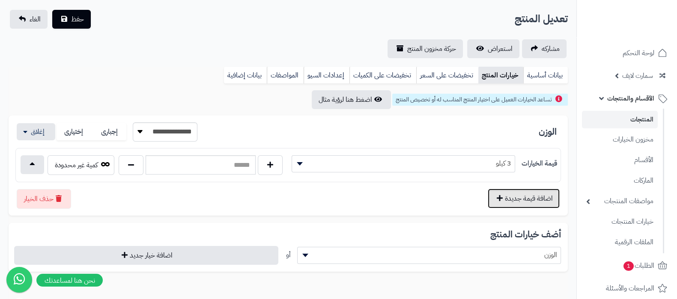
click at [513, 195] on button "اضافة قيمة جديدة" at bounding box center [524, 199] width 72 height 20
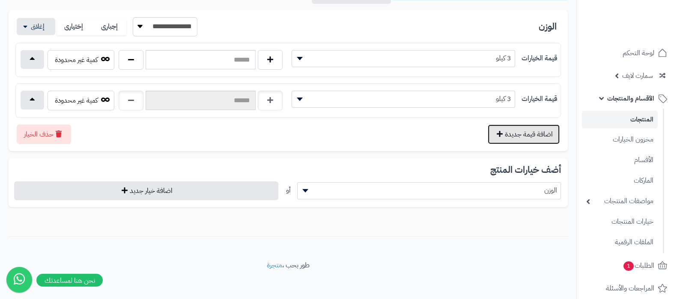
scroll to position [161, 0]
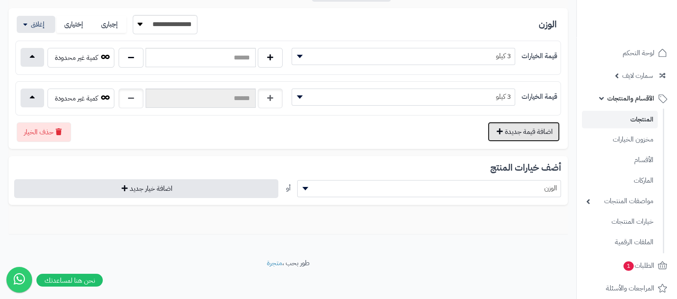
click at [522, 131] on button "اضافة قيمة جديدة" at bounding box center [524, 132] width 72 height 20
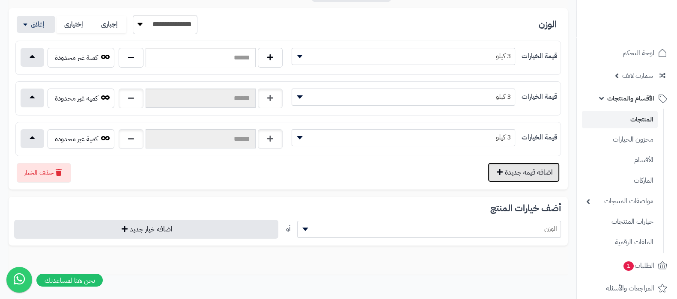
click at [521, 179] on button "اضافة قيمة جديدة" at bounding box center [524, 173] width 72 height 20
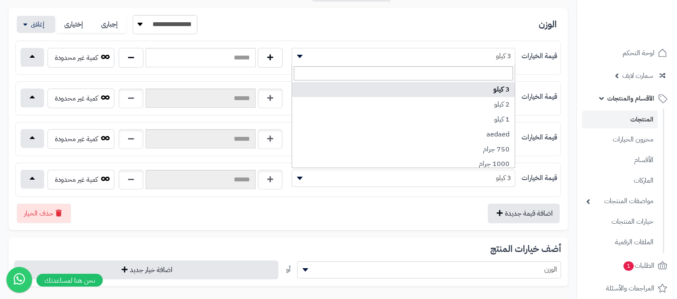
click at [487, 58] on span "3 كيلو" at bounding box center [403, 56] width 223 height 13
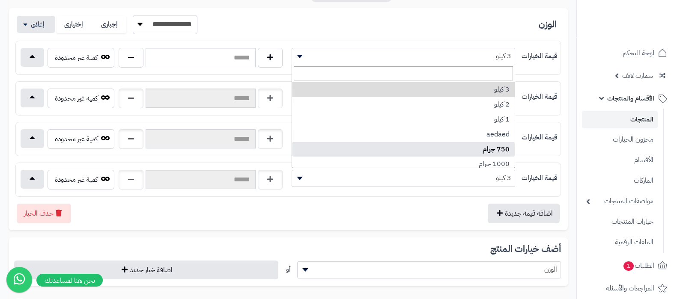
scroll to position [19, 0]
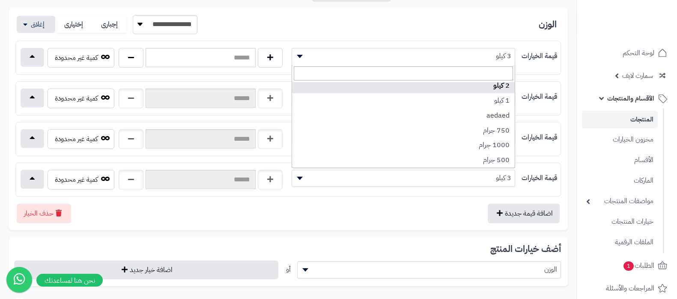
click at [483, 16] on div "**********" at bounding box center [287, 24] width 545 height 19
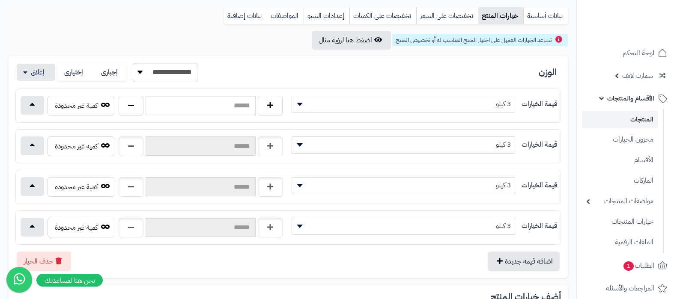
scroll to position [53, 0]
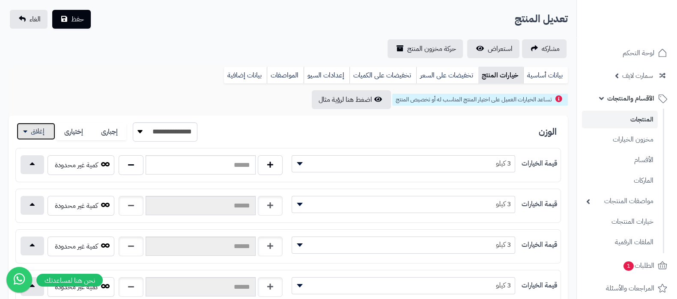
click at [43, 134] on button "button" at bounding box center [36, 131] width 39 height 17
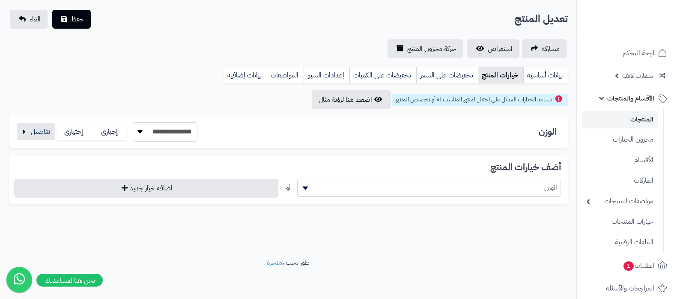
click at [537, 187] on span "الوزن" at bounding box center [429, 188] width 263 height 13
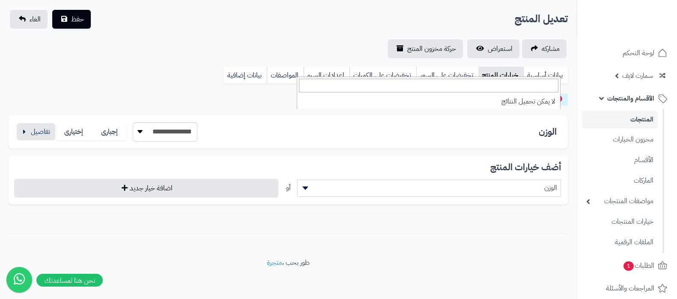
scroll to position [0, 0]
type input "*****"
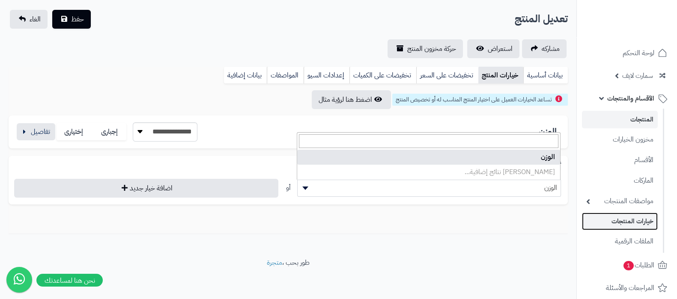
click at [624, 222] on link "خيارات المنتجات" at bounding box center [620, 222] width 76 height 18
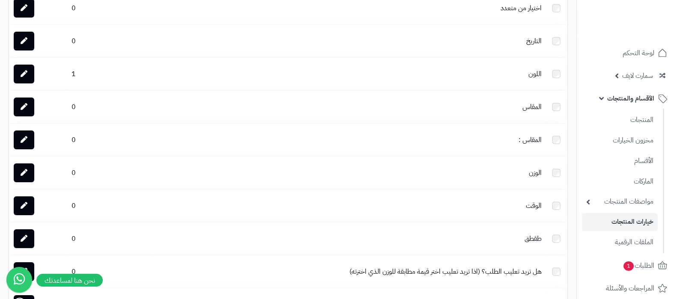
scroll to position [107, 0]
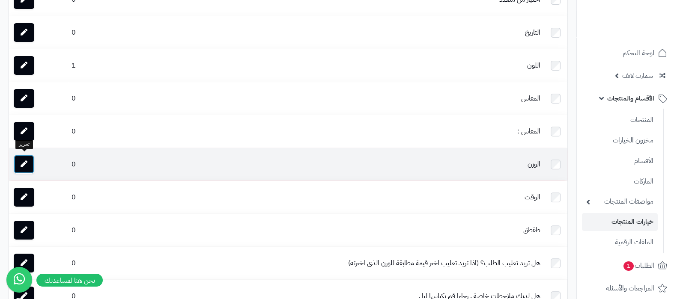
click at [21, 161] on icon at bounding box center [24, 164] width 7 height 7
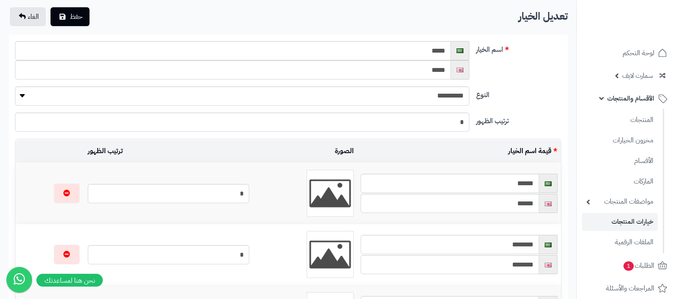
scroll to position [161, 0]
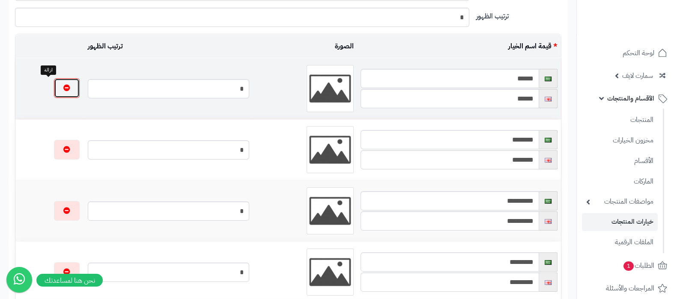
click at [54, 87] on button "button" at bounding box center [67, 88] width 26 height 20
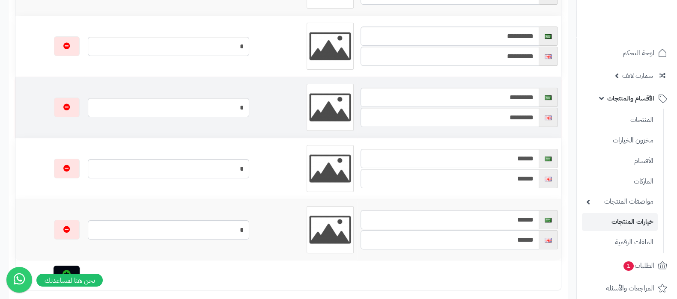
scroll to position [268, 0]
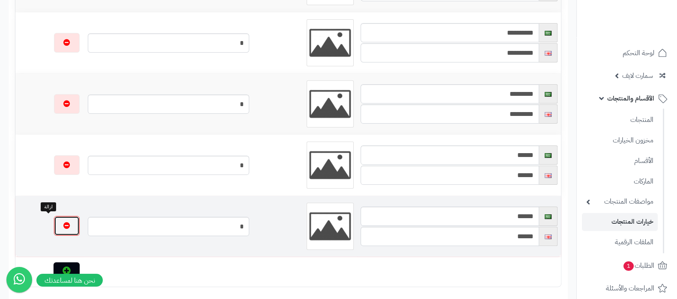
click at [63, 223] on icon "button" at bounding box center [66, 225] width 7 height 7
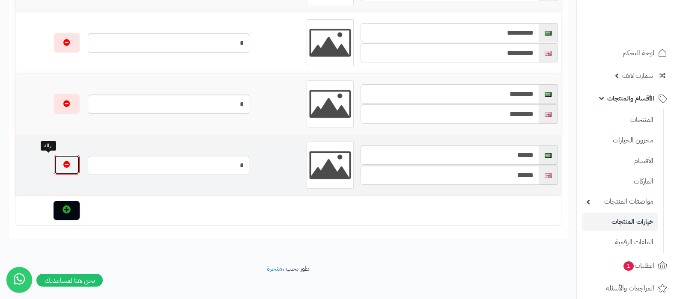
click at [54, 168] on button "button" at bounding box center [67, 165] width 26 height 20
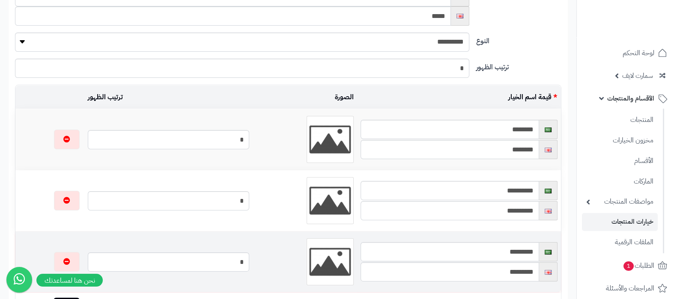
scroll to position [106, 0]
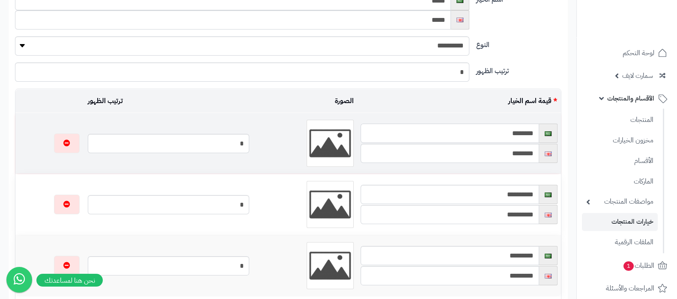
drag, startPoint x: 522, startPoint y: 134, endPoint x: 539, endPoint y: 133, distance: 17.1
click at [539, 133] on input "********" at bounding box center [449, 133] width 179 height 19
type input "********"
drag, startPoint x: 522, startPoint y: 151, endPoint x: 534, endPoint y: 151, distance: 12.4
click at [534, 151] on input "********" at bounding box center [449, 153] width 179 height 19
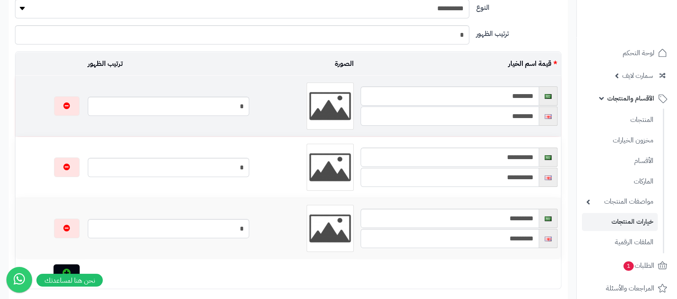
scroll to position [159, 0]
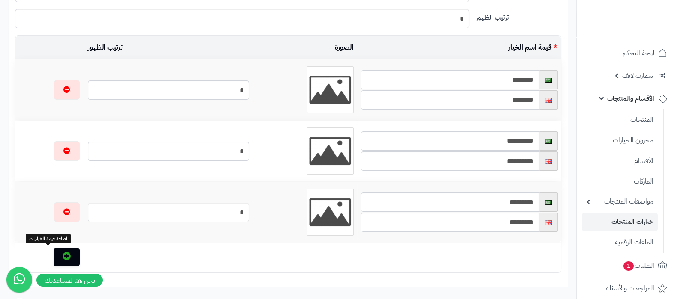
type input "********"
click at [58, 261] on button "button" at bounding box center [67, 257] width 26 height 19
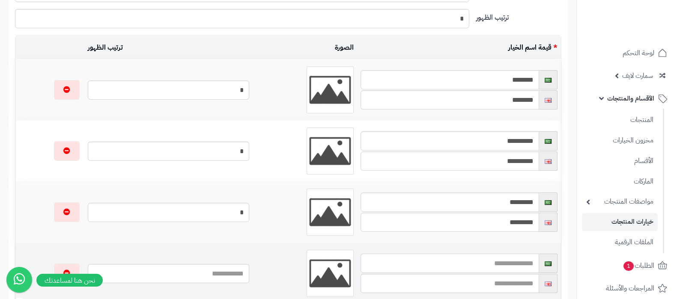
click at [497, 259] on input "text" at bounding box center [449, 263] width 179 height 19
click at [497, 259] on input "********" at bounding box center [449, 263] width 179 height 19
type input "********"
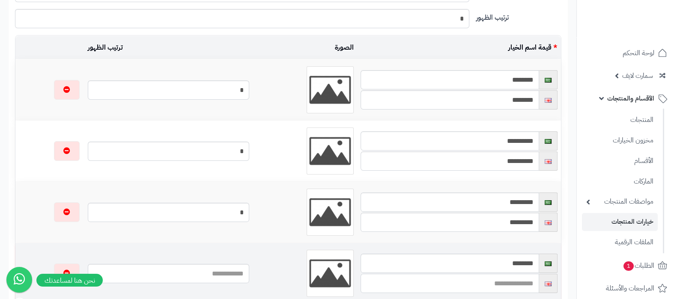
click at [509, 286] on input "text" at bounding box center [449, 283] width 179 height 19
paste input "********"
type input "********"
click at [235, 272] on input "text" at bounding box center [168, 273] width 161 height 19
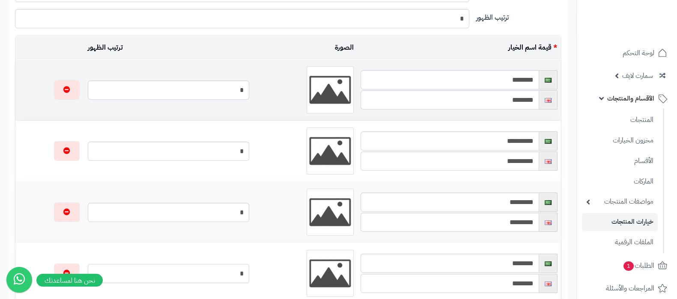
type input "*"
click at [249, 88] on input "*" at bounding box center [168, 89] width 161 height 19
type input "*"
drag, startPoint x: 238, startPoint y: 207, endPoint x: 259, endPoint y: 207, distance: 20.6
click at [252, 207] on td "*" at bounding box center [168, 212] width 168 height 61
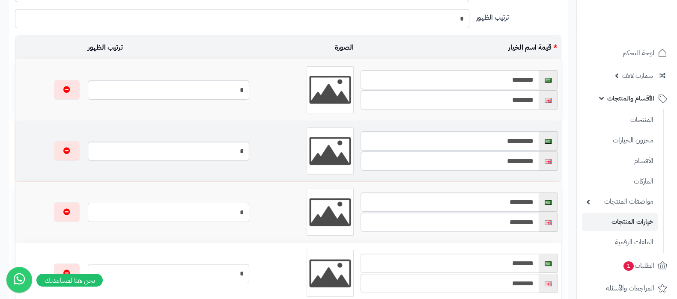
type input "*"
drag, startPoint x: 242, startPoint y: 152, endPoint x: 261, endPoint y: 146, distance: 19.9
click at [252, 146] on td "*" at bounding box center [168, 151] width 168 height 61
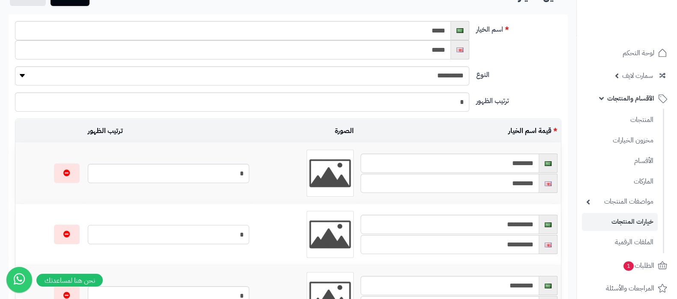
scroll to position [0, 0]
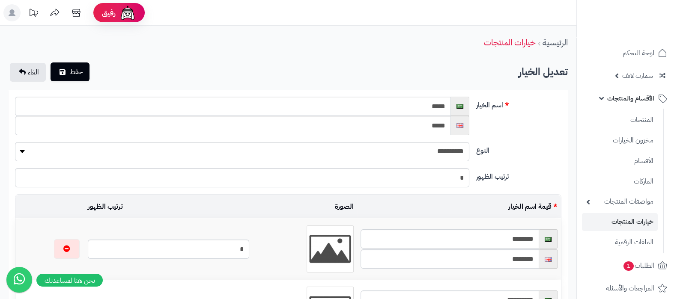
type input "*"
click at [77, 71] on span "حفظ" at bounding box center [76, 72] width 13 height 10
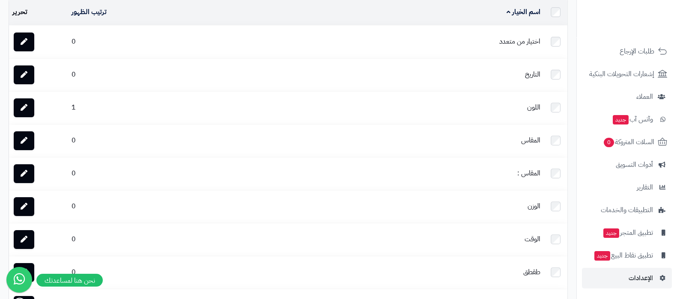
scroll to position [230, 0]
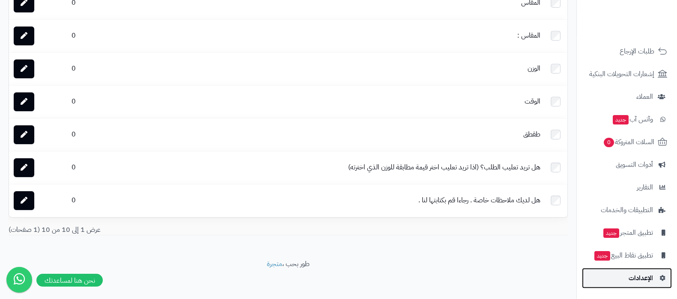
click at [644, 272] on span "الإعدادات" at bounding box center [640, 278] width 24 height 12
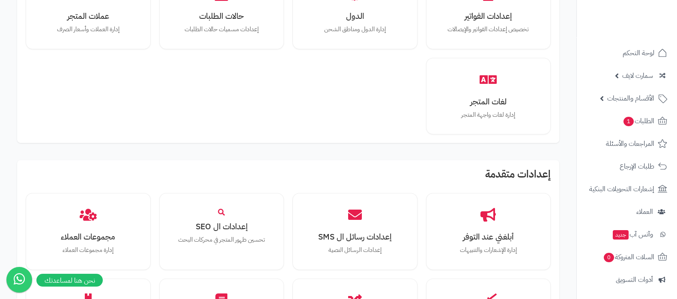
scroll to position [749, 0]
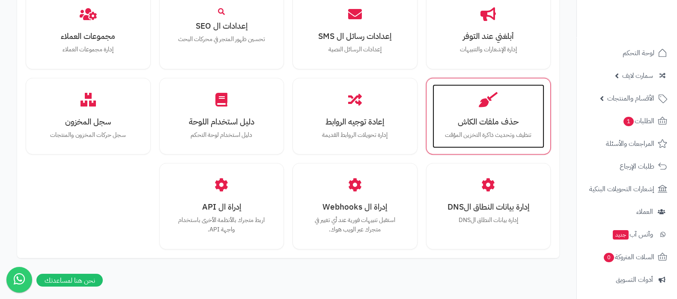
click at [500, 125] on h3 "حذف ملفات الكاش" at bounding box center [488, 121] width 95 height 9
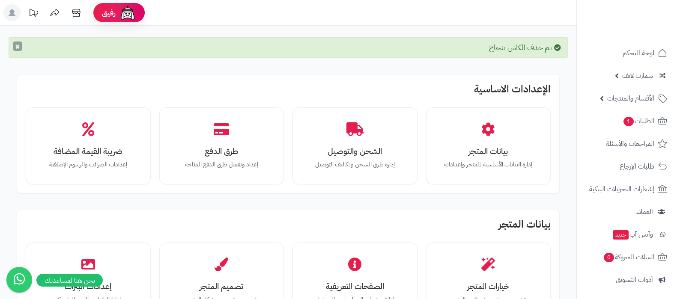
click at [15, 46] on button "×" at bounding box center [17, 46] width 9 height 9
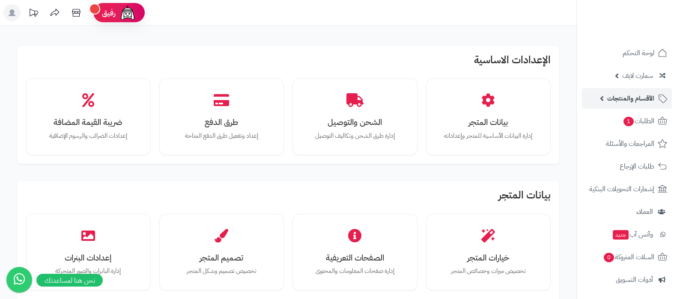
click at [628, 95] on span "الأقسام والمنتجات" at bounding box center [630, 98] width 47 height 12
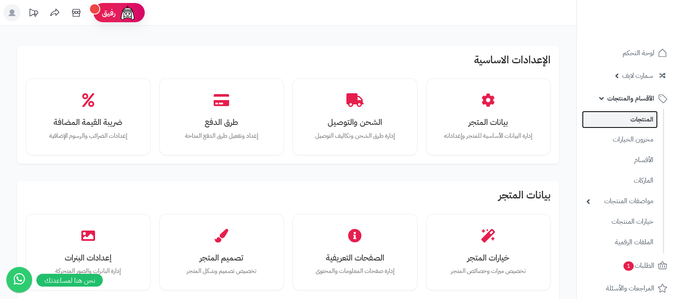
click at [635, 113] on link "المنتجات" at bounding box center [620, 120] width 76 height 18
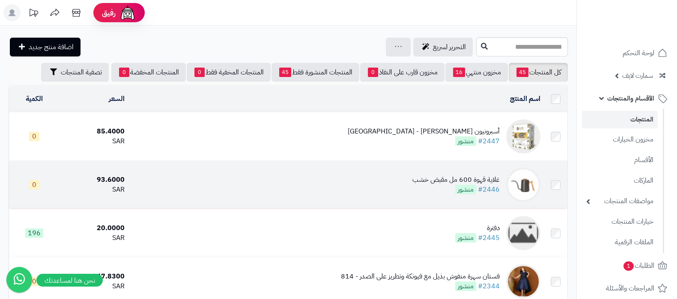
click at [447, 168] on td "غلاية قهوة 600 مل مقبض خشب #2446 منشور" at bounding box center [336, 185] width 416 height 48
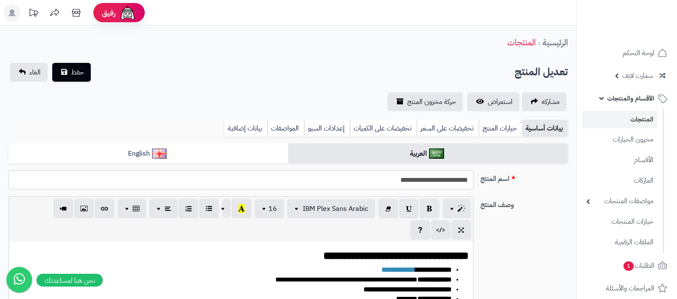
select select
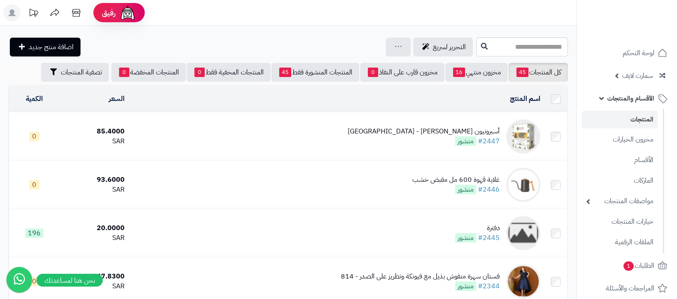
click at [462, 127] on div "أسبرونيون باشن - كولومبيا" at bounding box center [424, 132] width 152 height 10
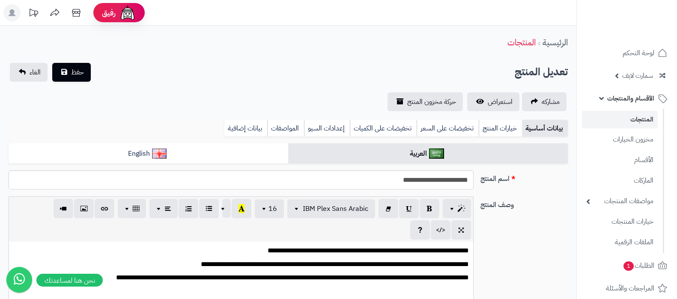
select select
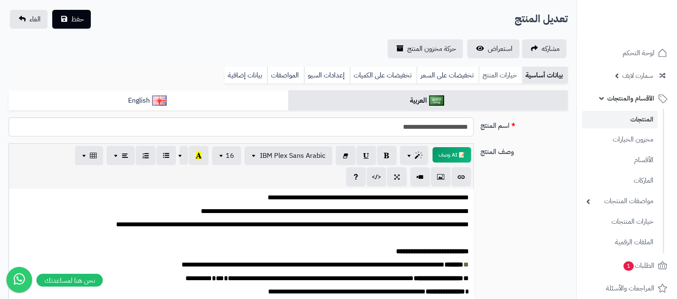
click at [499, 77] on link "خيارات المنتج" at bounding box center [500, 75] width 43 height 17
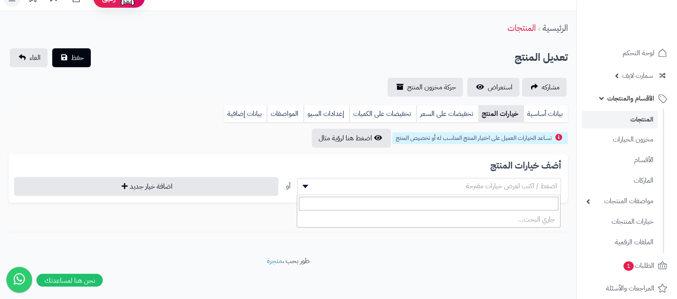
click at [537, 188] on span "اضغط / اكتب لعرض خيارات مقترحة" at bounding box center [511, 186] width 91 height 10
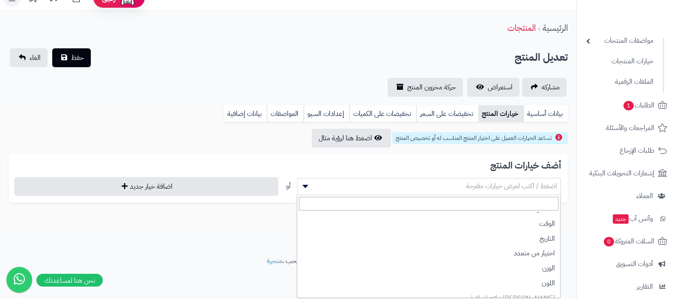
scroll to position [63, 0]
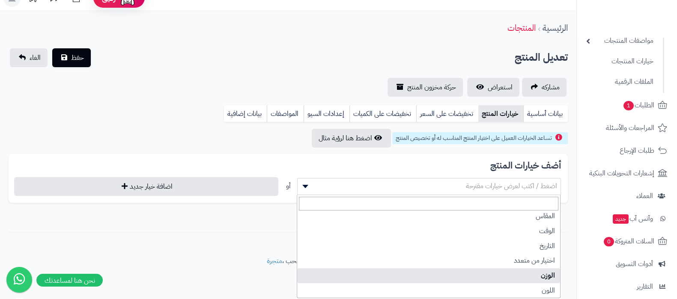
select select "**"
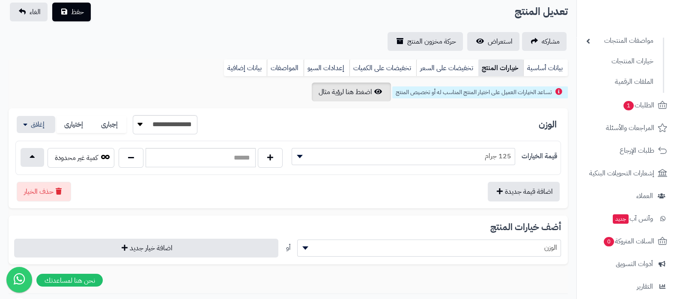
scroll to position [122, 0]
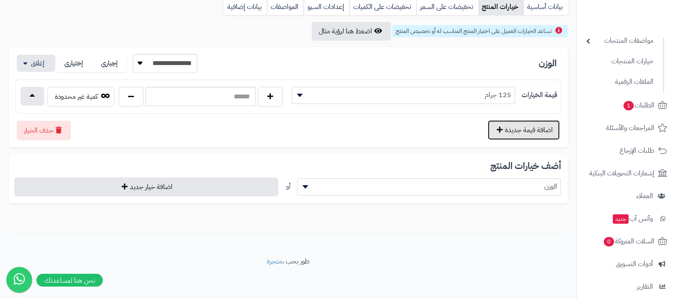
click at [516, 129] on button "اضافة قيمة جديدة" at bounding box center [524, 130] width 72 height 20
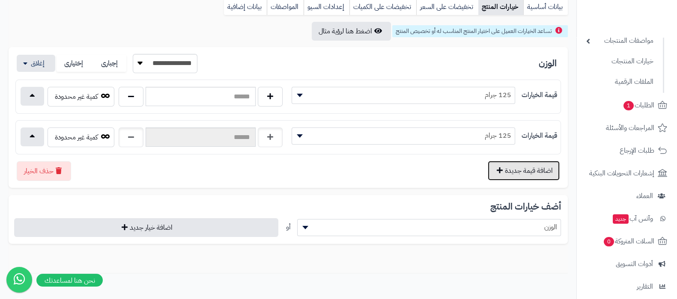
click at [518, 170] on button "اضافة قيمة جديدة" at bounding box center [524, 171] width 72 height 20
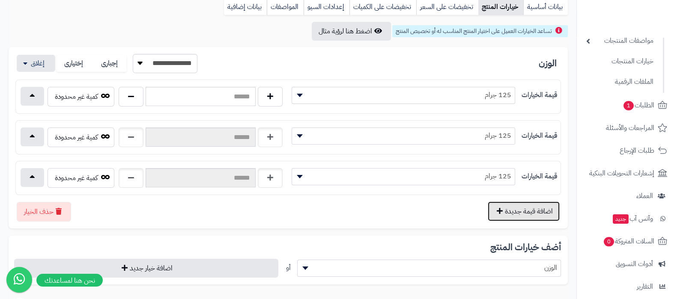
click at [518, 203] on button "اضافة قيمة جديدة" at bounding box center [524, 212] width 72 height 20
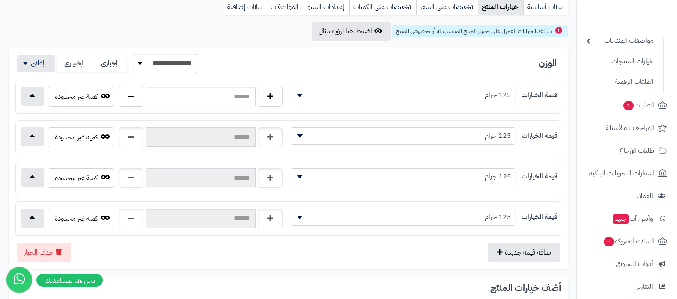
click at [485, 139] on span "125 جرام" at bounding box center [403, 135] width 223 height 13
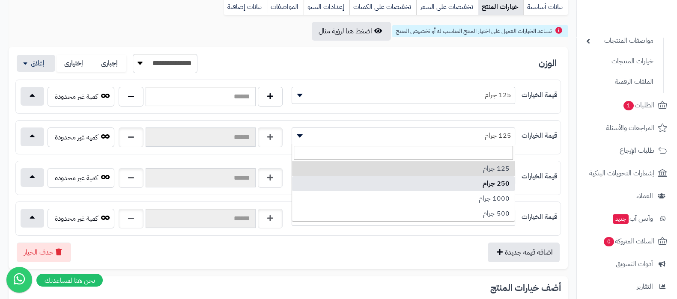
select select "***"
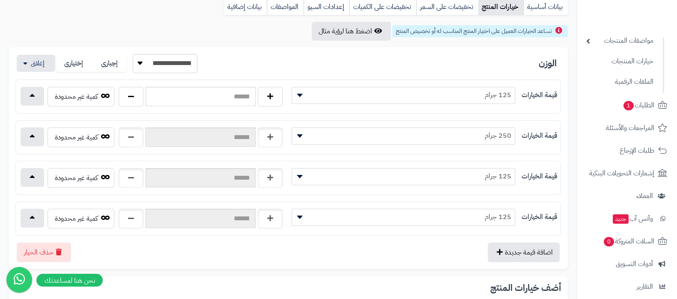
click at [492, 174] on span "125 جرام" at bounding box center [403, 176] width 223 height 13
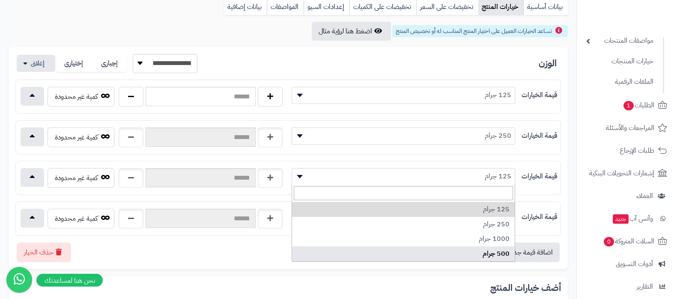
select select "***"
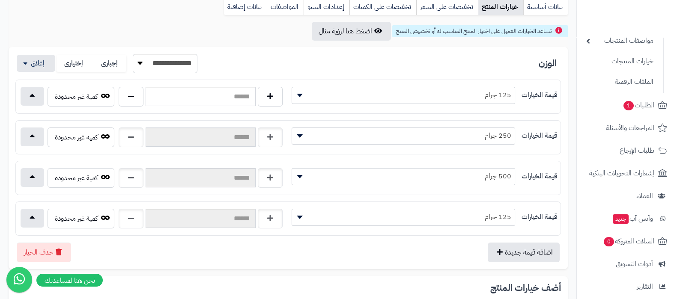
click at [491, 217] on span "125 جرام" at bounding box center [403, 217] width 223 height 13
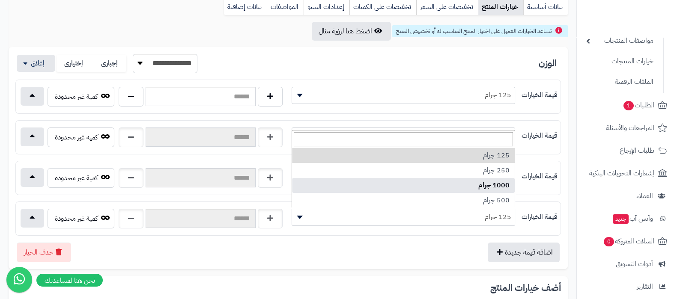
select select "***"
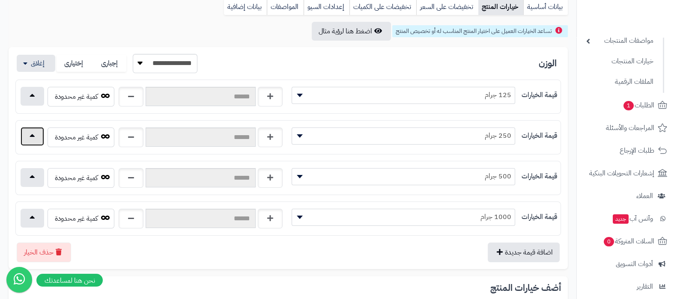
click at [33, 142] on button "button" at bounding box center [33, 136] width 24 height 19
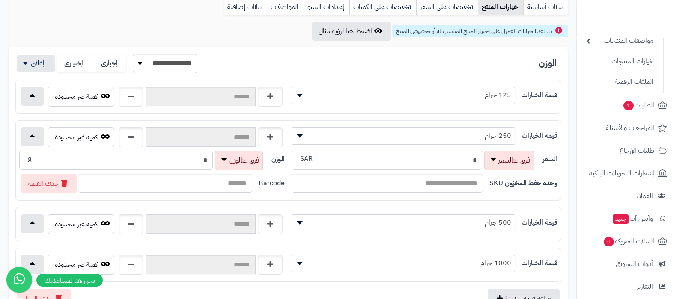
drag, startPoint x: 469, startPoint y: 161, endPoint x: 460, endPoint y: 163, distance: 8.7
click at [460, 163] on input "*" at bounding box center [387, 160] width 191 height 19
type input "****"
click at [221, 159] on div "الوزن * g" at bounding box center [142, 161] width 246 height 20
type input "***"
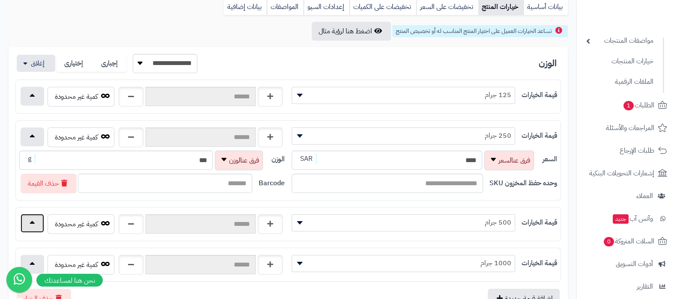
click at [25, 228] on button "button" at bounding box center [33, 223] width 24 height 19
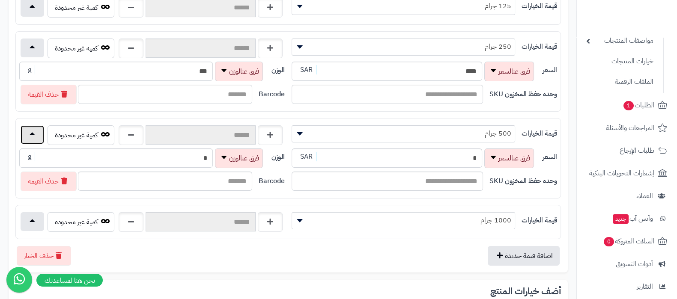
scroll to position [229, 0]
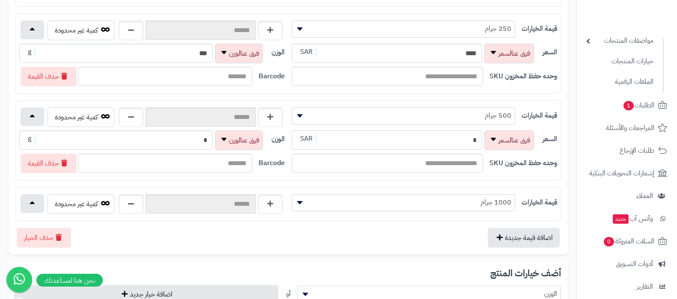
click at [474, 134] on div "السعر * SAR" at bounding box center [414, 141] width 244 height 20
type input "*****"
drag, startPoint x: 192, startPoint y: 137, endPoint x: 206, endPoint y: 136, distance: 13.8
click at [206, 136] on input "*" at bounding box center [116, 140] width 194 height 19
type input "***"
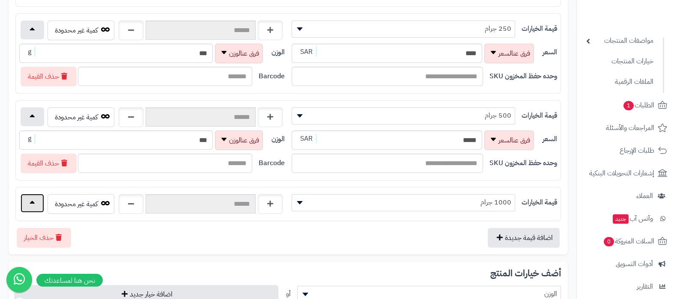
click at [39, 206] on button "button" at bounding box center [33, 203] width 24 height 19
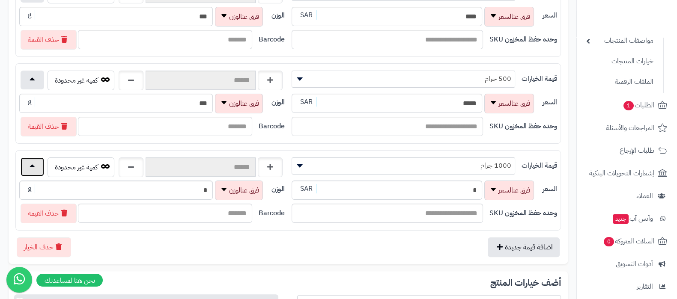
scroll to position [282, 0]
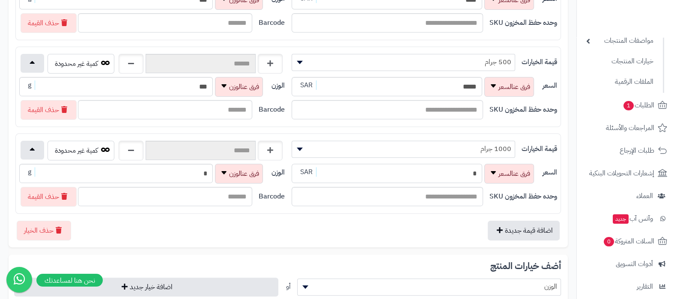
drag, startPoint x: 462, startPoint y: 169, endPoint x: 469, endPoint y: 169, distance: 6.4
click at [469, 169] on input "*" at bounding box center [387, 173] width 191 height 19
type input "***"
click at [209, 173] on div "الوزن * g" at bounding box center [142, 174] width 246 height 20
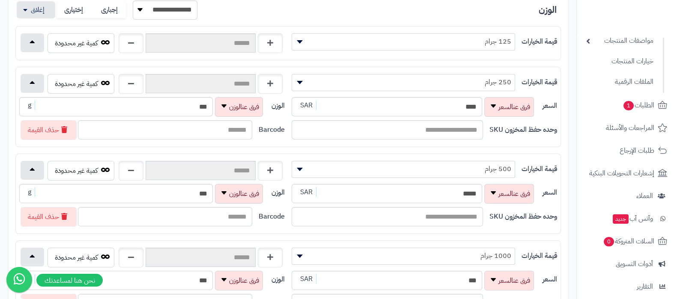
scroll to position [122, 0]
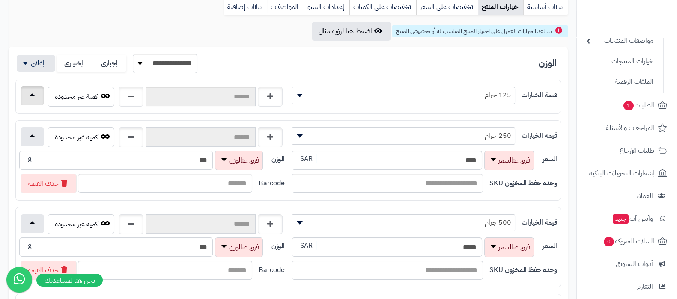
type input "***"
click at [34, 99] on button "button" at bounding box center [33, 95] width 24 height 19
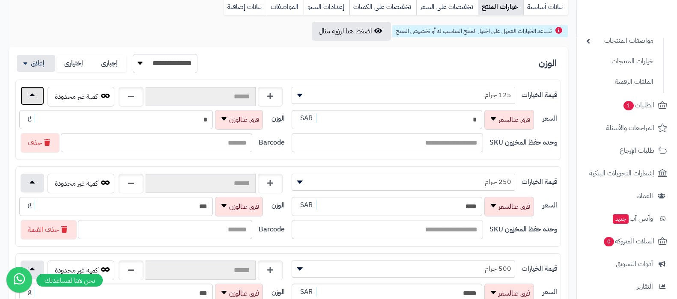
click at [34, 99] on button "button" at bounding box center [33, 95] width 24 height 19
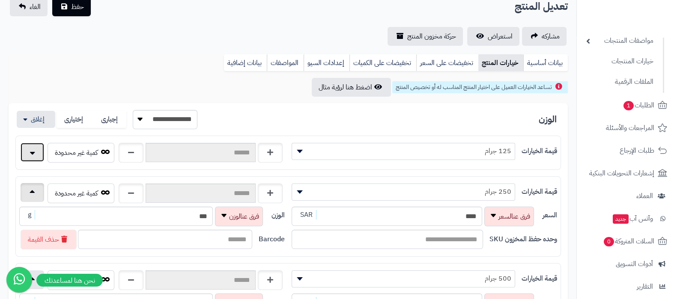
scroll to position [0, 0]
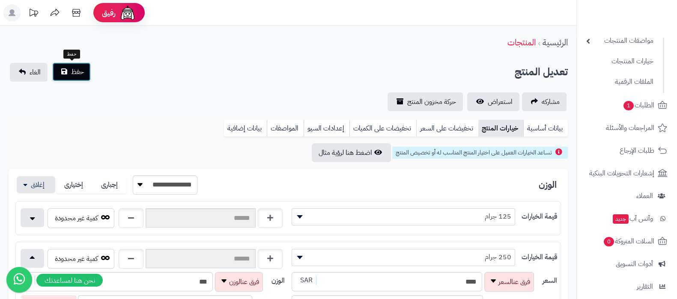
click at [73, 71] on span "حفظ" at bounding box center [77, 72] width 13 height 10
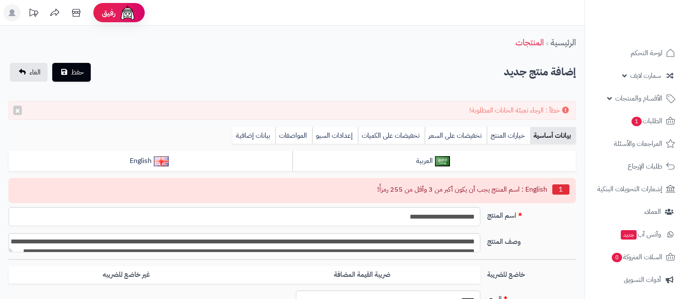
select select
type input "**"
type input "*********"
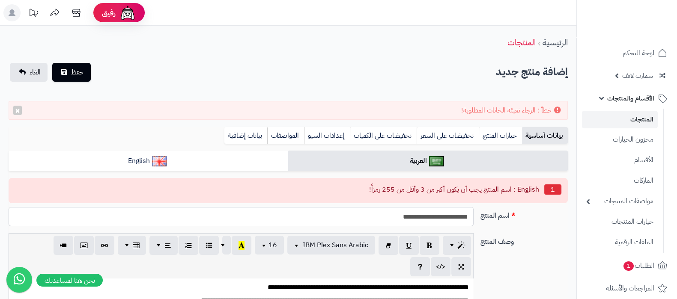
click at [424, 217] on input "**********" at bounding box center [241, 216] width 465 height 19
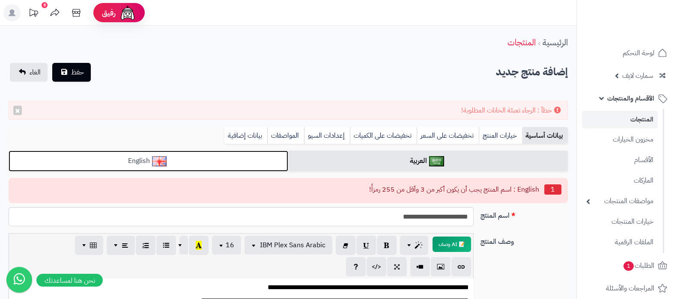
click at [268, 160] on link "English" at bounding box center [149, 161] width 280 height 21
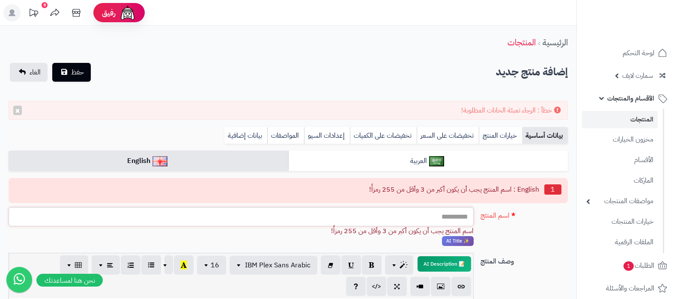
click at [410, 215] on input "اسم المنتج" at bounding box center [241, 216] width 465 height 19
paste input "**********"
type input "**********"
click at [506, 138] on link "خيارات المنتج" at bounding box center [500, 135] width 43 height 17
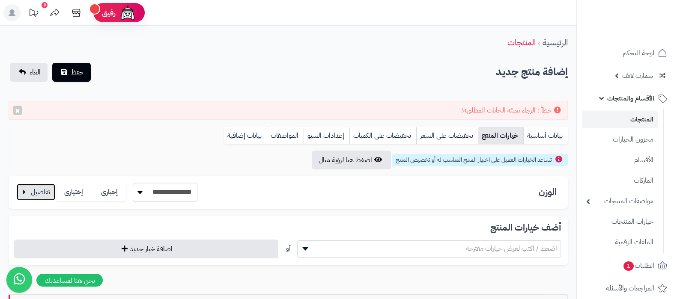
click at [36, 192] on button "button" at bounding box center [36, 192] width 39 height 17
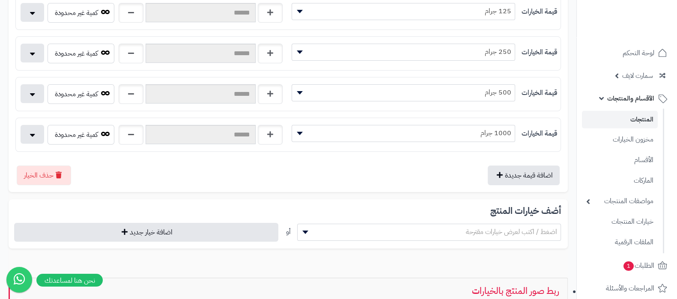
scroll to position [214, 0]
click at [26, 52] on button "button" at bounding box center [33, 51] width 24 height 19
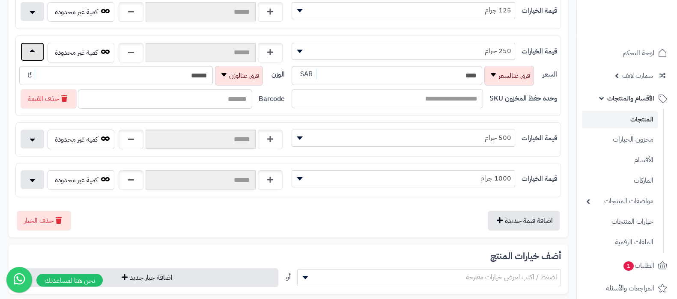
click at [26, 52] on button "button" at bounding box center [33, 51] width 24 height 19
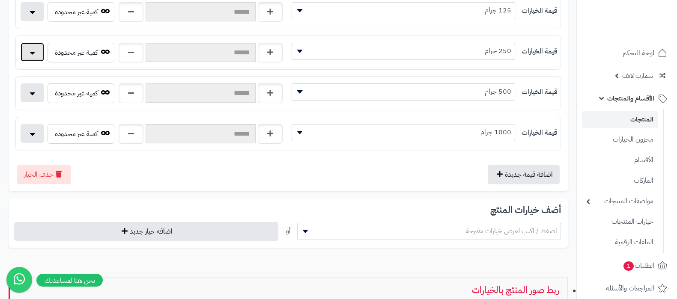
scroll to position [0, 0]
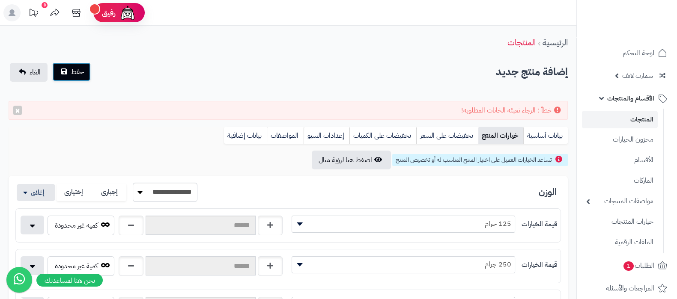
click at [68, 75] on button "حفظ" at bounding box center [71, 72] width 39 height 19
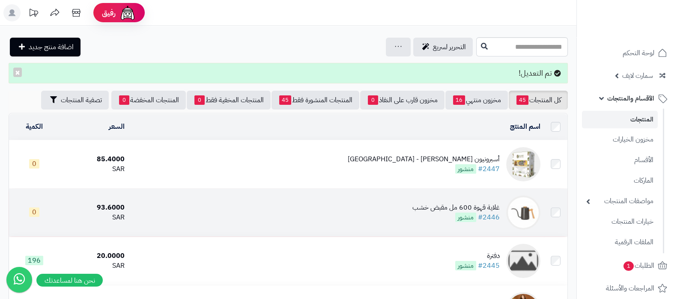
click at [441, 208] on div "غلاية قهوة 600 مل مقبض خشب" at bounding box center [455, 208] width 87 height 10
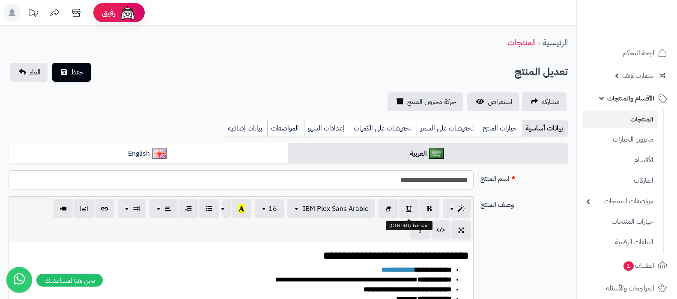
select select
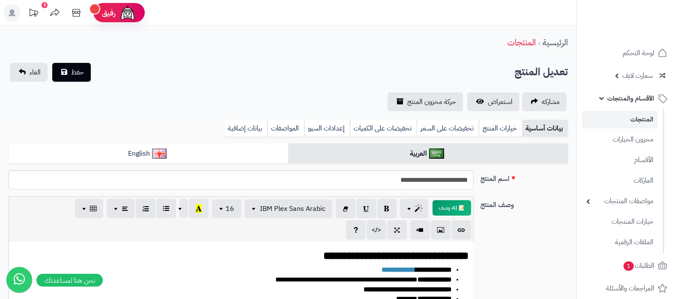
click at [633, 116] on link "المنتجات" at bounding box center [620, 120] width 76 height 18
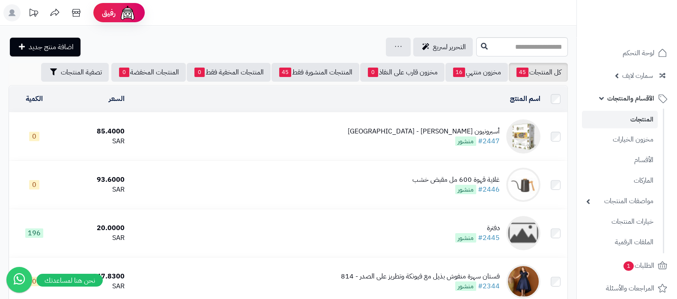
click at [443, 127] on div "أسبرونيون [PERSON_NAME] - [GEOGRAPHIC_DATA]" at bounding box center [424, 132] width 152 height 10
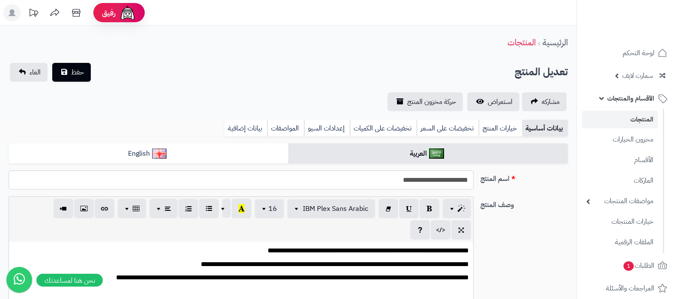
select select
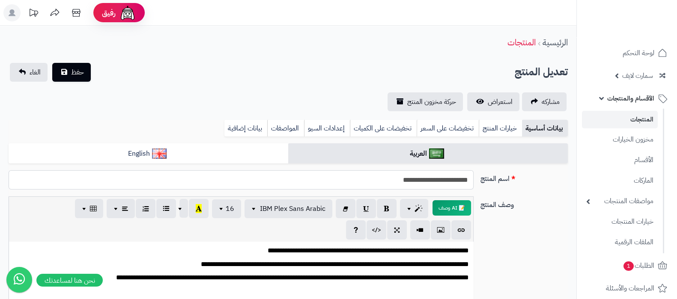
click at [435, 180] on input "**********" at bounding box center [241, 179] width 465 height 19
click at [637, 122] on link "المنتجات" at bounding box center [620, 120] width 76 height 18
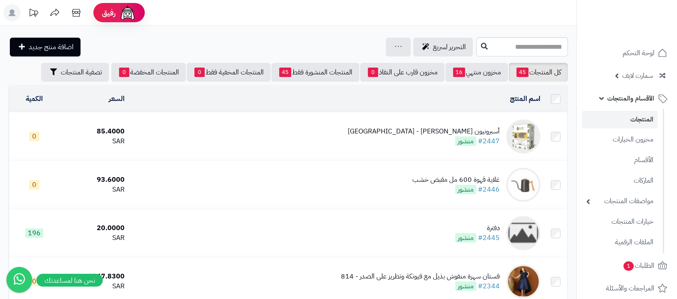
click at [439, 129] on div "أسبرونيون [PERSON_NAME] - [GEOGRAPHIC_DATA]" at bounding box center [424, 132] width 152 height 10
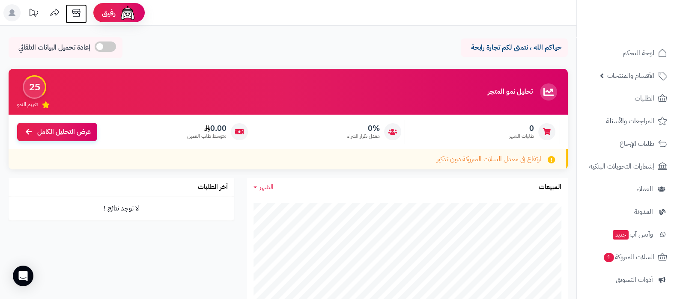
click at [74, 13] on icon at bounding box center [76, 13] width 8 height 8
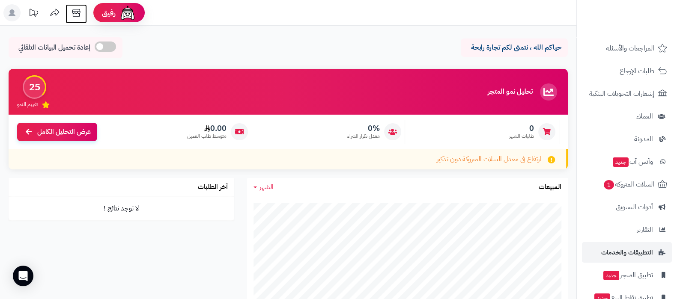
scroll to position [115, 0]
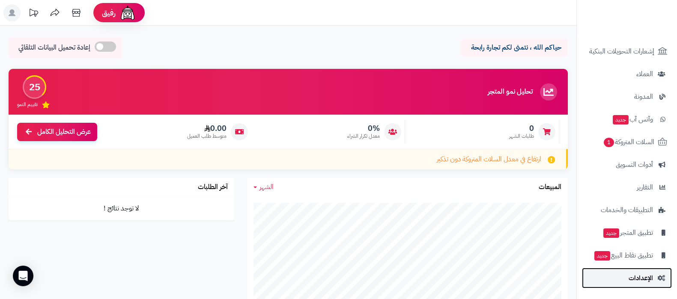
click at [636, 275] on span "الإعدادات" at bounding box center [640, 278] width 24 height 12
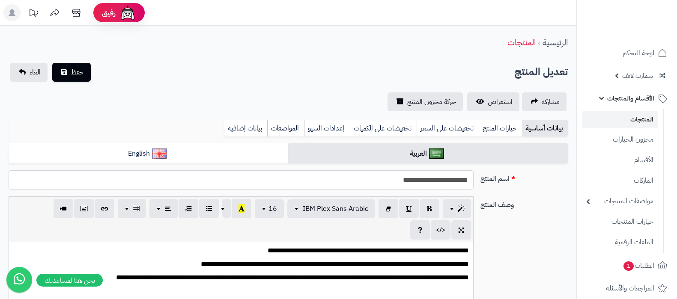
select select
click at [447, 176] on input "**********" at bounding box center [241, 179] width 465 height 19
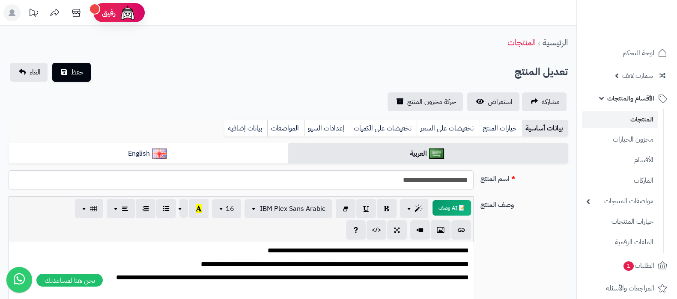
click at [647, 122] on link "المنتجات" at bounding box center [620, 120] width 76 height 18
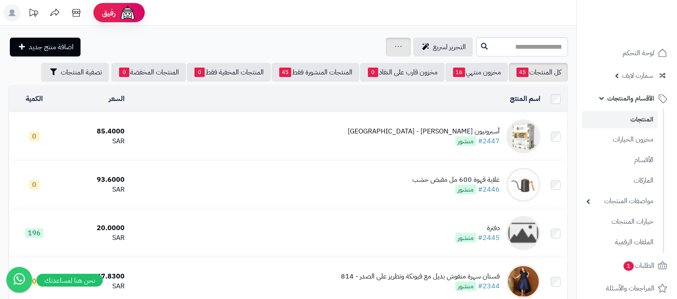
click at [386, 50] on div "جرد مخزون المنتجات جرد مخزون الخيارات فقط تعديل أسعار المنتجات الملصقات تصدير ا…" at bounding box center [398, 47] width 25 height 19
click at [395, 45] on icon at bounding box center [398, 47] width 7 height 6
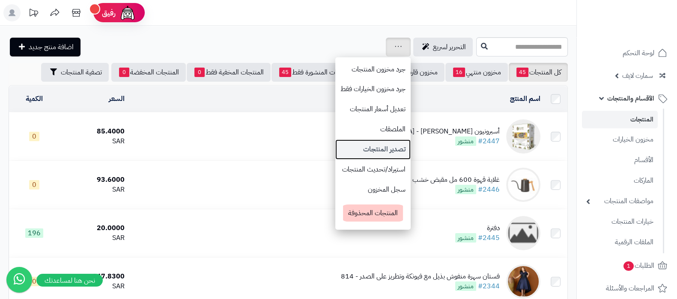
click at [335, 149] on link "تصدير المنتجات" at bounding box center [372, 150] width 75 height 20
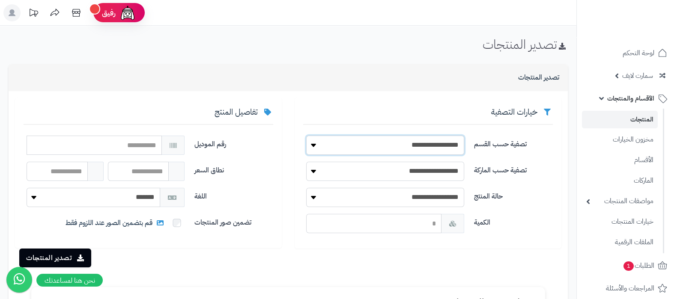
click at [434, 147] on select "**********" at bounding box center [385, 145] width 158 height 19
click at [424, 222] on input "number" at bounding box center [373, 223] width 135 height 19
type input "*"
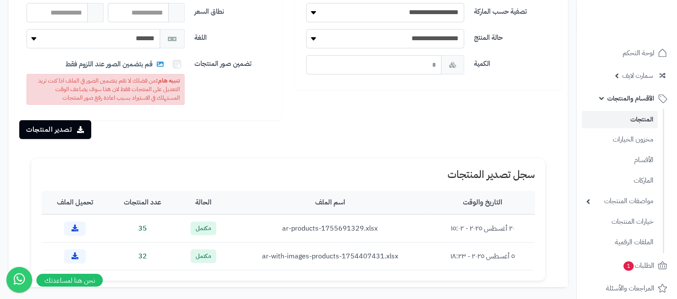
scroll to position [161, 0]
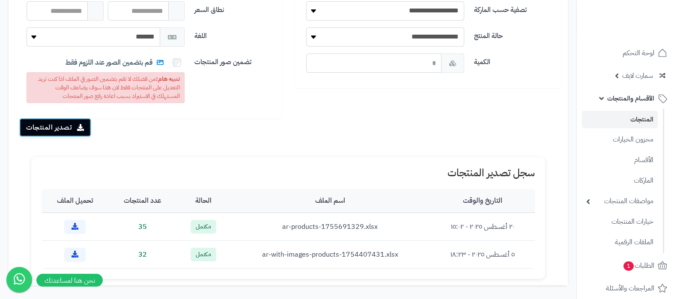
click at [66, 128] on button "تصدير المنتجات" at bounding box center [55, 127] width 72 height 19
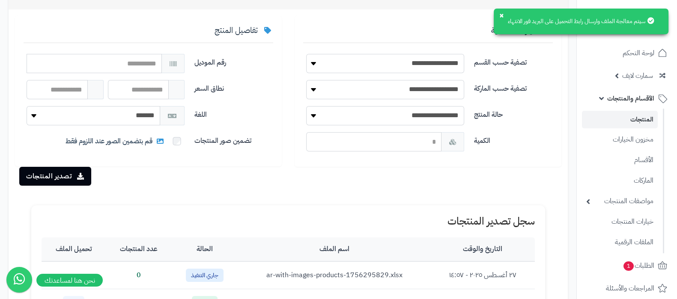
scroll to position [161, 0]
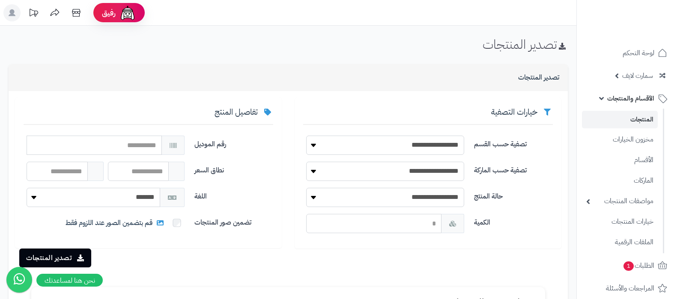
scroll to position [161, 0]
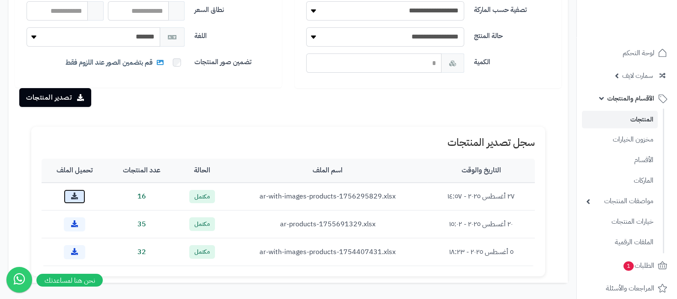
click at [73, 196] on icon at bounding box center [74, 196] width 7 height 7
click at [628, 124] on link "المنتجات" at bounding box center [620, 120] width 76 height 18
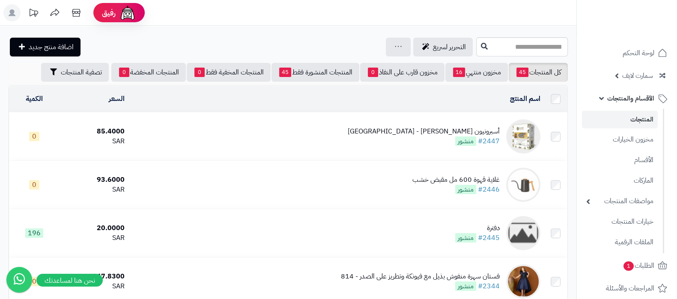
click at [447, 132] on div "أسبرونيون [PERSON_NAME] - [GEOGRAPHIC_DATA]" at bounding box center [424, 132] width 152 height 10
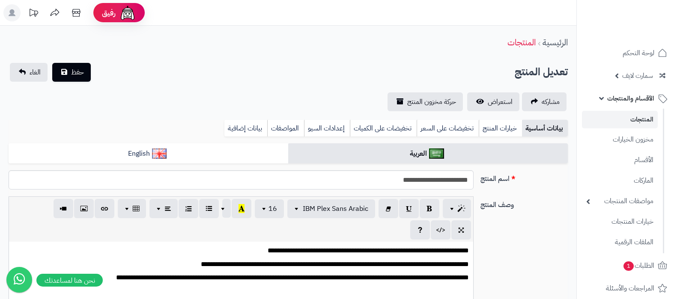
select select
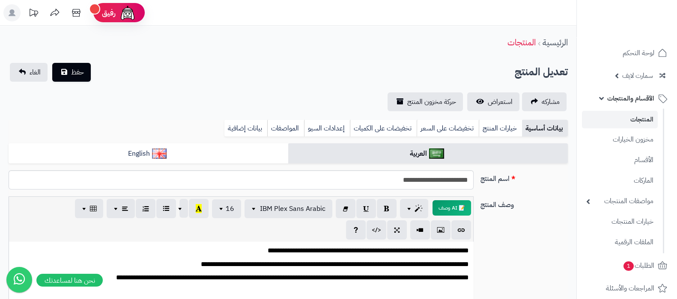
click at [556, 241] on div "**********" at bounding box center [288, 289] width 566 height 185
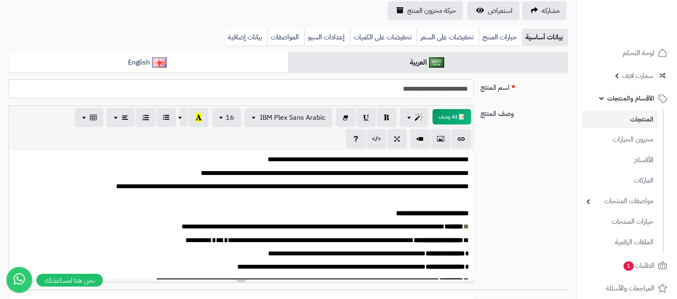
scroll to position [53, 0]
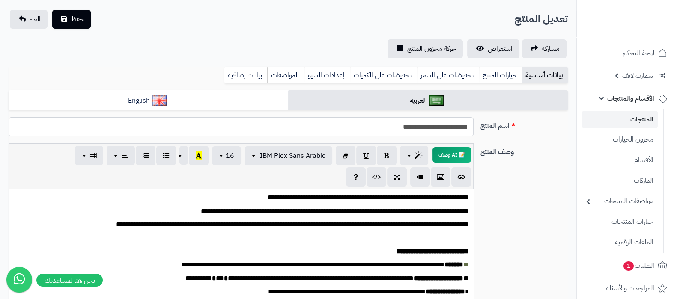
click at [645, 117] on link "المنتجات" at bounding box center [620, 120] width 76 height 18
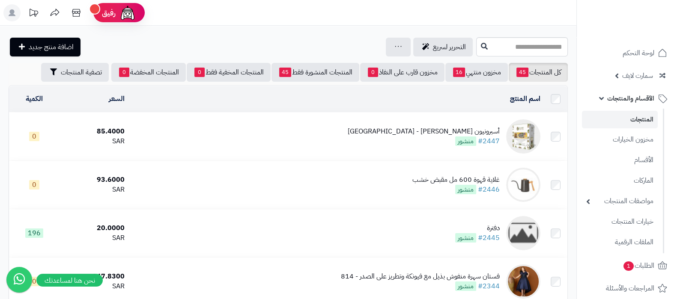
click at [614, 99] on span "الأقسام والمنتجات" at bounding box center [630, 98] width 47 height 12
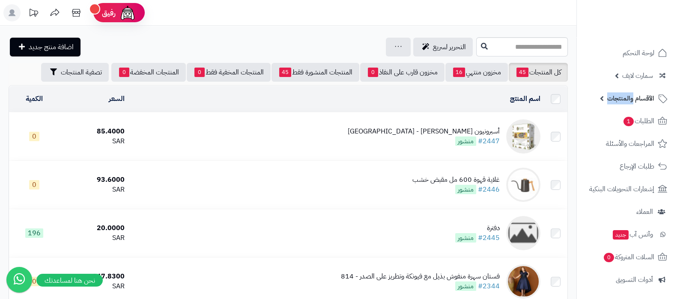
click at [614, 99] on span "الأقسام والمنتجات" at bounding box center [630, 98] width 47 height 12
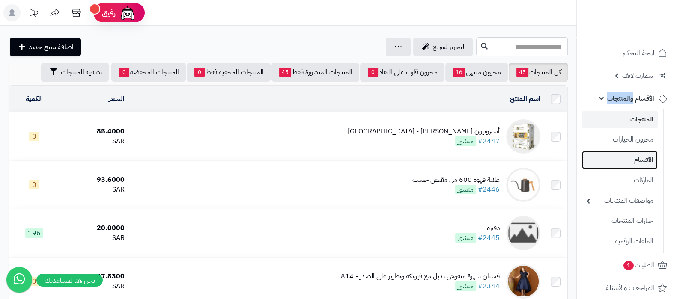
click at [643, 168] on link "الأقسام" at bounding box center [620, 160] width 76 height 18
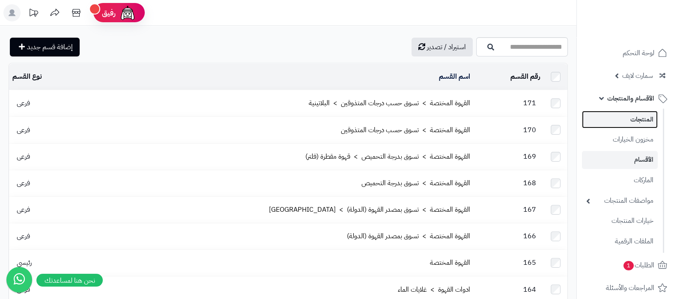
click at [632, 118] on link "المنتجات" at bounding box center [620, 120] width 76 height 18
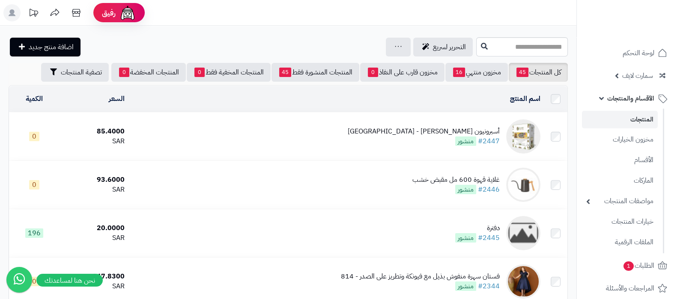
click at [444, 127] on div "أسبرونيون باشن - كولومبيا" at bounding box center [424, 132] width 152 height 10
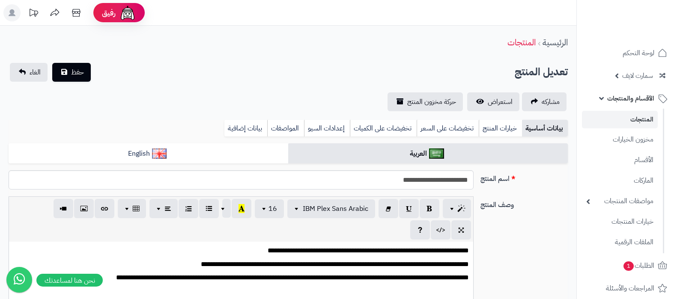
select select
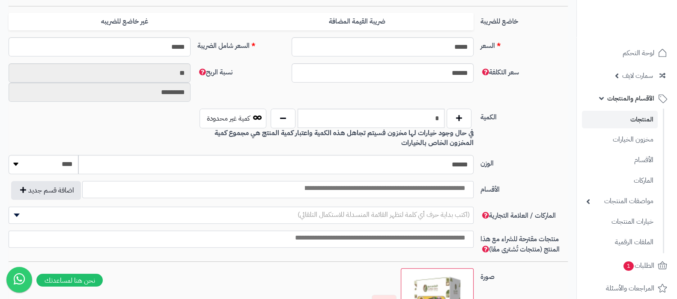
scroll to position [428, 0]
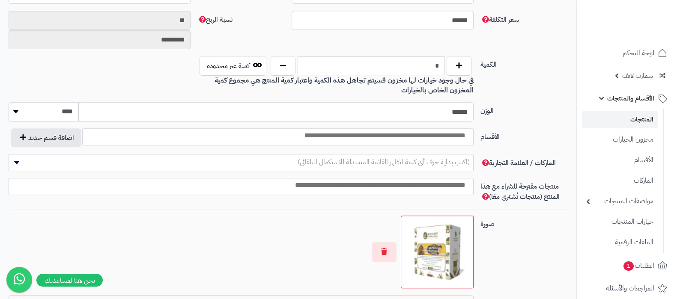
click at [439, 132] on input "search" at bounding box center [384, 136] width 173 height 10
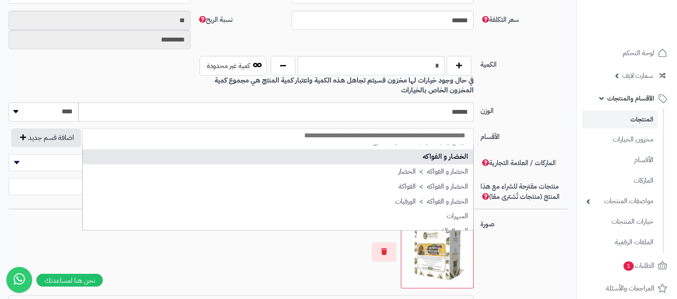
scroll to position [0, 0]
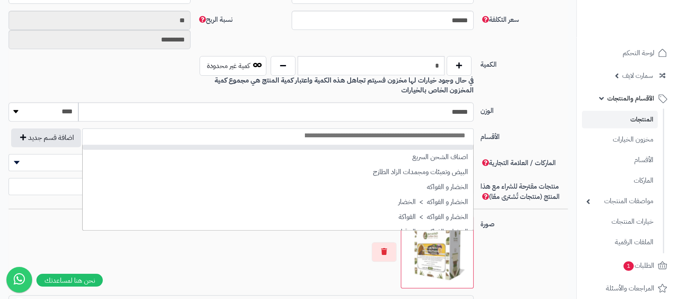
click at [426, 135] on input "search" at bounding box center [384, 136] width 173 height 10
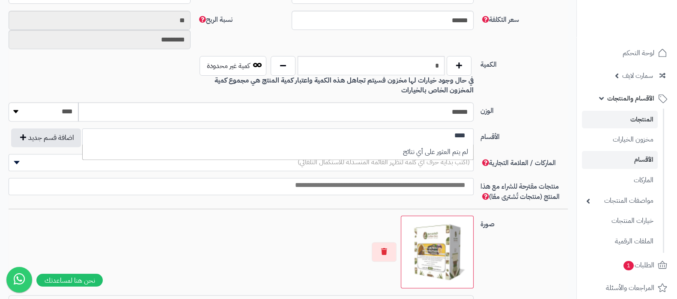
type input "****"
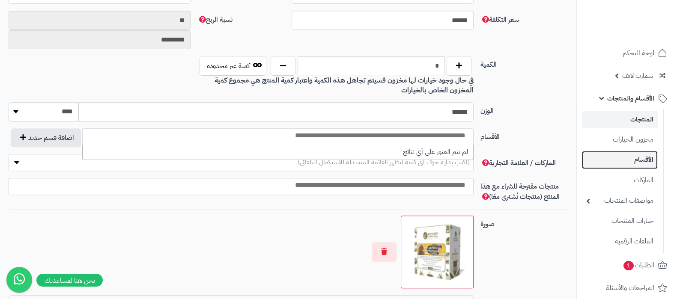
click at [634, 163] on link "الأقسام" at bounding box center [620, 160] width 76 height 18
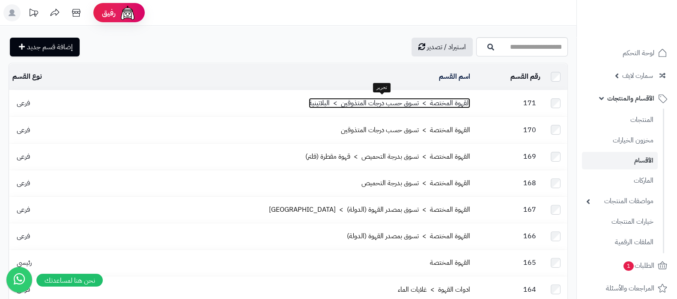
click at [352, 101] on link "القهوة المختصة > تسوق حسب درجات المتذوقين > البلاتينية" at bounding box center [389, 103] width 161 height 10
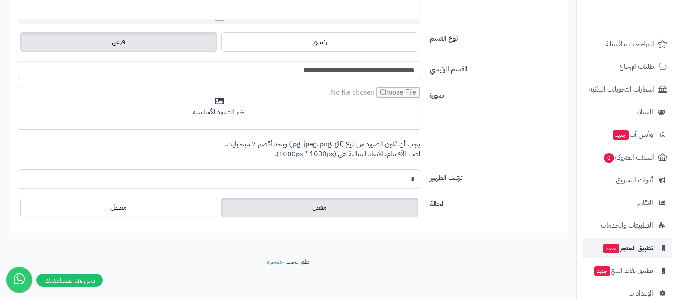
scroll to position [260, 0]
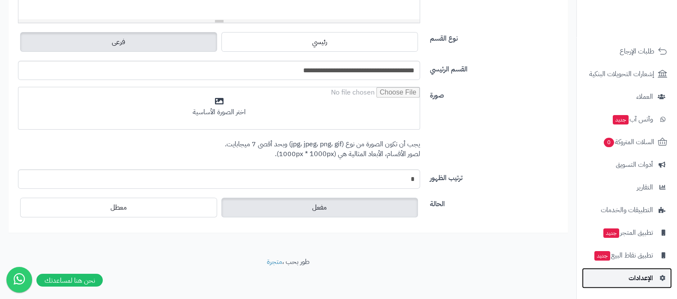
click at [637, 281] on span "الإعدادات" at bounding box center [640, 278] width 24 height 12
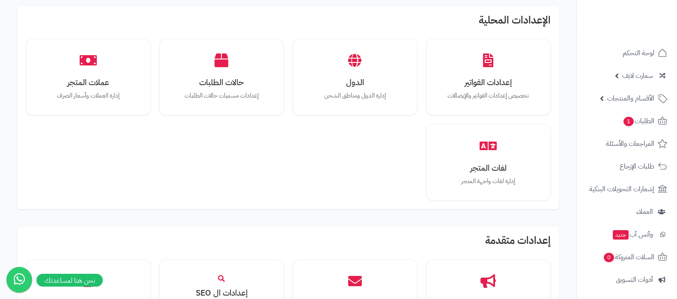
scroll to position [749, 0]
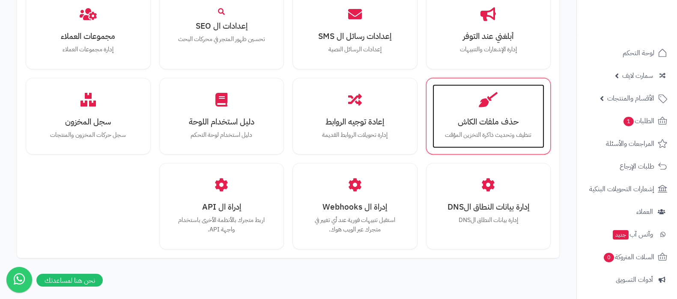
click at [480, 118] on h3 "حذف ملفات الكاش" at bounding box center [488, 121] width 95 height 9
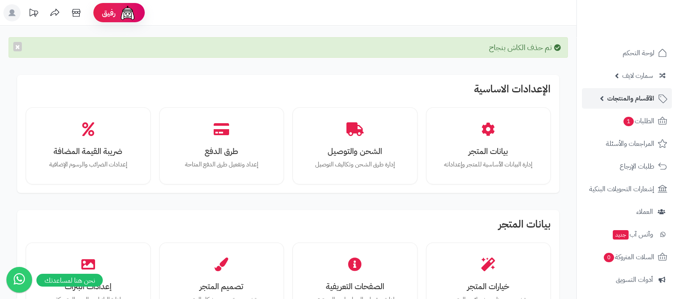
click at [626, 98] on span "الأقسام والمنتجات" at bounding box center [630, 98] width 47 height 12
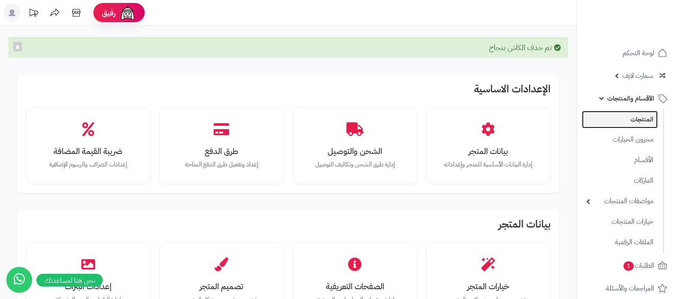
click at [625, 115] on link "المنتجات" at bounding box center [620, 120] width 76 height 18
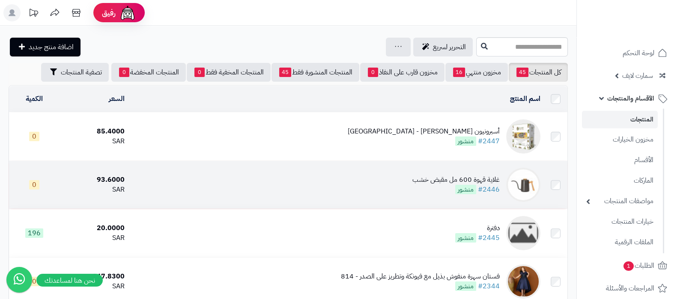
click at [435, 176] on div "غلاية قهوة 600 مل مقبض خشب" at bounding box center [455, 180] width 87 height 10
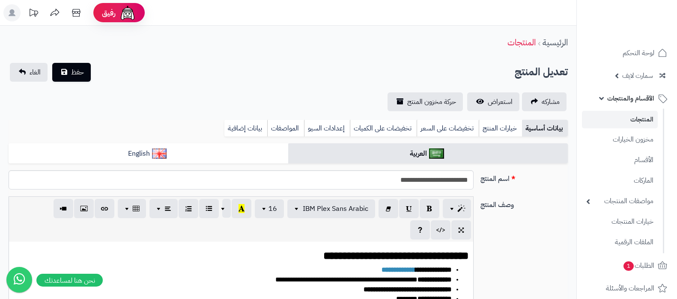
select select
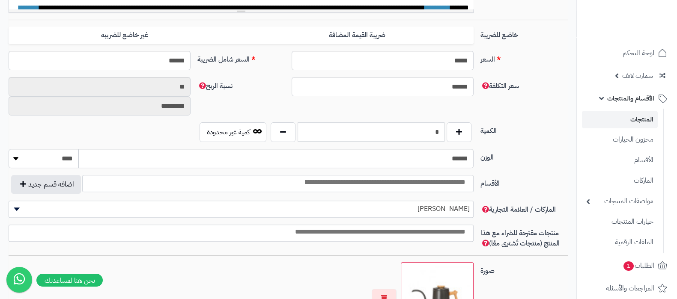
scroll to position [428, 0]
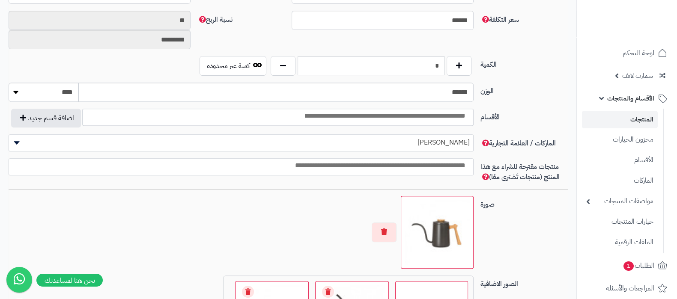
click at [449, 115] on input "search" at bounding box center [384, 116] width 173 height 10
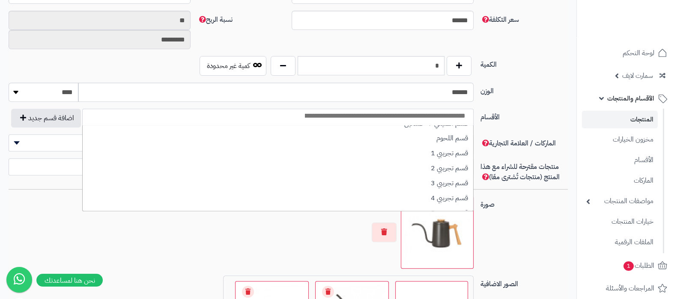
scroll to position [351, 0]
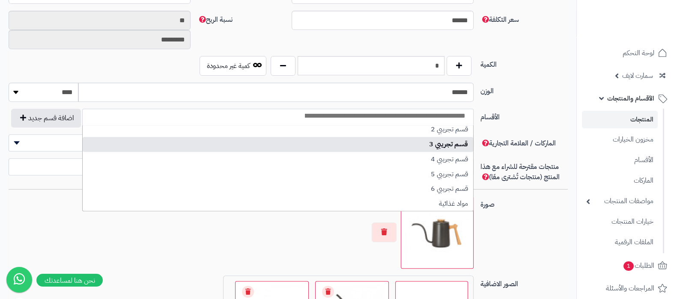
click at [556, 245] on div "صورة اختر الصورة الأساسية" at bounding box center [288, 236] width 566 height 80
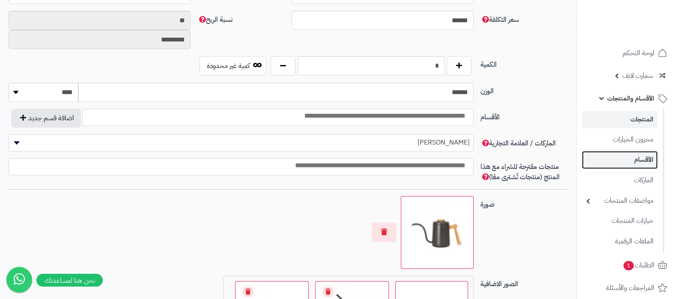
click at [631, 162] on link "الأقسام" at bounding box center [620, 160] width 76 height 18
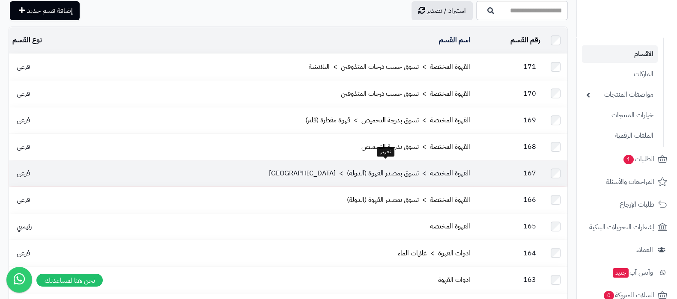
scroll to position [53, 0]
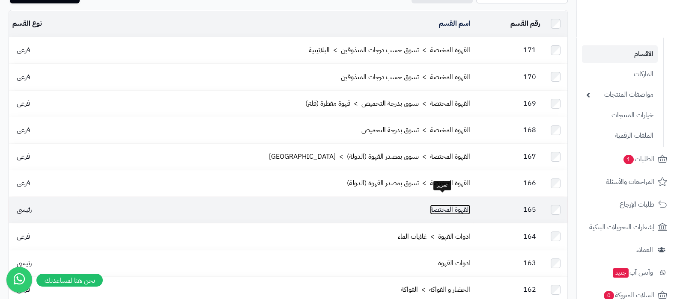
click at [437, 205] on link "القهوة المختصة" at bounding box center [450, 210] width 40 height 10
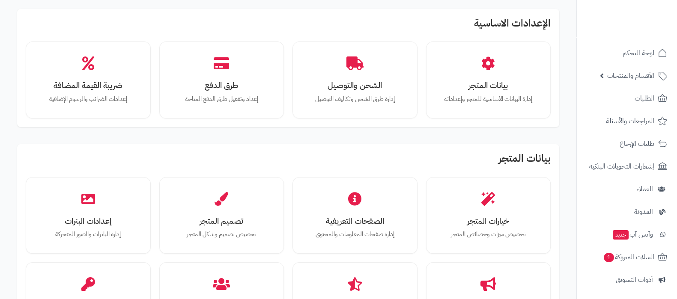
scroll to position [53, 0]
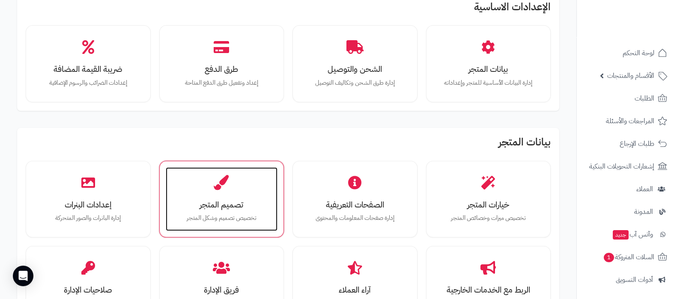
click at [212, 207] on h3 "تصميم المتجر" at bounding box center [221, 204] width 95 height 9
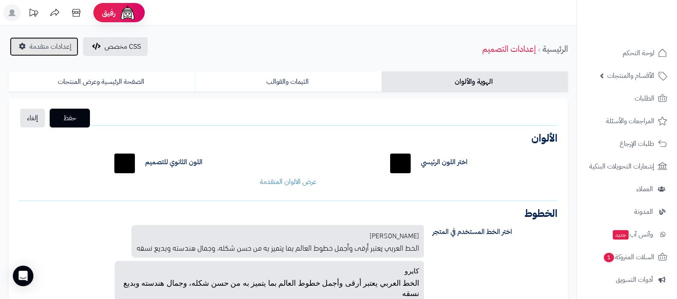
click at [57, 46] on span "إعدادات متقدمة" at bounding box center [51, 47] width 42 height 10
